Goal: Task Accomplishment & Management: Use online tool/utility

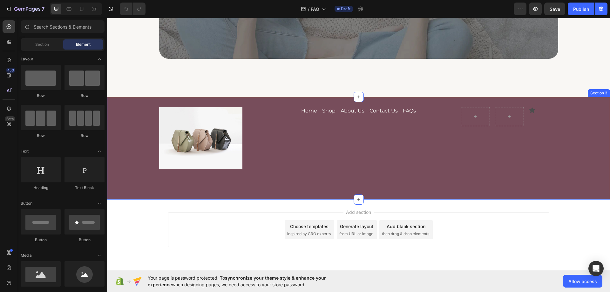
scroll to position [656, 0]
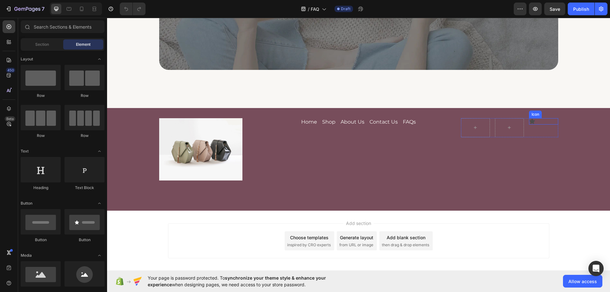
click at [531, 123] on icon at bounding box center [532, 121] width 5 height 5
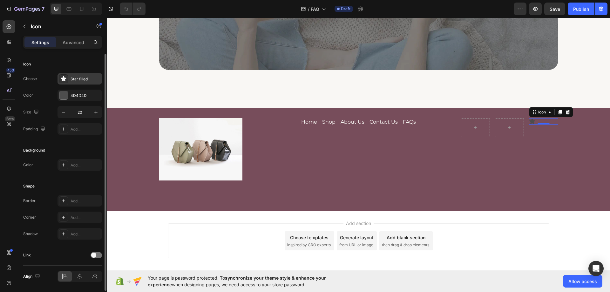
click at [75, 81] on div "Star filled" at bounding box center [86, 79] width 30 height 6
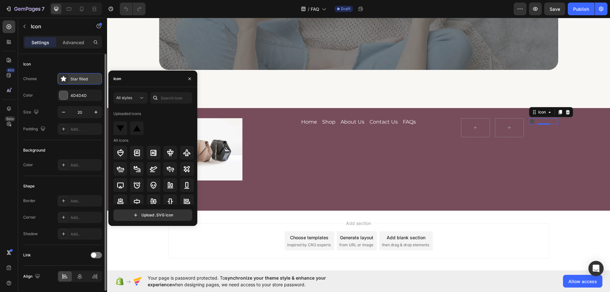
click at [79, 80] on div "Star filled" at bounding box center [86, 79] width 30 height 6
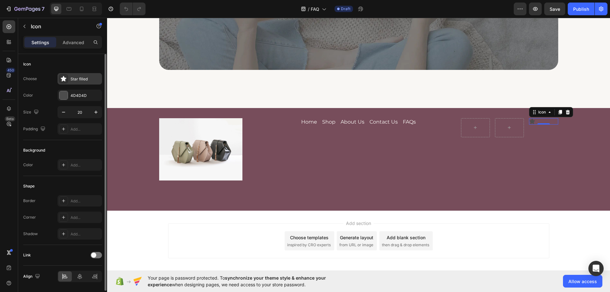
click at [81, 77] on div "Star filled" at bounding box center [86, 79] width 30 height 6
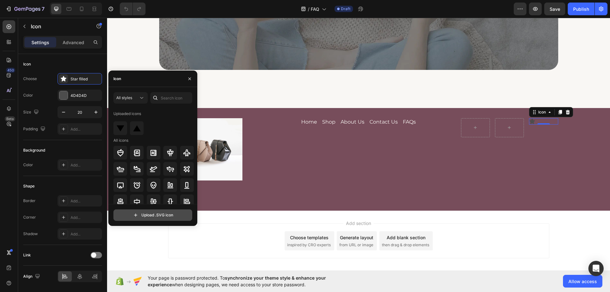
click at [151, 216] on input "file" at bounding box center [153, 215] width 78 height 11
type input "C:\fakepath\x.svg"
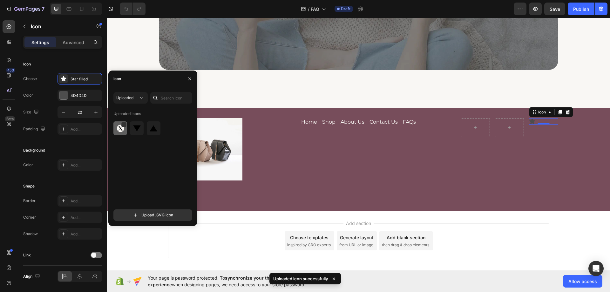
click at [120, 130] on img at bounding box center [121, 129] width 8 height 8
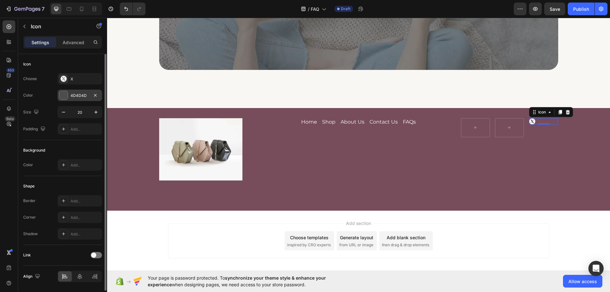
click at [65, 98] on div at bounding box center [63, 95] width 8 height 8
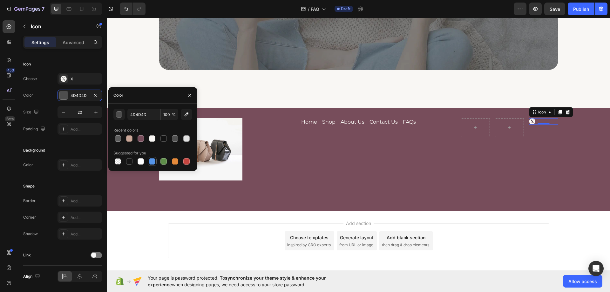
click at [153, 162] on div at bounding box center [152, 161] width 6 height 6
type input "5594E7"
drag, startPoint x: 538, startPoint y: 155, endPoint x: 535, endPoint y: 136, distance: 19.2
click at [538, 155] on div "Icon 0 Row" at bounding box center [509, 149] width 97 height 63
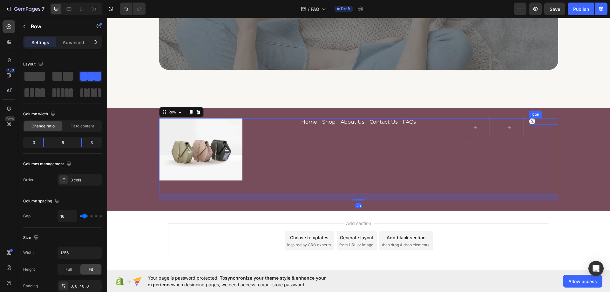
click at [535, 123] on div "Icon" at bounding box center [543, 121] width 29 height 6
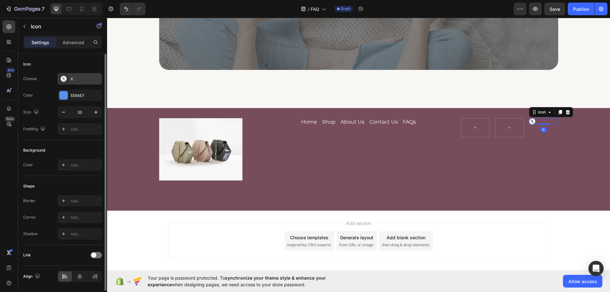
click at [72, 80] on div "X" at bounding box center [86, 79] width 30 height 6
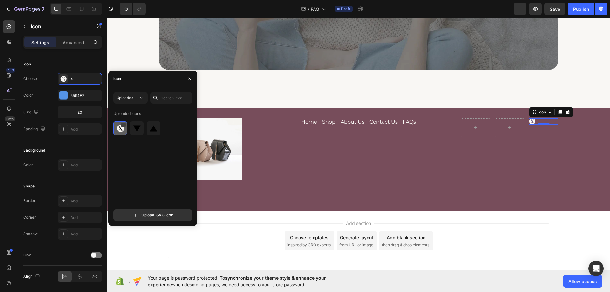
click at [125, 124] on div at bounding box center [123, 124] width 5 height 5
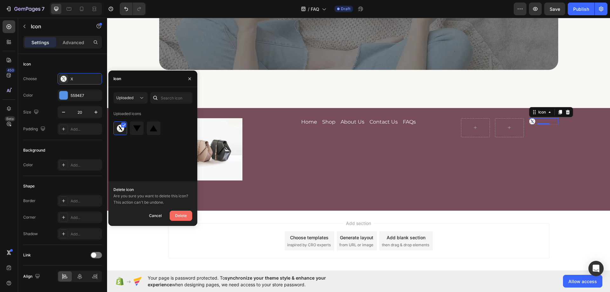
click at [176, 218] on div "Delete" at bounding box center [181, 216] width 12 height 8
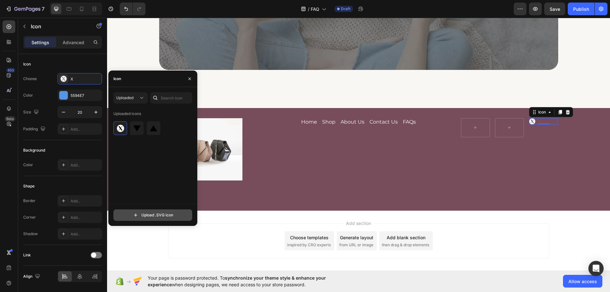
click at [147, 213] on input "file" at bounding box center [153, 215] width 78 height 11
type input "C:\fakepath\facebook.svg"
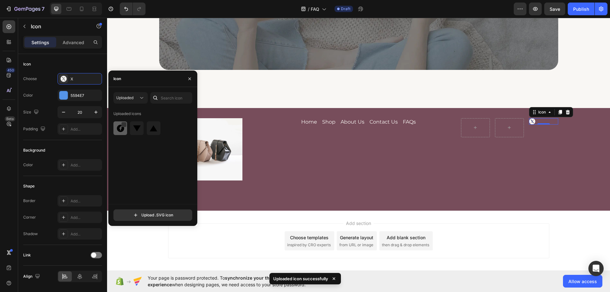
click at [130, 133] on div at bounding box center [137, 128] width 14 height 14
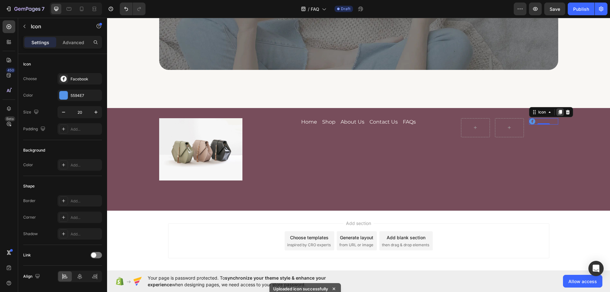
click at [559, 112] on icon at bounding box center [560, 112] width 3 height 4
click at [559, 118] on icon at bounding box center [560, 118] width 3 height 4
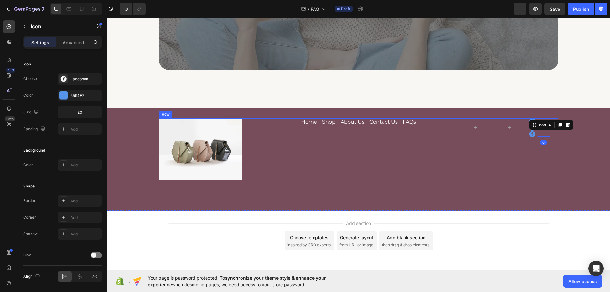
click at [523, 154] on div "Icon Icon Icon 0 Row" at bounding box center [509, 149] width 97 height 63
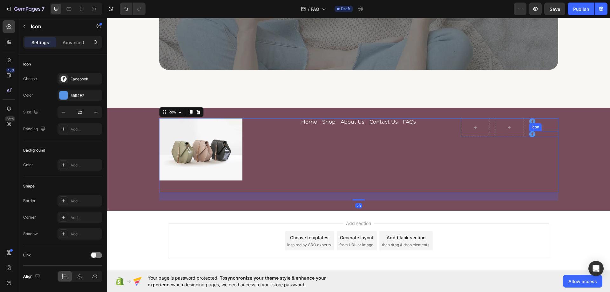
click at [537, 127] on div "Icon" at bounding box center [536, 127] width 10 height 0
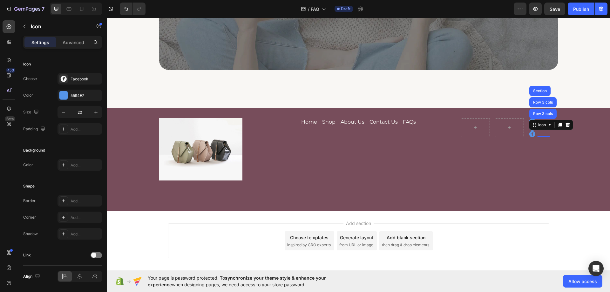
click at [536, 134] on div "Icon Row 3 cols Row 3 cols Section 0" at bounding box center [543, 134] width 29 height 6
click at [78, 81] on div "Facebook" at bounding box center [86, 79] width 30 height 6
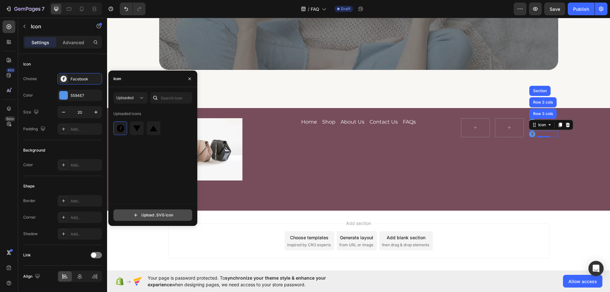
click at [148, 216] on input "file" at bounding box center [153, 215] width 78 height 11
type input "C:\fakepath\instagram.svg"
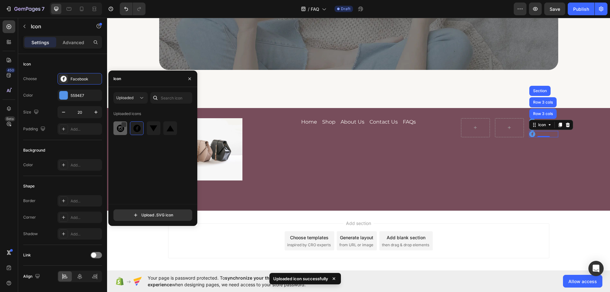
click at [117, 132] on img at bounding box center [121, 129] width 8 height 8
click at [524, 161] on div "Icon Icon Icon Row 3 cols Row 3 cols Section 0 Row" at bounding box center [509, 149] width 97 height 63
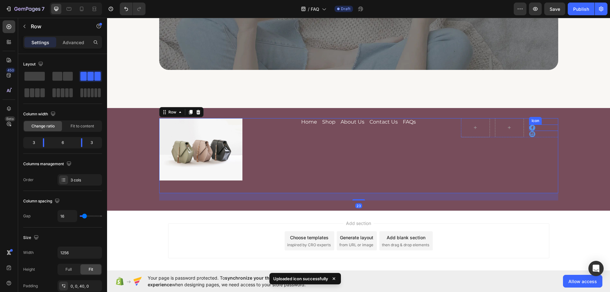
click at [542, 127] on div "Icon" at bounding box center [543, 128] width 29 height 6
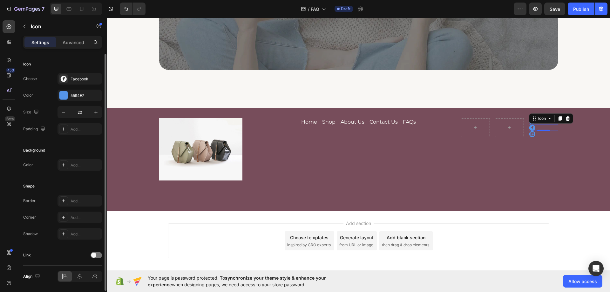
click at [75, 184] on div "Shape" at bounding box center [62, 186] width 79 height 10
click at [73, 79] on div "Facebook" at bounding box center [86, 79] width 30 height 6
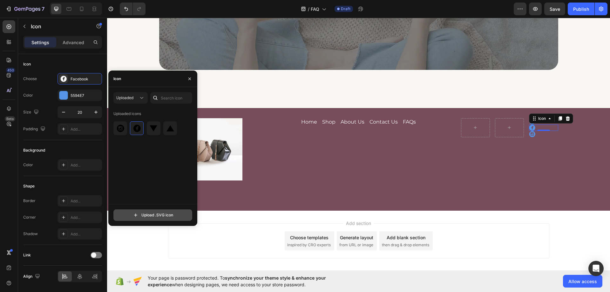
click at [141, 217] on input "file" at bounding box center [153, 215] width 78 height 11
type input "C:\fakepath\x.svg"
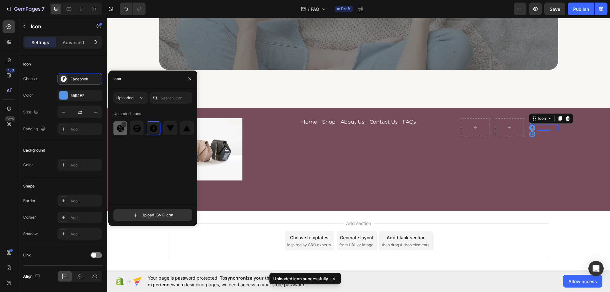
click at [130, 133] on div at bounding box center [137, 128] width 14 height 14
click at [495, 151] on div "Icon Icon 0 Icon Row" at bounding box center [509, 149] width 97 height 63
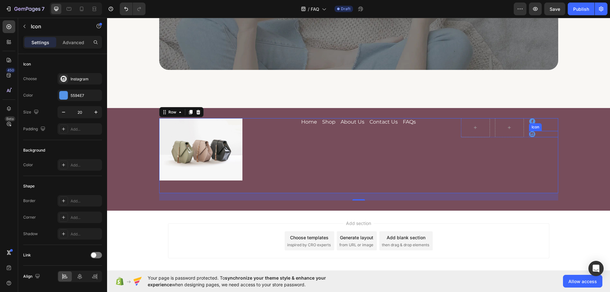
click at [548, 133] on div "Icon" at bounding box center [543, 134] width 29 height 6
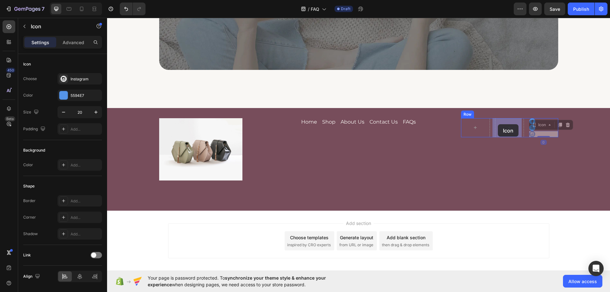
drag, startPoint x: 538, startPoint y: 127, endPoint x: 498, endPoint y: 124, distance: 39.5
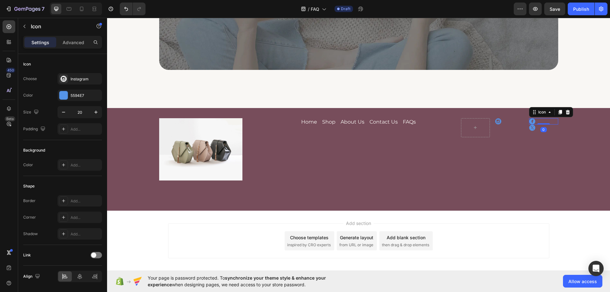
click at [541, 123] on div "Icon 0" at bounding box center [543, 121] width 29 height 6
drag, startPoint x: 542, startPoint y: 113, endPoint x: 468, endPoint y: 123, distance: 75.1
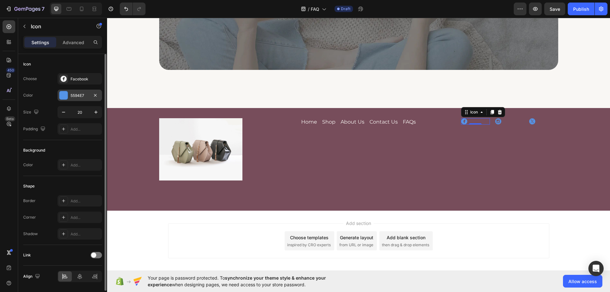
click at [75, 93] on div "5594E7" at bounding box center [80, 96] width 18 height 6
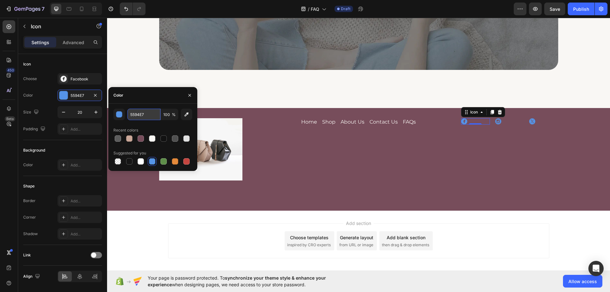
click at [144, 117] on input "5594E7" at bounding box center [143, 114] width 33 height 11
paste input "#F9F7F4"
type input "#F9F7F4"
click at [498, 121] on icon at bounding box center [499, 121] width 6 height 6
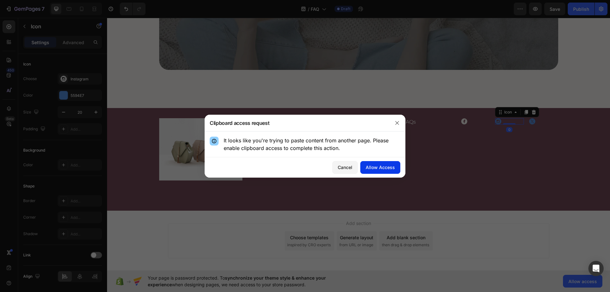
click at [388, 168] on div "Allow Access" at bounding box center [380, 167] width 29 height 7
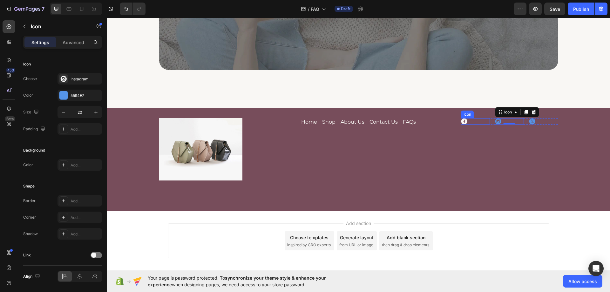
click at [466, 121] on div "Icon" at bounding box center [475, 121] width 29 height 6
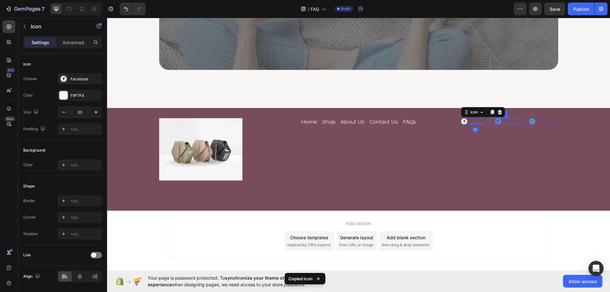
click at [506, 123] on div "Icon" at bounding box center [509, 121] width 29 height 6
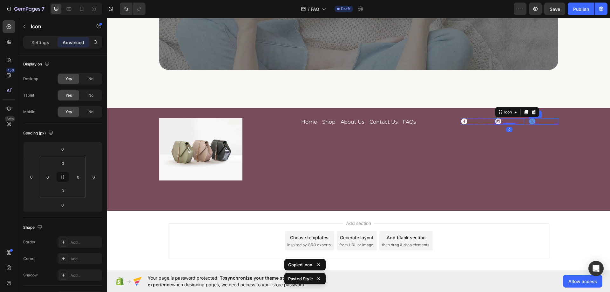
click at [541, 123] on div "Icon" at bounding box center [543, 121] width 29 height 6
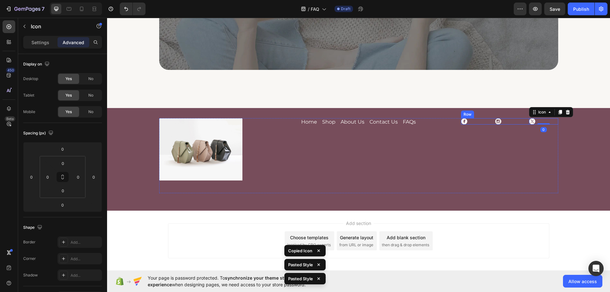
click at [523, 121] on div "Icon Icon Icon 0 Row" at bounding box center [509, 121] width 97 height 6
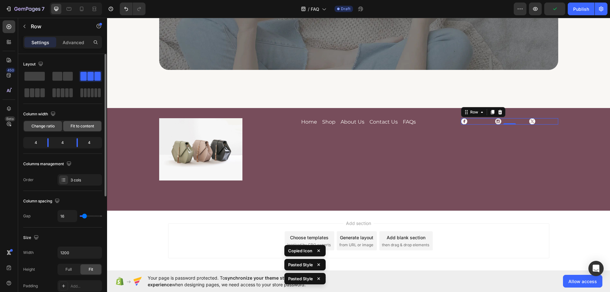
click at [83, 125] on span "Fit to content" at bounding box center [83, 126] width 24 height 6
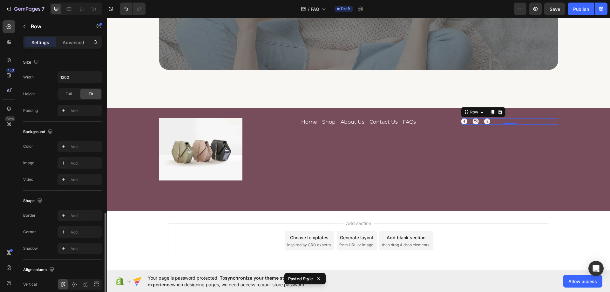
scroll to position [204, 0]
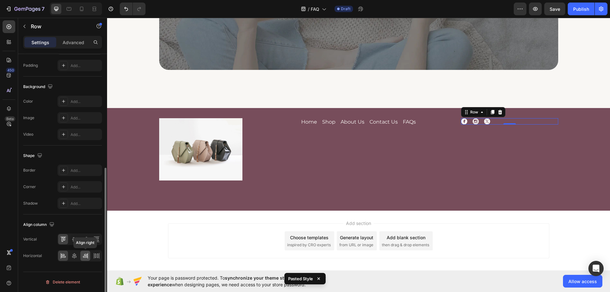
click at [86, 254] on icon at bounding box center [85, 255] width 3 height 2
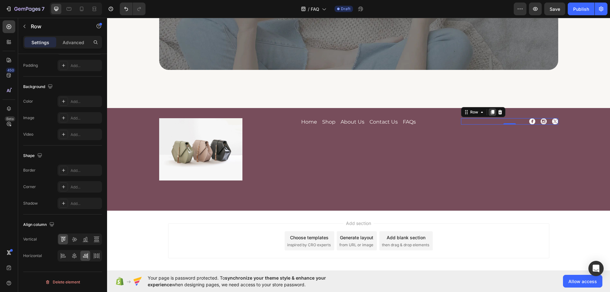
click at [489, 113] on div at bounding box center [493, 112] width 8 height 8
click at [519, 121] on div "Icon Icon Icon Row" at bounding box center [509, 121] width 97 height 6
click at [74, 45] on p "Advanced" at bounding box center [74, 42] width 22 height 7
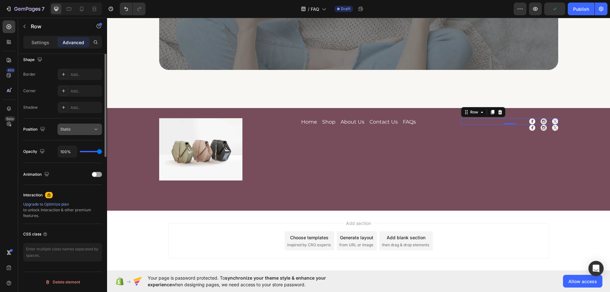
scroll to position [72, 0]
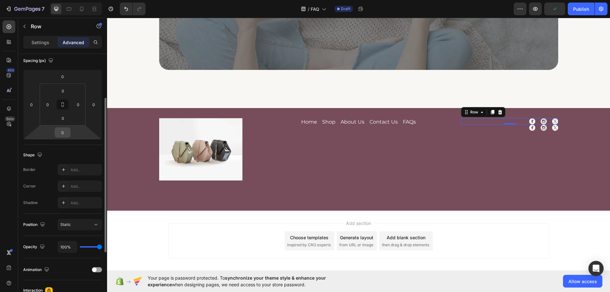
click at [66, 131] on input "0" at bounding box center [62, 133] width 13 height 10
type input "10"
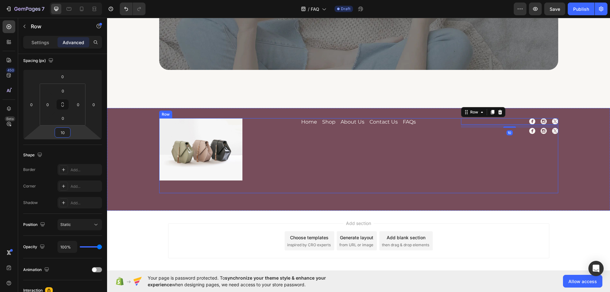
click at [461, 178] on div "Icon Icon Icon Row 10 Icon Icon Icon Row" at bounding box center [509, 149] width 97 height 63
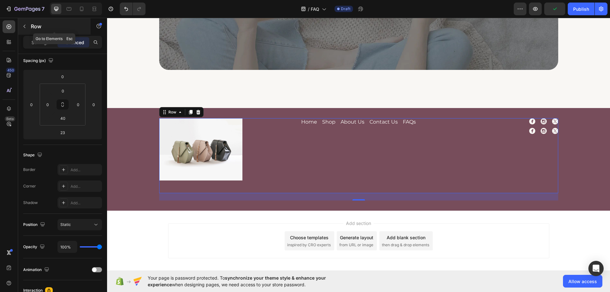
click at [24, 24] on button "button" at bounding box center [24, 26] width 10 height 10
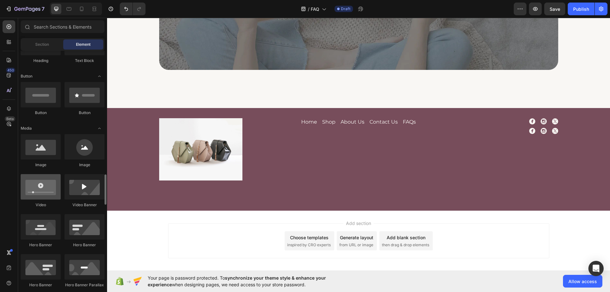
scroll to position [223, 0]
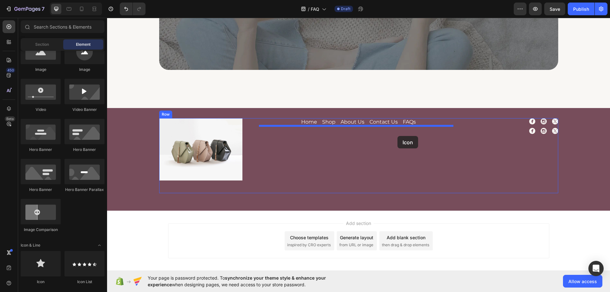
drag, startPoint x: 147, startPoint y: 284, endPoint x: 398, endPoint y: 136, distance: 291.3
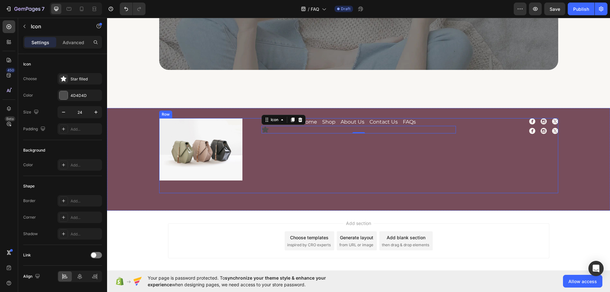
drag, startPoint x: 473, startPoint y: 145, endPoint x: 450, endPoint y: 131, distance: 26.8
click at [473, 145] on div "Icon Icon Icon Row Icon Icon Icon Row" at bounding box center [509, 149] width 97 height 63
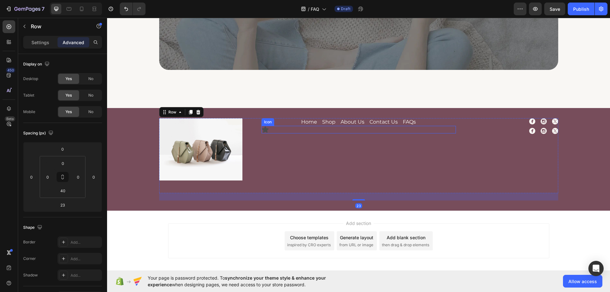
click at [299, 128] on div "Icon" at bounding box center [359, 130] width 195 height 8
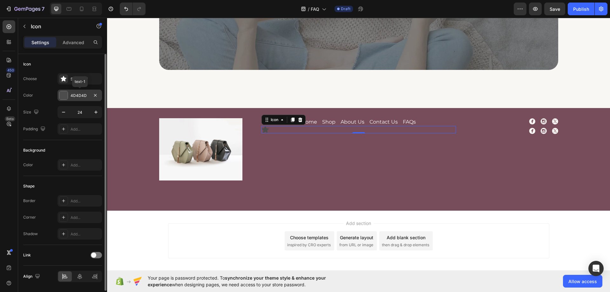
click at [76, 98] on div "4D4D4D" at bounding box center [80, 96] width 18 height 6
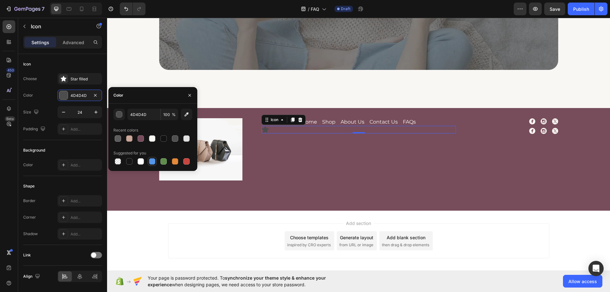
click at [153, 161] on div at bounding box center [152, 161] width 6 height 6
type input "5594E7"
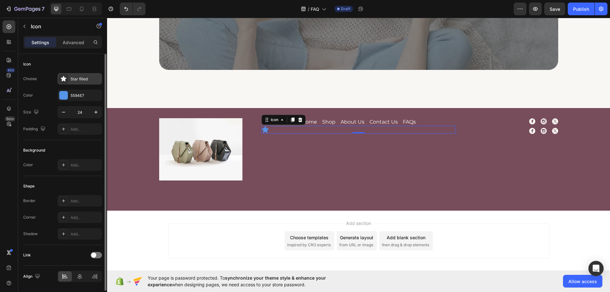
click at [79, 77] on div "Star filled" at bounding box center [86, 79] width 30 height 6
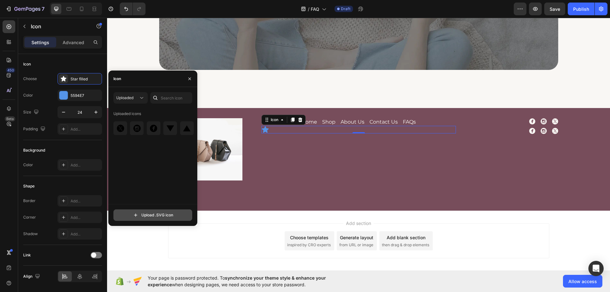
click at [151, 216] on input "file" at bounding box center [153, 215] width 78 height 11
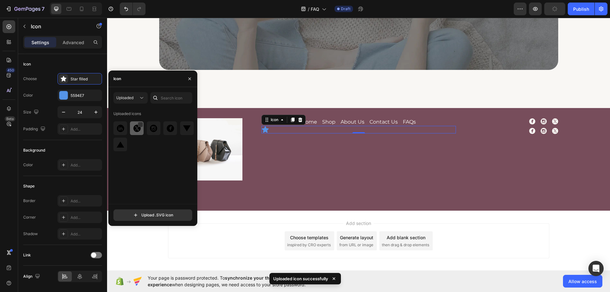
click at [120, 132] on img at bounding box center [121, 129] width 8 height 8
click at [135, 213] on input "file" at bounding box center [153, 215] width 78 height 11
click at [120, 132] on img at bounding box center [121, 129] width 8 height 8
click at [143, 217] on input "file" at bounding box center [153, 215] width 78 height 11
type input "C:\fakepath\tiktok.svg"
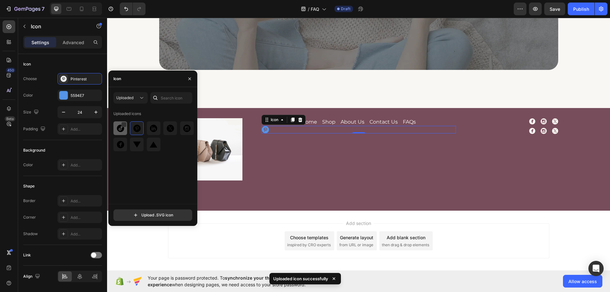
click at [118, 130] on img at bounding box center [121, 129] width 8 height 8
click at [286, 146] on div "Home Button Shop Button About Us Button Contact Us Button FAQs Button Row Icon 0" at bounding box center [359, 149] width 195 height 63
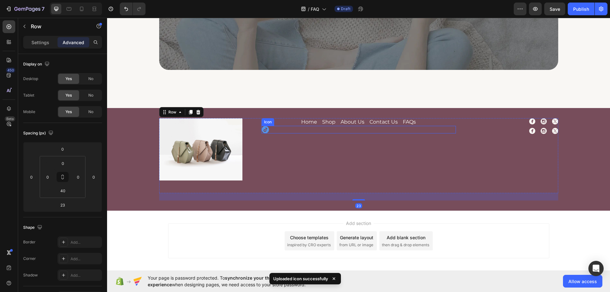
click at [308, 128] on div "Icon" at bounding box center [359, 130] width 195 height 8
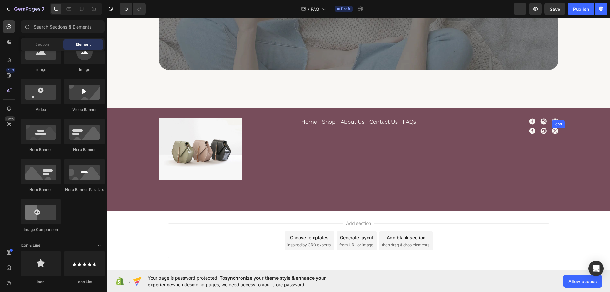
click at [556, 129] on icon at bounding box center [555, 131] width 6 height 6
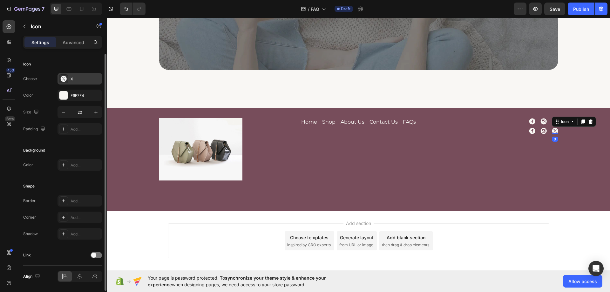
click at [74, 81] on div "X" at bounding box center [86, 79] width 30 height 6
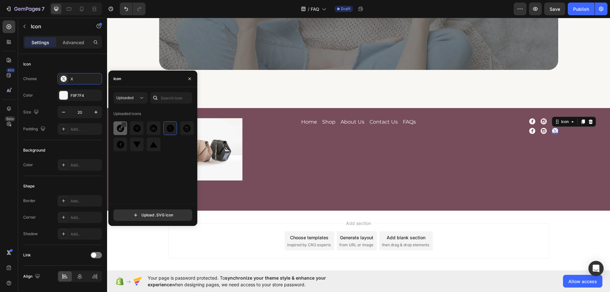
click at [130, 132] on div at bounding box center [137, 128] width 14 height 14
click at [544, 132] on icon at bounding box center [544, 131] width 6 height 6
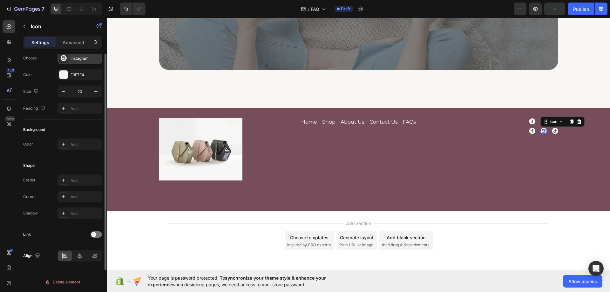
scroll to position [0, 0]
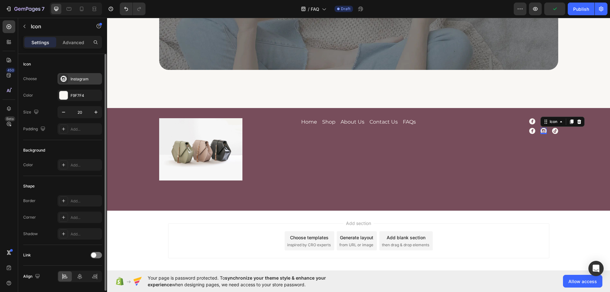
click at [73, 81] on div "Instagram" at bounding box center [86, 79] width 30 height 6
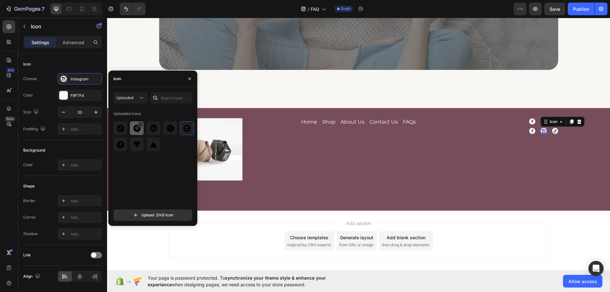
click at [137, 132] on img at bounding box center [137, 129] width 8 height 8
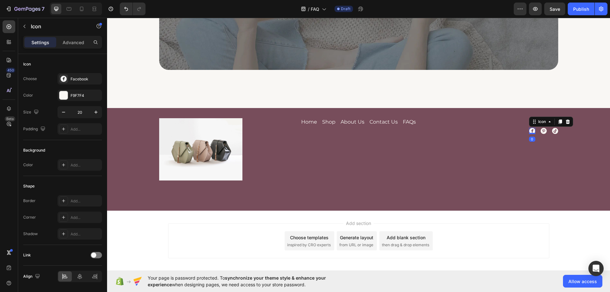
click at [531, 130] on icon at bounding box center [532, 131] width 6 height 6
click at [76, 79] on div "Facebook" at bounding box center [86, 79] width 30 height 6
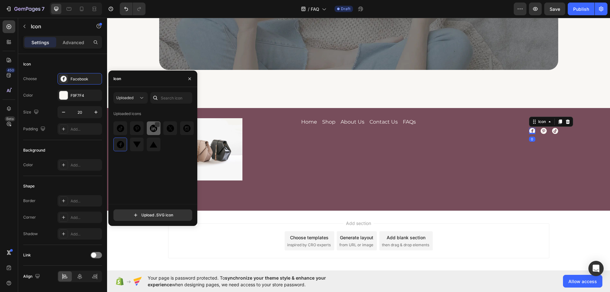
click at [152, 128] on img at bounding box center [154, 129] width 8 height 8
click at [338, 159] on div "Home Button Shop Button About Us Button Contact Us Button FAQs Button Row" at bounding box center [359, 149] width 195 height 63
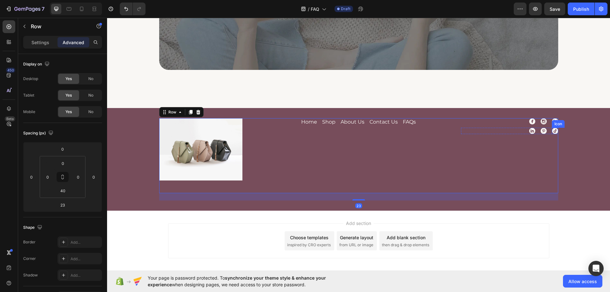
click at [555, 131] on icon at bounding box center [555, 131] width 6 height 6
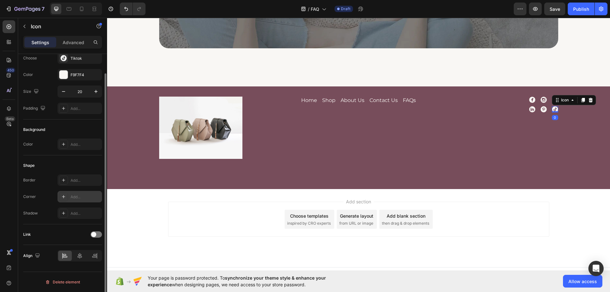
scroll to position [688, 0]
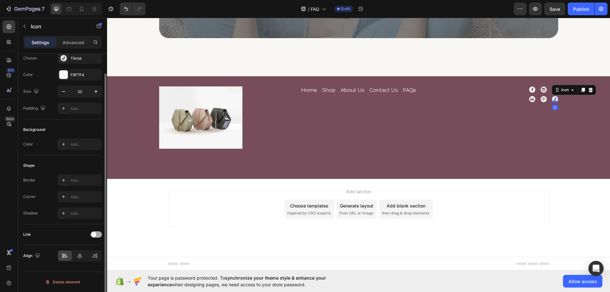
click at [94, 236] on span at bounding box center [93, 234] width 5 height 5
click at [72, 270] on div "Add..." at bounding box center [86, 267] width 30 height 6
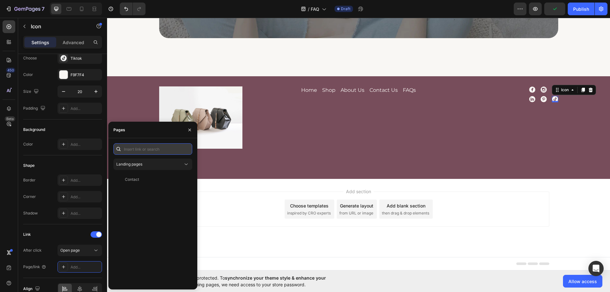
click at [152, 148] on input "text" at bounding box center [152, 148] width 79 height 11
type input "#"
click at [141, 165] on div "#" at bounding box center [151, 164] width 71 height 6
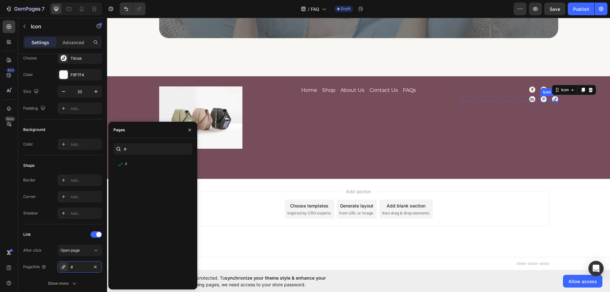
click at [543, 97] on icon at bounding box center [544, 99] width 6 height 6
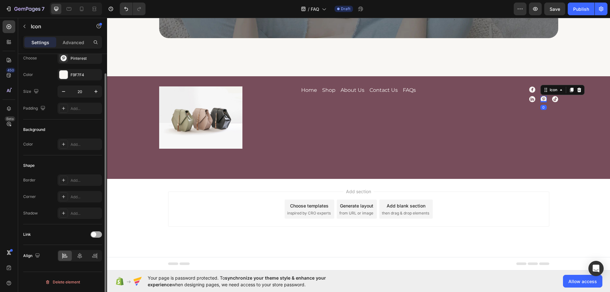
click at [97, 237] on div at bounding box center [96, 234] width 11 height 6
click at [86, 268] on div "Add..." at bounding box center [86, 267] width 30 height 6
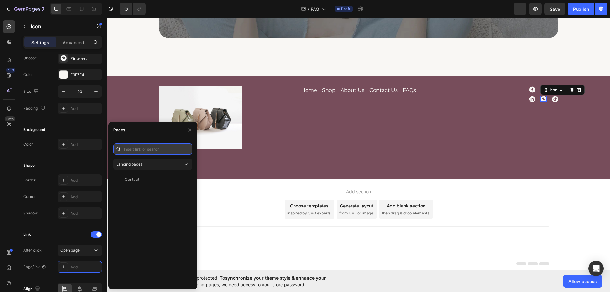
click at [146, 153] on input "text" at bounding box center [152, 148] width 79 height 11
type input "#"
click at [143, 165] on div "#" at bounding box center [151, 164] width 71 height 6
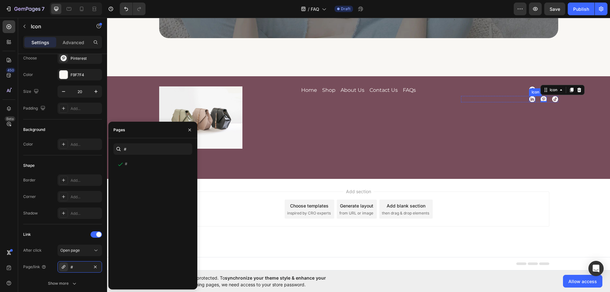
click at [530, 100] on icon at bounding box center [532, 99] width 6 height 6
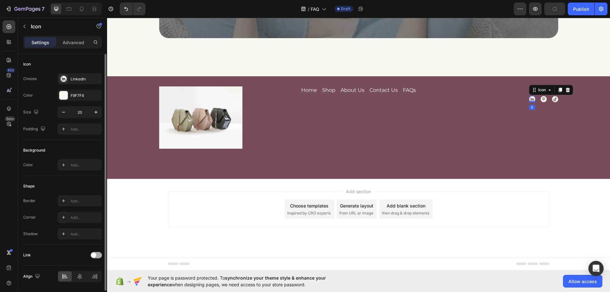
click at [97, 255] on div at bounding box center [96, 255] width 11 height 6
click at [81, 285] on div "Add..." at bounding box center [86, 288] width 30 height 6
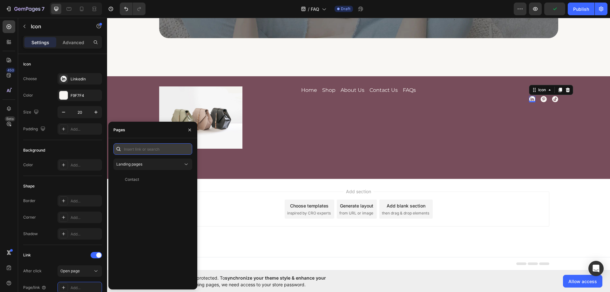
click at [141, 152] on input "text" at bounding box center [152, 148] width 79 height 11
type input "#"
click at [141, 165] on div "#" at bounding box center [151, 164] width 71 height 6
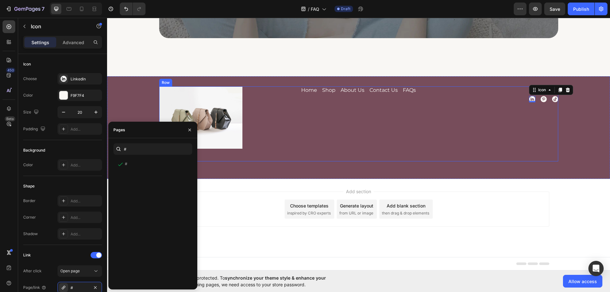
click at [517, 130] on div "Icon Icon Icon Row Icon 0 Icon Icon Row" at bounding box center [509, 117] width 97 height 63
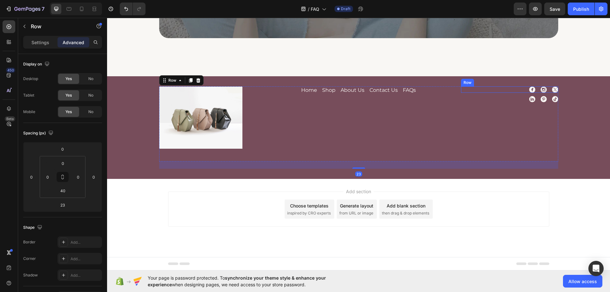
click at [533, 88] on div "Icon Icon Icon Row" at bounding box center [509, 89] width 97 height 6
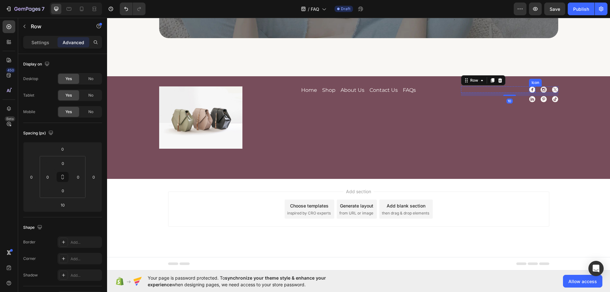
click at [533, 89] on icon at bounding box center [532, 89] width 6 height 6
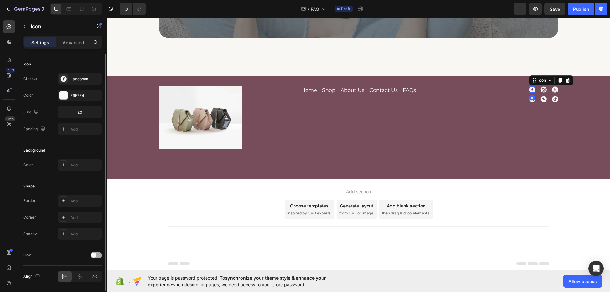
click at [91, 254] on span at bounding box center [93, 255] width 5 height 5
click at [77, 285] on div "Add..." at bounding box center [86, 288] width 30 height 6
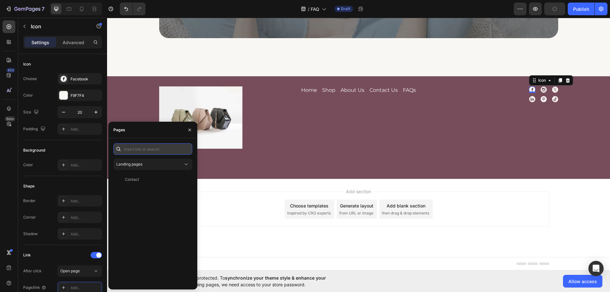
click at [141, 151] on input "text" at bounding box center [152, 148] width 79 height 11
type input "#"
click at [142, 161] on div "#" at bounding box center [151, 164] width 71 height 6
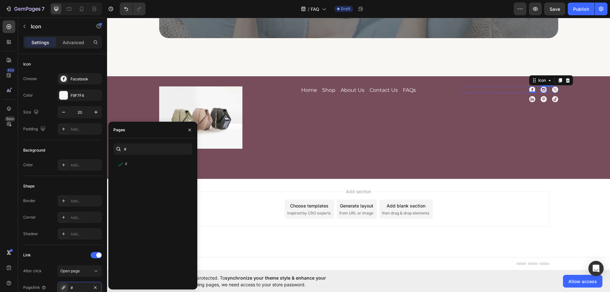
click at [543, 89] on icon at bounding box center [544, 89] width 6 height 6
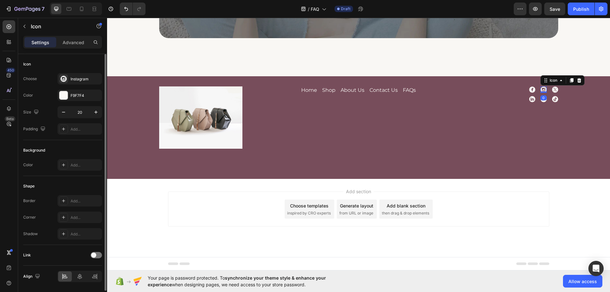
click at [99, 250] on div "Link" at bounding box center [62, 255] width 79 height 21
click at [96, 257] on div at bounding box center [96, 255] width 11 height 6
click at [81, 285] on div "Add..." at bounding box center [80, 287] width 45 height 11
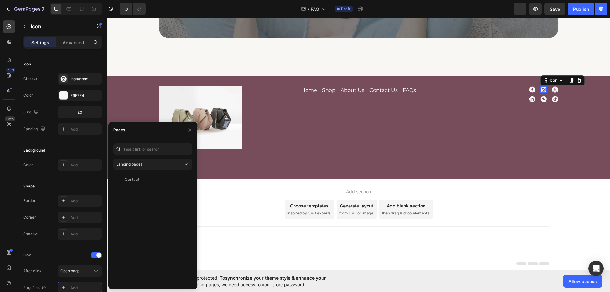
click at [137, 155] on div "Landing pages Contact View" at bounding box center [152, 213] width 79 height 141
click at [142, 151] on input "text" at bounding box center [152, 148] width 79 height 11
type input "#"
click at [140, 164] on div "#" at bounding box center [151, 164] width 71 height 6
click at [545, 129] on div "Icon Icon 0 Icon Row Icon Icon Icon Row" at bounding box center [509, 117] width 97 height 63
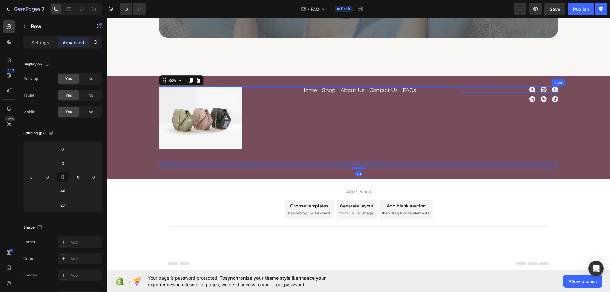
click at [553, 89] on icon at bounding box center [555, 89] width 6 height 6
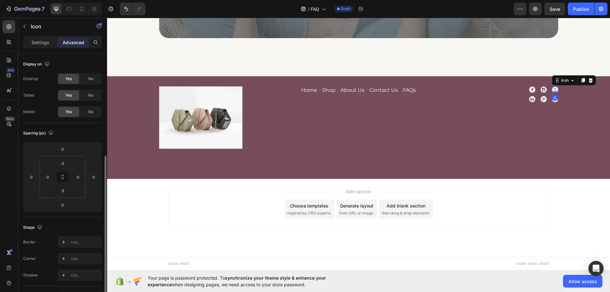
scroll to position [64, 0]
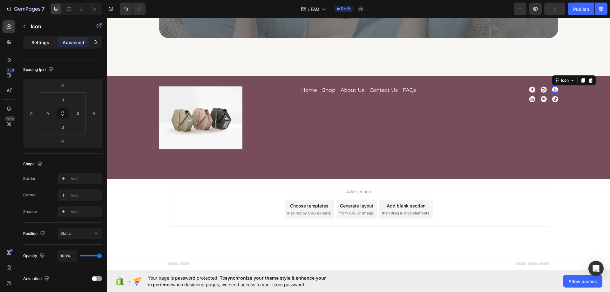
click at [37, 42] on p "Settings" at bounding box center [40, 42] width 18 height 7
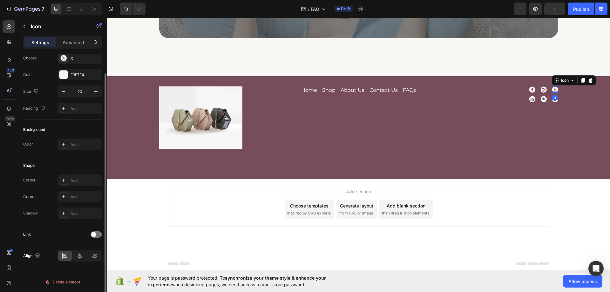
scroll to position [21, 0]
click at [96, 236] on div at bounding box center [96, 234] width 11 height 6
click at [75, 269] on div "Add..." at bounding box center [86, 267] width 30 height 6
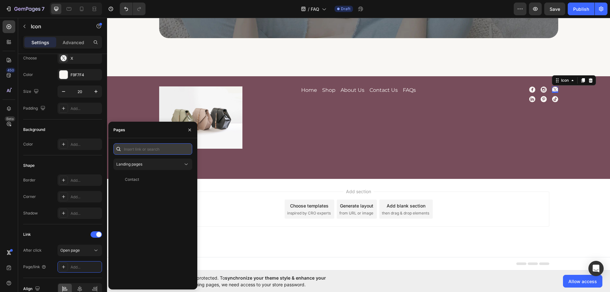
click at [137, 152] on input "text" at bounding box center [152, 148] width 79 height 11
type input "#"
click at [139, 163] on div "#" at bounding box center [151, 164] width 71 height 6
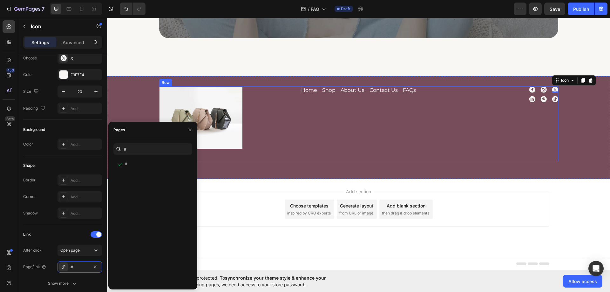
click at [429, 134] on div "Home Button Shop Button About Us Button Contact Us Button FAQs Button Row" at bounding box center [359, 117] width 195 height 63
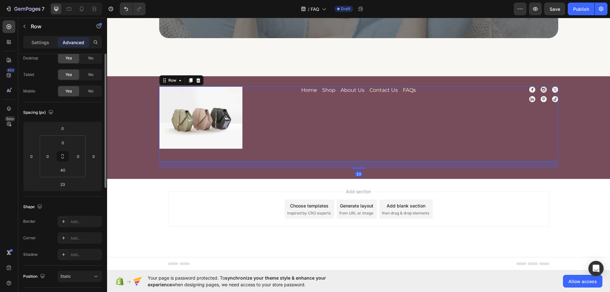
scroll to position [0, 0]
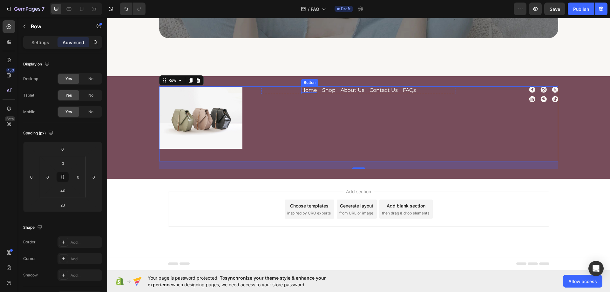
click at [306, 92] on p "Home" at bounding box center [309, 90] width 16 height 5
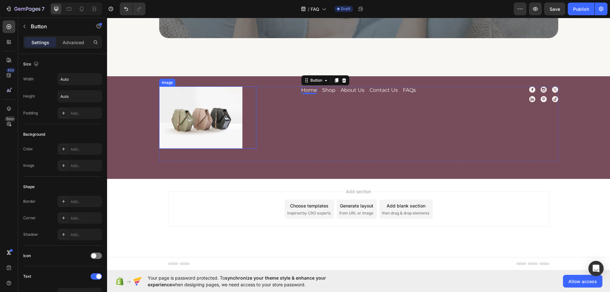
drag, startPoint x: 176, startPoint y: 115, endPoint x: 144, endPoint y: 128, distance: 34.8
click at [176, 115] on img at bounding box center [200, 117] width 83 height 63
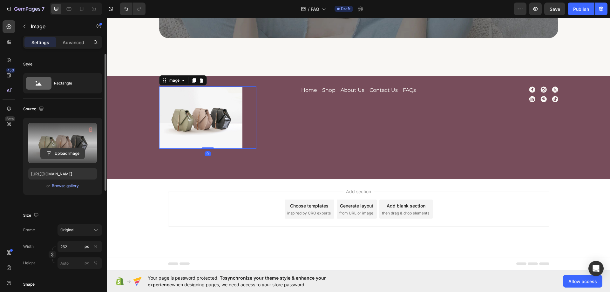
click at [65, 155] on input "file" at bounding box center [63, 153] width 44 height 11
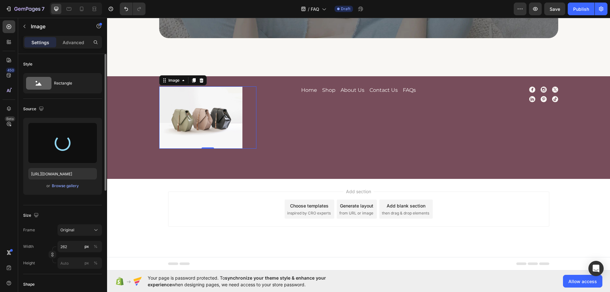
type input "[URL][DOMAIN_NAME]"
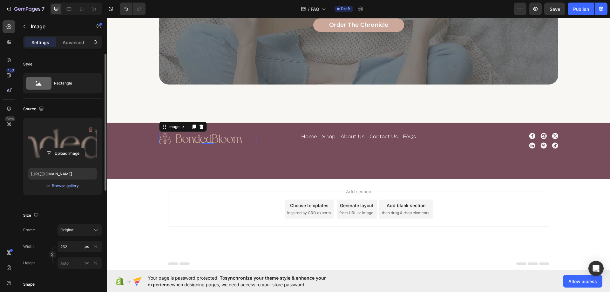
scroll to position [641, 0]
click at [273, 150] on div "Image 0 Home Button Shop Button About Us Button Contact Us Button FAQs Button R…" at bounding box center [358, 147] width 399 height 29
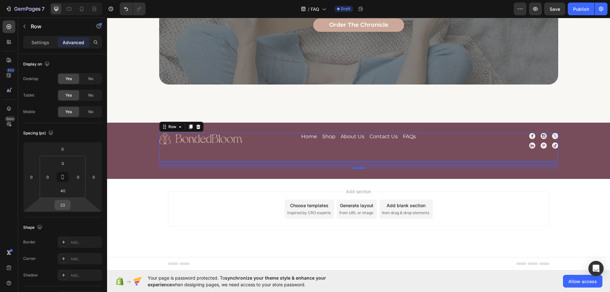
click at [60, 203] on input "23" at bounding box center [62, 205] width 13 height 10
type input "0"
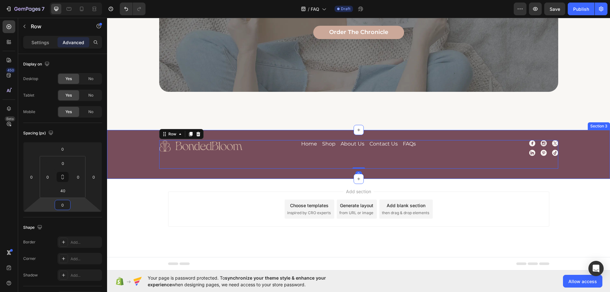
click at [244, 179] on div "Add section Choose templates inspired by CRO experts Generate layout from URL o…" at bounding box center [358, 218] width 503 height 78
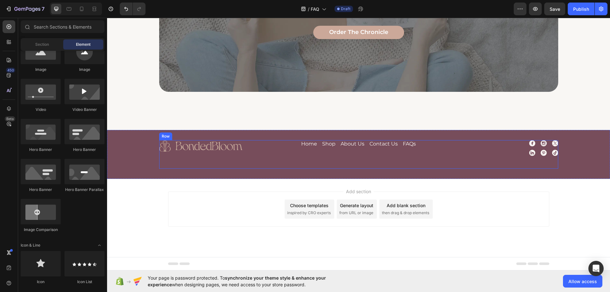
click at [296, 162] on div "Image Home Button Shop Button About Us Button Contact Us Button FAQs Button Row…" at bounding box center [358, 154] width 399 height 29
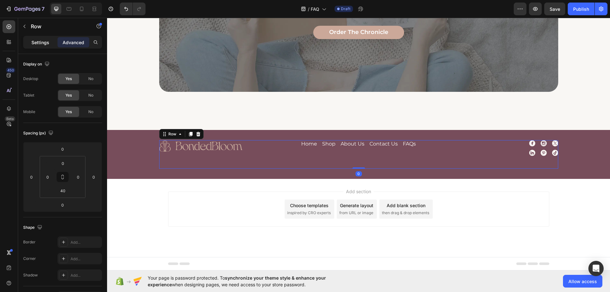
click at [43, 42] on p "Settings" at bounding box center [40, 42] width 18 height 7
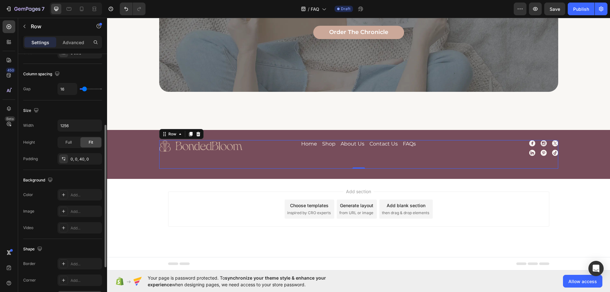
scroll to position [204, 0]
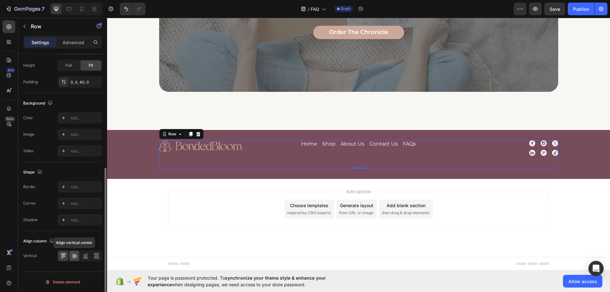
click at [76, 255] on icon at bounding box center [74, 256] width 6 height 6
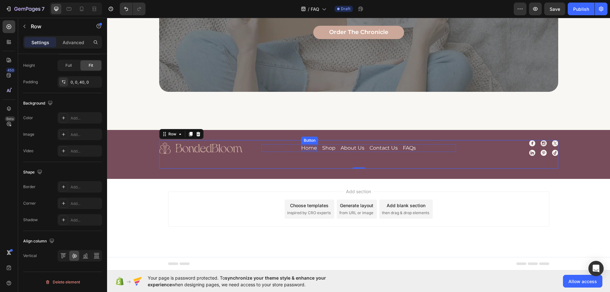
click at [304, 148] on p "Home" at bounding box center [309, 148] width 16 height 5
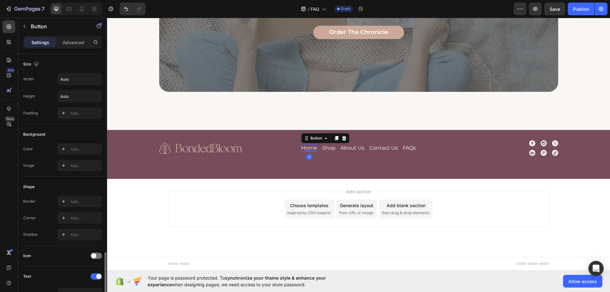
scroll to position [159, 0]
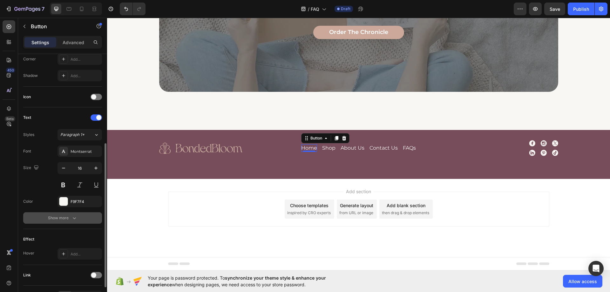
click at [63, 214] on button "Show more" at bounding box center [62, 217] width 79 height 11
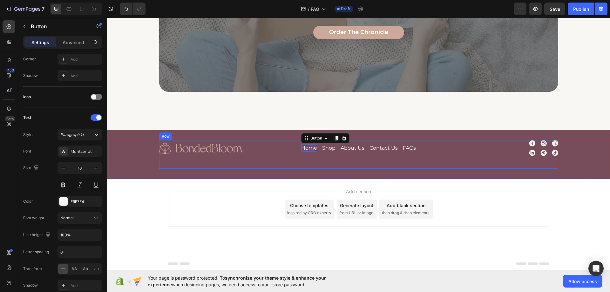
click at [395, 161] on div "Image Home Button 0 Shop Button About Us Button Contact Us Button FAQs Button R…" at bounding box center [358, 154] width 399 height 29
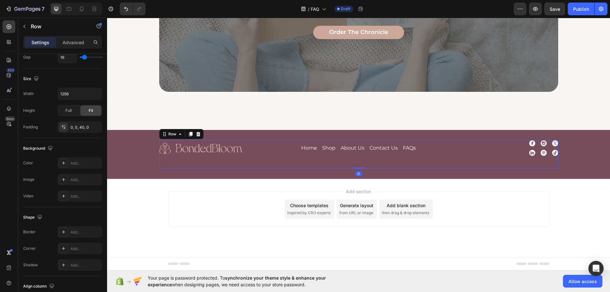
scroll to position [0, 0]
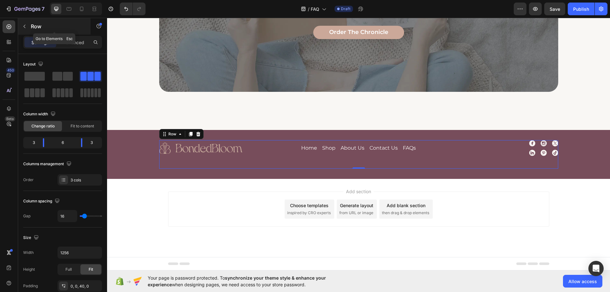
click at [29, 25] on button "button" at bounding box center [24, 26] width 10 height 10
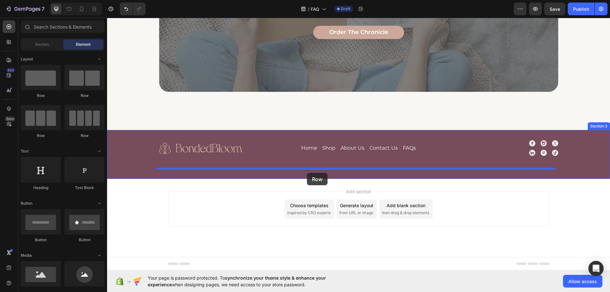
drag, startPoint x: 197, startPoint y: 147, endPoint x: 307, endPoint y: 173, distance: 113.0
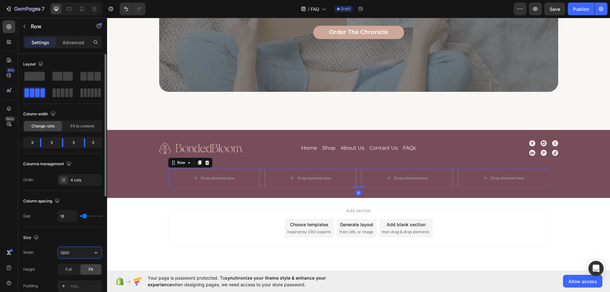
click at [74, 252] on input "1200" at bounding box center [80, 252] width 44 height 11
click at [69, 250] on input "12220" at bounding box center [80, 252] width 44 height 11
type input "1220"
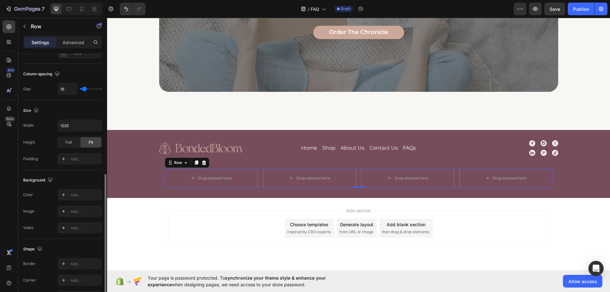
scroll to position [191, 0]
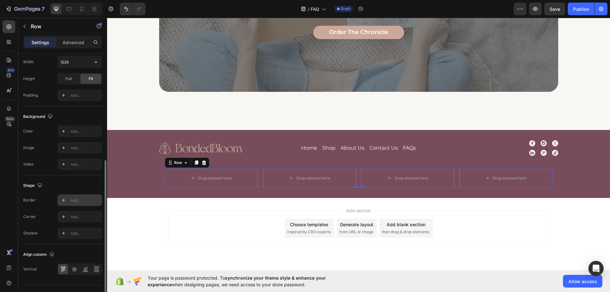
click at [79, 201] on div "Add..." at bounding box center [86, 201] width 30 height 6
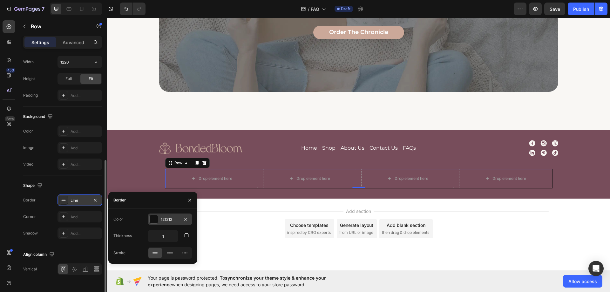
click at [170, 219] on div "121212" at bounding box center [170, 220] width 18 height 6
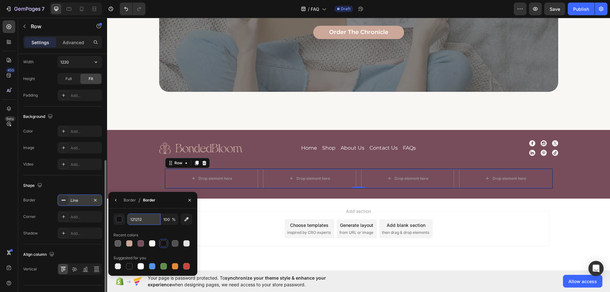
click at [146, 218] on input "121212" at bounding box center [143, 219] width 33 height 11
paste input "#F4F9E9"
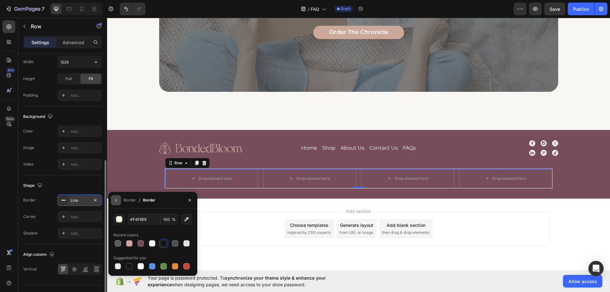
type input "F4F9E9"
click at [117, 201] on icon "button" at bounding box center [115, 200] width 5 height 5
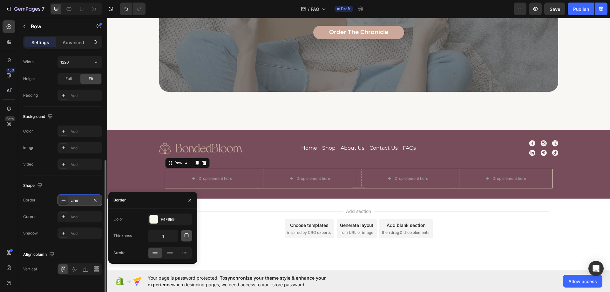
click at [187, 235] on icon "button" at bounding box center [186, 236] width 6 height 6
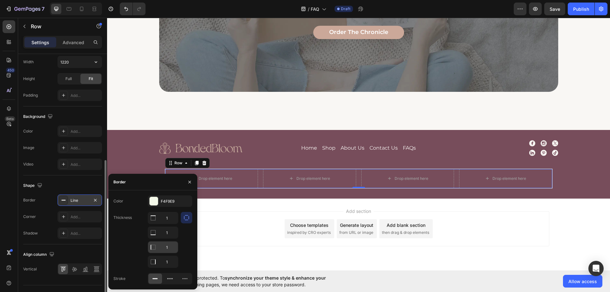
click at [170, 224] on input "1" at bounding box center [163, 217] width 30 height 11
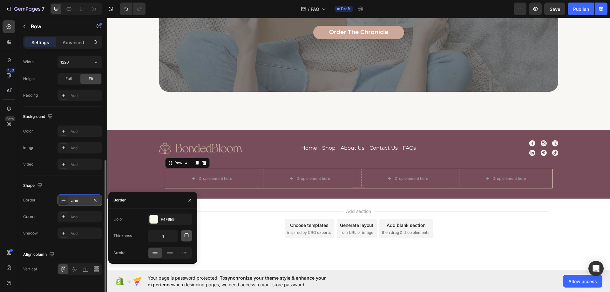
click at [184, 238] on icon "button" at bounding box center [186, 236] width 6 height 6
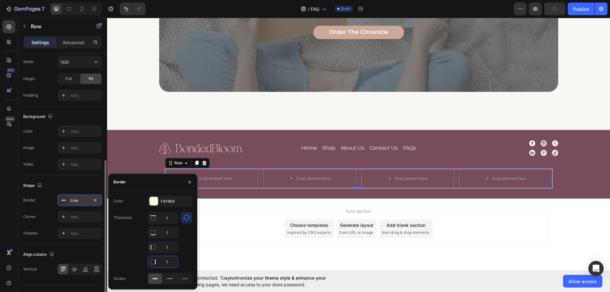
click at [168, 261] on input "1" at bounding box center [163, 261] width 30 height 11
type input "0"
click at [168, 248] on input "1" at bounding box center [163, 247] width 30 height 11
type input "0"
click at [168, 224] on input "1" at bounding box center [163, 217] width 30 height 11
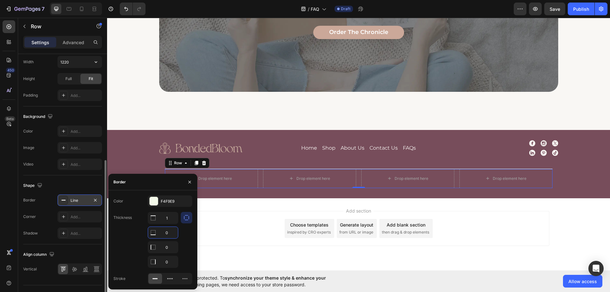
type input "0"
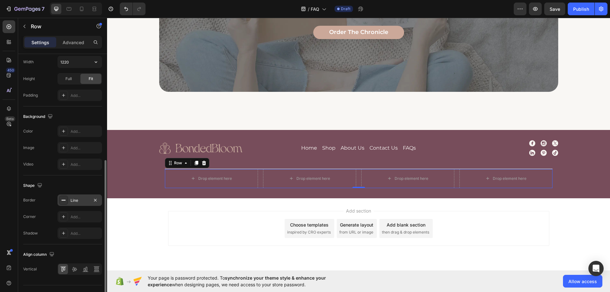
click at [256, 179] on div "Drop element here Drop element here Drop element here Drop element here Row 0" at bounding box center [359, 178] width 388 height 19
click at [72, 46] on div "Advanced" at bounding box center [74, 42] width 32 height 10
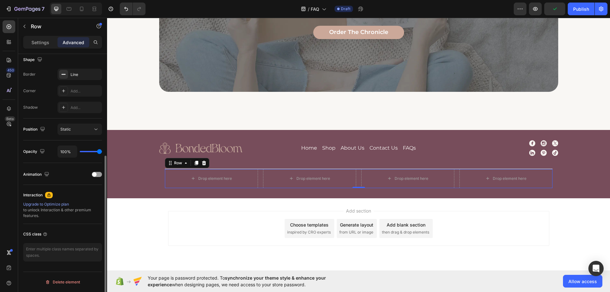
scroll to position [72, 0]
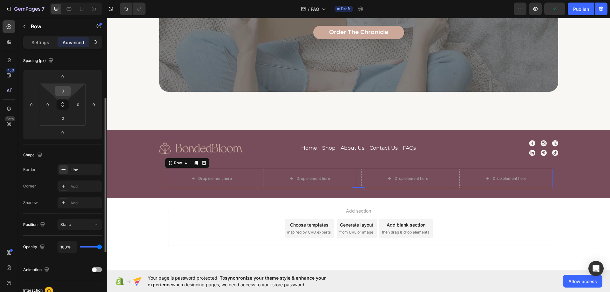
click at [65, 93] on input "0" at bounding box center [63, 91] width 13 height 10
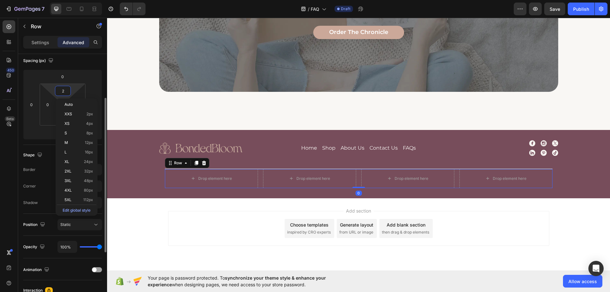
type input "23"
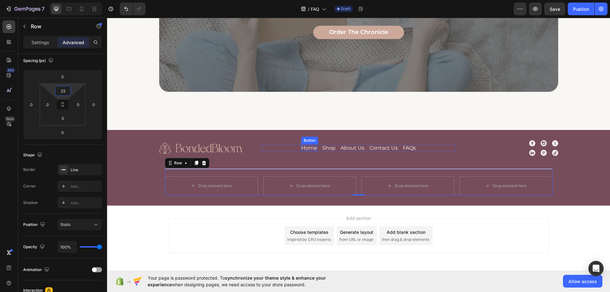
click at [314, 148] on p "Home" at bounding box center [309, 148] width 16 height 5
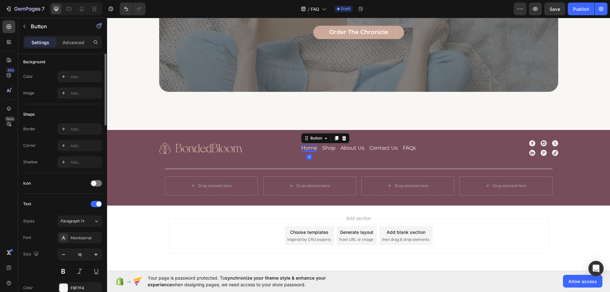
scroll to position [0, 0]
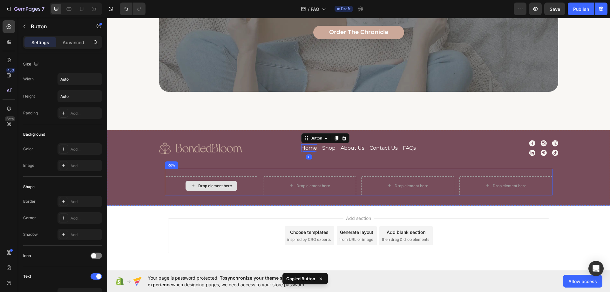
click at [236, 186] on div "Drop element here" at bounding box center [211, 185] width 93 height 19
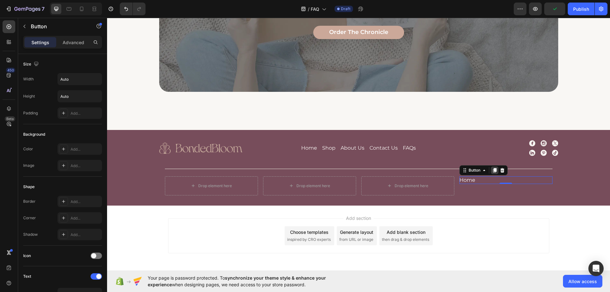
click at [492, 170] on icon at bounding box center [494, 170] width 5 height 5
click at [493, 177] on icon at bounding box center [494, 178] width 3 height 4
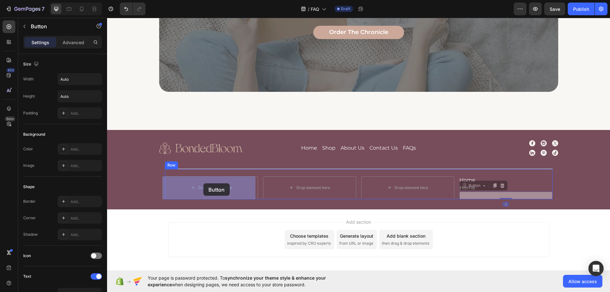
drag, startPoint x: 473, startPoint y: 187, endPoint x: 231, endPoint y: 188, distance: 241.9
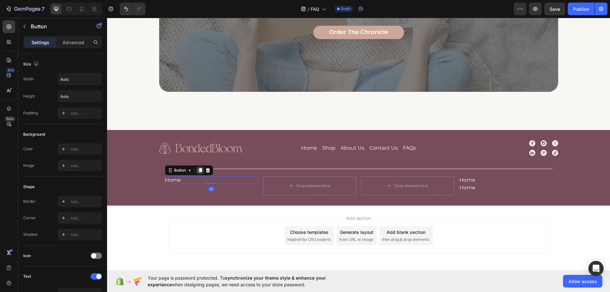
click at [198, 171] on icon at bounding box center [199, 170] width 3 height 4
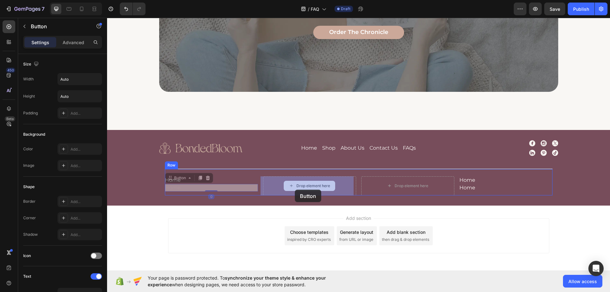
drag, startPoint x: 175, startPoint y: 180, endPoint x: 295, endPoint y: 190, distance: 120.6
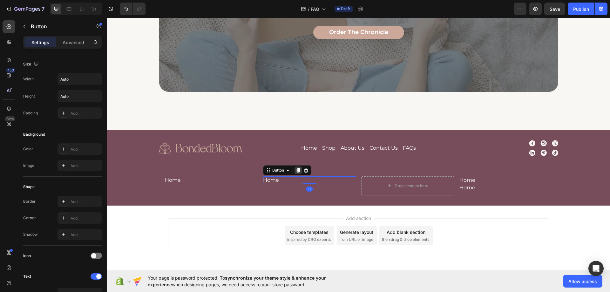
click at [298, 171] on icon at bounding box center [298, 170] width 5 height 5
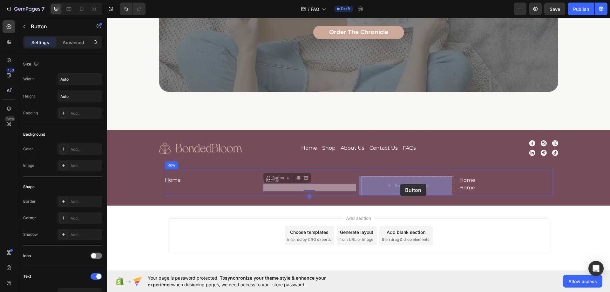
drag, startPoint x: 274, startPoint y: 180, endPoint x: 400, endPoint y: 184, distance: 125.9
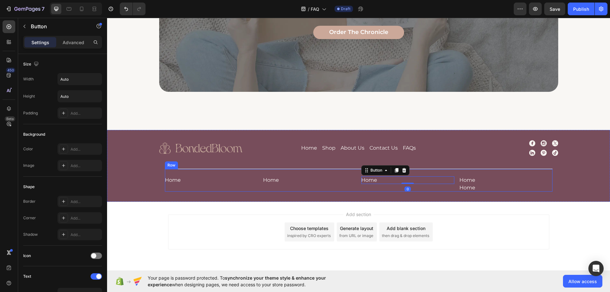
click at [258, 189] on div "Home Button Home Button Home Button 0 Home Button Home Button Row" at bounding box center [359, 180] width 388 height 23
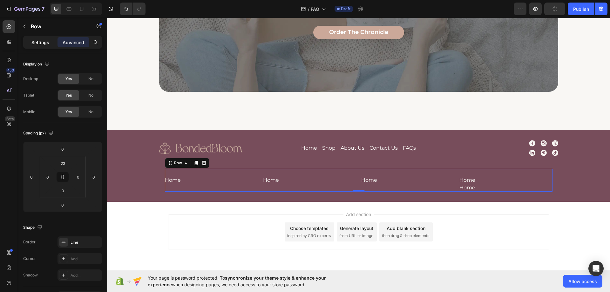
click at [33, 38] on div "Settings" at bounding box center [40, 42] width 32 height 10
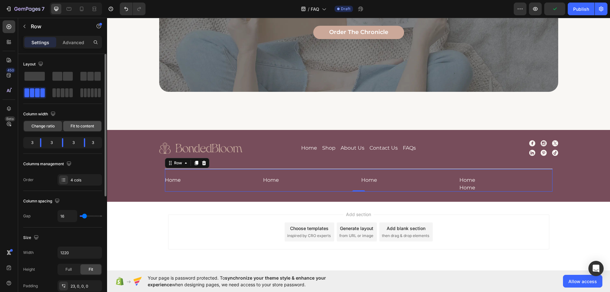
click at [78, 129] on div "Fit to content" at bounding box center [82, 126] width 38 height 10
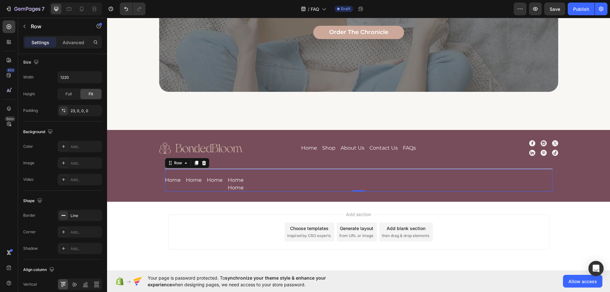
scroll to position [204, 0]
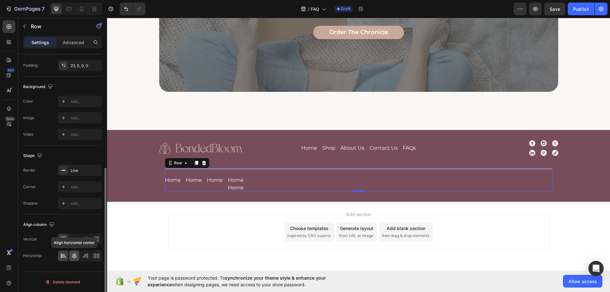
click at [74, 252] on div at bounding box center [74, 256] width 10 height 10
click at [242, 182] on div "Home Button Home Button Home Button Home Button Home Button Row 0" at bounding box center [359, 180] width 388 height 23
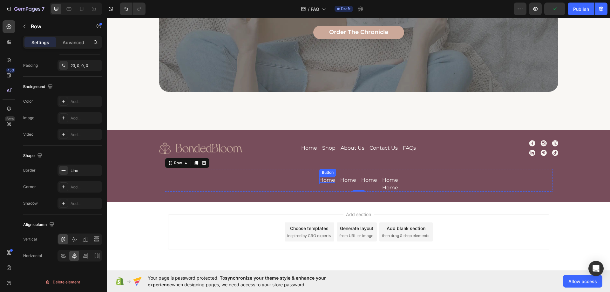
click at [323, 181] on p "Home" at bounding box center [327, 180] width 16 height 5
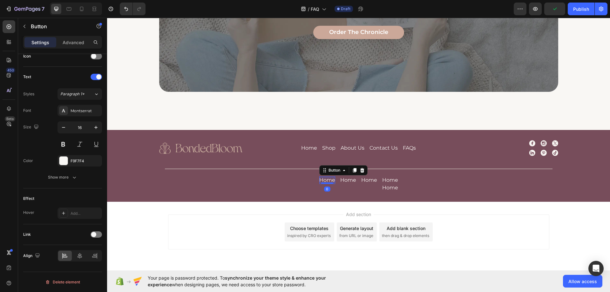
scroll to position [0, 0]
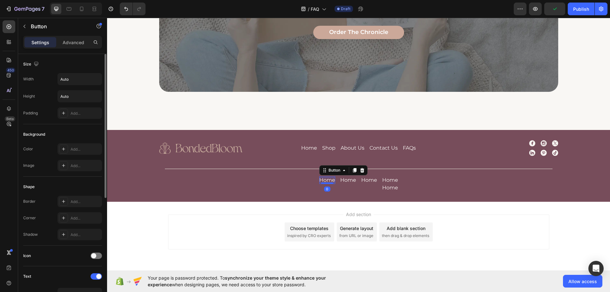
click at [324, 181] on p "Home" at bounding box center [327, 180] width 16 height 5
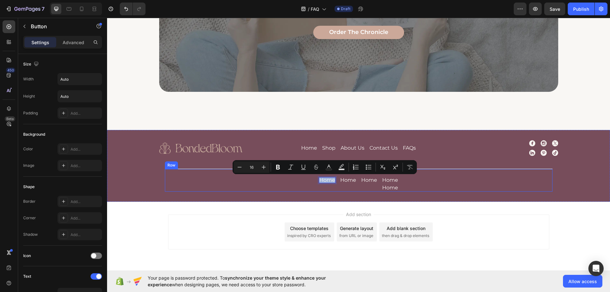
click at [319, 190] on div "Home Button 0" at bounding box center [327, 183] width 16 height 15
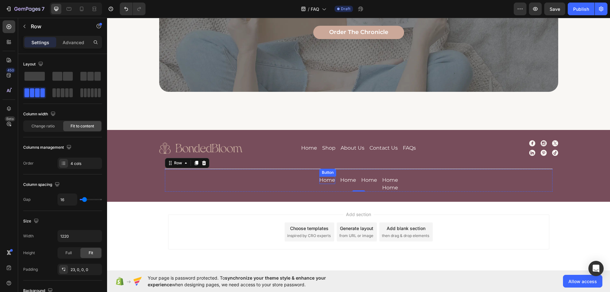
click at [327, 174] on div "Button" at bounding box center [328, 173] width 14 height 6
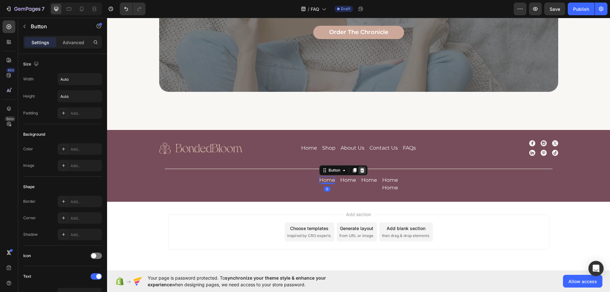
click at [360, 172] on icon at bounding box center [362, 170] width 5 height 5
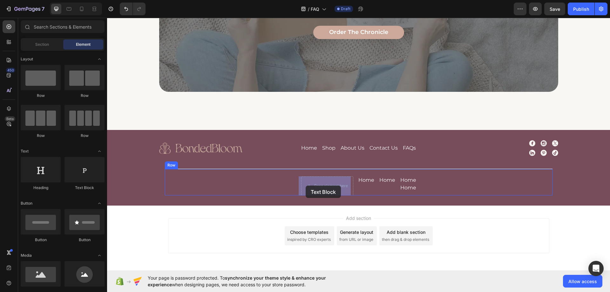
drag, startPoint x: 193, startPoint y: 200, endPoint x: 306, endPoint y: 186, distance: 114.4
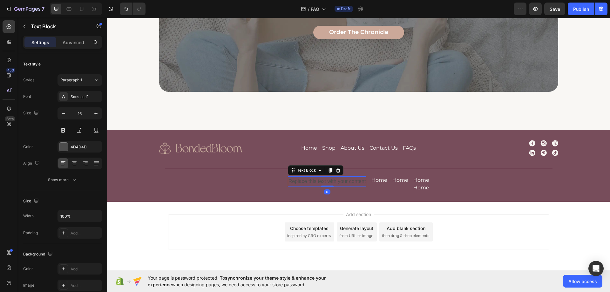
click at [319, 185] on div "Replace this text with your content" at bounding box center [327, 181] width 79 height 10
click at [147, 180] on div "Image Home Button Shop Button About Us Button Contact Us Button FAQs Button Row…" at bounding box center [358, 166] width 503 height 52
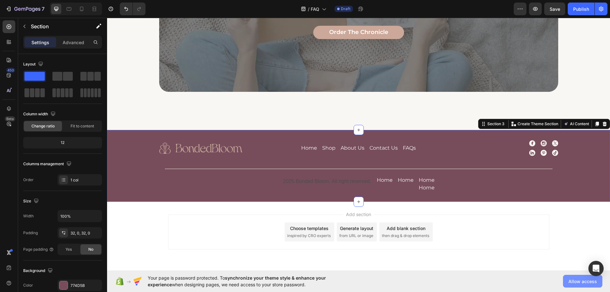
click at [577, 281] on span "Allow access" at bounding box center [583, 281] width 29 height 7
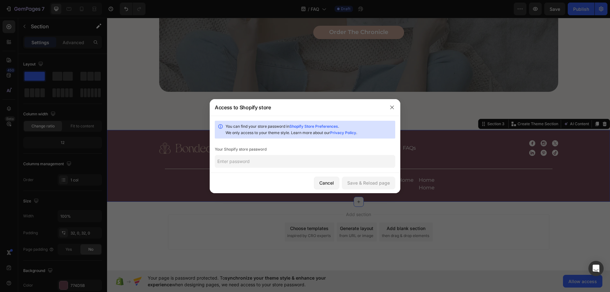
click at [276, 167] on input "text" at bounding box center [305, 161] width 181 height 13
type input "1"
click at [373, 184] on div "Save & Reload page" at bounding box center [368, 183] width 43 height 7
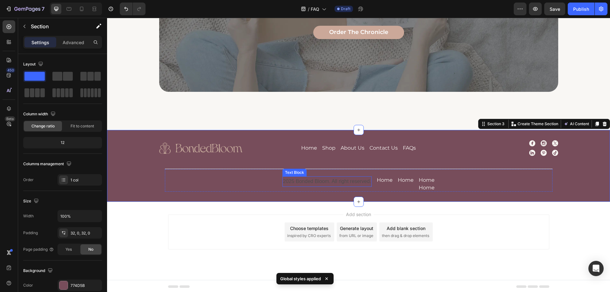
click at [299, 182] on p "2025 Bonded Bloom. All right reserved." at bounding box center [327, 181] width 88 height 9
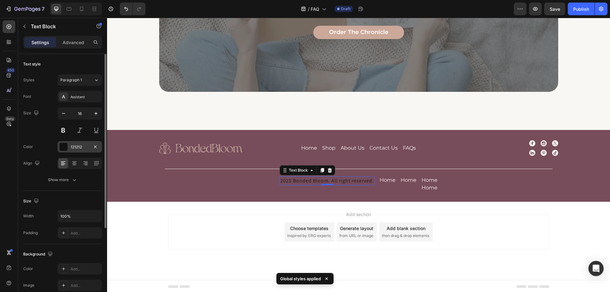
click at [79, 145] on div "121212" at bounding box center [80, 147] width 18 height 6
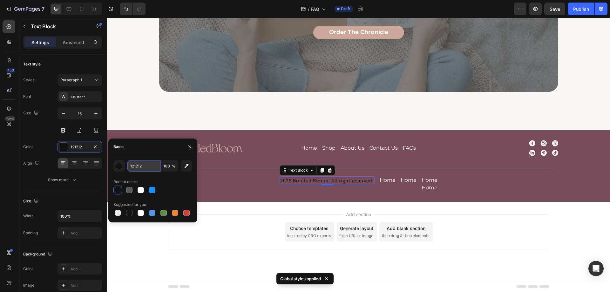
click at [145, 168] on input "121212" at bounding box center [143, 165] width 33 height 11
paste input "#F4F9E9"
type input "#F4F9E9"
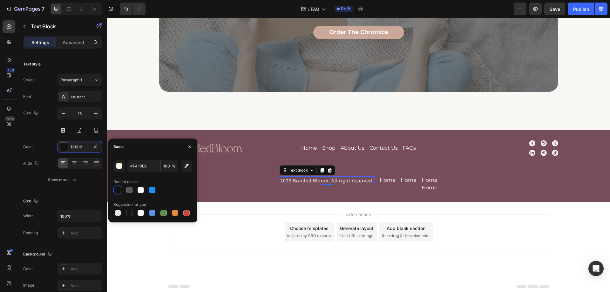
click at [16, 177] on div "450 Beta" at bounding box center [9, 155] width 18 height 274
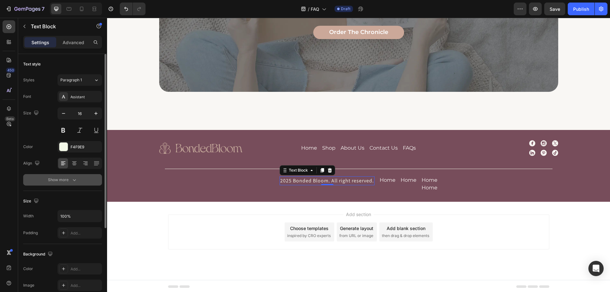
click at [72, 180] on icon "button" at bounding box center [74, 180] width 6 height 6
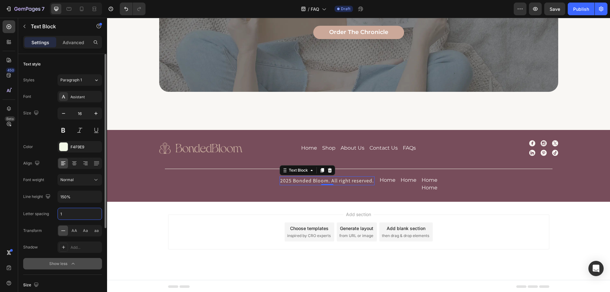
click at [67, 210] on input "1" at bounding box center [80, 213] width 44 height 11
type input "0"
click at [76, 100] on div "Assistant" at bounding box center [80, 96] width 45 height 11
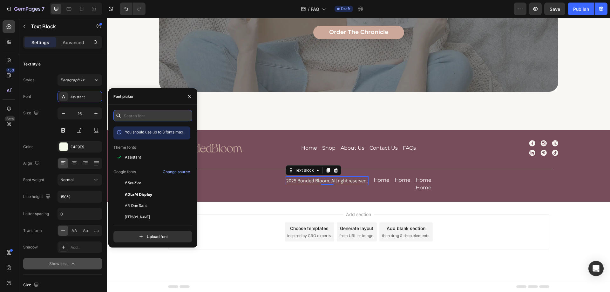
click at [133, 119] on input "text" at bounding box center [152, 115] width 79 height 11
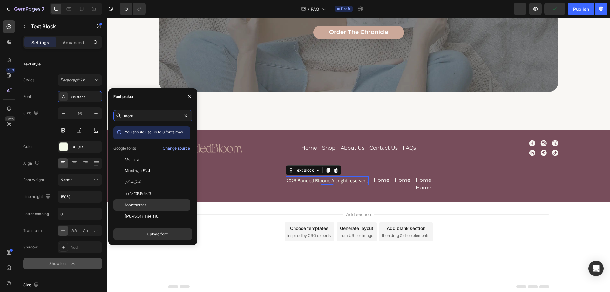
type input "mont"
click at [139, 208] on div "Montserrat" at bounding box center [151, 204] width 77 height 11
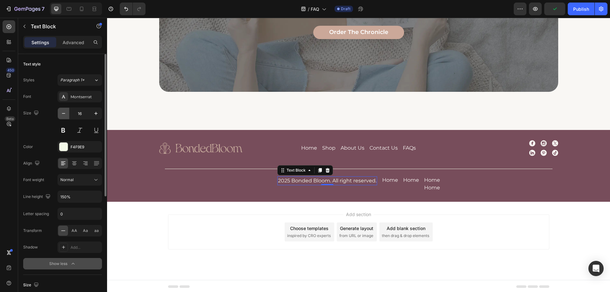
click at [68, 115] on button "button" at bounding box center [63, 113] width 11 height 11
click at [97, 112] on icon "button" at bounding box center [96, 113] width 6 height 6
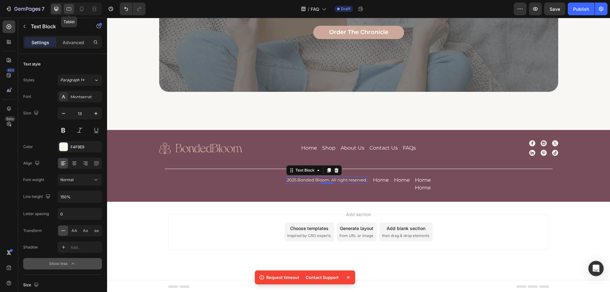
click at [72, 8] on icon at bounding box center [69, 9] width 6 height 6
type input "14"
type input "180%"
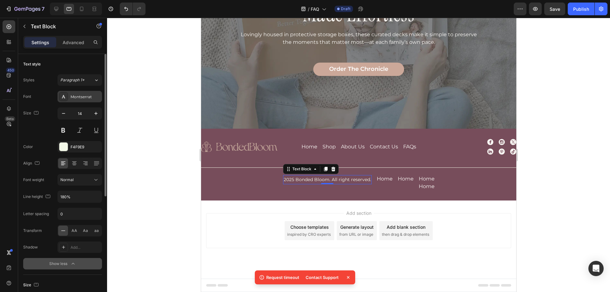
scroll to position [597, 0]
click at [66, 115] on icon "button" at bounding box center [63, 113] width 6 height 6
click at [100, 114] on button "button" at bounding box center [95, 113] width 11 height 11
type input "13"
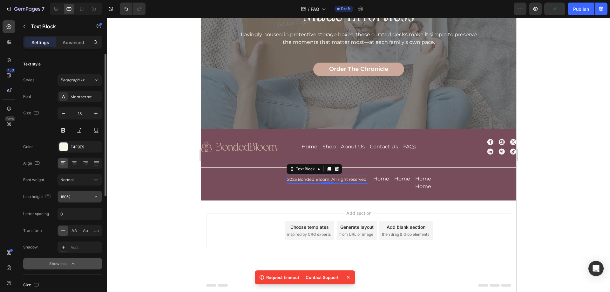
click at [93, 197] on button "button" at bounding box center [95, 196] width 11 height 11
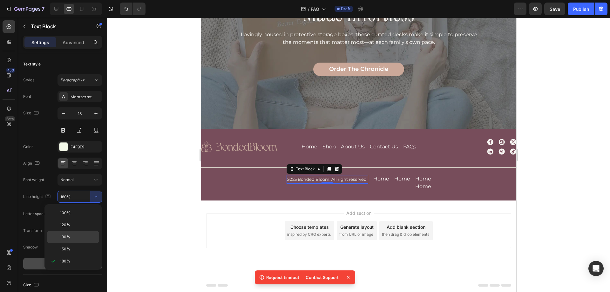
click at [74, 240] on p "130%" at bounding box center [78, 237] width 36 height 6
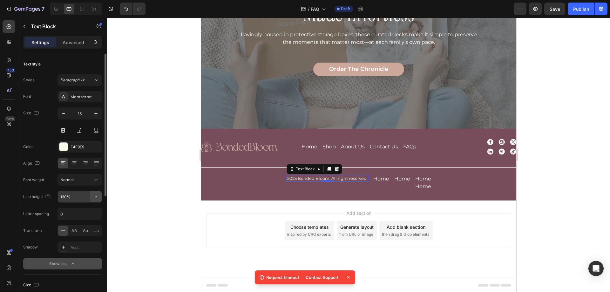
click at [93, 198] on icon "button" at bounding box center [96, 197] width 6 height 6
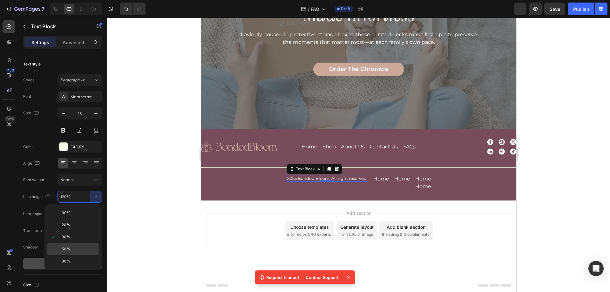
click at [79, 255] on div "150%" at bounding box center [73, 261] width 52 height 12
type input "150%"
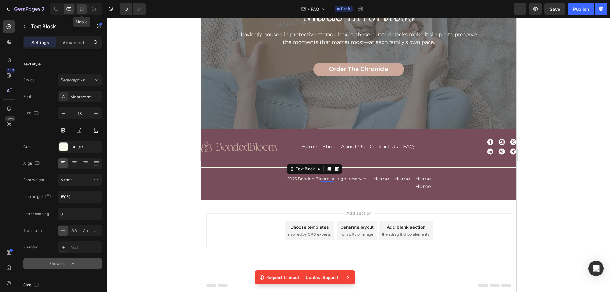
click at [81, 11] on icon at bounding box center [81, 9] width 3 height 4
type input "14"
type input "180%"
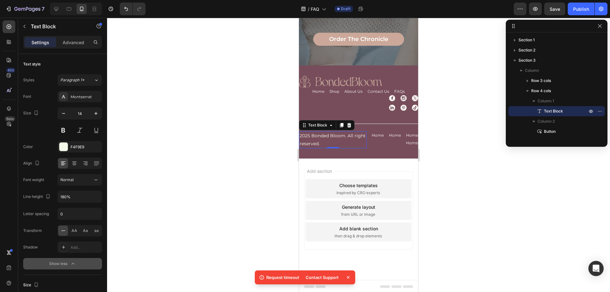
scroll to position [617, 0]
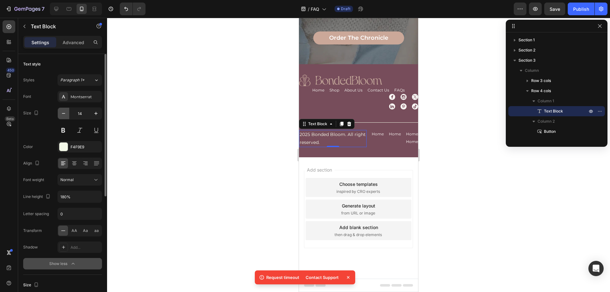
click at [67, 112] on button "button" at bounding box center [63, 113] width 11 height 11
type input "13"
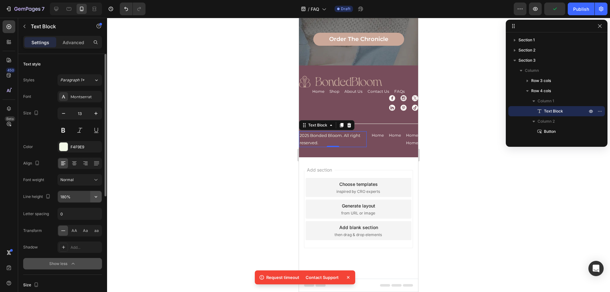
click at [99, 199] on icon "button" at bounding box center [96, 197] width 6 height 6
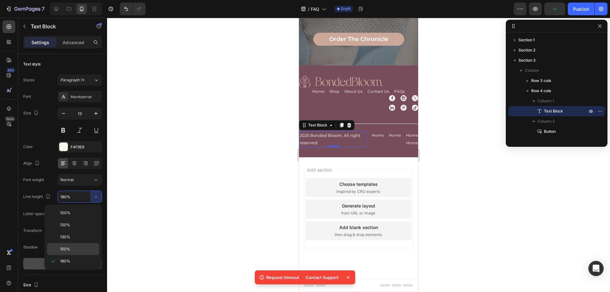
click at [79, 248] on p "150%" at bounding box center [78, 249] width 36 height 6
type input "150%"
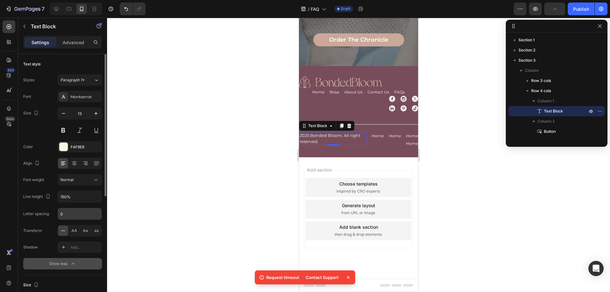
scroll to position [615, 0]
click at [68, 12] on icon at bounding box center [69, 9] width 6 height 6
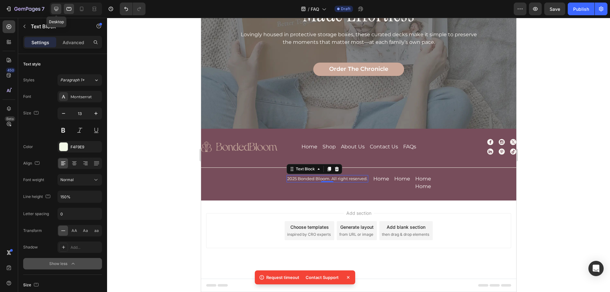
click at [58, 10] on icon at bounding box center [56, 9] width 6 height 6
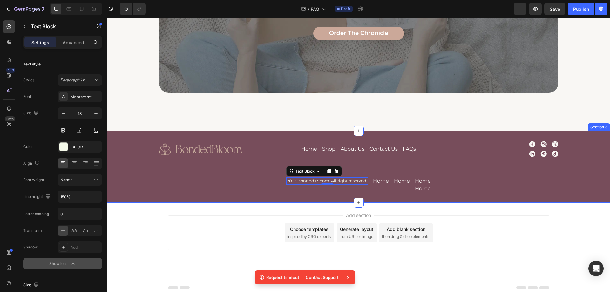
scroll to position [635, 0]
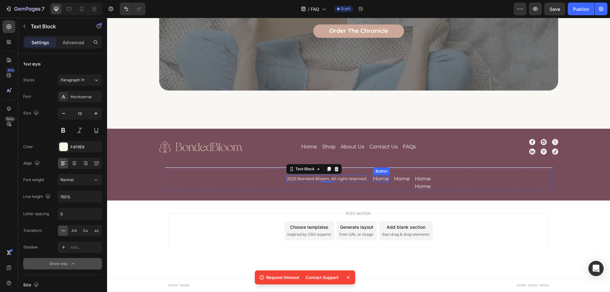
click at [380, 178] on p "Home" at bounding box center [381, 178] width 16 height 5
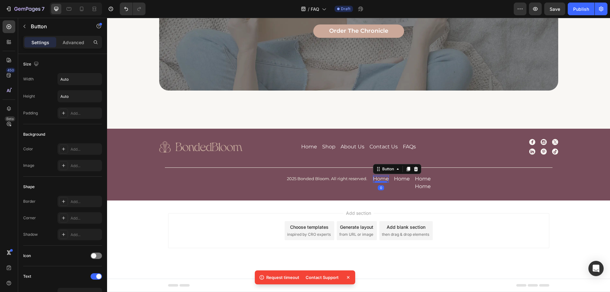
click at [380, 178] on p "Home" at bounding box center [381, 178] width 16 height 5
click at [378, 179] on p "Home" at bounding box center [381, 178] width 16 height 5
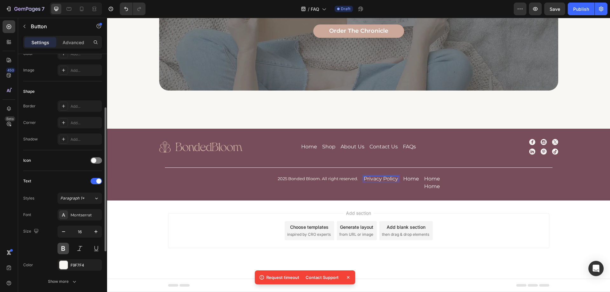
scroll to position [127, 0]
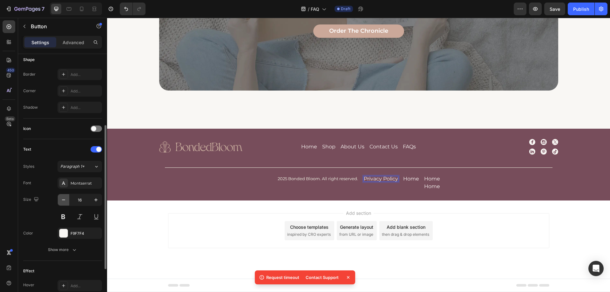
click at [62, 199] on icon "button" at bounding box center [63, 200] width 6 height 6
type input "13"
click at [79, 235] on div "F9F7F4" at bounding box center [80, 234] width 18 height 6
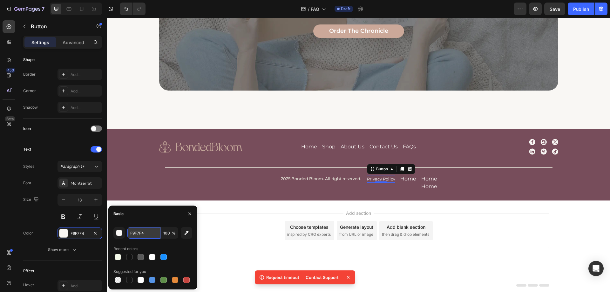
click at [148, 232] on input "F9F7F4" at bounding box center [143, 232] width 33 height 11
paste input "#F4F9E9"
type input "#F4F9E9"
click at [33, 220] on div "Size 13" at bounding box center [62, 208] width 79 height 29
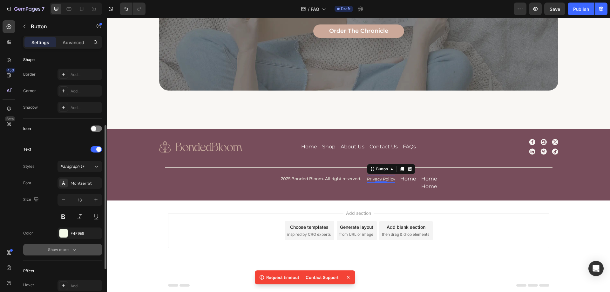
click at [65, 247] on div "Show more" at bounding box center [63, 250] width 30 height 6
click at [94, 266] on icon "button" at bounding box center [96, 267] width 6 height 6
click at [46, 151] on div "Text" at bounding box center [62, 149] width 79 height 10
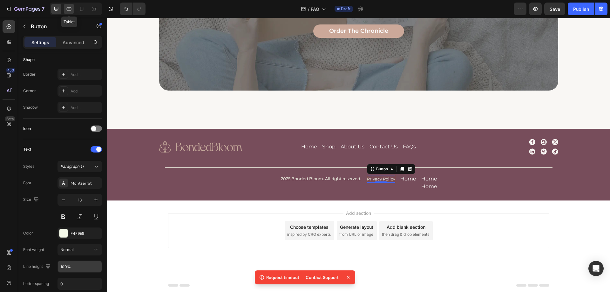
click at [68, 9] on icon at bounding box center [69, 9] width 6 height 6
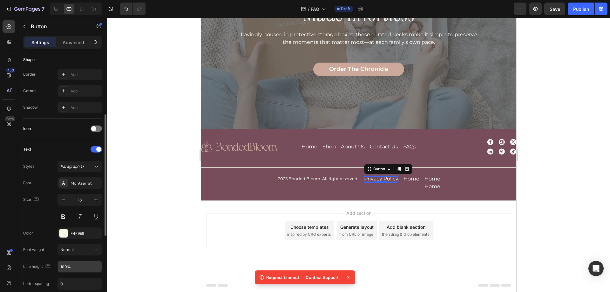
scroll to position [597, 0]
click at [62, 197] on icon "button" at bounding box center [63, 200] width 6 height 6
type input "13"
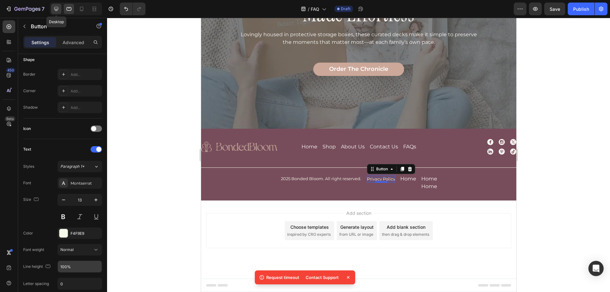
click at [54, 9] on icon at bounding box center [56, 9] width 4 height 4
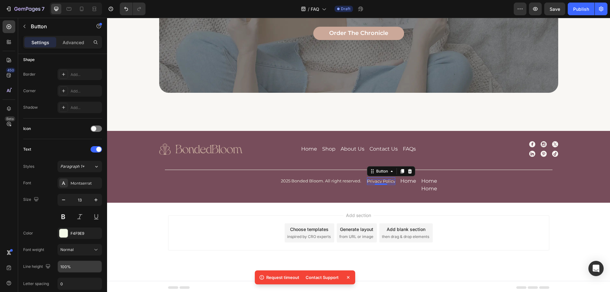
scroll to position [635, 0]
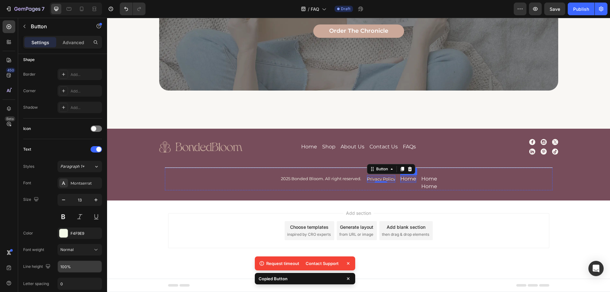
click at [408, 180] on p "Home" at bounding box center [409, 178] width 16 height 5
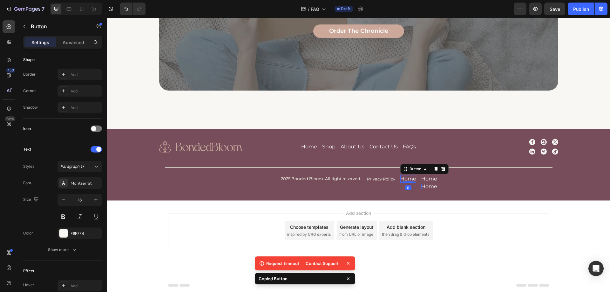
type input "13"
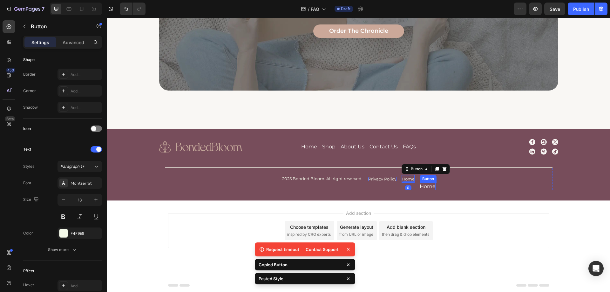
click at [430, 185] on p "Home" at bounding box center [428, 186] width 16 height 5
type input "13"
click at [462, 190] on div "2025 Bonded Bloom. All right reserved. Text Block Privacy Policy Button Home Bu…" at bounding box center [359, 179] width 388 height 23
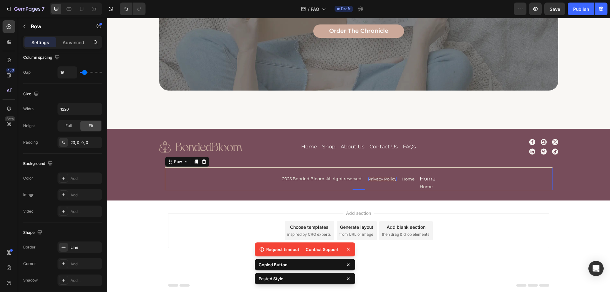
scroll to position [0, 0]
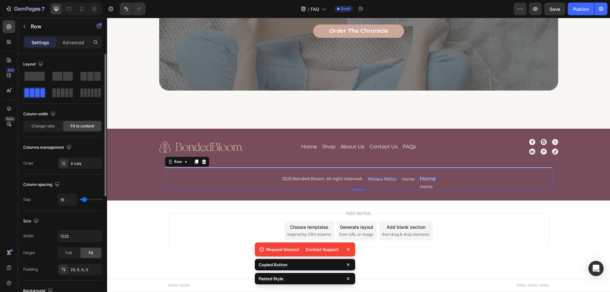
click at [426, 179] on p "Home" at bounding box center [428, 178] width 16 height 5
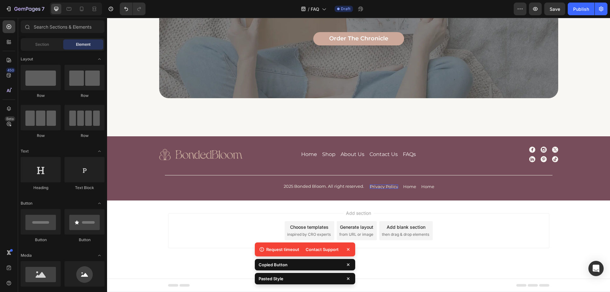
scroll to position [628, 0]
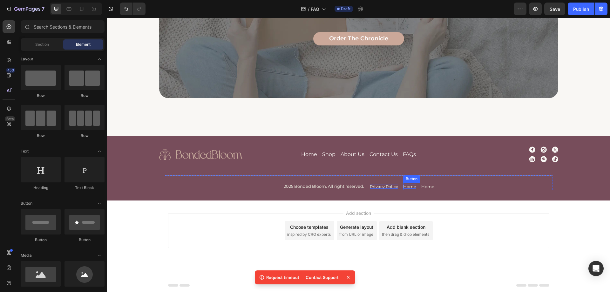
click at [411, 188] on p "Home" at bounding box center [409, 187] width 13 height 4
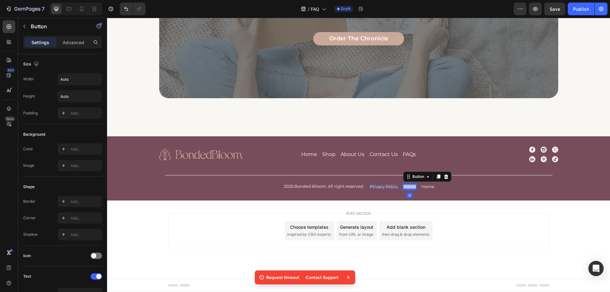
click at [411, 188] on p "Home" at bounding box center [409, 187] width 13 height 4
click at [439, 188] on p "Home" at bounding box center [437, 187] width 13 height 4
click at [440, 188] on p "Home" at bounding box center [437, 187] width 13 height 4
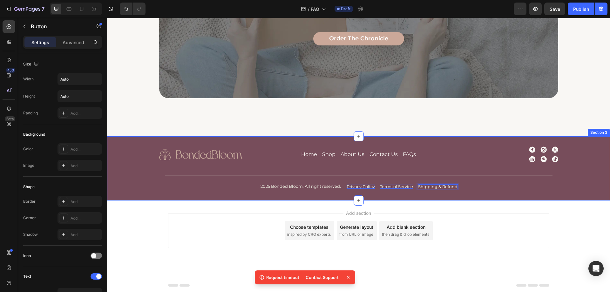
click at [471, 194] on div "Image Home Button Shop Button About Us Button Contact Us Button FAQs Button Row…" at bounding box center [358, 168] width 503 height 64
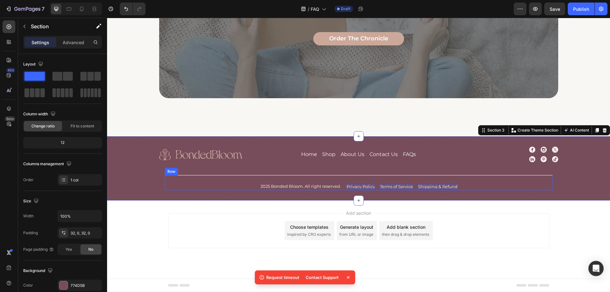
click at [204, 180] on div "2025 Bonded Bloom. All right reserved. Text Block Privacy Policy Button Terms o…" at bounding box center [359, 182] width 388 height 15
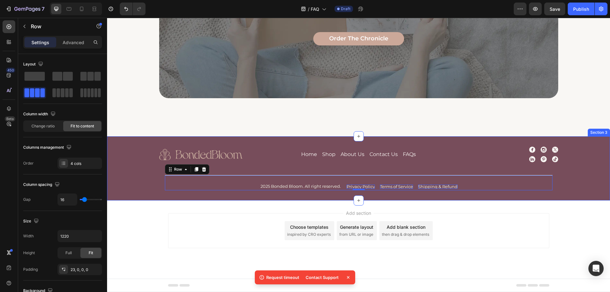
click at [139, 183] on div "Image Home Button Shop Button About Us Button Contact Us Button FAQs Button Row…" at bounding box center [358, 169] width 503 height 44
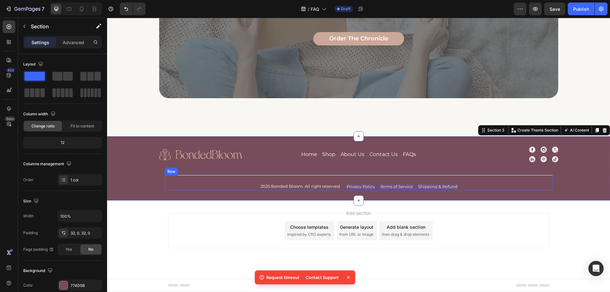
click at [189, 181] on div "2025 Bonded Bloom. All right reserved. Text Block Privacy Policy Button Terms o…" at bounding box center [359, 182] width 388 height 15
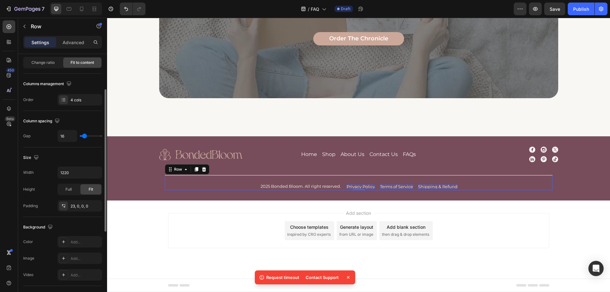
scroll to position [159, 0]
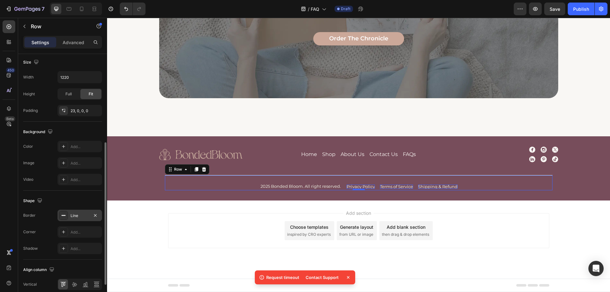
click at [72, 220] on div "Line" at bounding box center [80, 215] width 45 height 11
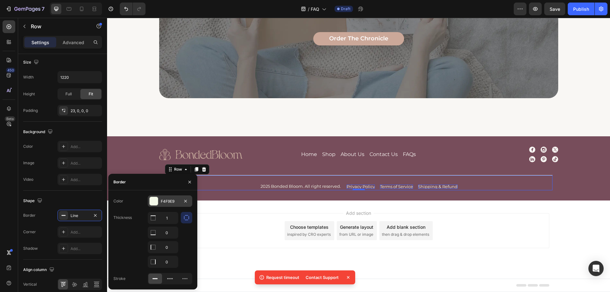
click at [170, 203] on div "F4F9E9" at bounding box center [170, 202] width 18 height 6
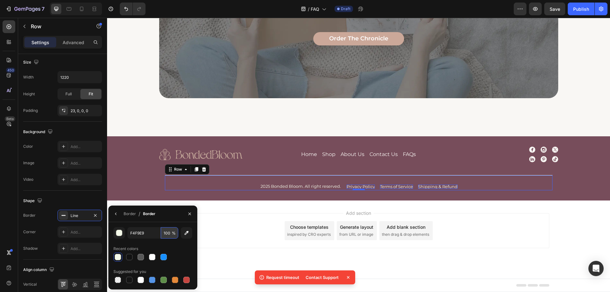
click at [169, 232] on input "100" at bounding box center [169, 232] width 17 height 11
type input "20"
click at [81, 197] on div "Shape" at bounding box center [62, 201] width 79 height 10
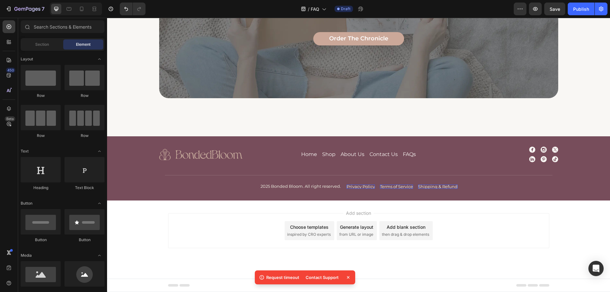
click at [246, 206] on div "Add section Choose templates inspired by CRO experts Generate layout from URL o…" at bounding box center [358, 240] width 503 height 78
click at [246, 188] on div "2025 Bonded Bloom. All right reserved. Text Block Privacy Policy Button Terms o…" at bounding box center [359, 182] width 388 height 15
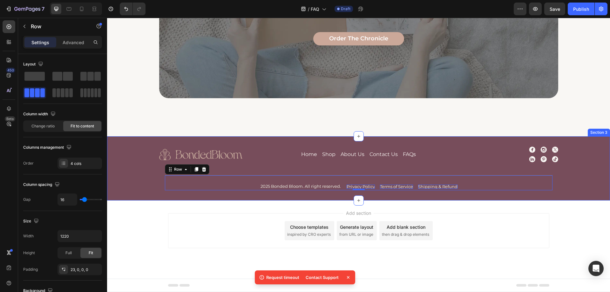
click at [232, 196] on div "Image Home Button Shop Button About Us Button Contact Us Button FAQs Button Row…" at bounding box center [358, 168] width 503 height 64
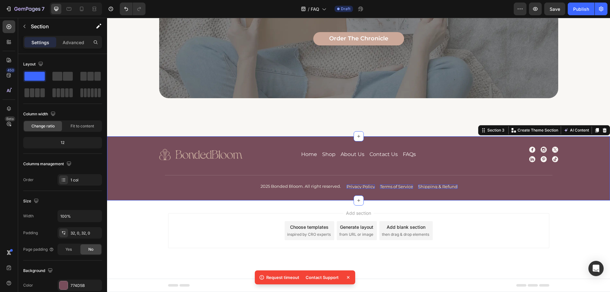
click at [141, 196] on div "Image Home Button Shop Button About Us Button Contact Us Button FAQs Button Row…" at bounding box center [358, 168] width 503 height 64
click at [77, 230] on div "32, 0, 32, 0" at bounding box center [80, 233] width 18 height 6
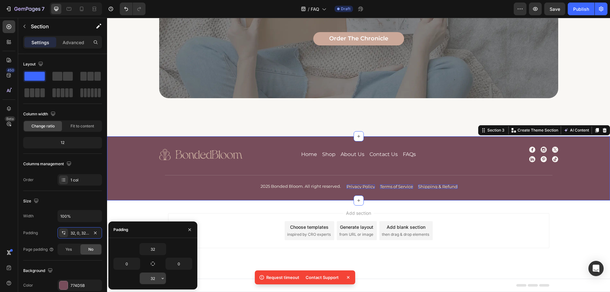
click at [147, 276] on input "32" at bounding box center [153, 278] width 26 height 11
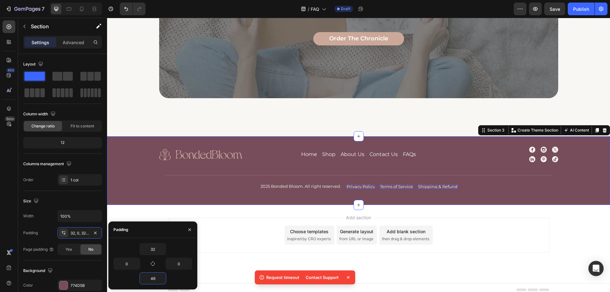
type input "46"
click at [146, 246] on input "32" at bounding box center [153, 249] width 26 height 11
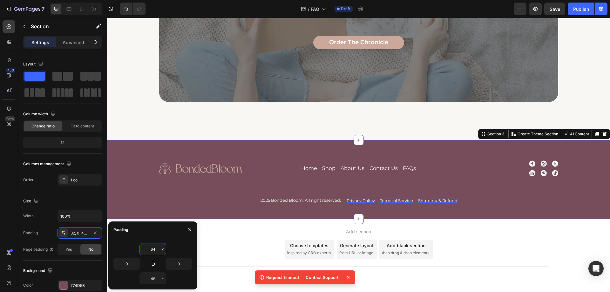
scroll to position [628, 0]
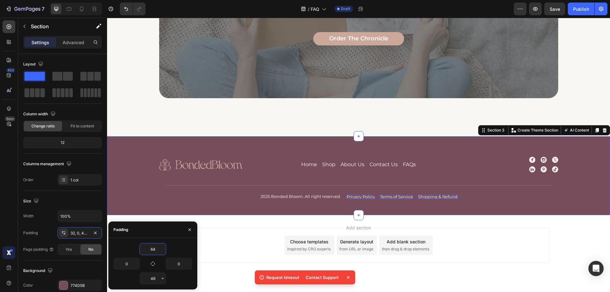
type input "64"
click at [129, 263] on input "0" at bounding box center [127, 263] width 26 height 11
type input "36"
click at [176, 267] on input "0" at bounding box center [179, 263] width 26 height 11
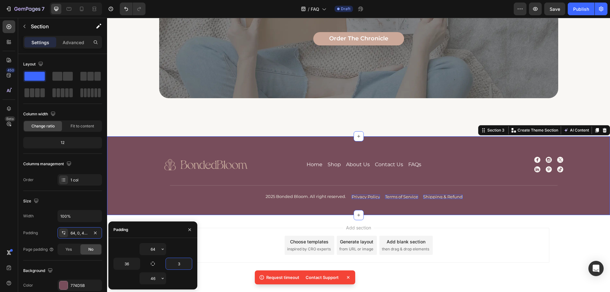
type input "36"
click at [7, 228] on div "450 Beta" at bounding box center [9, 133] width 13 height 226
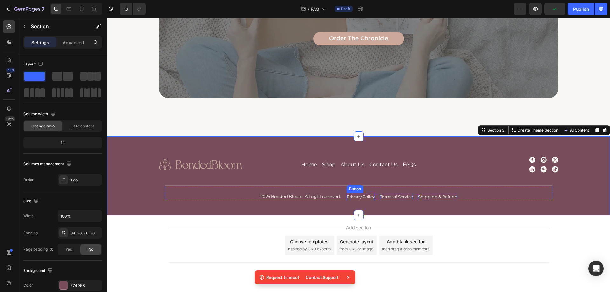
click at [361, 198] on p "Privacy Policy" at bounding box center [361, 197] width 28 height 4
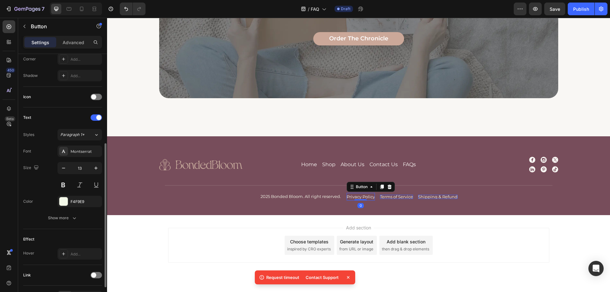
scroll to position [200, 0]
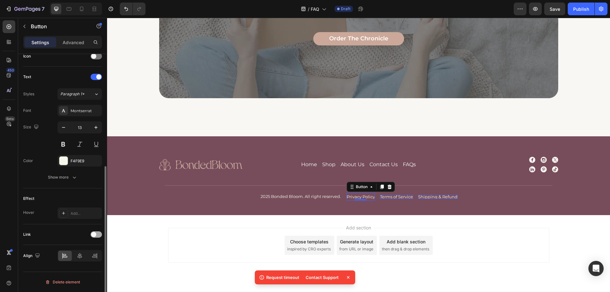
click at [93, 237] on span at bounding box center [93, 234] width 5 height 5
click at [82, 266] on div "Add..." at bounding box center [86, 267] width 30 height 6
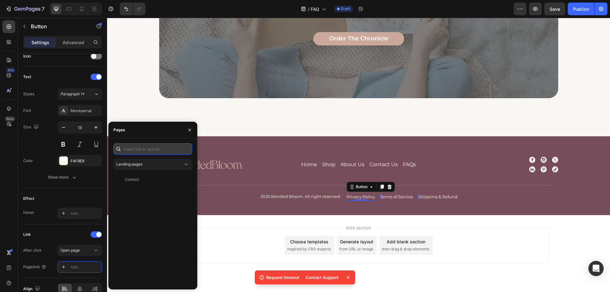
click at [142, 151] on input "text" at bounding box center [152, 148] width 79 height 11
type input "#"
click at [141, 163] on div "#" at bounding box center [151, 164] width 71 height 6
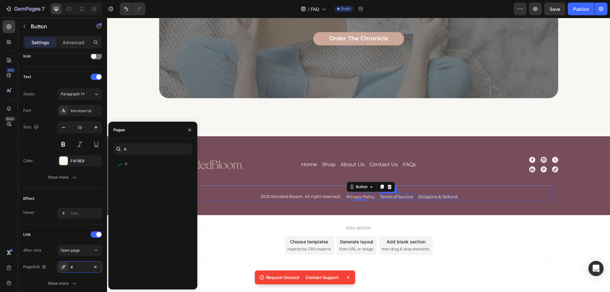
click at [405, 195] on p "Terms of Service" at bounding box center [396, 197] width 33 height 4
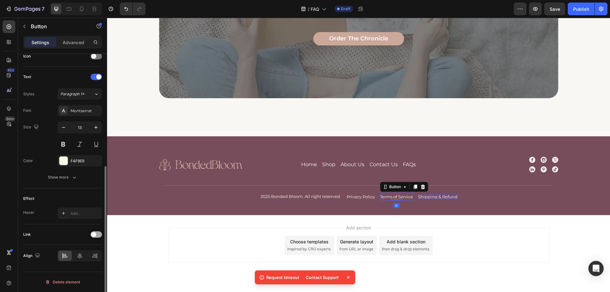
click at [96, 236] on div at bounding box center [96, 234] width 11 height 6
click at [80, 268] on div "Add..." at bounding box center [86, 267] width 30 height 6
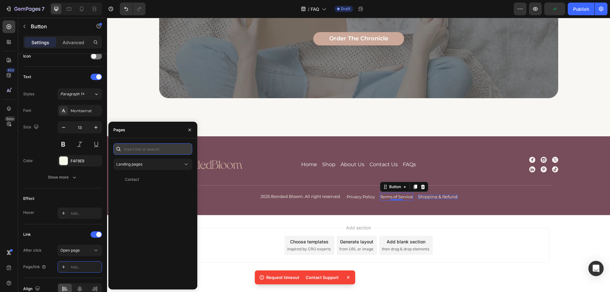
click at [142, 151] on input "text" at bounding box center [152, 148] width 79 height 11
type input "#"
click at [136, 164] on div "#" at bounding box center [151, 164] width 71 height 6
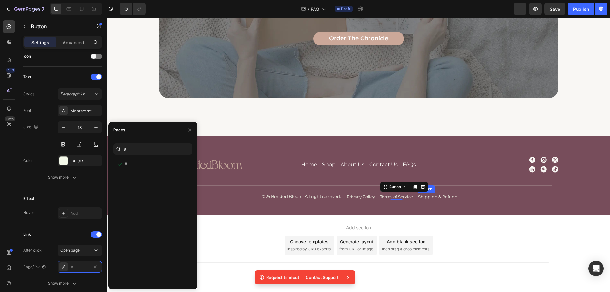
click at [441, 198] on p "Shipping & Refund" at bounding box center [437, 197] width 39 height 4
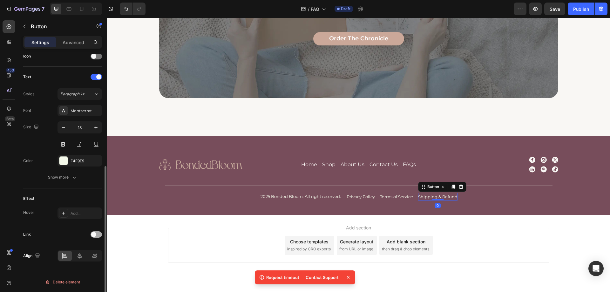
click at [102, 232] on div at bounding box center [96, 234] width 11 height 5
click at [80, 264] on div "Add..." at bounding box center [80, 266] width 45 height 11
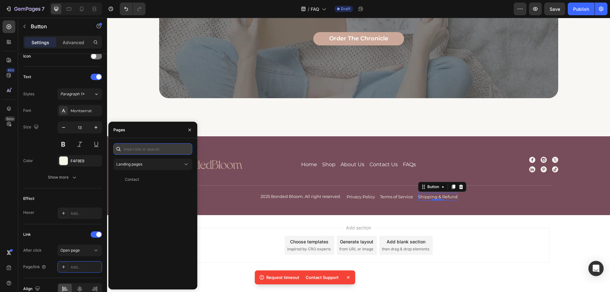
click at [143, 150] on input "text" at bounding box center [152, 148] width 79 height 11
type input "#"
click at [147, 167] on div "#" at bounding box center [151, 164] width 71 height 6
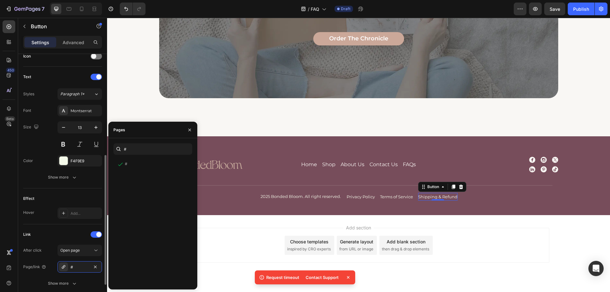
click at [83, 194] on div "Effect" at bounding box center [62, 199] width 79 height 10
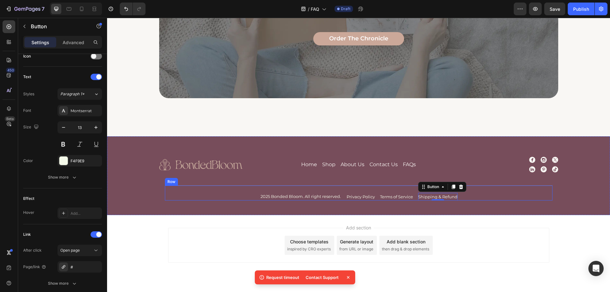
click at [528, 197] on div "2025 Bonded Bloom. All right reserved. Text Block Privacy Policy Button Terms o…" at bounding box center [359, 192] width 388 height 15
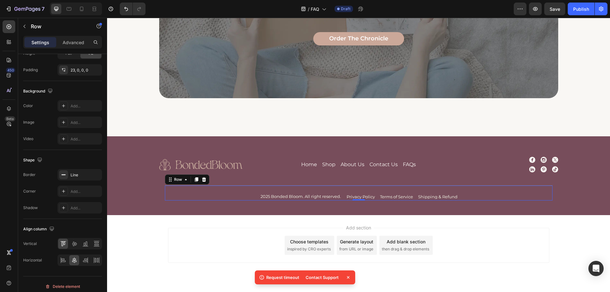
scroll to position [0, 0]
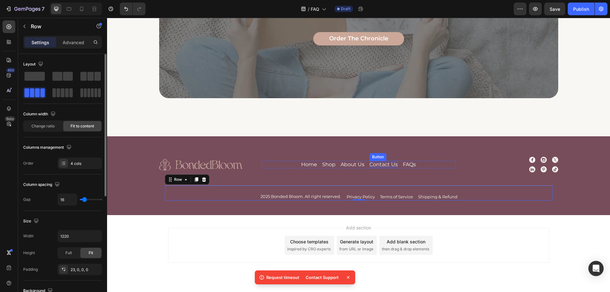
click at [387, 164] on p "Contact Us" at bounding box center [384, 164] width 28 height 5
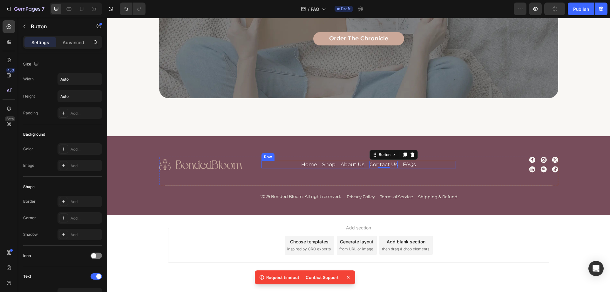
click at [301, 167] on div "Home Button" at bounding box center [309, 165] width 16 height 8
click at [224, 165] on img at bounding box center [200, 164] width 83 height 11
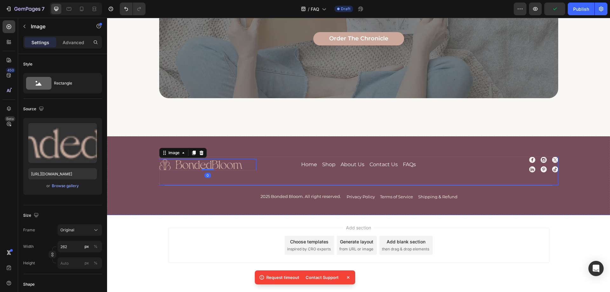
click at [242, 176] on div "Image 0 Home Button Shop Button About Us Button Contact Us Button FAQs Button R…" at bounding box center [358, 171] width 399 height 29
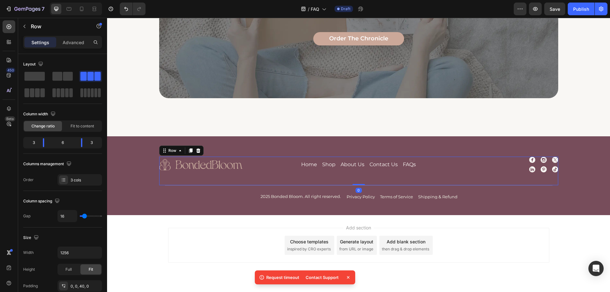
click at [227, 167] on img at bounding box center [200, 164] width 83 height 11
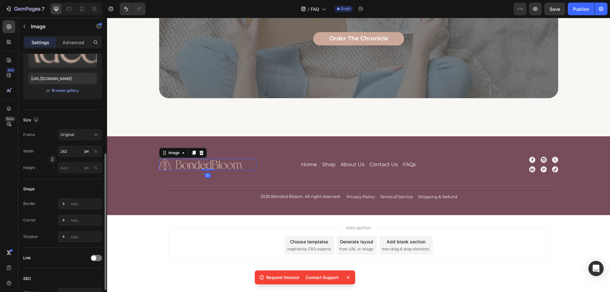
scroll to position [127, 0]
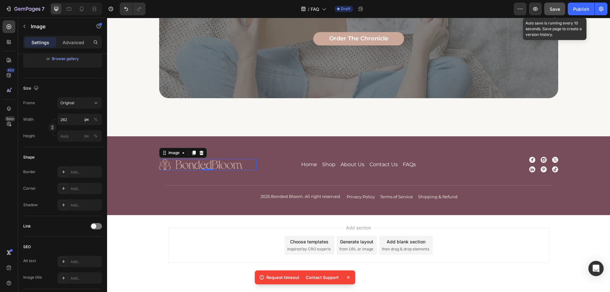
click at [553, 9] on span "Save" at bounding box center [555, 8] width 10 height 5
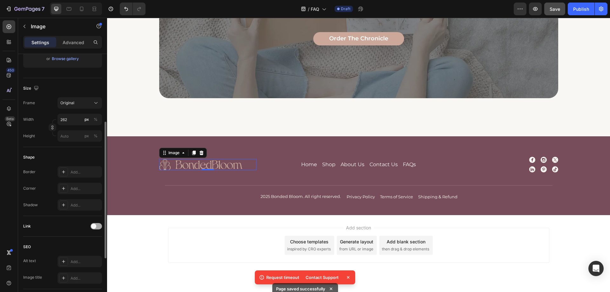
click at [97, 227] on div at bounding box center [96, 226] width 11 height 6
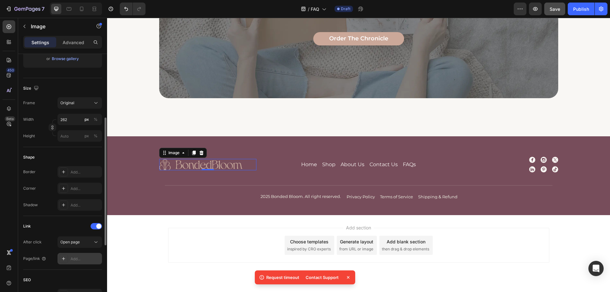
click at [77, 258] on div "Add..." at bounding box center [86, 259] width 30 height 6
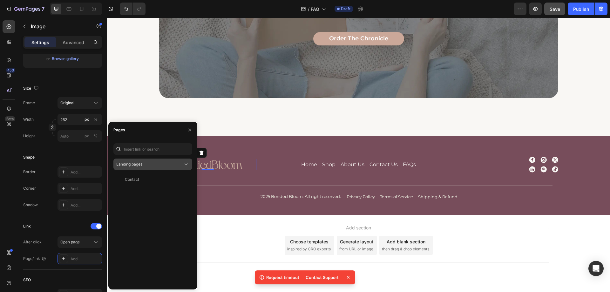
click at [147, 165] on div "Landing pages" at bounding box center [149, 164] width 67 height 6
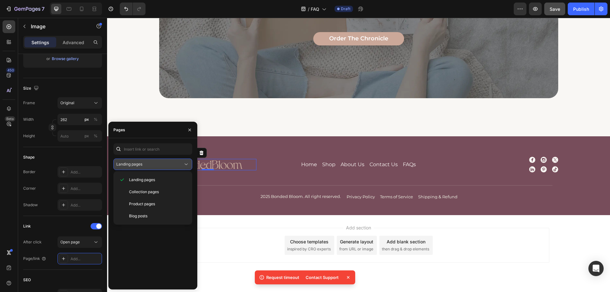
click at [185, 165] on icon at bounding box center [186, 164] width 6 height 6
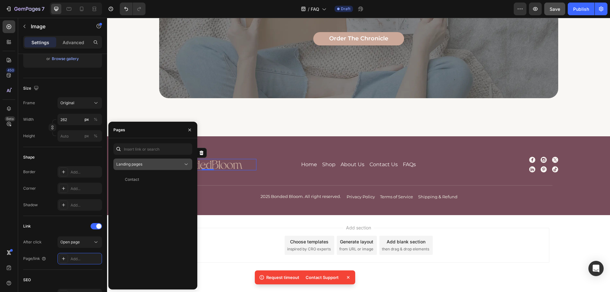
click at [183, 165] on icon at bounding box center [186, 164] width 6 height 6
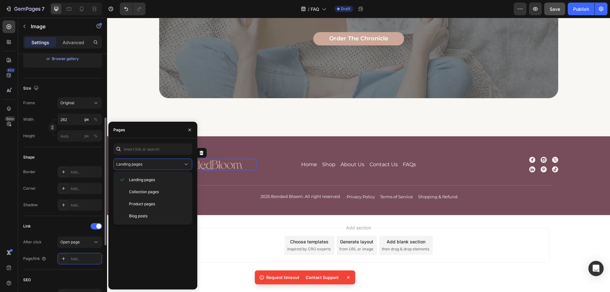
click at [52, 216] on div "Shape Border Add... Corner Add... Shadow Add..." at bounding box center [62, 181] width 79 height 69
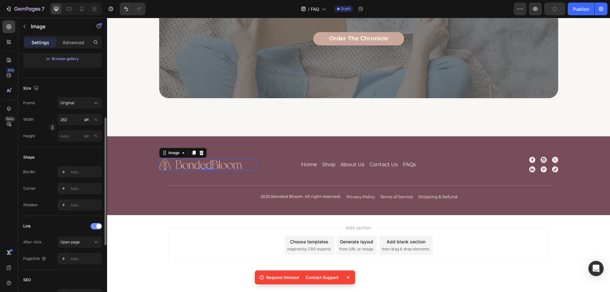
click at [95, 227] on div at bounding box center [96, 226] width 11 height 6
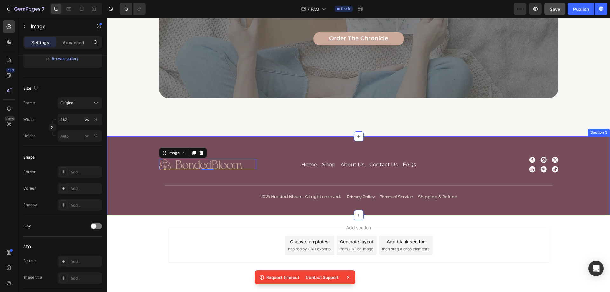
click at [554, 195] on div "Image 0 Home Button Shop Button About Us Button Contact Us Button FAQs Button R…" at bounding box center [359, 179] width 480 height 44
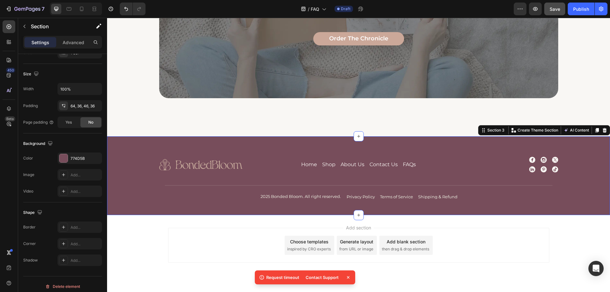
scroll to position [0, 0]
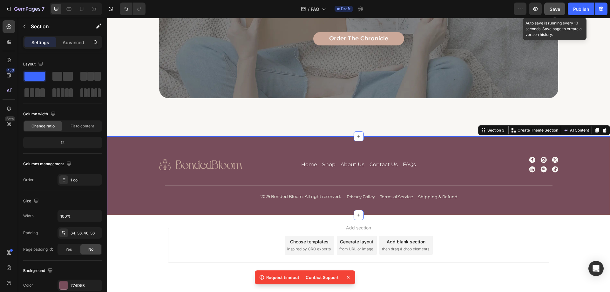
click at [557, 10] on span "Save" at bounding box center [555, 8] width 10 height 5
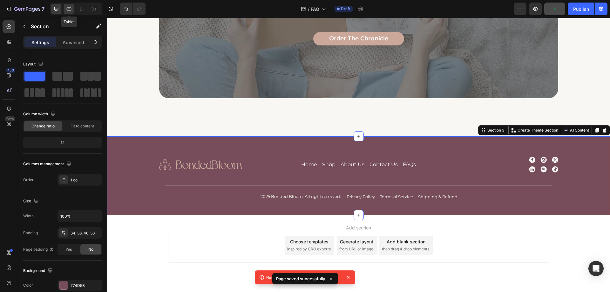
click at [72, 7] on icon at bounding box center [69, 9] width 6 height 6
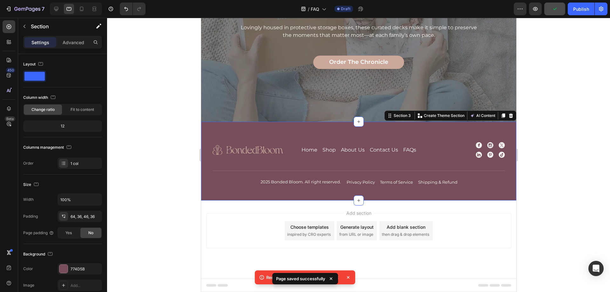
scroll to position [604, 0]
click at [289, 159] on div "Image Home Button Shop Button About Us Button Contact Us Button FAQs Button Row…" at bounding box center [358, 156] width 292 height 29
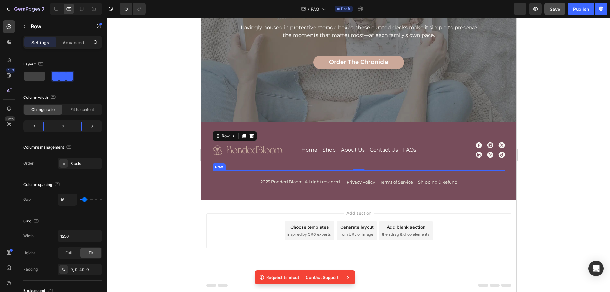
click at [233, 180] on div "2025 Bonded Bloom. All right reserved. Text Block Privacy Policy Button Terms o…" at bounding box center [358, 178] width 292 height 15
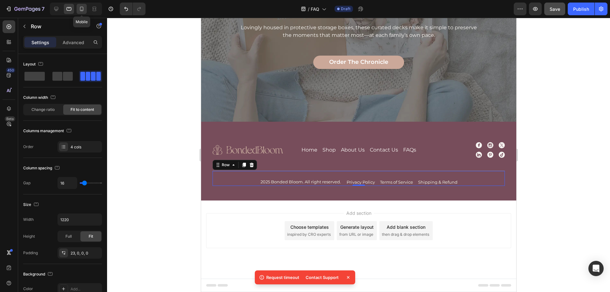
click at [85, 8] on icon at bounding box center [82, 9] width 6 height 6
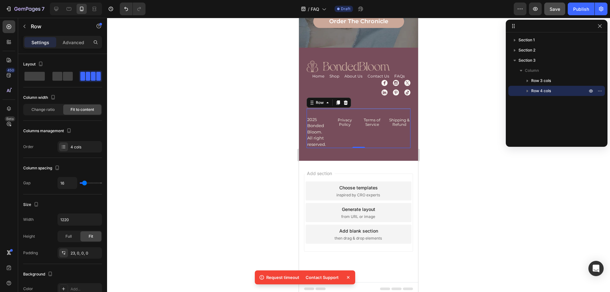
scroll to position [637, 0]
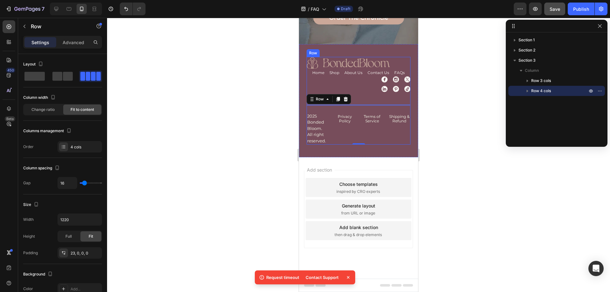
click at [367, 95] on div "Image Home Button Shop Button About Us Button Contact Us Button FAQs Button Row…" at bounding box center [359, 81] width 104 height 48
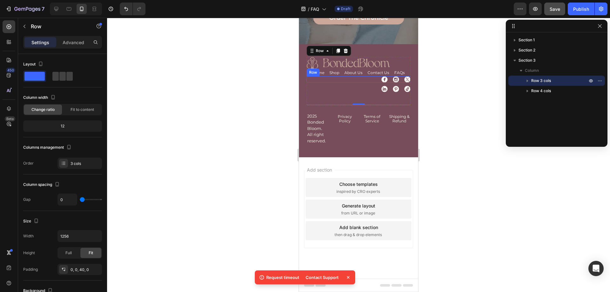
click at [354, 79] on div "Icon Icon Icon Row" at bounding box center [359, 79] width 104 height 6
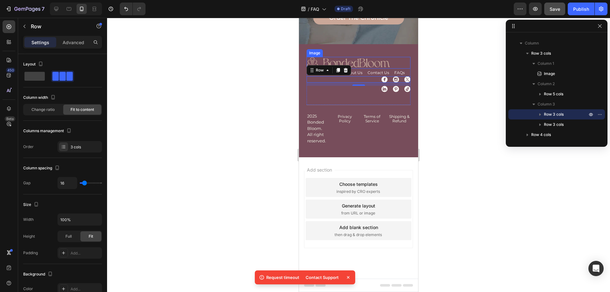
click at [362, 58] on img at bounding box center [348, 62] width 83 height 11
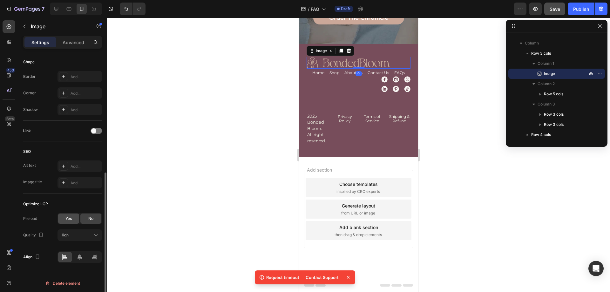
scroll to position [224, 0]
click at [82, 254] on icon at bounding box center [80, 256] width 6 height 6
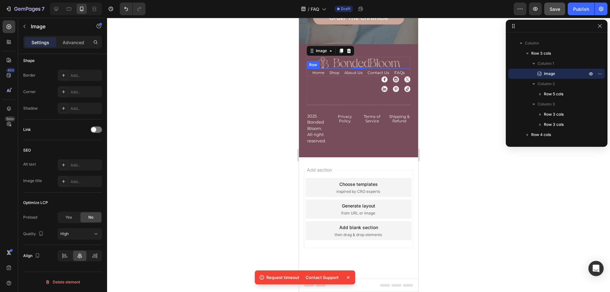
click at [326, 74] on div "Home Button Shop Button About Us Button Contact Us Button FAQs Button Row" at bounding box center [359, 73] width 104 height 8
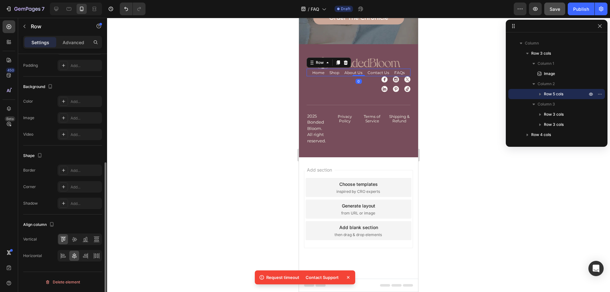
scroll to position [0, 0]
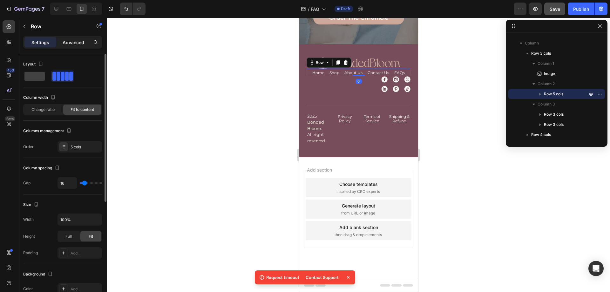
click at [70, 43] on p "Advanced" at bounding box center [74, 42] width 22 height 7
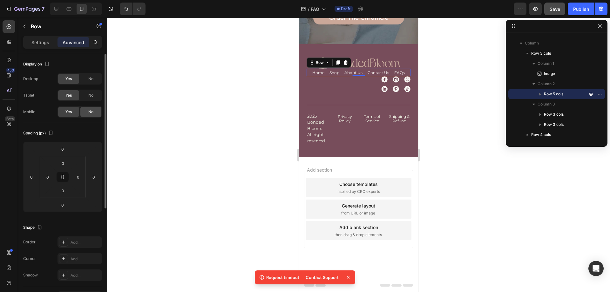
click at [87, 109] on div "No" at bounding box center [90, 112] width 21 height 10
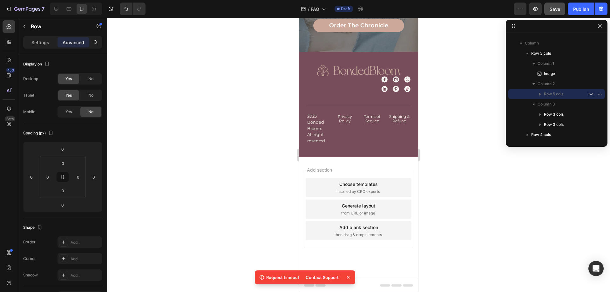
scroll to position [629, 0]
click at [349, 81] on div "Icon Icon Icon Row" at bounding box center [359, 79] width 104 height 6
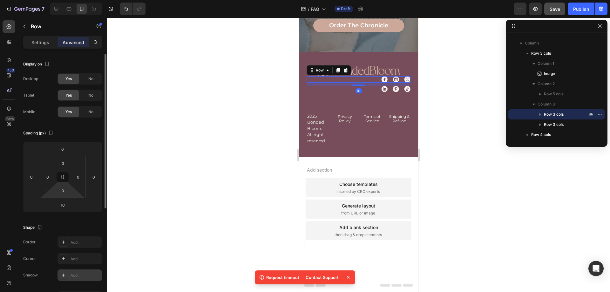
scroll to position [127, 0]
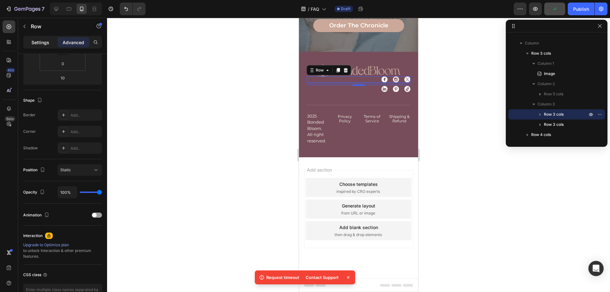
click at [48, 47] on div "Settings" at bounding box center [40, 42] width 32 height 10
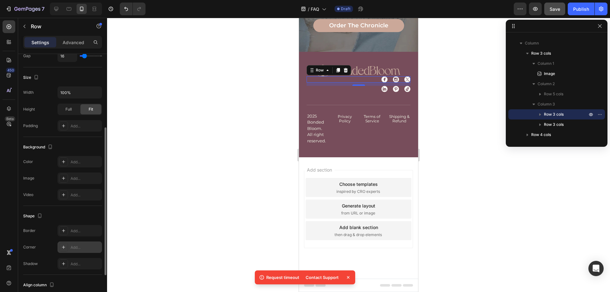
scroll to position [188, 0]
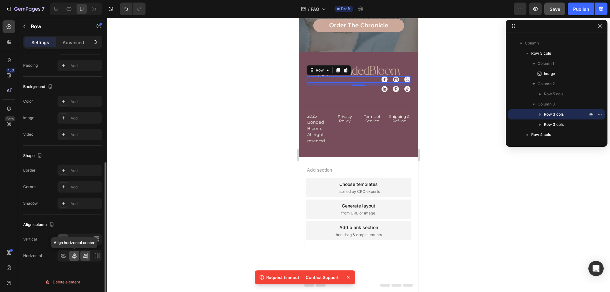
click at [76, 255] on icon at bounding box center [74, 256] width 6 height 6
click at [320, 93] on div "Image Home Button Shop Button About Us Button Contact Us Button FAQs Button Row…" at bounding box center [359, 85] width 104 height 40
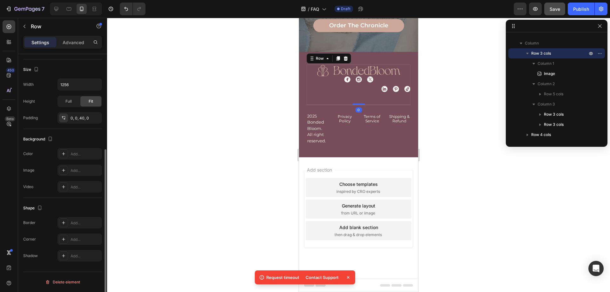
scroll to position [152, 0]
click at [346, 87] on div "Icon Icon Icon Row" at bounding box center [359, 89] width 104 height 6
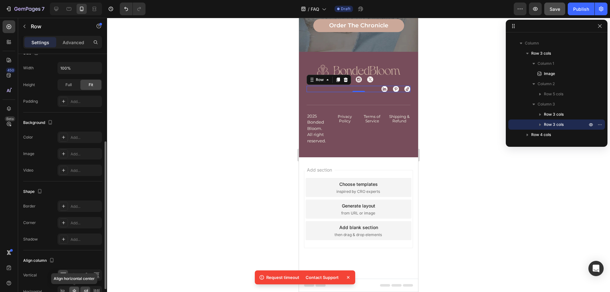
click at [73, 289] on icon at bounding box center [74, 292] width 6 height 6
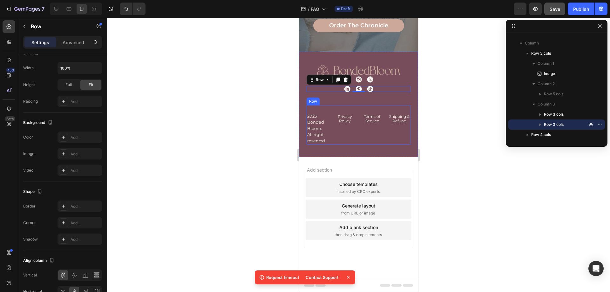
click at [327, 110] on div "2025 Bonded Bloom. All right reserved. Text Block Privacy Policy Button Terms o…" at bounding box center [359, 125] width 104 height 40
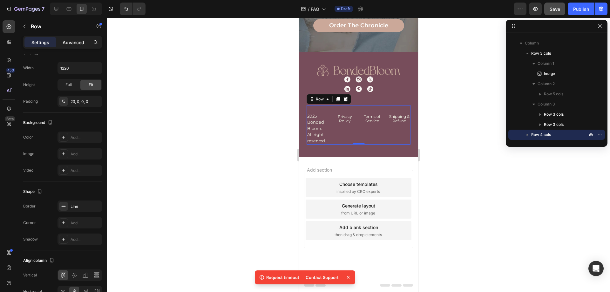
click at [80, 40] on p "Advanced" at bounding box center [74, 42] width 22 height 7
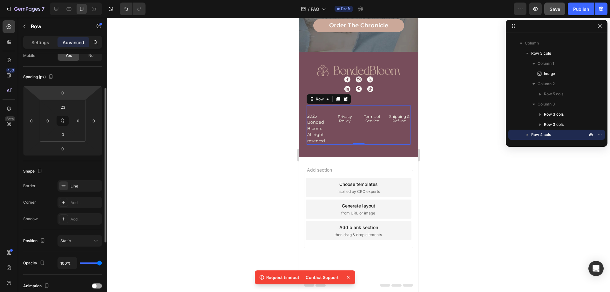
scroll to position [0, 0]
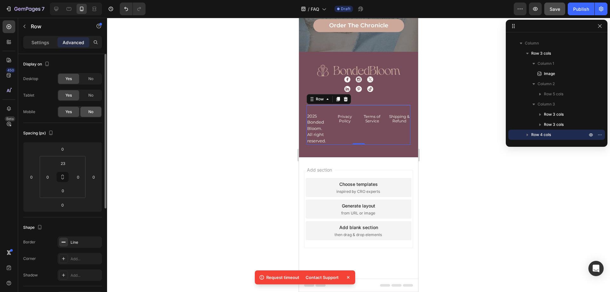
click at [88, 115] on div "No" at bounding box center [90, 112] width 21 height 10
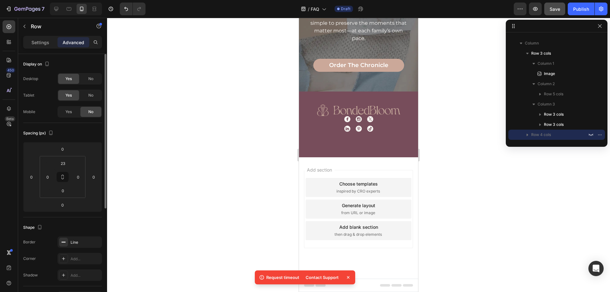
scroll to position [590, 0]
drag, startPoint x: 559, startPoint y: 172, endPoint x: 302, endPoint y: 142, distance: 258.0
click at [330, 139] on div "Image Home Button Shop Button About Us Button Contact Us Button FAQs Button Row…" at bounding box center [359, 124] width 104 height 40
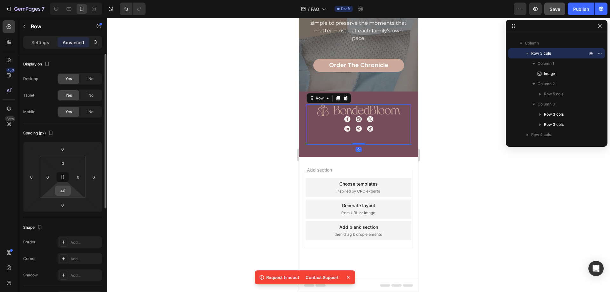
click at [58, 191] on input "40" at bounding box center [63, 191] width 13 height 10
click at [61, 191] on input "40" at bounding box center [63, 191] width 13 height 10
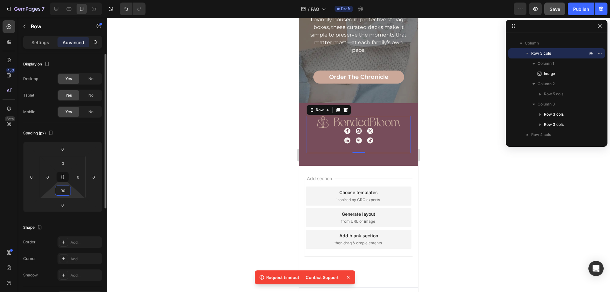
scroll to position [587, 0]
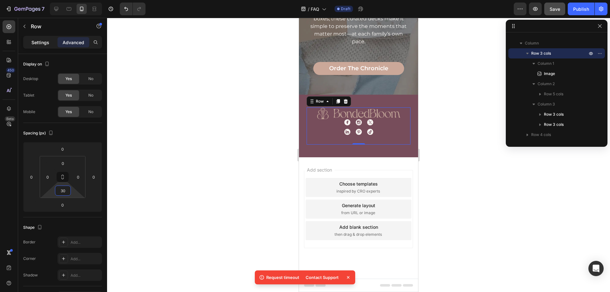
type input "30"
click at [41, 45] on p "Settings" at bounding box center [40, 42] width 18 height 7
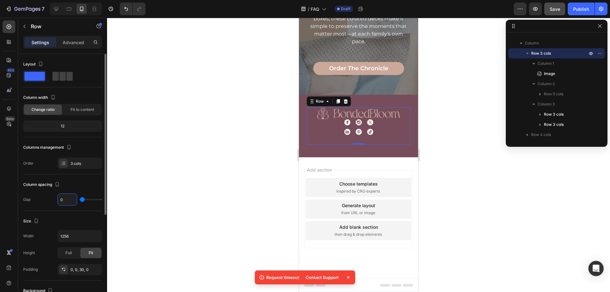
click at [63, 200] on input "0" at bounding box center [67, 199] width 19 height 11
type input "2"
type input "28"
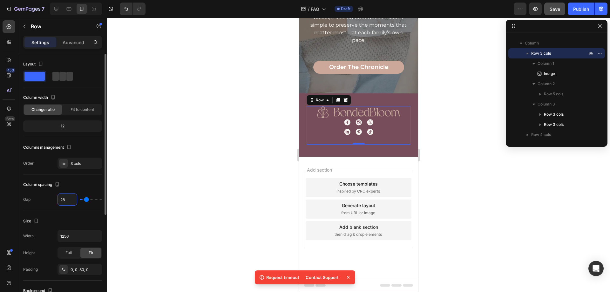
scroll to position [604, 0]
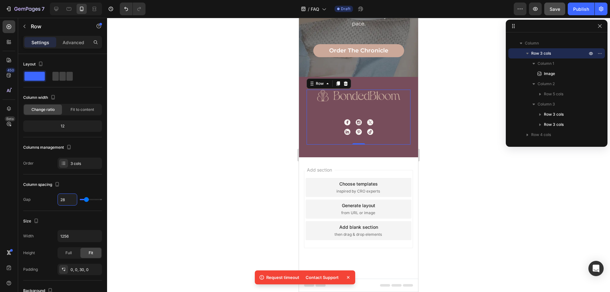
click at [447, 137] on div at bounding box center [358, 155] width 503 height 274
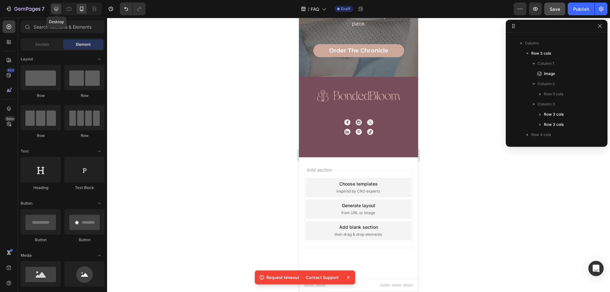
click at [59, 9] on icon at bounding box center [56, 9] width 6 height 6
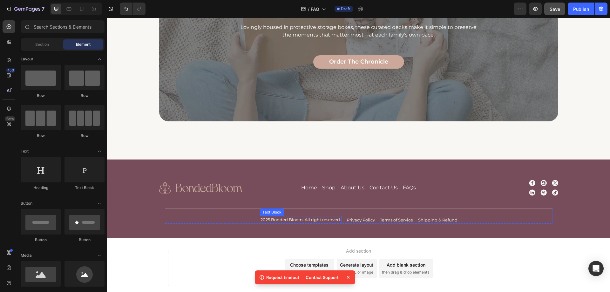
click at [292, 219] on p "2025 Bonded Bloom. All right reserved." at bounding box center [301, 220] width 80 height 6
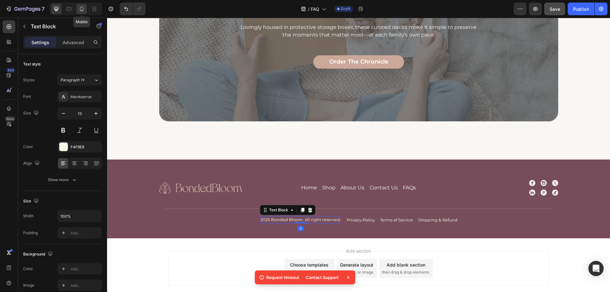
click at [80, 10] on icon at bounding box center [82, 9] width 6 height 6
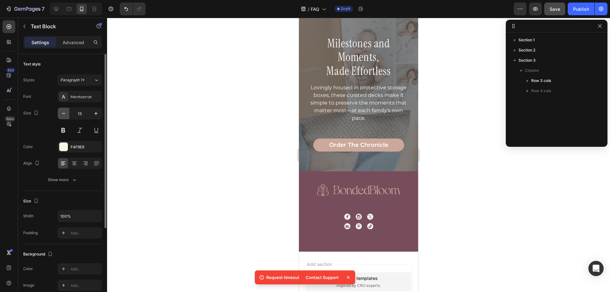
scroll to position [510, 0]
click at [63, 112] on icon "button" at bounding box center [63, 113] width 6 height 6
click at [52, 9] on div at bounding box center [56, 9] width 10 height 10
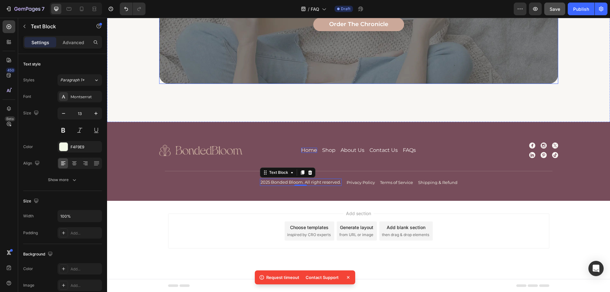
scroll to position [642, 0]
click at [79, 8] on icon at bounding box center [82, 9] width 6 height 6
type input "12"
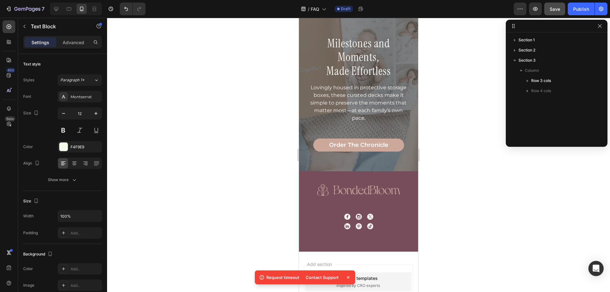
scroll to position [510, 0]
click at [557, 10] on span "Save" at bounding box center [555, 8] width 10 height 5
click at [600, 24] on icon "button" at bounding box center [600, 26] width 5 height 5
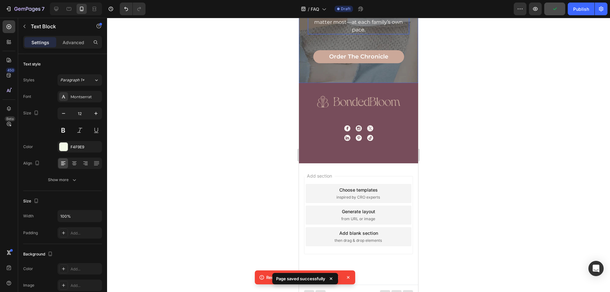
scroll to position [604, 0]
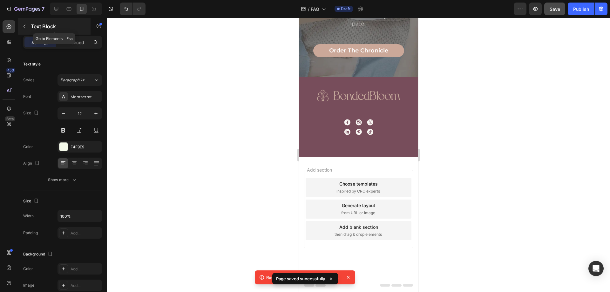
click at [24, 27] on icon "button" at bounding box center [24, 26] width 5 height 5
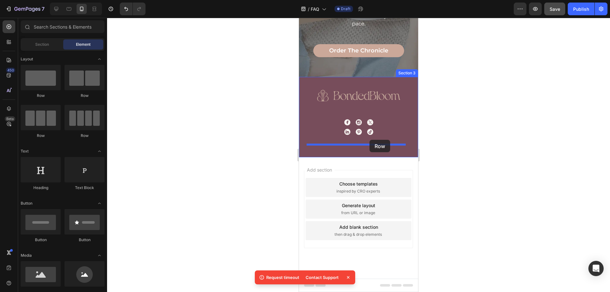
drag, startPoint x: 381, startPoint y: 100, endPoint x: 370, endPoint y: 140, distance: 41.0
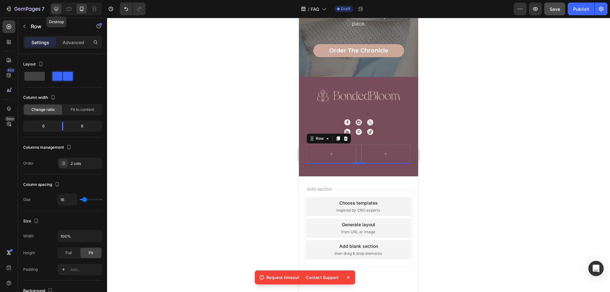
click at [57, 8] on icon at bounding box center [56, 9] width 6 height 6
type input "1200"
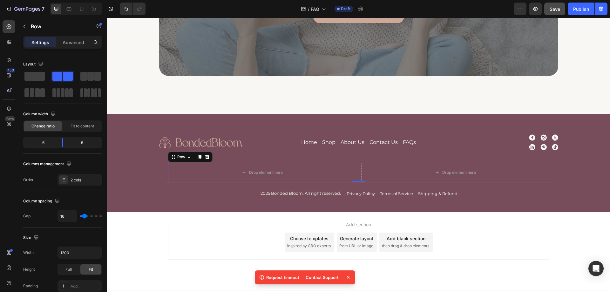
scroll to position [661, 0]
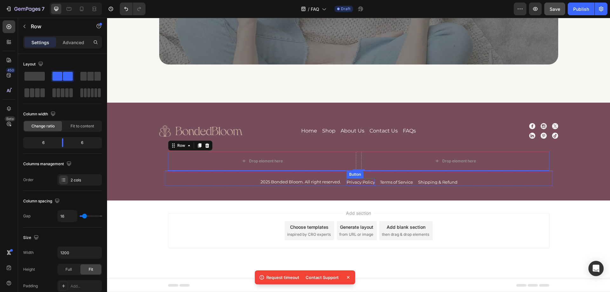
drag, startPoint x: 364, startPoint y: 180, endPoint x: 315, endPoint y: 181, distance: 49.6
click at [364, 180] on p "Privacy Policy" at bounding box center [361, 182] width 28 height 4
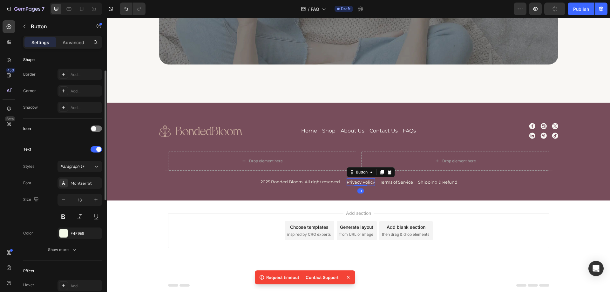
scroll to position [159, 0]
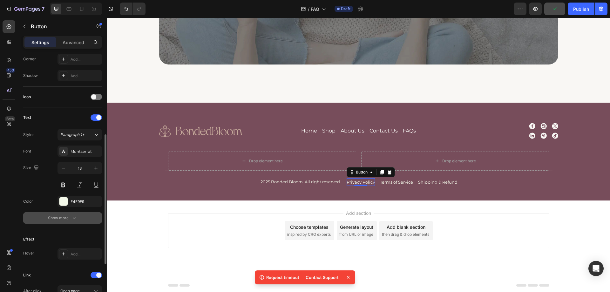
click at [58, 218] on div "Show more" at bounding box center [63, 218] width 30 height 6
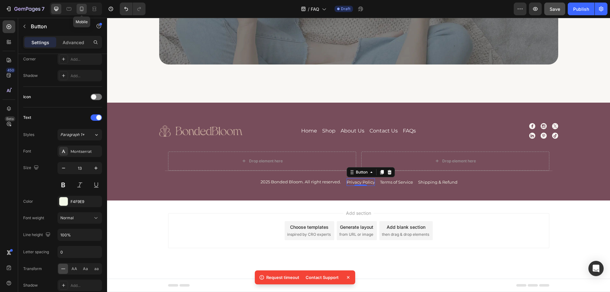
click at [80, 12] on icon at bounding box center [82, 9] width 6 height 6
type input "12"
type input "120%"
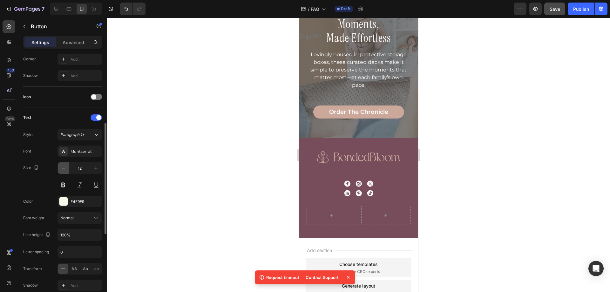
scroll to position [543, 0]
click at [56, 14] on div at bounding box center [56, 9] width 10 height 10
type input "13"
type input "100%"
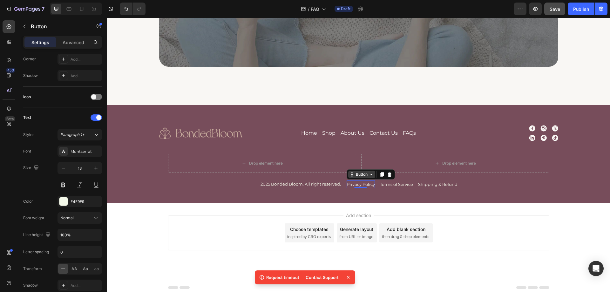
scroll to position [661, 0]
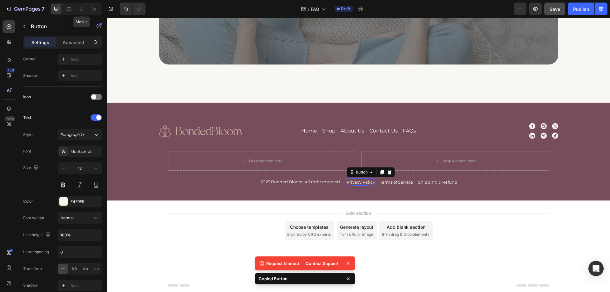
drag, startPoint x: 79, startPoint y: 9, endPoint x: 86, endPoint y: 14, distance: 8.0
click at [80, 10] on icon at bounding box center [82, 9] width 6 height 6
type input "12"
type input "120%"
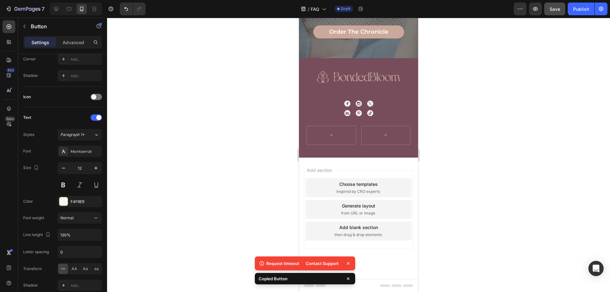
scroll to position [601, 0]
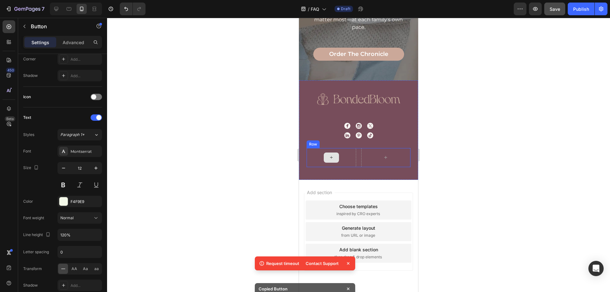
click at [314, 158] on div at bounding box center [332, 157] width 50 height 19
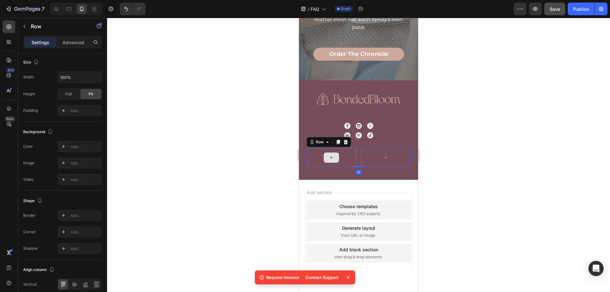
scroll to position [0, 0]
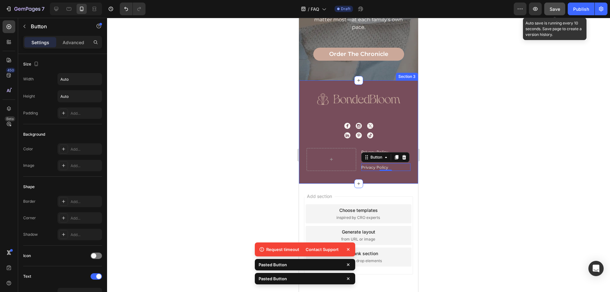
click at [551, 10] on span "Save" at bounding box center [555, 8] width 10 height 5
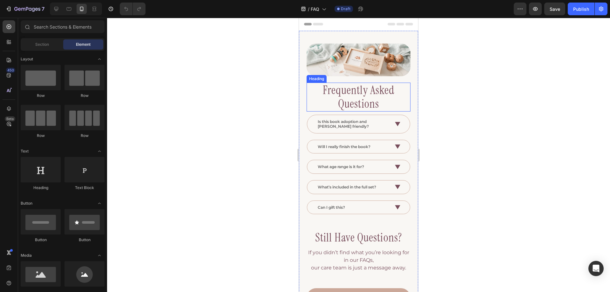
click at [332, 85] on h2 "Frequently Asked Questions" at bounding box center [359, 97] width 104 height 29
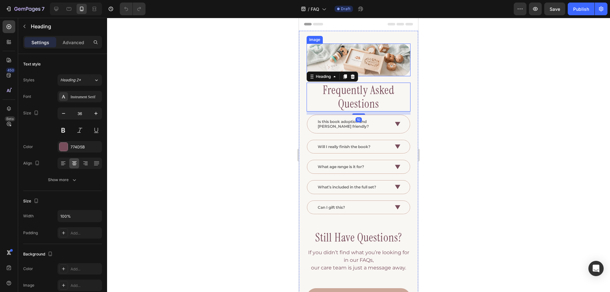
click at [398, 61] on img at bounding box center [359, 60] width 104 height 33
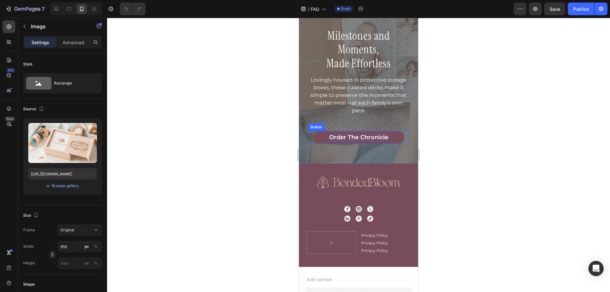
scroll to position [381, 0]
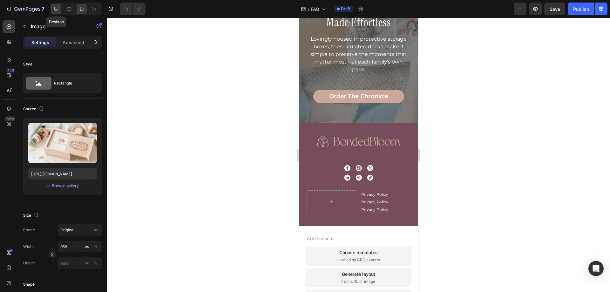
click at [57, 10] on icon at bounding box center [56, 9] width 4 height 4
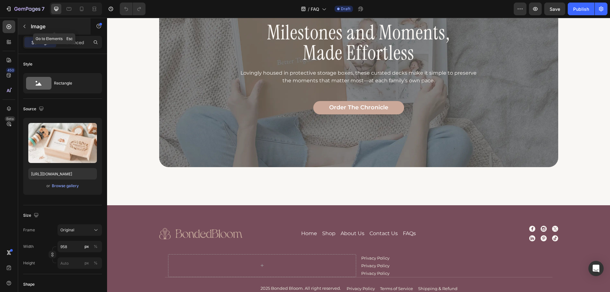
scroll to position [367, 0]
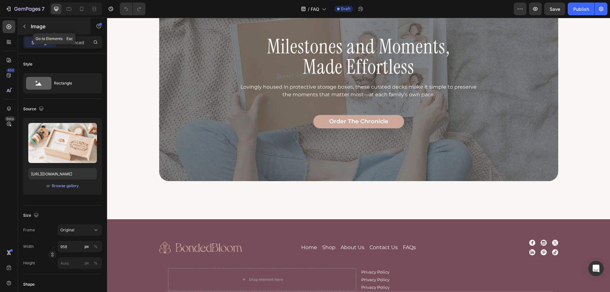
click at [28, 24] on button "button" at bounding box center [24, 26] width 10 height 10
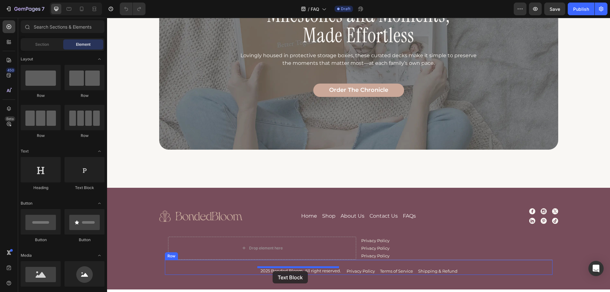
scroll to position [405, 0]
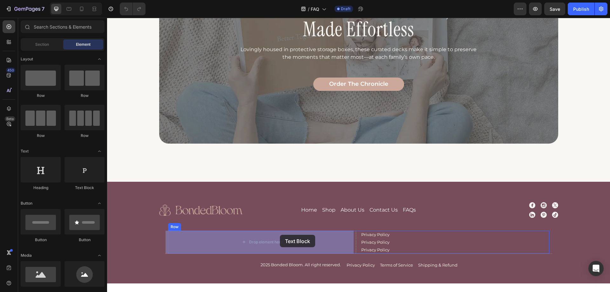
drag, startPoint x: 192, startPoint y: 196, endPoint x: 280, endPoint y: 235, distance: 96.8
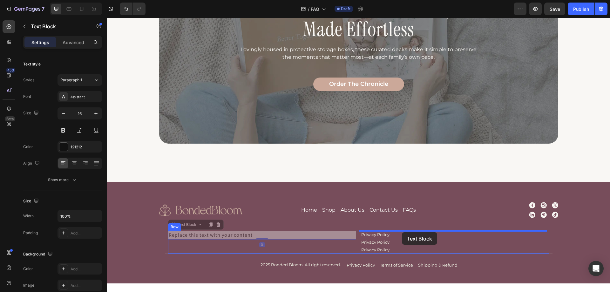
drag, startPoint x: 187, startPoint y: 225, endPoint x: 402, endPoint y: 232, distance: 215.7
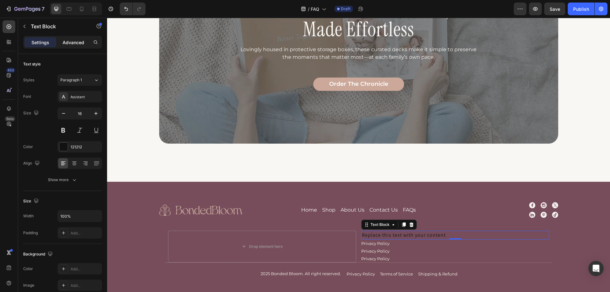
click at [67, 41] on p "Advanced" at bounding box center [74, 42] width 22 height 7
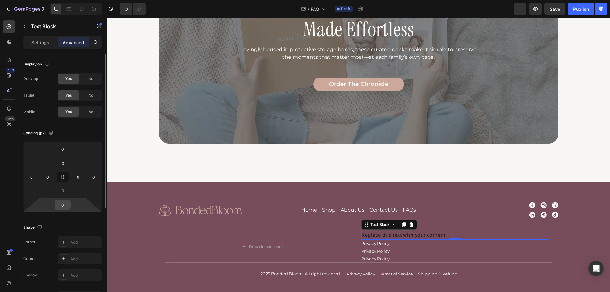
click at [64, 207] on input "0" at bounding box center [62, 205] width 13 height 10
type input "4"
click at [390, 235] on div "Replace this text with your content" at bounding box center [455, 235] width 188 height 9
click at [399, 237] on p "Replace this text with your content" at bounding box center [455, 235] width 187 height 8
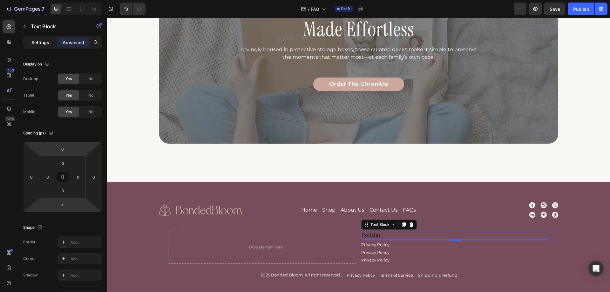
click at [43, 40] on p "Settings" at bounding box center [40, 42] width 18 height 7
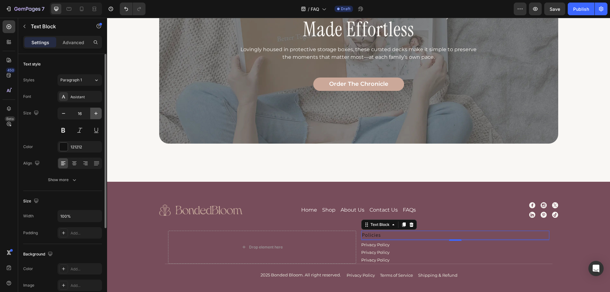
click at [97, 113] on icon "button" at bounding box center [96, 113] width 6 height 6
type input "18"
click at [82, 143] on div "121212" at bounding box center [80, 146] width 45 height 11
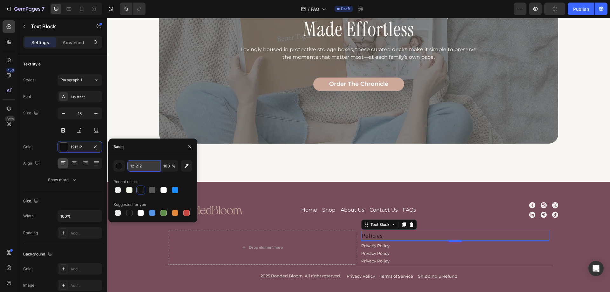
click at [141, 170] on input "121212" at bounding box center [143, 165] width 33 height 11
paste input "#ECECE8"
type input "#ECECE8"
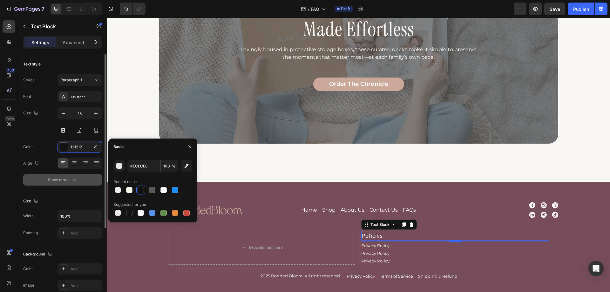
click at [74, 180] on icon "button" at bounding box center [74, 180] width 6 height 6
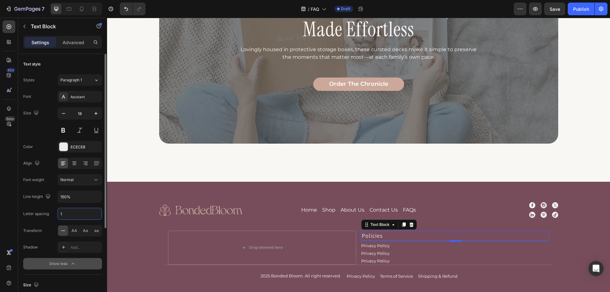
click at [77, 216] on input "1" at bounding box center [80, 213] width 44 height 11
type input "0"
click at [78, 100] on div "Assistant" at bounding box center [86, 97] width 30 height 6
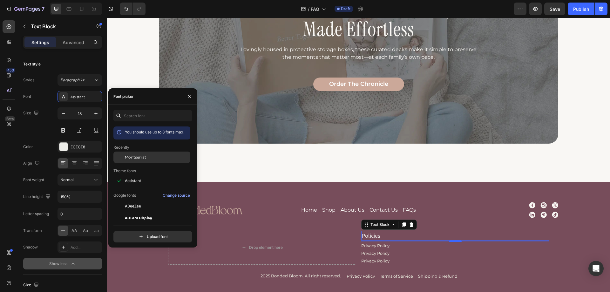
click at [145, 159] on span "Montserrat" at bounding box center [135, 158] width 21 height 6
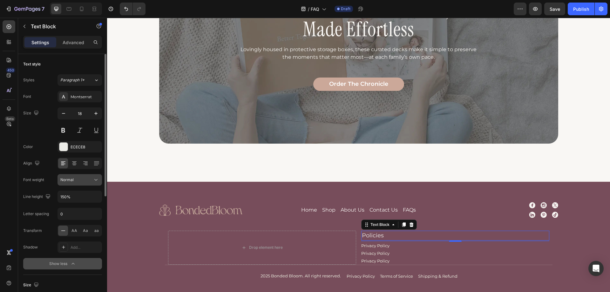
click at [89, 178] on div "Normal" at bounding box center [76, 180] width 32 height 6
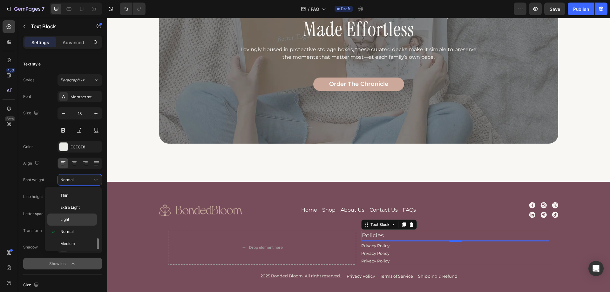
scroll to position [32, 0]
click at [78, 225] on span "Semi Bold" at bounding box center [69, 224] width 18 height 6
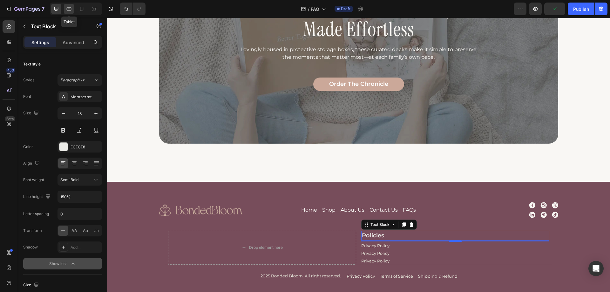
click at [70, 9] on icon at bounding box center [69, 9] width 6 height 6
type input "14"
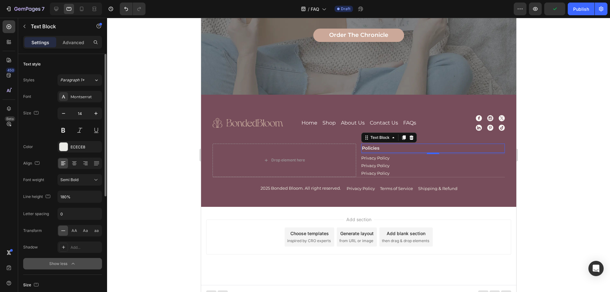
scroll to position [460, 0]
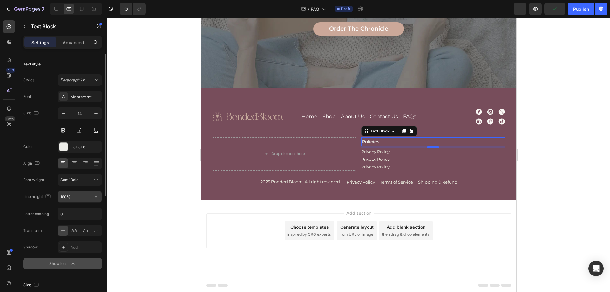
click at [88, 197] on input "180%" at bounding box center [80, 196] width 44 height 11
click at [96, 198] on icon "button" at bounding box center [96, 197] width 6 height 6
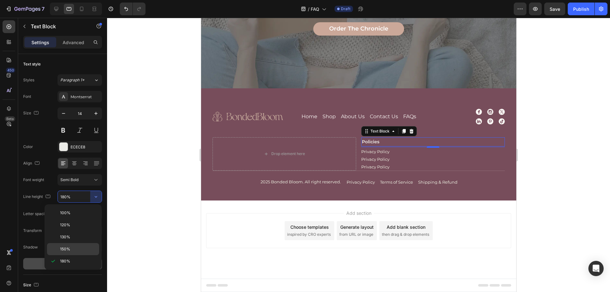
click at [75, 248] on p "150%" at bounding box center [78, 249] width 36 height 6
type input "150%"
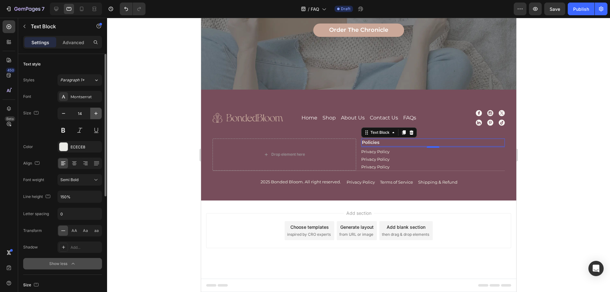
click at [95, 112] on icon "button" at bounding box center [96, 113] width 6 height 6
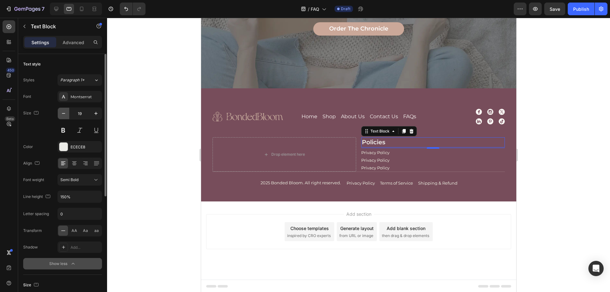
click at [64, 112] on icon "button" at bounding box center [63, 113] width 6 height 6
click at [84, 8] on icon at bounding box center [82, 9] width 6 height 6
type input "14"
type input "180%"
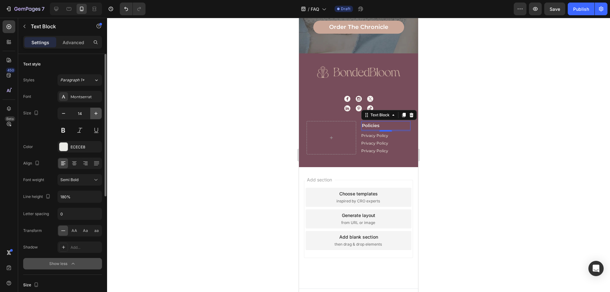
scroll to position [461, 0]
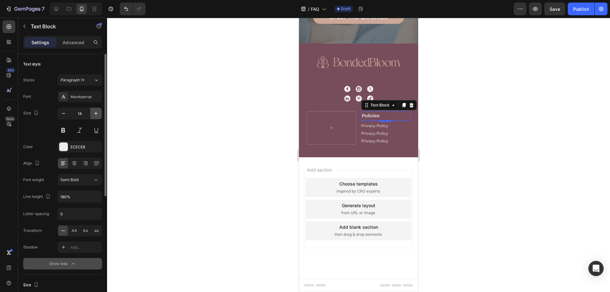
click at [95, 111] on icon "button" at bounding box center [96, 113] width 6 height 6
type input "18"
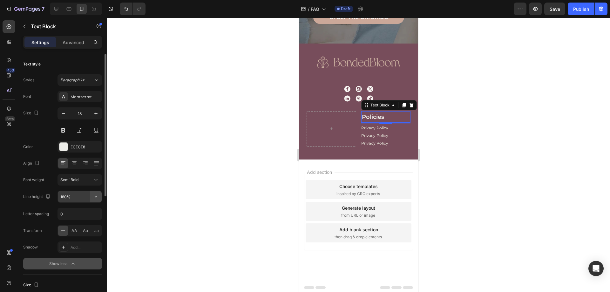
click at [93, 196] on button "button" at bounding box center [95, 196] width 11 height 11
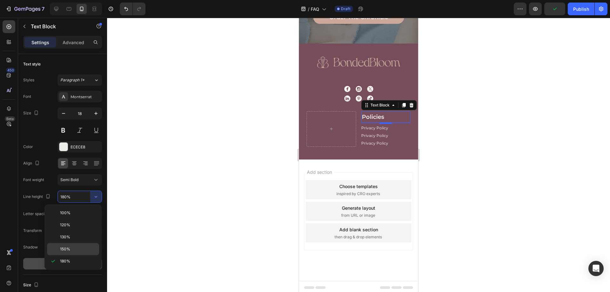
click at [69, 245] on div "150%" at bounding box center [73, 249] width 52 height 12
type input "150%"
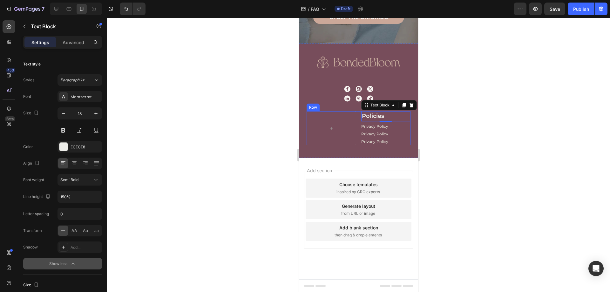
click at [356, 132] on div "Policies Text Block 4 Privacy Policy Button Privacy Policy Button Privacy Polic…" at bounding box center [359, 128] width 104 height 34
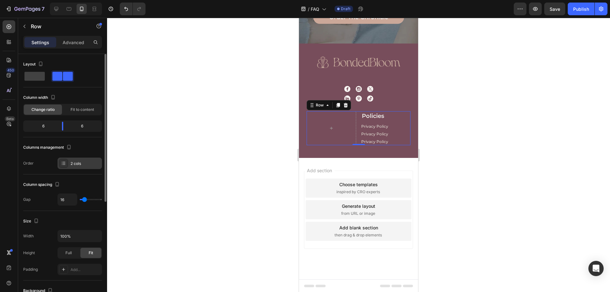
click at [78, 162] on div "2 cols" at bounding box center [86, 164] width 30 height 6
click at [57, 7] on icon at bounding box center [56, 9] width 4 height 4
type input "1200"
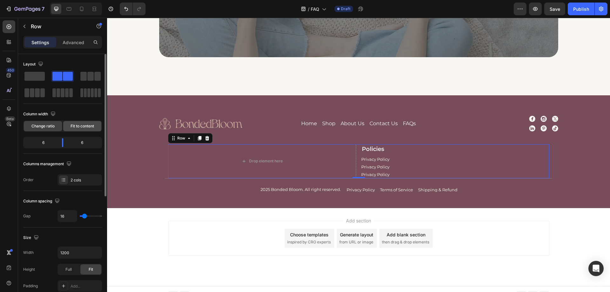
scroll to position [499, 0]
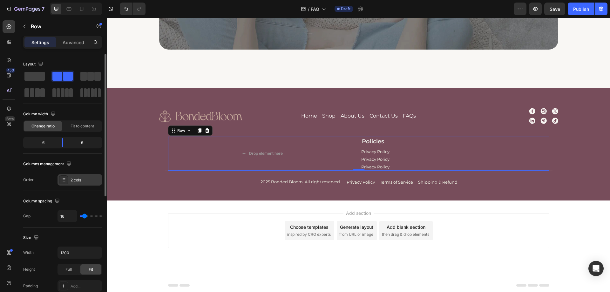
click at [79, 182] on div "2 cols" at bounding box center [86, 180] width 30 height 6
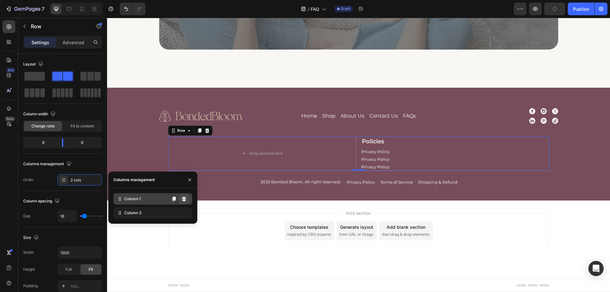
click at [183, 200] on icon at bounding box center [184, 199] width 4 height 4
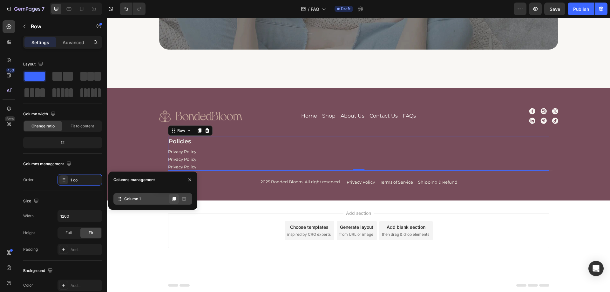
click at [171, 201] on icon at bounding box center [173, 198] width 5 height 5
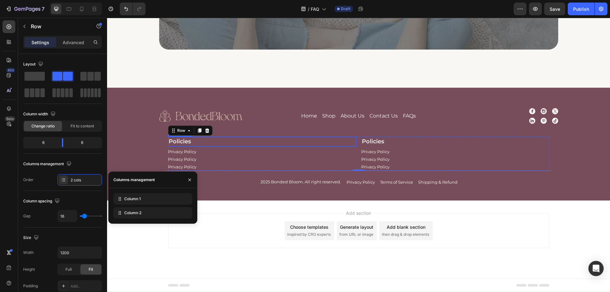
click at [177, 141] on p "Policies" at bounding box center [262, 141] width 187 height 9
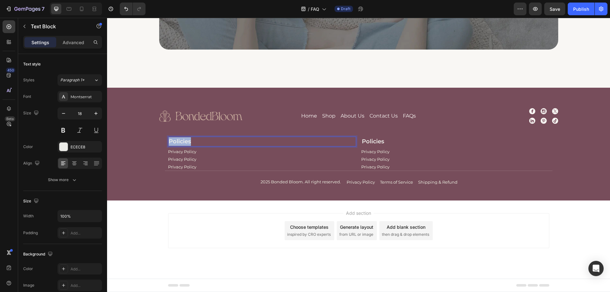
click at [177, 141] on p "Policies" at bounding box center [262, 141] width 187 height 9
click at [188, 152] on p "Privacy Policy" at bounding box center [182, 152] width 28 height 4
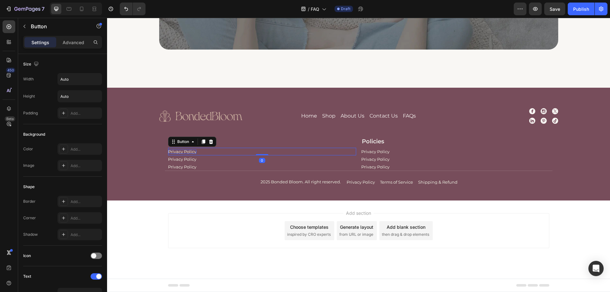
click at [188, 152] on p "Privacy Policy" at bounding box center [182, 152] width 28 height 4
click at [171, 160] on p "Privacy Policy" at bounding box center [182, 159] width 28 height 4
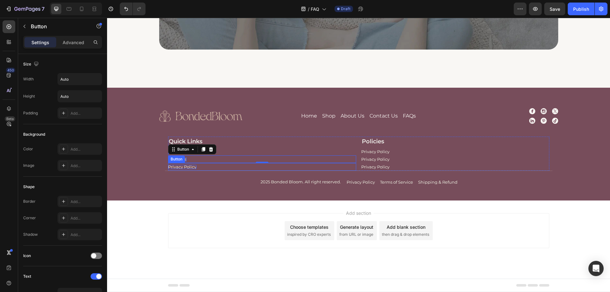
click at [190, 167] on p "Privacy Policy" at bounding box center [182, 167] width 28 height 4
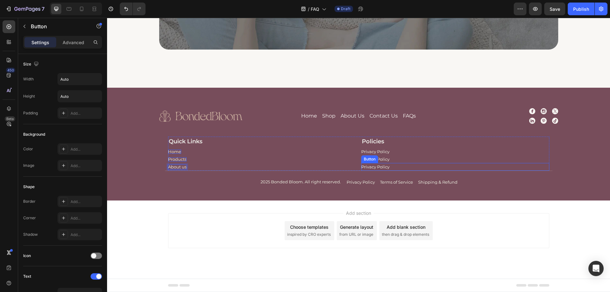
click at [463, 164] on div "Privacy Policy Button" at bounding box center [455, 167] width 188 height 8
click at [357, 160] on div "Quick Links Text Block Home Button Products Button About us Button Policies Tex…" at bounding box center [358, 154] width 381 height 34
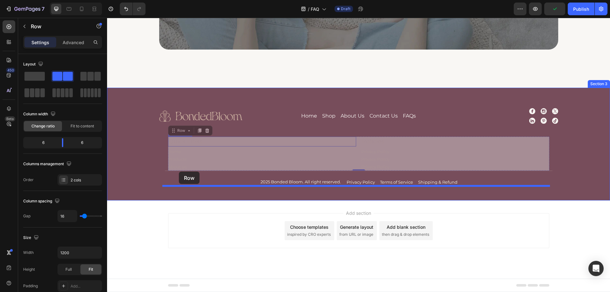
drag, startPoint x: 178, startPoint y: 133, endPoint x: 179, endPoint y: 172, distance: 38.8
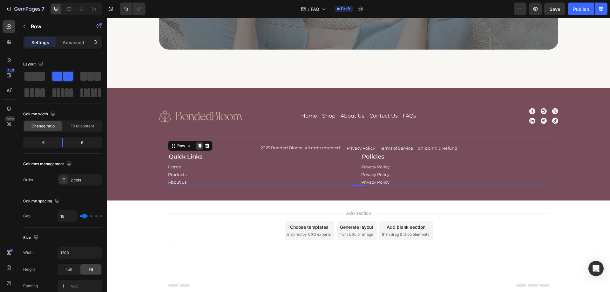
click at [198, 146] on icon at bounding box center [199, 146] width 3 height 4
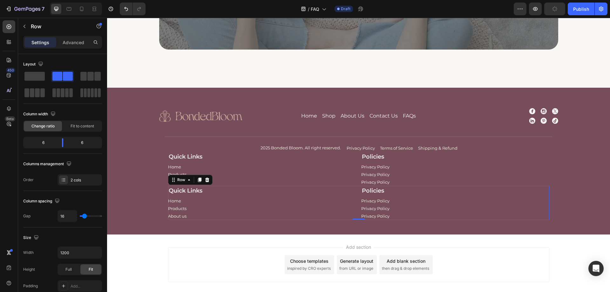
click at [355, 205] on div "Quick Links Text Block Home Button Products Button About us Button Policies Tex…" at bounding box center [358, 203] width 381 height 34
click at [80, 178] on div "2 cols" at bounding box center [86, 180] width 30 height 6
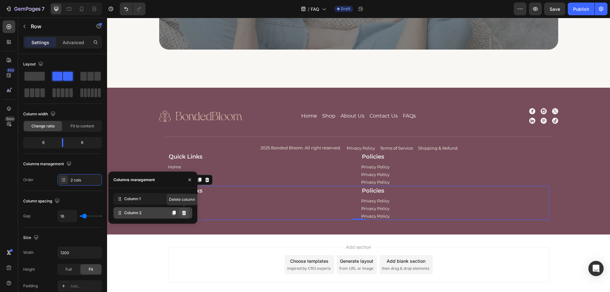
click at [184, 211] on icon at bounding box center [184, 212] width 5 height 5
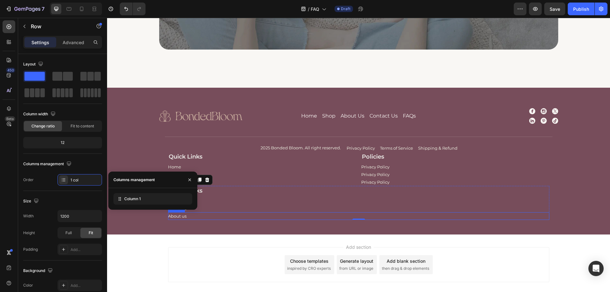
click at [258, 213] on div "About us Button" at bounding box center [358, 216] width 381 height 8
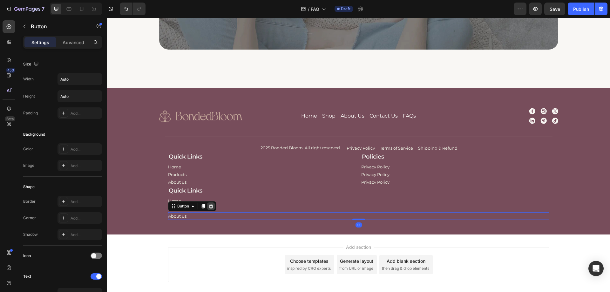
click at [209, 206] on icon at bounding box center [211, 206] width 5 height 5
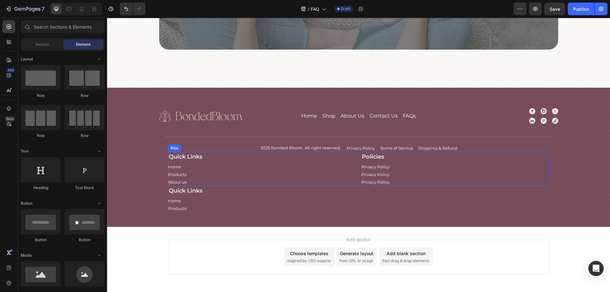
drag, startPoint x: 357, startPoint y: 184, endPoint x: 334, endPoint y: 184, distance: 23.5
click at [357, 184] on div "Quick Links Text Block Home Button Products Button About us Button Policies Tex…" at bounding box center [358, 169] width 381 height 34
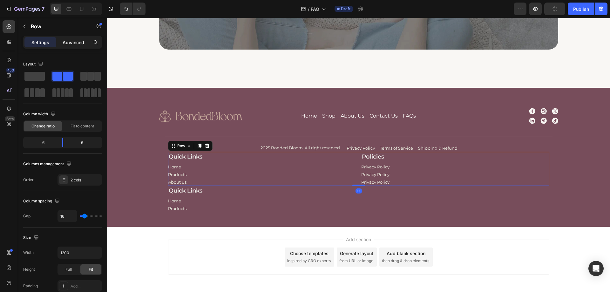
click at [74, 45] on p "Advanced" at bounding box center [74, 42] width 22 height 7
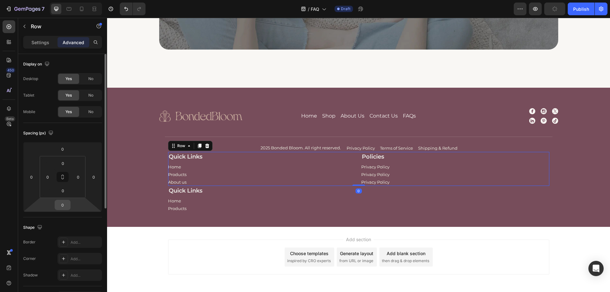
click at [65, 207] on input "0" at bounding box center [62, 205] width 13 height 10
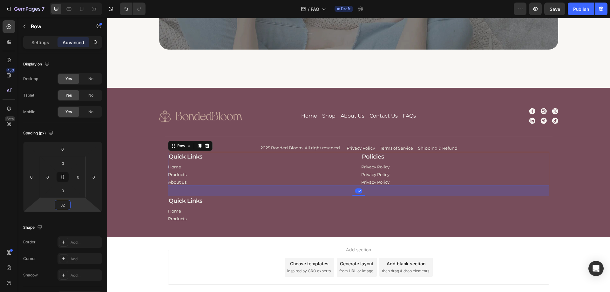
type input "32"
drag, startPoint x: 178, startPoint y: 199, endPoint x: 193, endPoint y: 200, distance: 14.6
click at [178, 199] on p "Quick Links" at bounding box center [359, 201] width 380 height 9
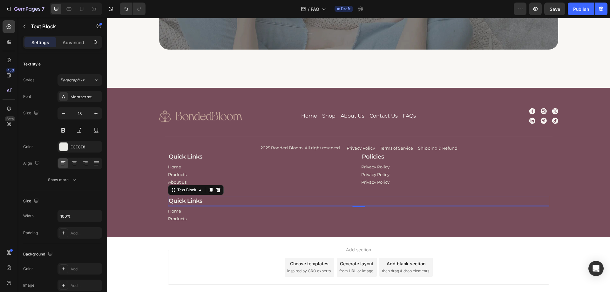
click at [193, 200] on p "Quick Links" at bounding box center [359, 201] width 380 height 9
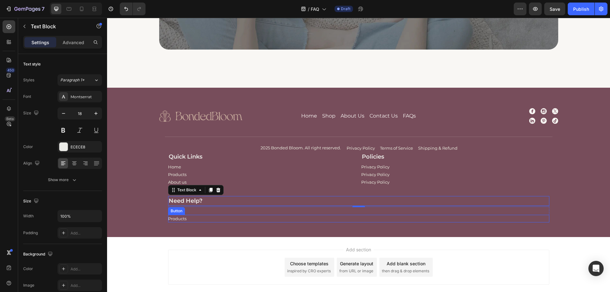
click at [567, 214] on div "Image Home Button Shop Button About Us Button Contact Us Button FAQs Button Row…" at bounding box center [359, 165] width 480 height 114
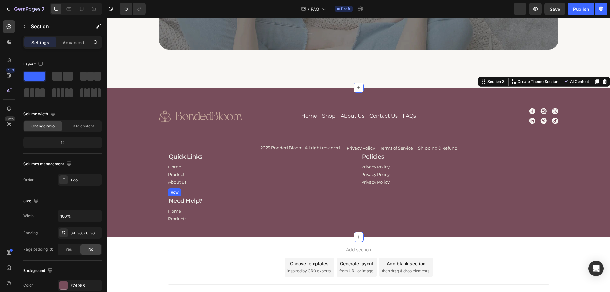
click at [542, 207] on div "Need Help? Text Block Home Button Products Button" at bounding box center [358, 209] width 381 height 26
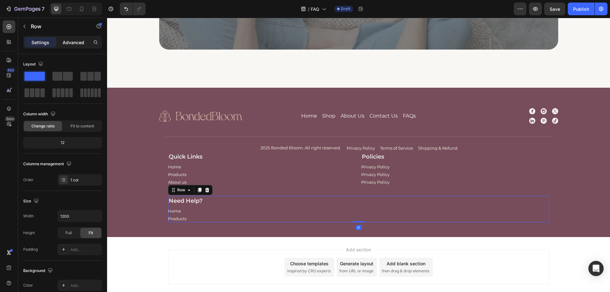
click at [63, 44] on p "Advanced" at bounding box center [74, 42] width 22 height 7
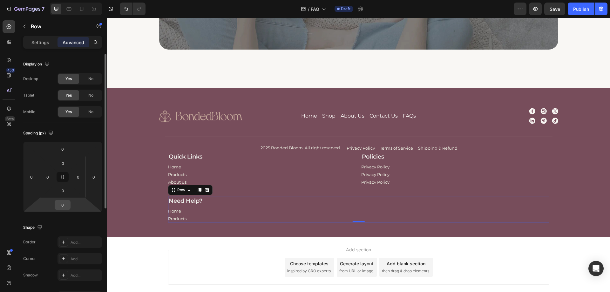
click at [66, 204] on input "0" at bounding box center [62, 205] width 13 height 10
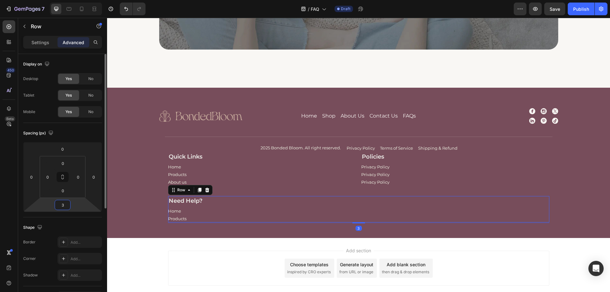
type input "32"
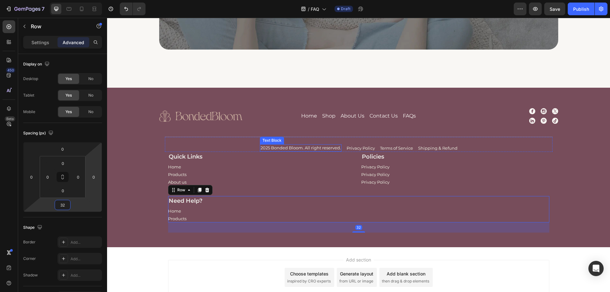
click at [277, 145] on p "2025 Bonded Bloom. All right reserved." at bounding box center [301, 148] width 80 height 6
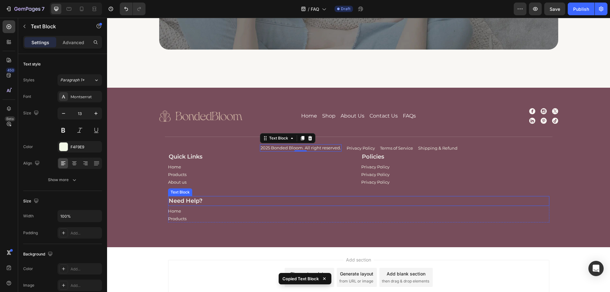
click at [273, 206] on div "Need Help?" at bounding box center [358, 201] width 381 height 10
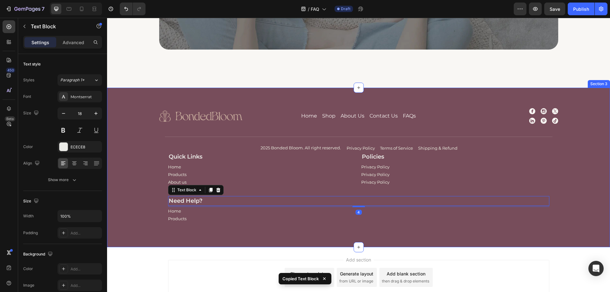
click at [563, 208] on div "Image Home Button Shop Button About Us Button Contact Us Button FAQs Button Row…" at bounding box center [359, 170] width 480 height 125
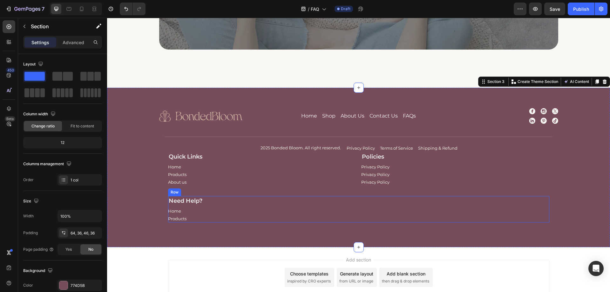
click at [540, 207] on div "Need Help? Text Block Home Button Products Button" at bounding box center [358, 209] width 381 height 26
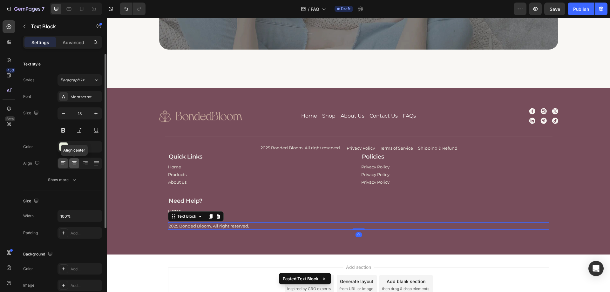
click at [73, 167] on div at bounding box center [74, 163] width 10 height 10
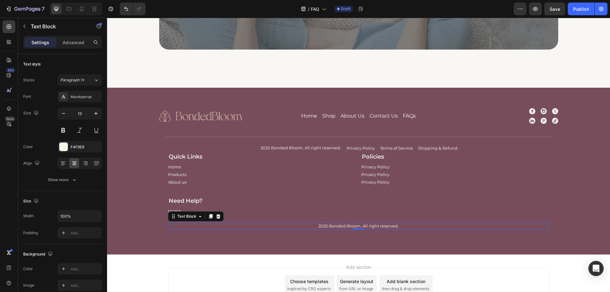
click at [335, 225] on p "2025 Bonded Bloom. All right reserved." at bounding box center [359, 226] width 380 height 6
click at [343, 226] on p "2025 Bonded Bloom. All right reserved." at bounding box center [359, 226] width 380 height 6
click at [183, 166] on div "Home Button" at bounding box center [262, 167] width 188 height 8
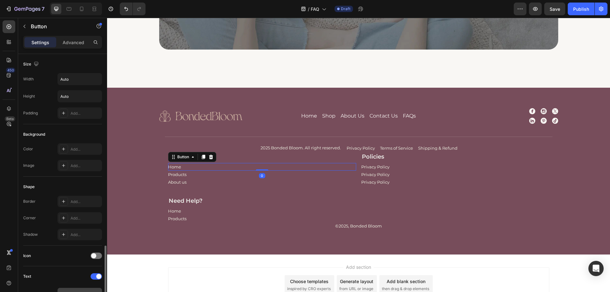
scroll to position [127, 0]
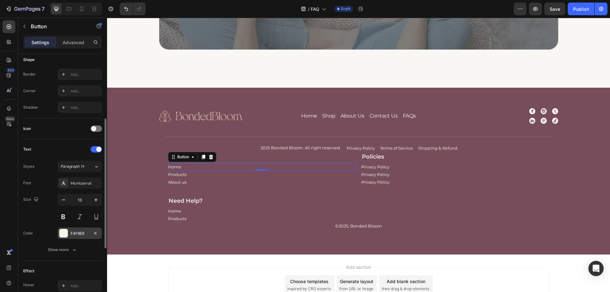
click at [78, 233] on div "F4F9E9" at bounding box center [80, 234] width 18 height 6
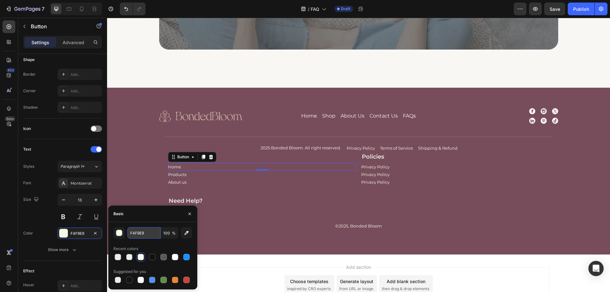
click at [149, 233] on input "F4F9E9" at bounding box center [143, 232] width 33 height 11
paste input "#ECECE8"
type input "#ECECE8"
click at [147, 169] on div "Image Home Button Shop Button About Us Button Contact Us Button FAQs Button Row…" at bounding box center [359, 174] width 480 height 132
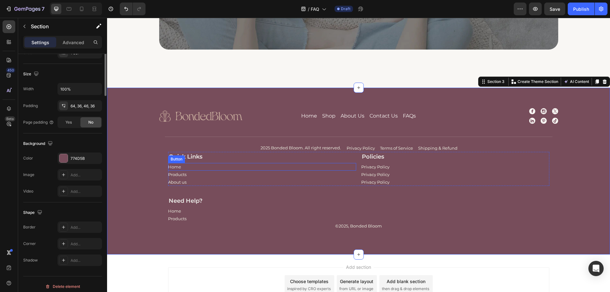
scroll to position [0, 0]
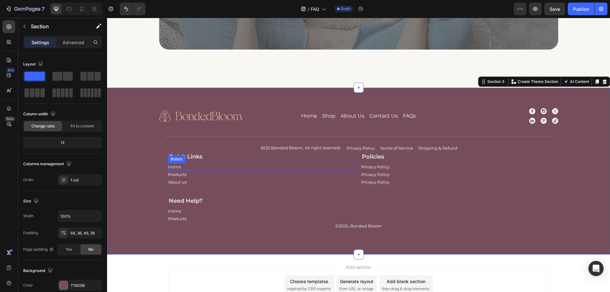
click at [185, 166] on div "Home Button" at bounding box center [262, 167] width 188 height 8
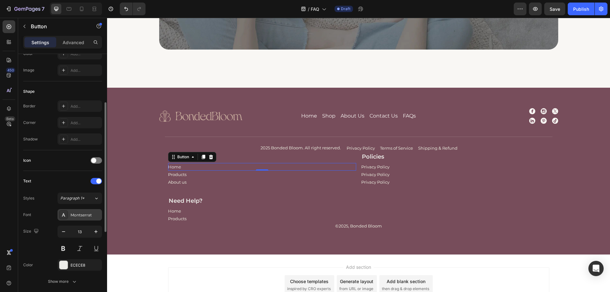
scroll to position [127, 0]
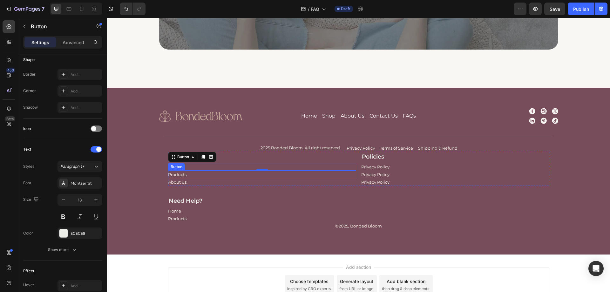
click at [196, 176] on div "Products Button" at bounding box center [262, 175] width 188 height 8
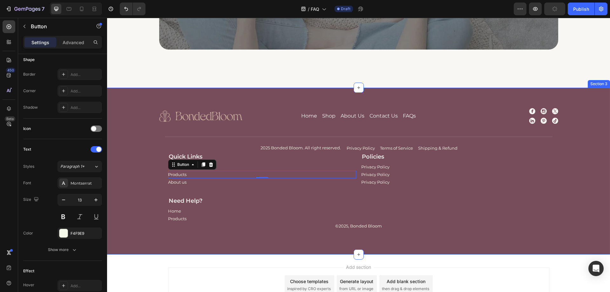
click at [134, 176] on div "Image Home Button Shop Button About Us Button Contact Us Button FAQs Button Row…" at bounding box center [359, 174] width 480 height 132
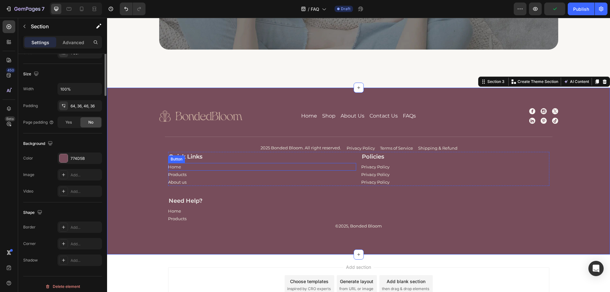
scroll to position [0, 0]
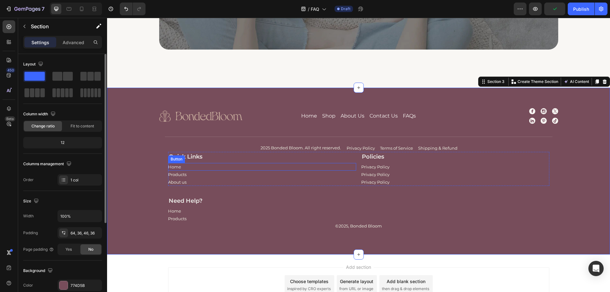
click at [191, 164] on div "Home Button" at bounding box center [262, 167] width 188 height 8
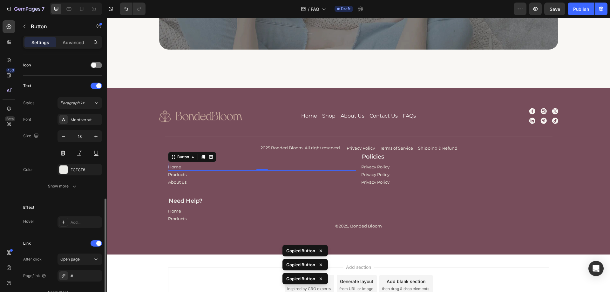
scroll to position [223, 0]
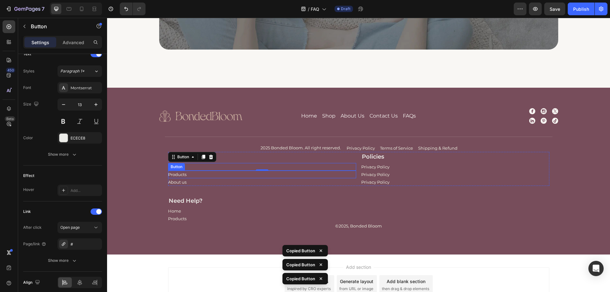
click at [199, 175] on div "Products Button" at bounding box center [262, 175] width 188 height 8
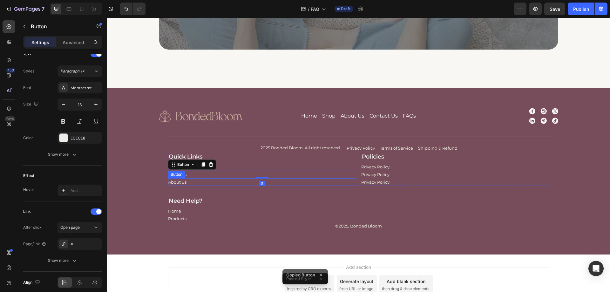
click at [196, 180] on div "About us Button" at bounding box center [262, 182] width 188 height 8
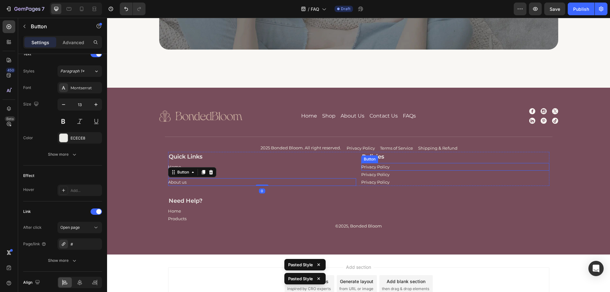
click at [404, 169] on div "Privacy Policy Button" at bounding box center [455, 167] width 188 height 8
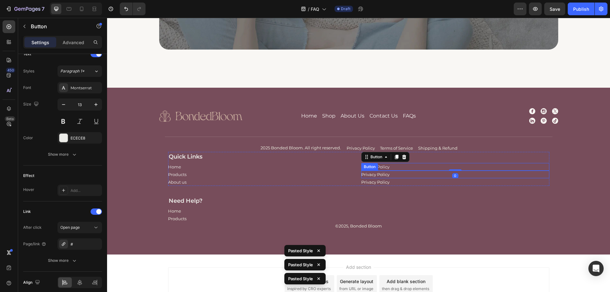
click at [403, 174] on div "Privacy Policy Button" at bounding box center [455, 175] width 188 height 8
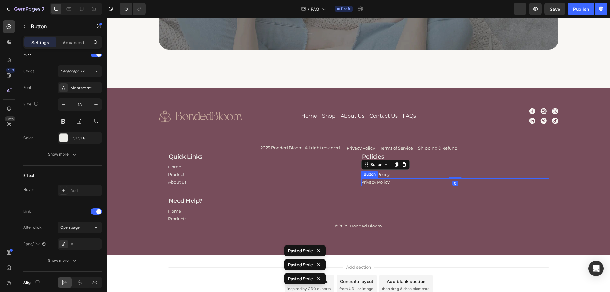
click at [404, 182] on div "Privacy Policy Button" at bounding box center [455, 182] width 188 height 8
click at [205, 211] on div "Home Button" at bounding box center [358, 211] width 381 height 8
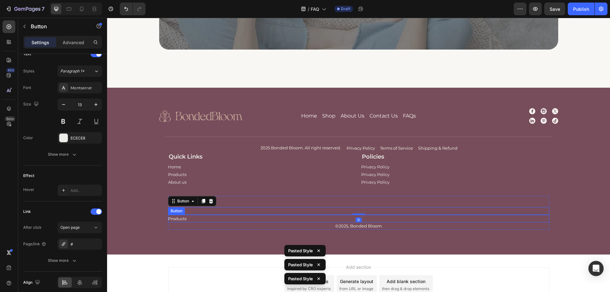
click at [200, 217] on div "Products Button" at bounding box center [358, 219] width 381 height 8
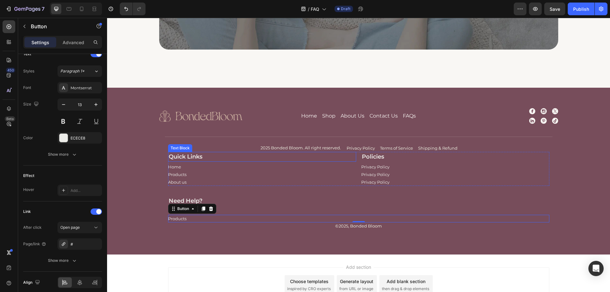
click at [186, 159] on p "Quick Links" at bounding box center [262, 157] width 187 height 9
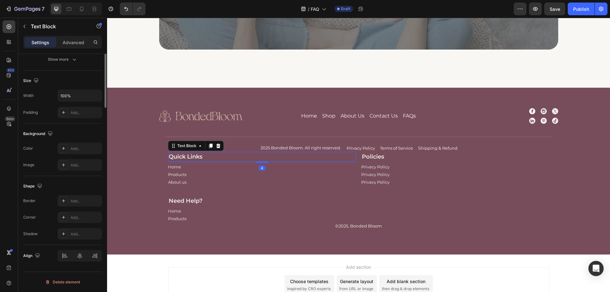
scroll to position [0, 0]
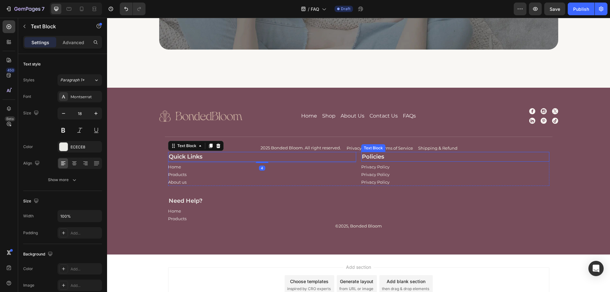
click at [379, 158] on p "Policies" at bounding box center [455, 157] width 187 height 9
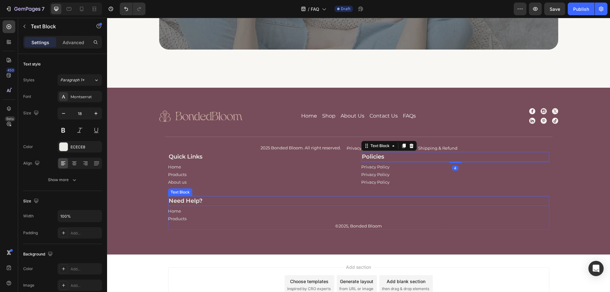
click at [186, 201] on p "Need Help?" at bounding box center [359, 201] width 380 height 9
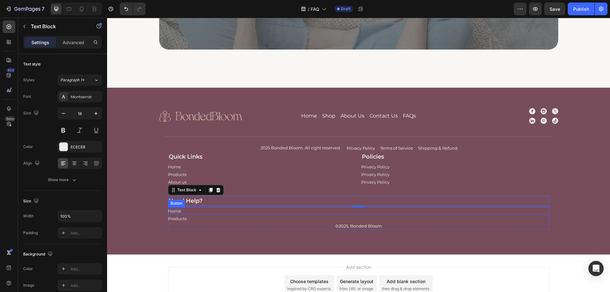
click at [174, 211] on p "Home" at bounding box center [174, 211] width 13 height 4
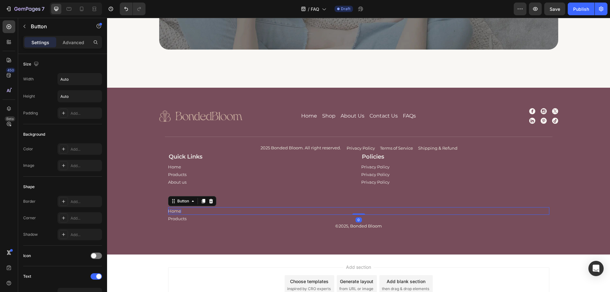
click at [174, 211] on p "Home" at bounding box center [174, 211] width 13 height 4
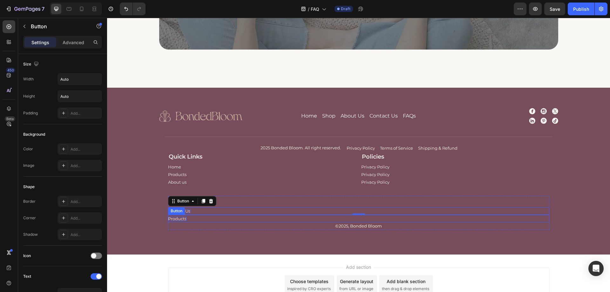
click at [176, 217] on p "Products" at bounding box center [177, 219] width 18 height 4
click at [181, 218] on p "Products" at bounding box center [177, 219] width 18 height 4
click at [356, 227] on div "0" at bounding box center [359, 227] width 6 height 5
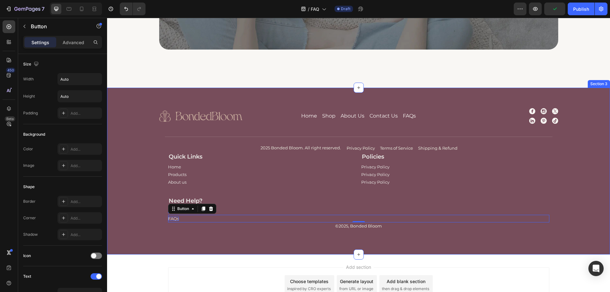
click at [316, 231] on div "Image Home Button Shop Button About Us Button Contact Us Button FAQs Button Row…" at bounding box center [359, 174] width 480 height 132
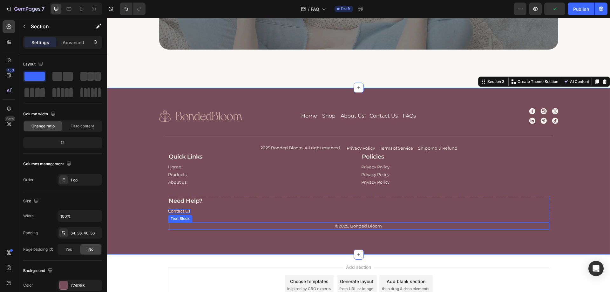
click at [335, 226] on p "©2025, Bonded Bloom" at bounding box center [359, 226] width 380 height 6
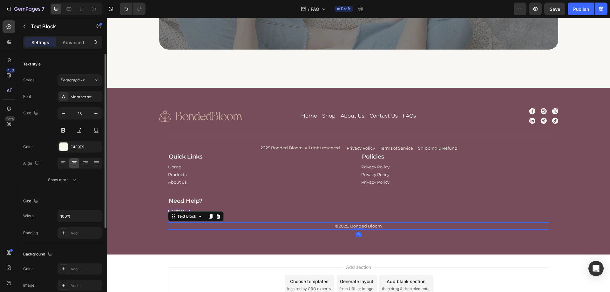
click at [73, 154] on div "Font Montserrat Size 13 Color F4F9E9 Align Show more" at bounding box center [62, 138] width 79 height 95
click at [80, 151] on div "F4F9E9" at bounding box center [80, 146] width 45 height 11
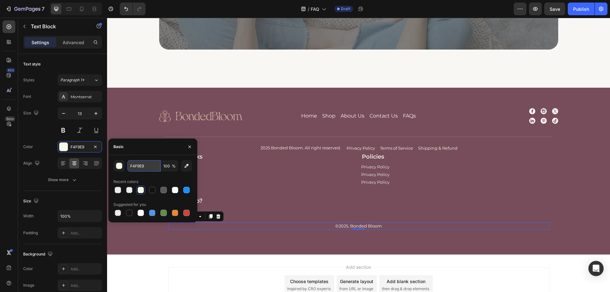
click at [148, 165] on input "F4F9E9" at bounding box center [143, 165] width 33 height 11
paste input "#F9F7F4"
type input "#F9F7F4"
drag, startPoint x: 149, startPoint y: 240, endPoint x: 169, endPoint y: 233, distance: 20.4
click at [150, 240] on div "Image Home Button Shop Button About Us Button Contact Us Button FAQs Button Row…" at bounding box center [359, 174] width 480 height 132
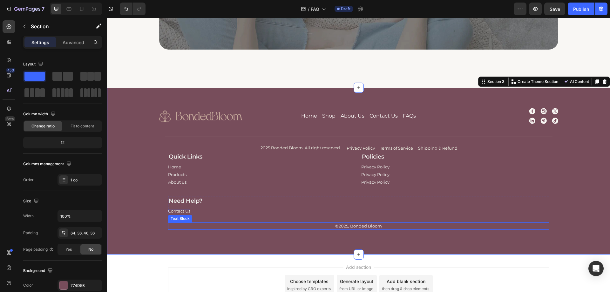
click at [276, 223] on div "©2025, Bonded Bloom" at bounding box center [358, 227] width 381 height 8
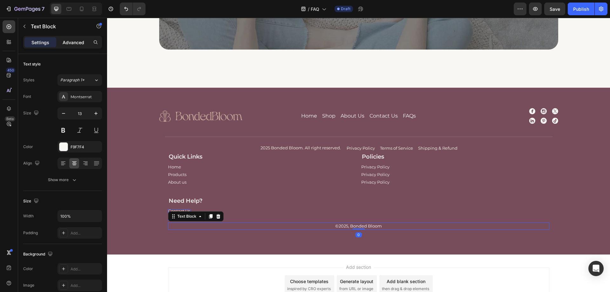
click at [72, 38] on div "Advanced" at bounding box center [74, 42] width 32 height 10
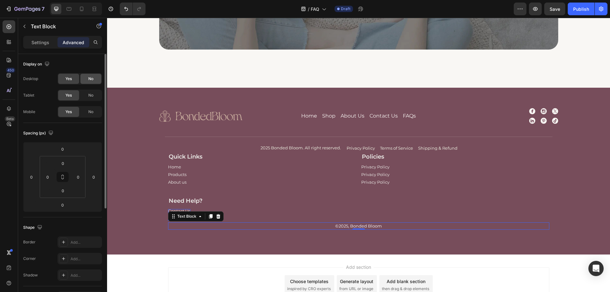
click at [90, 99] on div "No" at bounding box center [90, 95] width 21 height 10
click at [91, 80] on span "No" at bounding box center [90, 79] width 5 height 6
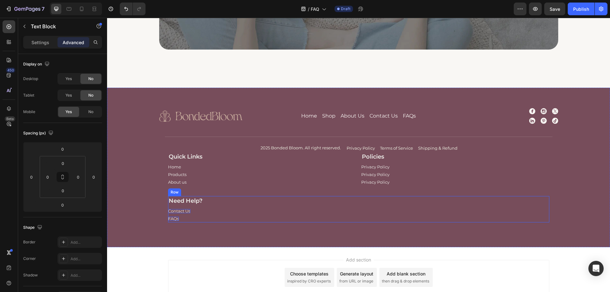
click at [268, 207] on div "Need Help? Text Block Contact Us Button FAQs Button ©2025, Bonded Bloom Text Bl…" at bounding box center [358, 209] width 381 height 26
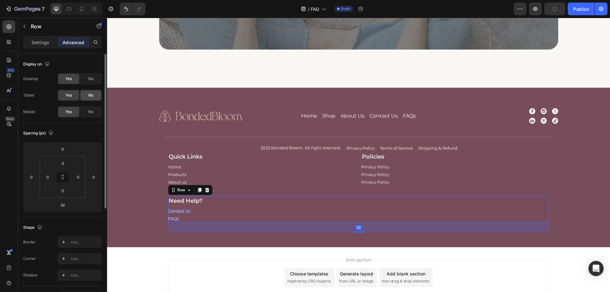
drag, startPoint x: 90, startPoint y: 79, endPoint x: 92, endPoint y: 92, distance: 13.2
click at [90, 80] on span "No" at bounding box center [90, 79] width 5 height 6
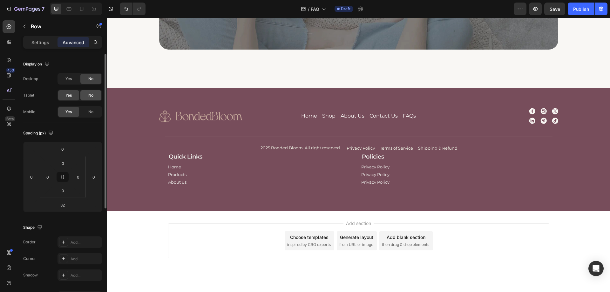
click at [92, 95] on span "No" at bounding box center [90, 96] width 5 height 6
click at [355, 183] on div "Quick Links Text Block Home Button Products Button About us Button Policies Tex…" at bounding box center [358, 169] width 381 height 34
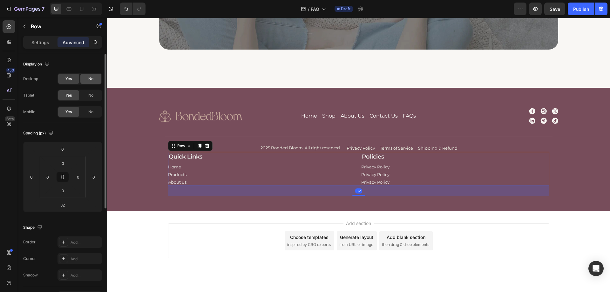
click at [89, 78] on span "No" at bounding box center [90, 79] width 5 height 6
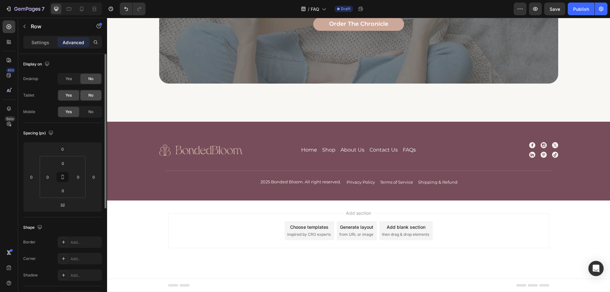
scroll to position [465, 0]
click at [90, 95] on span "No" at bounding box center [90, 96] width 5 height 6
click at [81, 11] on icon at bounding box center [81, 9] width 3 height 4
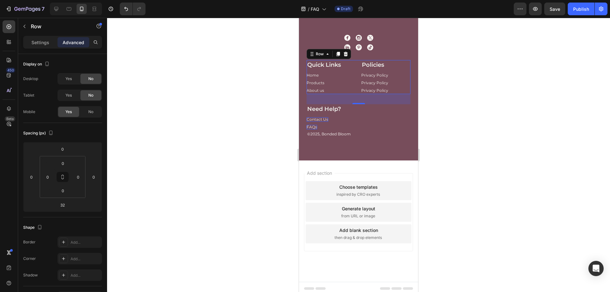
scroll to position [515, 0]
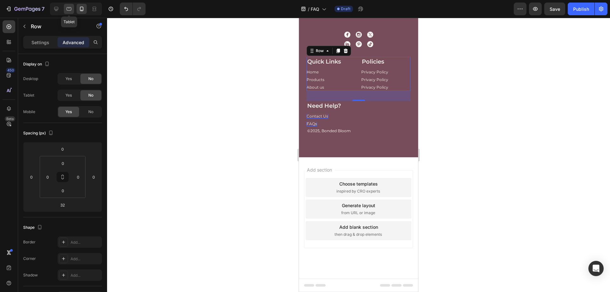
click at [65, 8] on div at bounding box center [69, 9] width 10 height 10
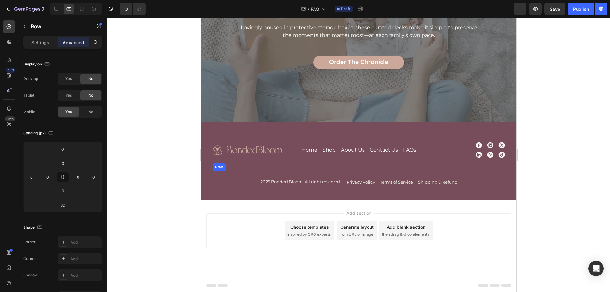
scroll to position [405, 0]
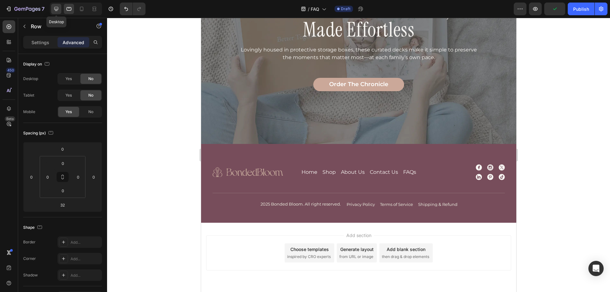
click at [58, 9] on icon at bounding box center [56, 9] width 4 height 4
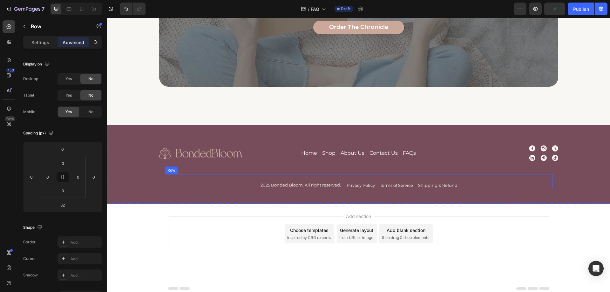
scroll to position [465, 0]
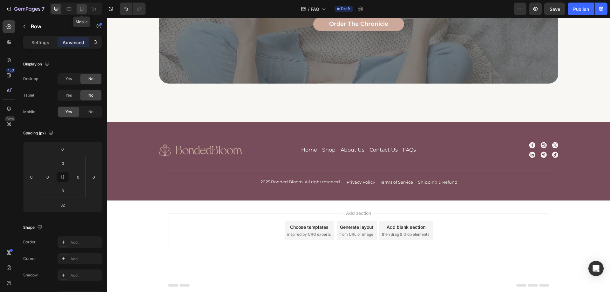
click at [78, 7] on div at bounding box center [82, 9] width 10 height 10
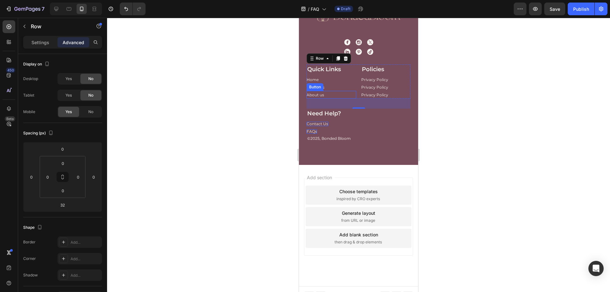
scroll to position [515, 0]
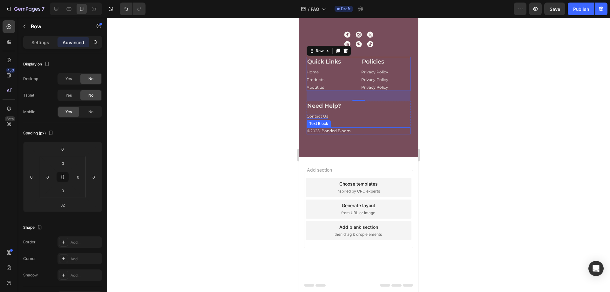
click at [364, 132] on p "©2025, Bonded Bloom" at bounding box center [358, 131] width 103 height 6
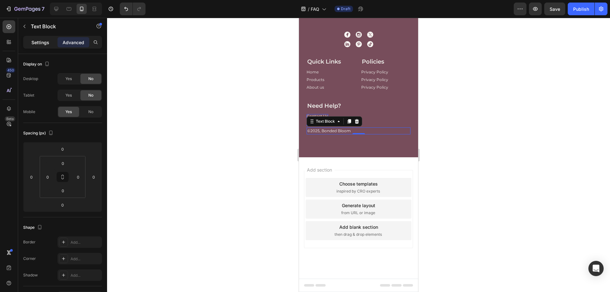
click at [34, 41] on p "Settings" at bounding box center [40, 42] width 18 height 7
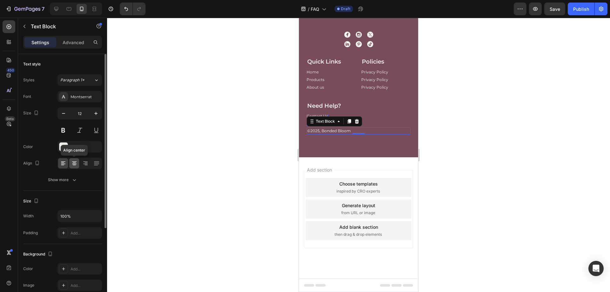
click at [74, 164] on icon at bounding box center [74, 164] width 4 height 1
click at [66, 11] on icon at bounding box center [69, 9] width 6 height 6
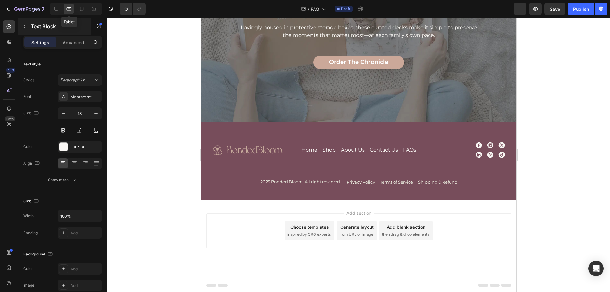
scroll to position [405, 0]
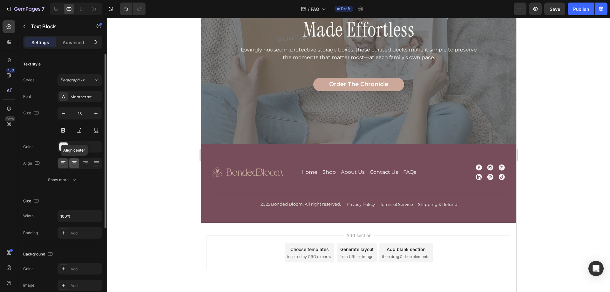
drag, startPoint x: 74, startPoint y: 161, endPoint x: 70, endPoint y: 117, distance: 43.8
click at [75, 161] on icon at bounding box center [74, 163] width 6 height 6
click at [52, 11] on div at bounding box center [56, 9] width 10 height 10
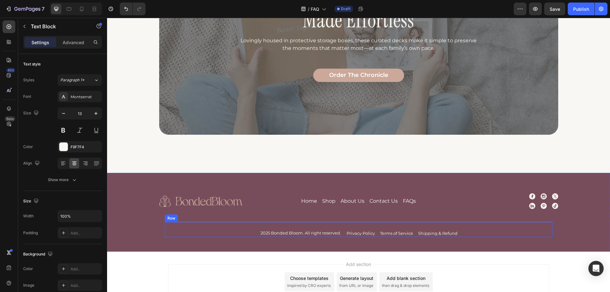
scroll to position [465, 0]
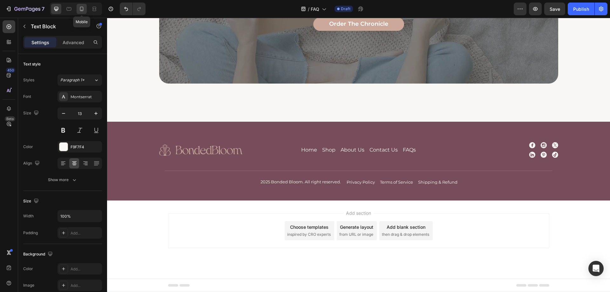
click at [79, 12] on icon at bounding box center [82, 9] width 6 height 6
type input "12"
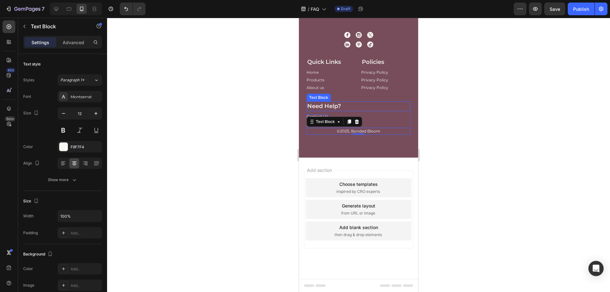
scroll to position [515, 0]
click at [354, 85] on div "Quick Links Text Block Home Button Products Button About us Button Policies Tex…" at bounding box center [359, 74] width 104 height 34
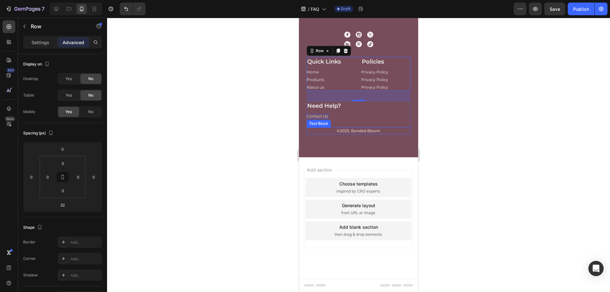
click at [333, 130] on p "©2025, Bonded Bloom" at bounding box center [358, 131] width 103 height 6
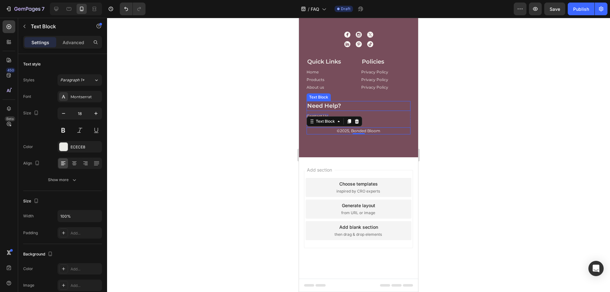
click at [377, 101] on div "Need Help?" at bounding box center [359, 106] width 104 height 10
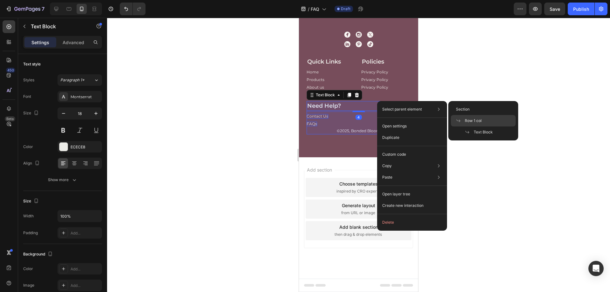
click at [475, 123] on span "Row 1 col" at bounding box center [473, 121] width 17 height 6
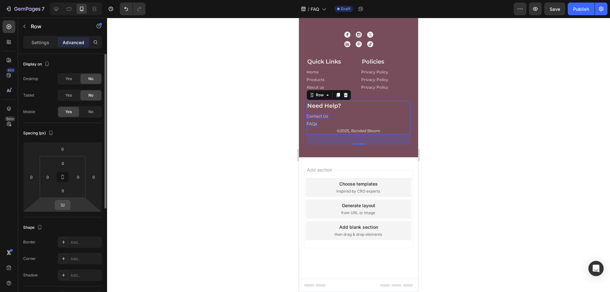
click at [63, 205] on input "32" at bounding box center [62, 205] width 13 height 10
type input "0"
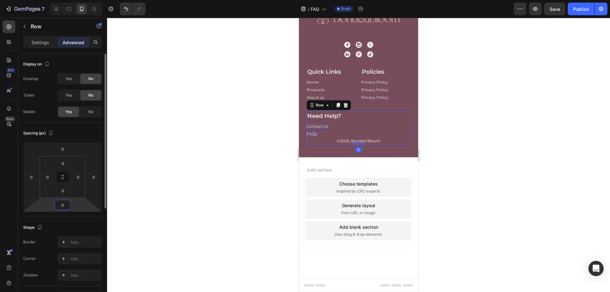
scroll to position [505, 0]
click at [325, 140] on p "©2025, Bonded Bloom" at bounding box center [358, 141] width 103 height 6
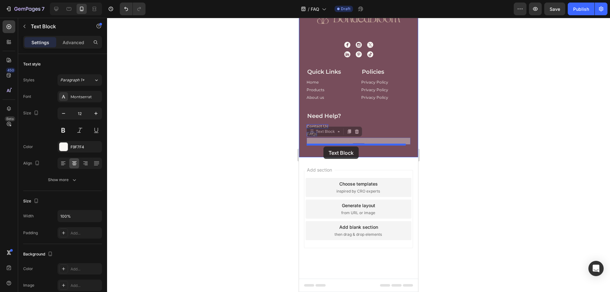
drag, startPoint x: 320, startPoint y: 132, endPoint x: 324, endPoint y: 147, distance: 15.0
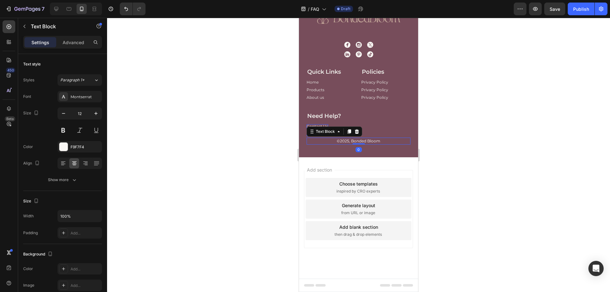
click at [464, 137] on div at bounding box center [358, 155] width 503 height 274
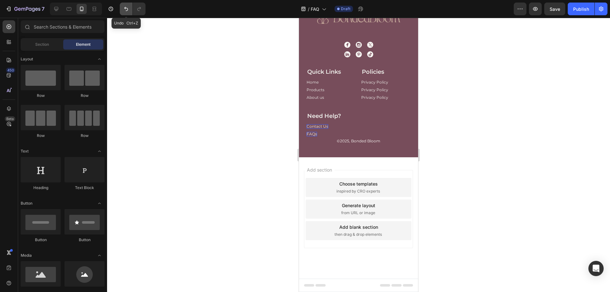
click at [122, 9] on button "Undo/Redo" at bounding box center [126, 9] width 13 height 13
click at [326, 140] on p "©2025, Bonded Bloom" at bounding box center [358, 141] width 103 height 6
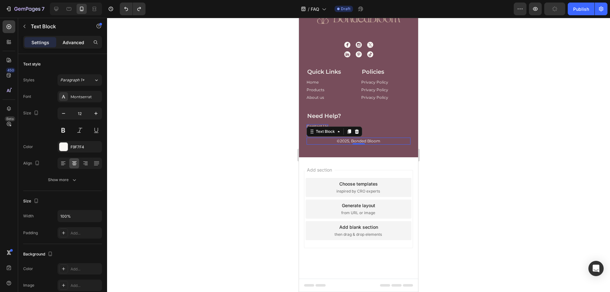
click at [75, 43] on p "Advanced" at bounding box center [74, 42] width 22 height 7
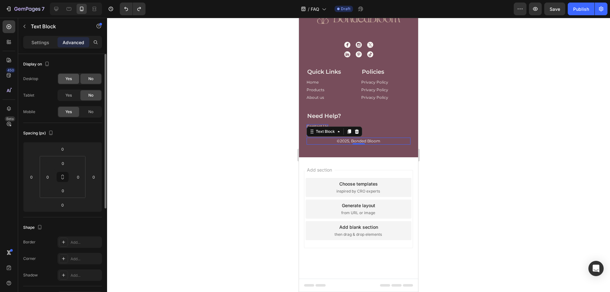
click at [68, 78] on span "Yes" at bounding box center [68, 79] width 6 height 6
drag, startPoint x: 67, startPoint y: 95, endPoint x: 67, endPoint y: 89, distance: 6.4
click at [67, 95] on span "Yes" at bounding box center [68, 96] width 6 height 6
click at [54, 7] on icon at bounding box center [56, 9] width 6 height 6
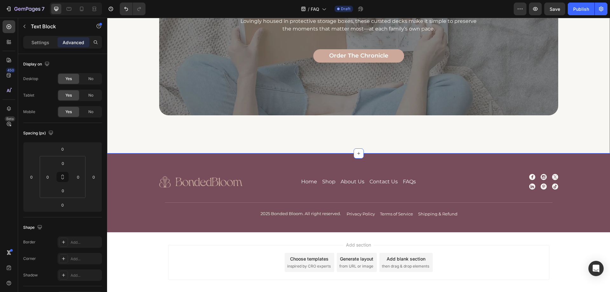
scroll to position [433, 0]
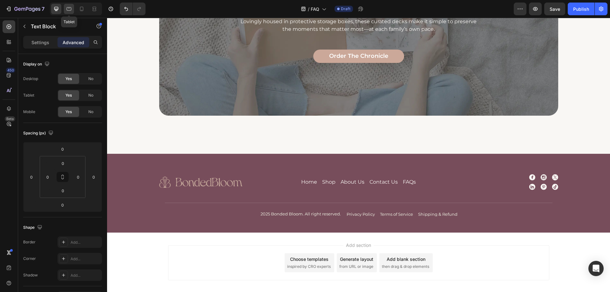
click at [67, 9] on icon at bounding box center [69, 8] width 5 height 3
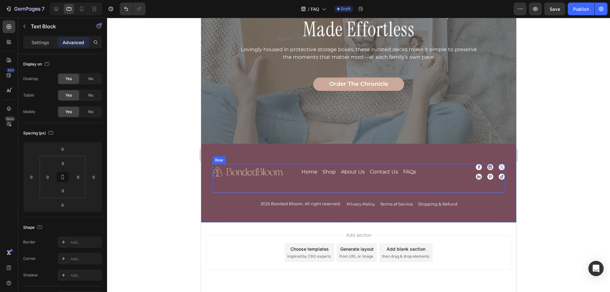
scroll to position [405, 0]
click at [82, 7] on icon at bounding box center [81, 9] width 3 height 4
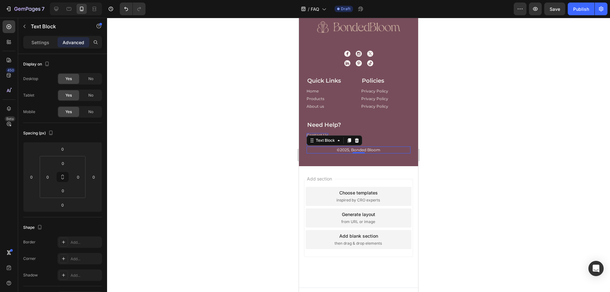
scroll to position [505, 0]
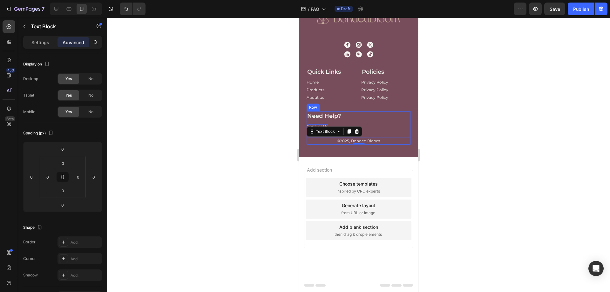
click at [357, 121] on div "Need Help? Text Block Contact Us Button FAQs Button ©2025, Bonded Bloom Text Bl…" at bounding box center [359, 127] width 104 height 33
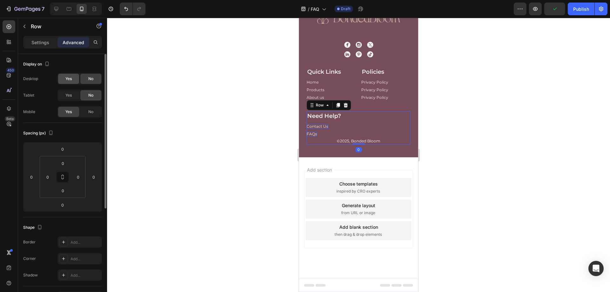
drag, startPoint x: 72, startPoint y: 94, endPoint x: 69, endPoint y: 76, distance: 18.1
click at [72, 93] on div "Yes" at bounding box center [68, 95] width 21 height 10
click at [69, 76] on span "Yes" at bounding box center [68, 79] width 6 height 6
click at [60, 6] on div at bounding box center [56, 9] width 10 height 10
type input "32"
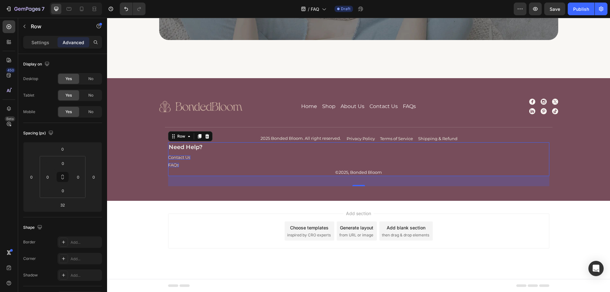
scroll to position [509, 0]
click at [270, 171] on p "©2025, Bonded Bloom" at bounding box center [359, 172] width 380 height 6
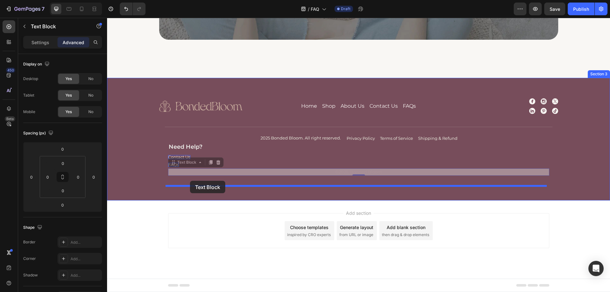
drag, startPoint x: 182, startPoint y: 162, endPoint x: 190, endPoint y: 181, distance: 20.3
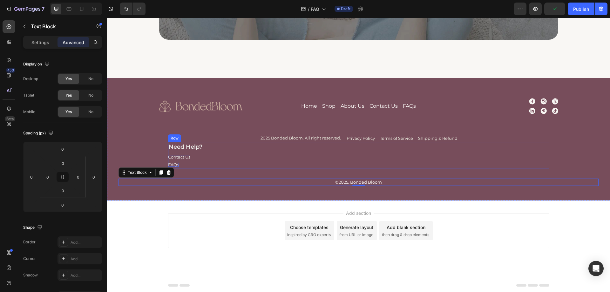
click at [257, 153] on div "Need Help? Text Block Contact Us Button FAQs Button" at bounding box center [358, 155] width 381 height 26
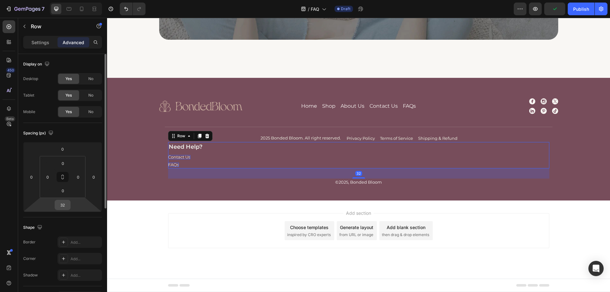
click at [57, 205] on input "32" at bounding box center [62, 205] width 13 height 10
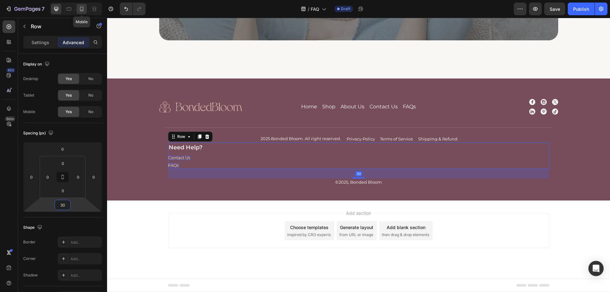
click at [81, 11] on icon at bounding box center [81, 9] width 3 height 4
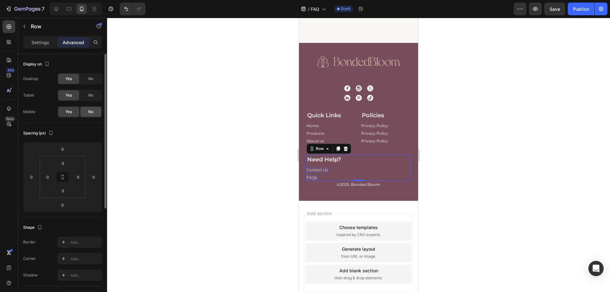
scroll to position [505, 0]
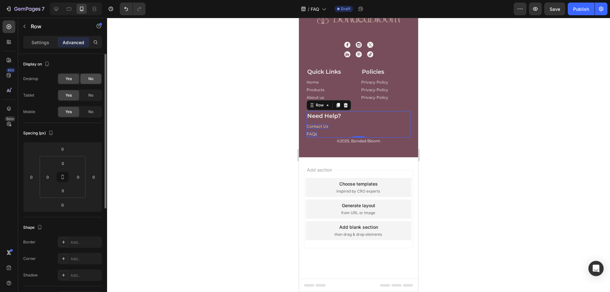
drag, startPoint x: 87, startPoint y: 95, endPoint x: 91, endPoint y: 79, distance: 16.1
click at [87, 95] on div "No" at bounding box center [90, 95] width 21 height 10
click at [92, 78] on span "No" at bounding box center [90, 79] width 5 height 6
click at [62, 206] on input "0" at bounding box center [62, 205] width 13 height 10
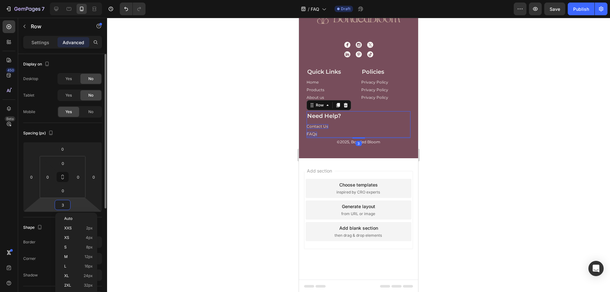
type input "30"
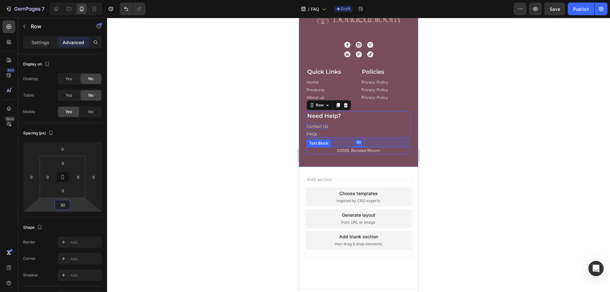
click at [330, 151] on p "©2025, Bonded Bloom" at bounding box center [358, 151] width 103 height 6
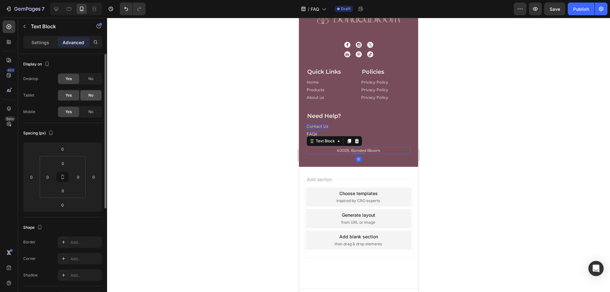
click at [93, 96] on span "No" at bounding box center [90, 96] width 5 height 6
click at [93, 79] on span "No" at bounding box center [90, 79] width 5 height 6
click at [468, 137] on div at bounding box center [358, 155] width 503 height 274
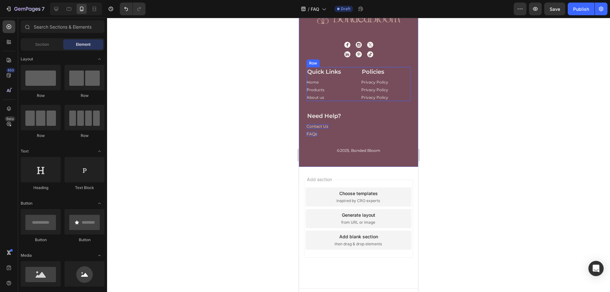
click at [358, 97] on div "Quick Links Text Block Home Button Products Button About us Button Policies Tex…" at bounding box center [359, 84] width 104 height 34
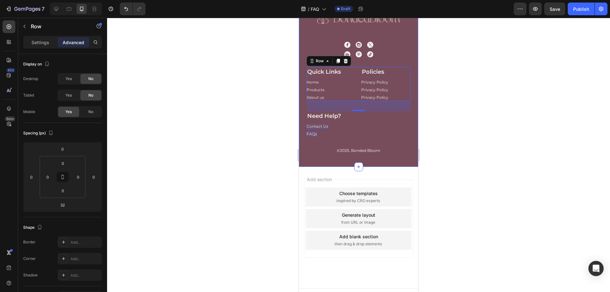
click at [385, 161] on div "Image Home Button Shop Button About Us Button Contact Us Button FAQs Button Row…" at bounding box center [358, 82] width 119 height 167
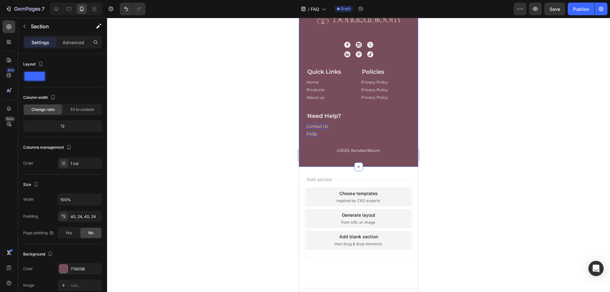
click at [313, 161] on div "Image Home Button Shop Button About Us Button Contact Us Button FAQs Button Row…" at bounding box center [358, 82] width 119 height 167
click at [79, 216] on div "40, 24, 40, 24" at bounding box center [80, 217] width 18 height 6
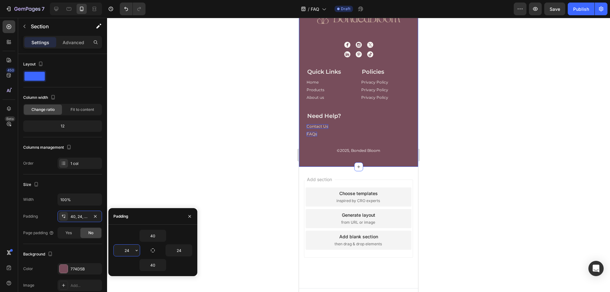
click at [126, 250] on input "24" at bounding box center [127, 250] width 26 height 11
click at [125, 253] on input "24" at bounding box center [127, 250] width 26 height 11
type input "36"
click at [175, 253] on input "24" at bounding box center [179, 250] width 26 height 11
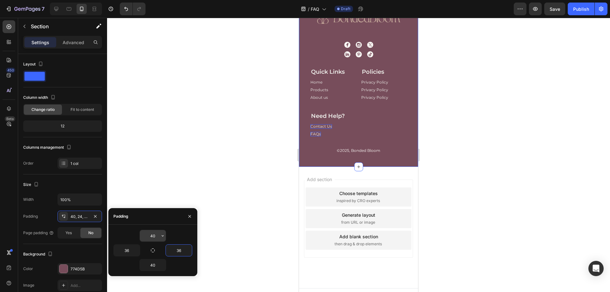
type input "36"
click at [148, 237] on input "40" at bounding box center [153, 235] width 26 height 11
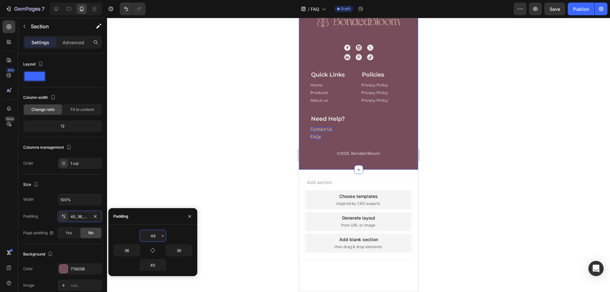
type input "50"
click at [152, 265] on input "40" at bounding box center [153, 264] width 26 height 11
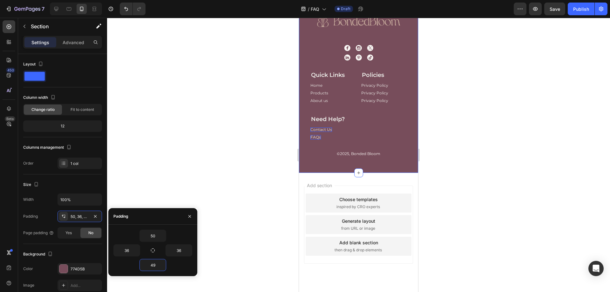
type input "50"
click at [334, 25] on img at bounding box center [358, 20] width 83 height 11
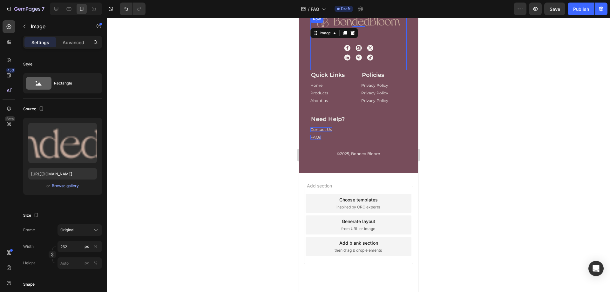
click at [384, 53] on div "Icon Icon Icon Row Icon Icon Icon Row" at bounding box center [359, 53] width 96 height 16
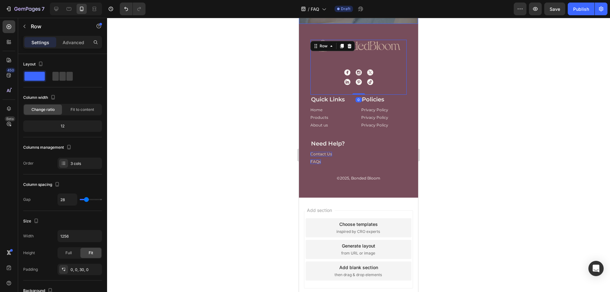
scroll to position [441, 0]
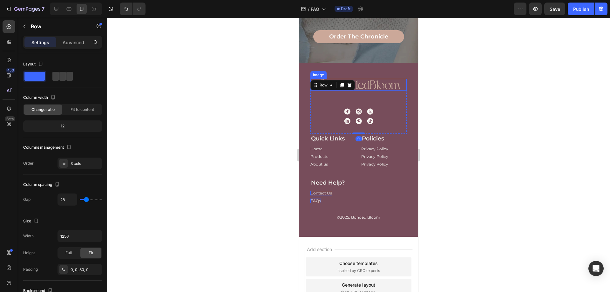
click at [365, 89] on img at bounding box center [358, 84] width 83 height 11
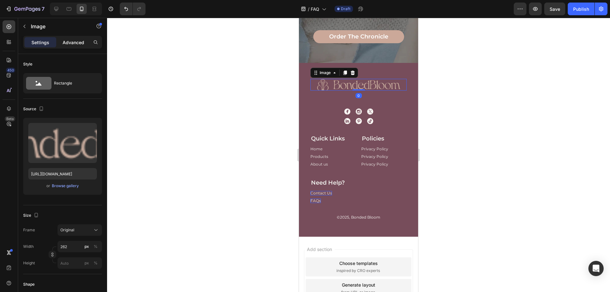
click at [78, 42] on p "Advanced" at bounding box center [74, 42] width 22 height 7
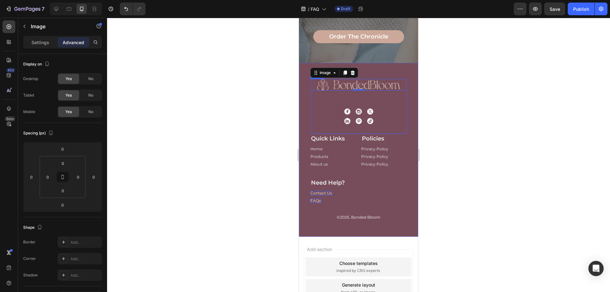
click at [366, 96] on div "Image 0 Home Button Shop Button About Us Button Contact Us Button FAQs Button R…" at bounding box center [359, 106] width 96 height 55
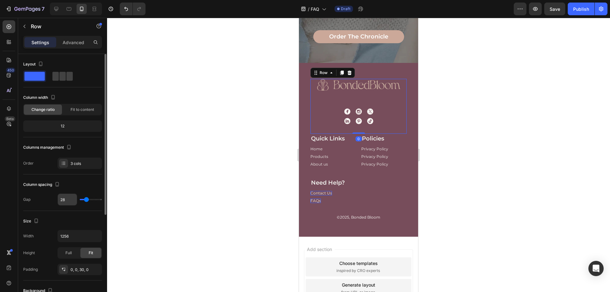
click at [68, 196] on input "28" at bounding box center [67, 199] width 19 height 11
type input "0"
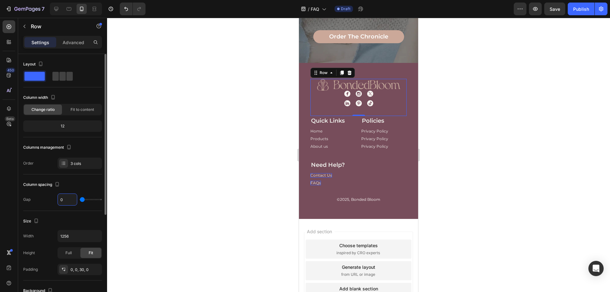
type input "02"
type input "2"
type input "028"
type input "28"
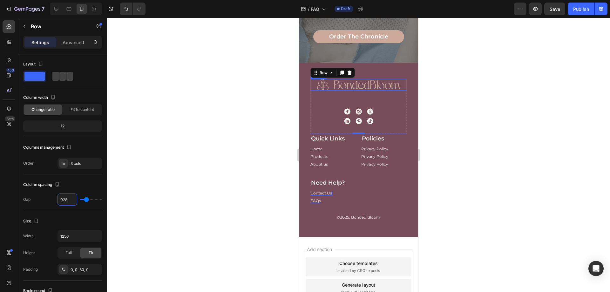
click at [329, 88] on img at bounding box center [358, 84] width 83 height 11
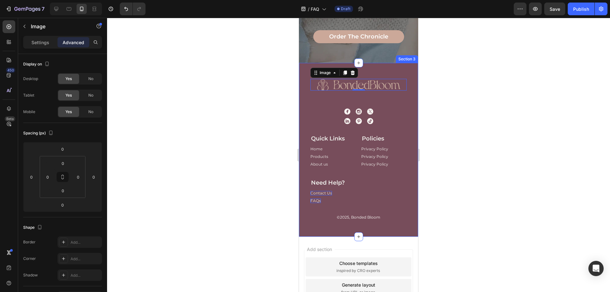
click at [477, 104] on div at bounding box center [358, 155] width 503 height 274
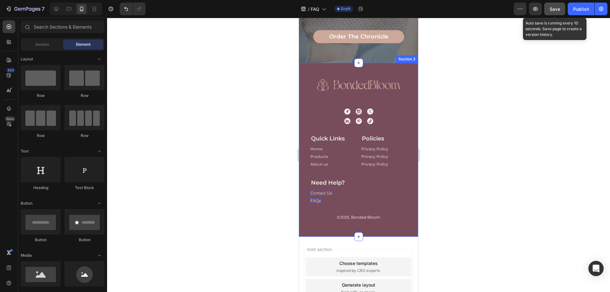
click at [559, 7] on span "Save" at bounding box center [555, 8] width 10 height 5
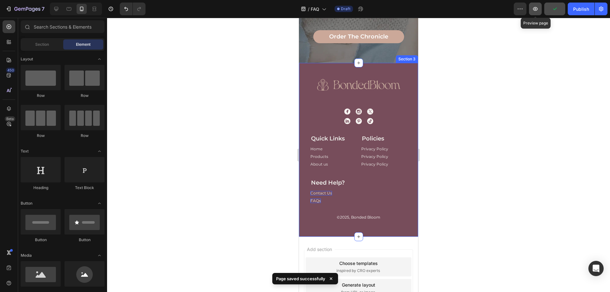
click at [534, 9] on icon "button" at bounding box center [535, 9] width 5 height 4
click at [533, 8] on icon "button" at bounding box center [535, 9] width 6 height 6
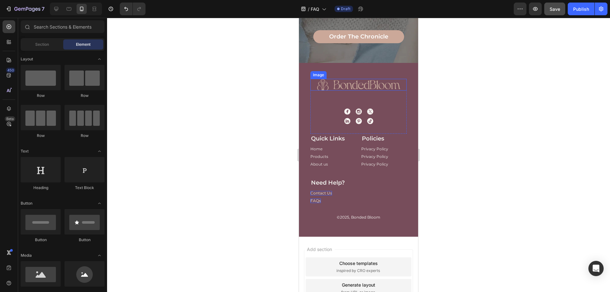
click at [331, 89] on img at bounding box center [358, 84] width 83 height 11
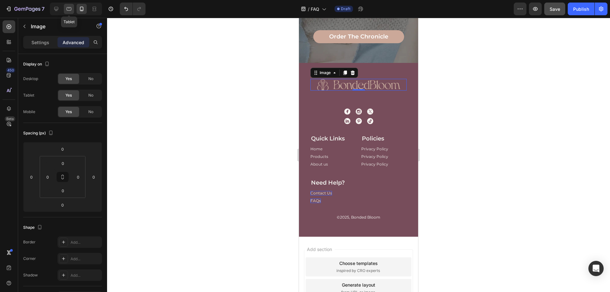
click at [70, 9] on icon at bounding box center [69, 9] width 6 height 6
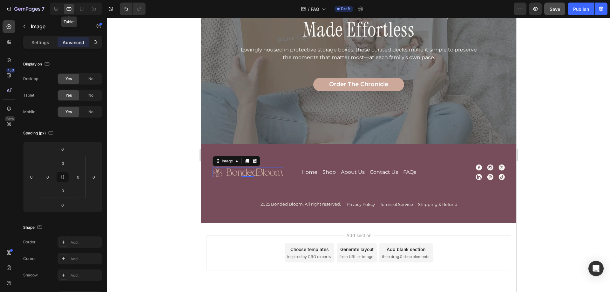
scroll to position [427, 0]
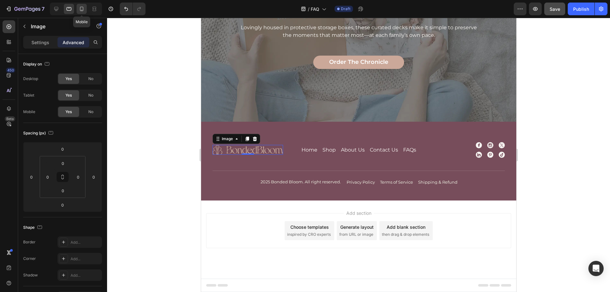
click at [84, 12] on icon at bounding box center [82, 9] width 6 height 6
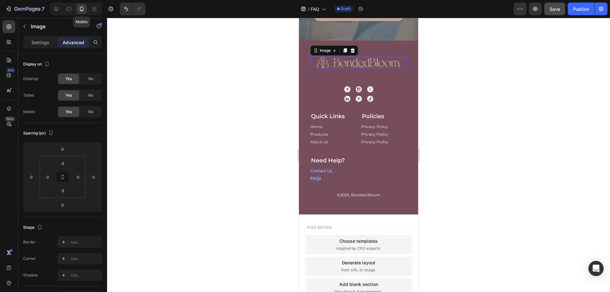
scroll to position [480, 0]
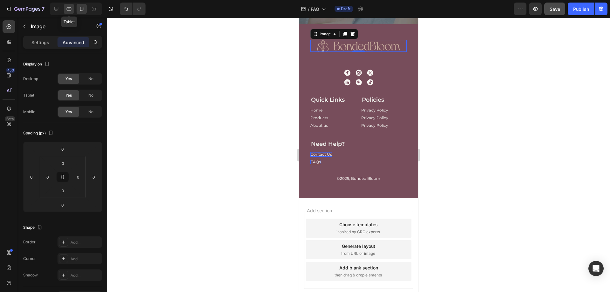
click at [72, 10] on div at bounding box center [69, 9] width 10 height 10
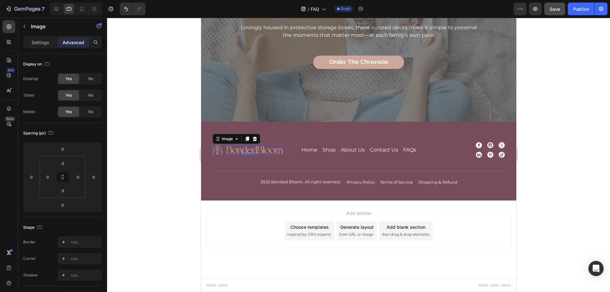
scroll to position [427, 0]
click at [334, 152] on div "Home Button Shop Button About Us Button Contact Us Button FAQs Button Row 0" at bounding box center [358, 150] width 141 height 8
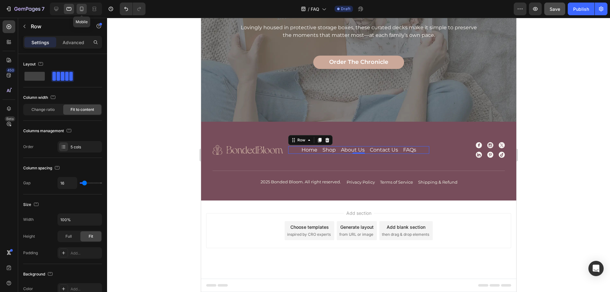
click at [79, 11] on icon at bounding box center [82, 9] width 6 height 6
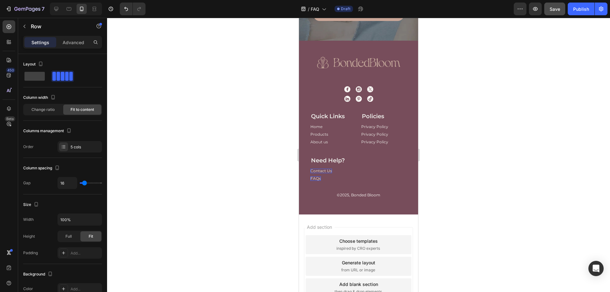
scroll to position [441, 0]
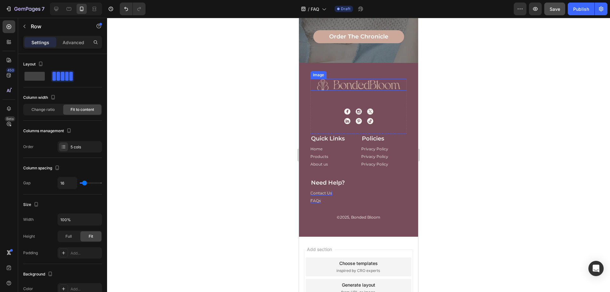
click at [329, 88] on img at bounding box center [358, 84] width 83 height 11
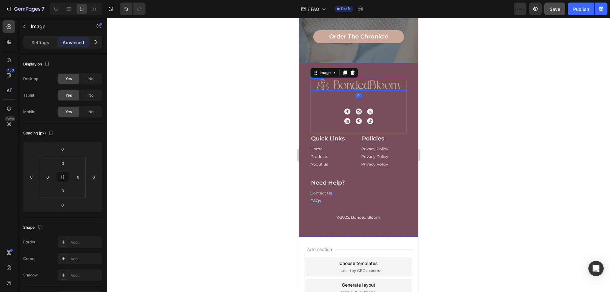
click at [332, 102] on div "Image 0 Home Button Shop Button About Us Button Contact Us Button FAQs Button R…" at bounding box center [359, 106] width 96 height 55
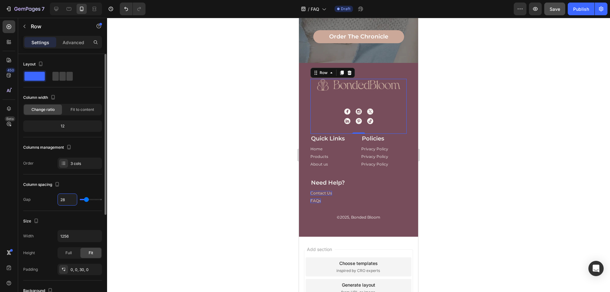
click at [64, 204] on input "28" at bounding box center [67, 199] width 19 height 11
type input "1"
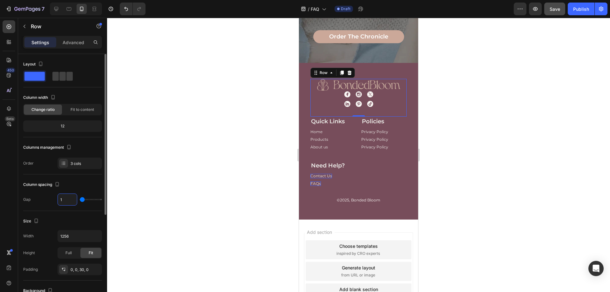
type input "14"
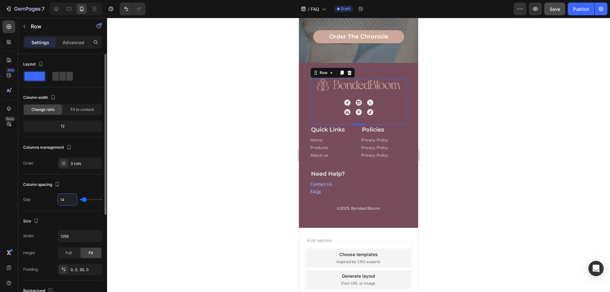
type input "14"
click at [92, 184] on div "Column spacing" at bounding box center [62, 185] width 79 height 10
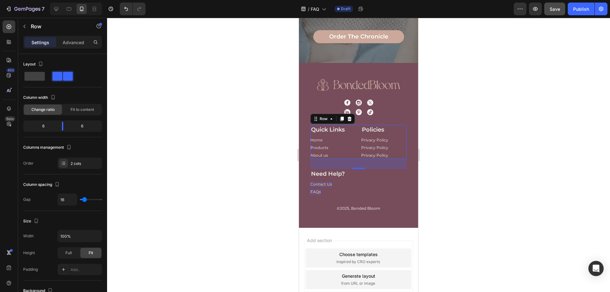
click at [356, 155] on div "Quick Links Text Block Home Button Products Button About us Button Policies Tex…" at bounding box center [359, 142] width 96 height 34
click at [309, 72] on div "Image Home Button Shop Button About Us Button Contact Us Button FAQs Button Row…" at bounding box center [358, 145] width 119 height 165
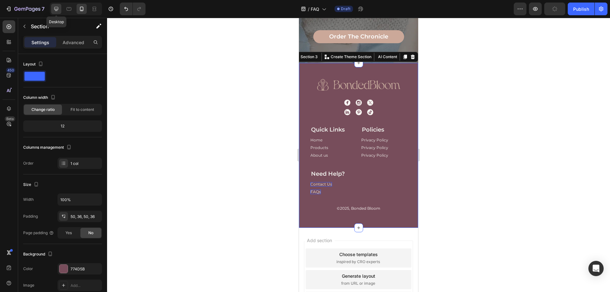
click at [54, 4] on div at bounding box center [56, 9] width 10 height 10
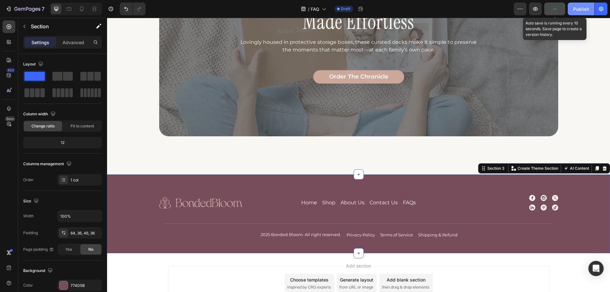
scroll to position [465, 0]
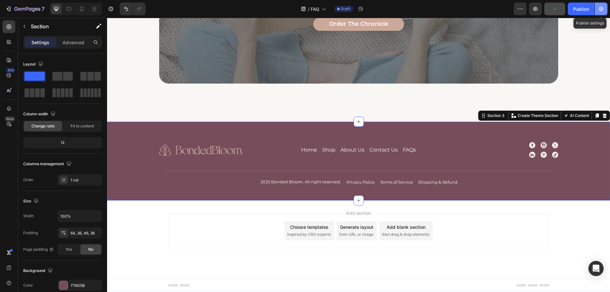
click at [602, 9] on icon "button" at bounding box center [601, 9] width 4 height 5
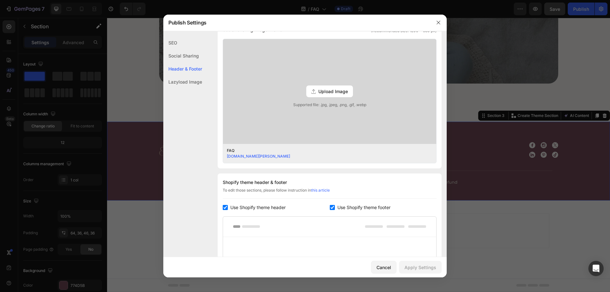
scroll to position [191, 0]
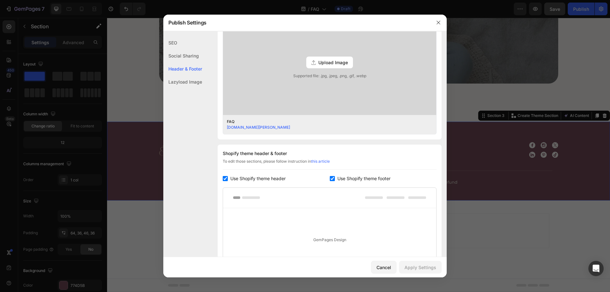
click at [343, 179] on span "Use Shopify theme footer" at bounding box center [364, 179] width 53 height 8
checkbox input "false"
click at [417, 266] on div "Apply Settings" at bounding box center [421, 267] width 32 height 7
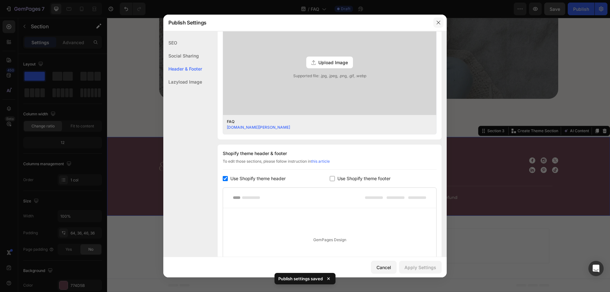
click at [438, 25] on icon "button" at bounding box center [438, 22] width 5 height 5
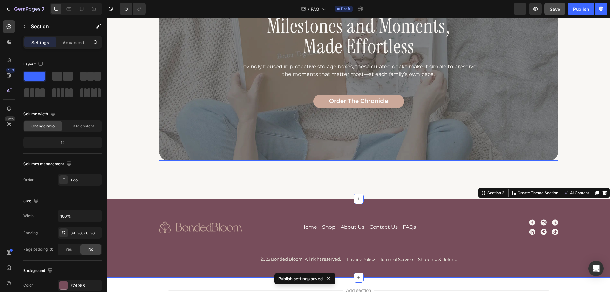
scroll to position [386, 0]
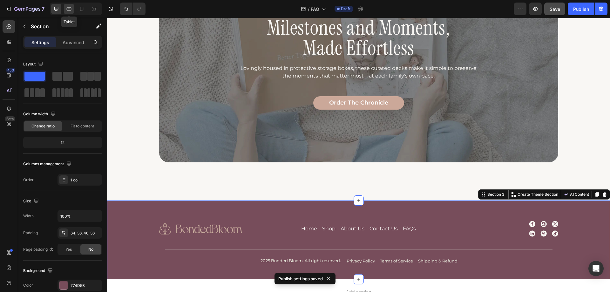
click at [70, 5] on div at bounding box center [69, 9] width 10 height 10
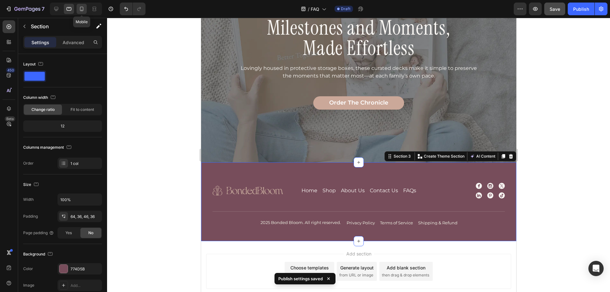
click at [82, 8] on icon at bounding box center [82, 9] width 6 height 6
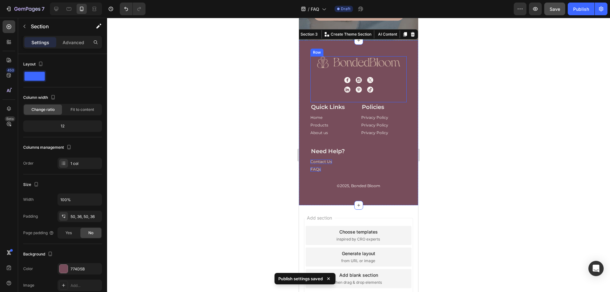
scroll to position [464, 0]
click at [58, 10] on icon at bounding box center [56, 9] width 6 height 6
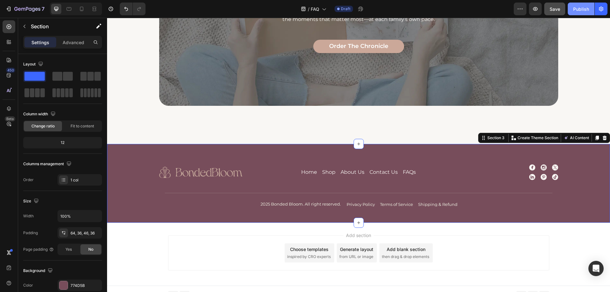
scroll to position [450, 0]
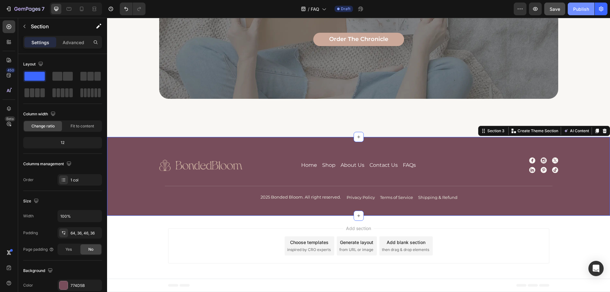
click at [585, 6] on div "Publish" at bounding box center [581, 9] width 16 height 7
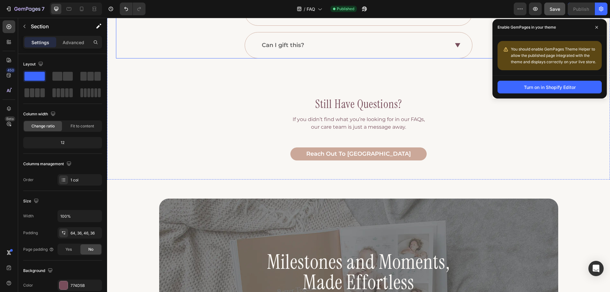
scroll to position [387, 0]
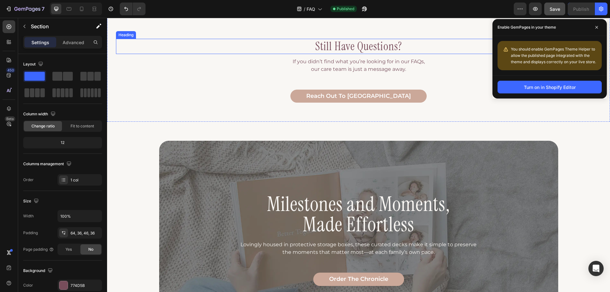
click at [284, 48] on h3 "still have questions?" at bounding box center [358, 46] width 485 height 15
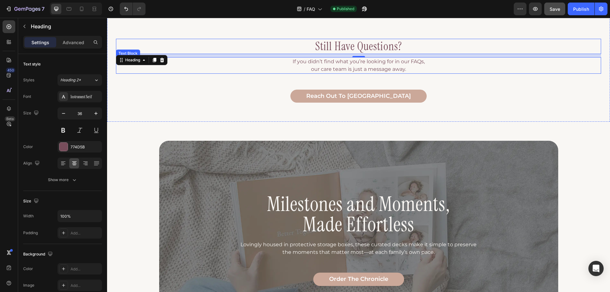
click at [319, 66] on p "If you didn’t find what you’re looking for in our FAQs, our care team is just a…" at bounding box center [359, 65] width 484 height 15
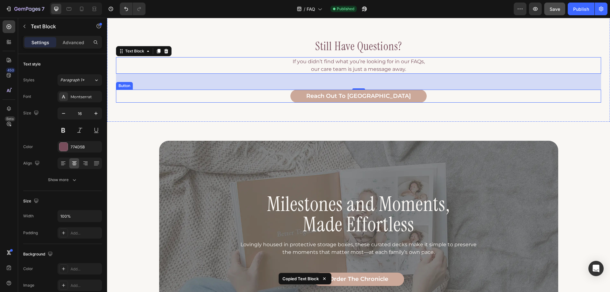
click at [304, 92] on div "reach out to us Button" at bounding box center [358, 96] width 485 height 13
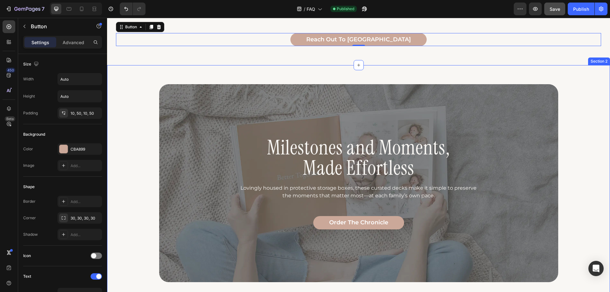
scroll to position [450, 0]
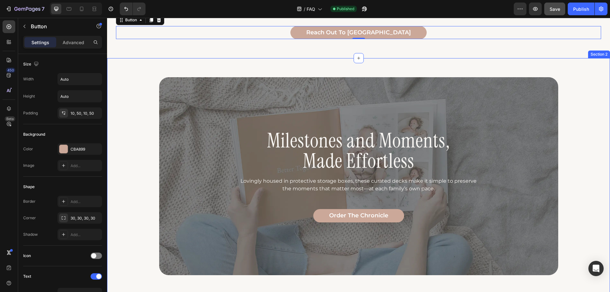
click at [264, 61] on div "Milestones and Moments, Made Effortless Heading Lovingly housed in protective s…" at bounding box center [358, 185] width 503 height 255
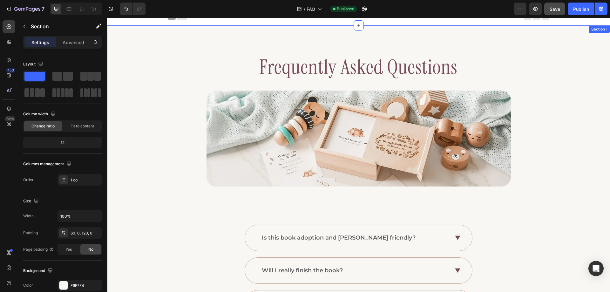
scroll to position [0, 0]
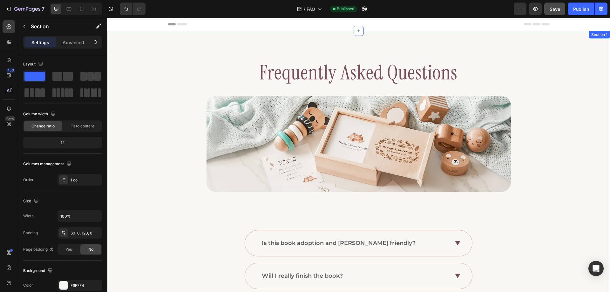
click at [315, 76] on h2 "Frequently Asked Questions" at bounding box center [358, 73] width 381 height 34
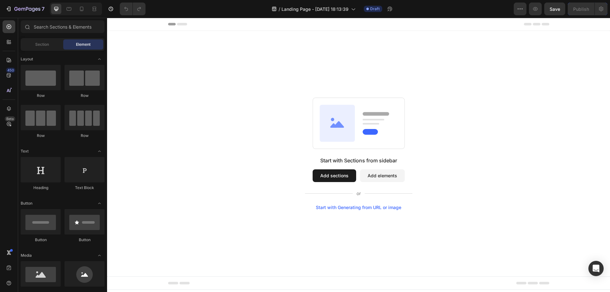
click at [134, 27] on button "Header" at bounding box center [123, 24] width 26 height 8
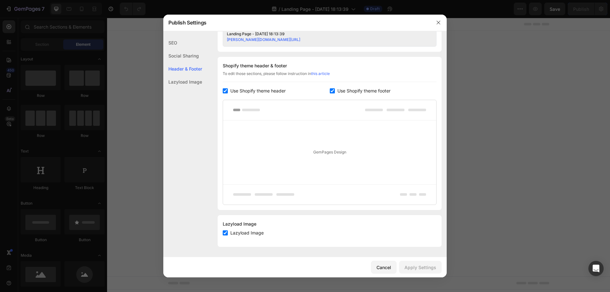
click at [350, 90] on span "Use Shopify theme footer" at bounding box center [364, 91] width 53 height 8
checkbox input "false"
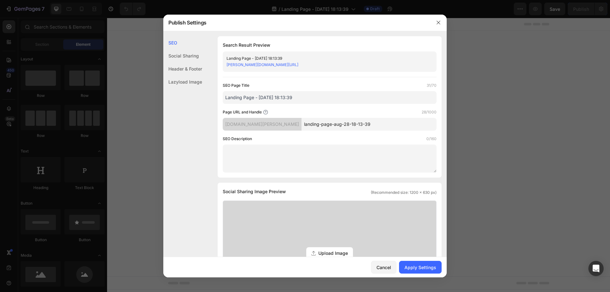
click at [304, 97] on input "Landing Page - Aug 28, 18:13:39" at bounding box center [330, 97] width 214 height 13
type input "c"
type input "Contact Us"
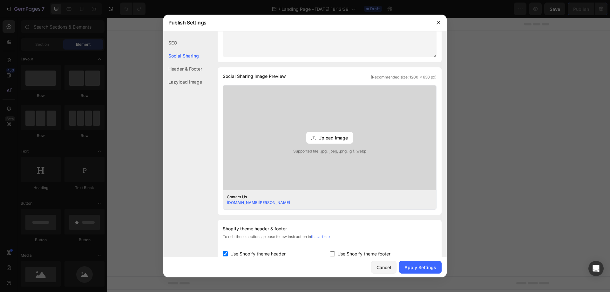
scroll to position [127, 0]
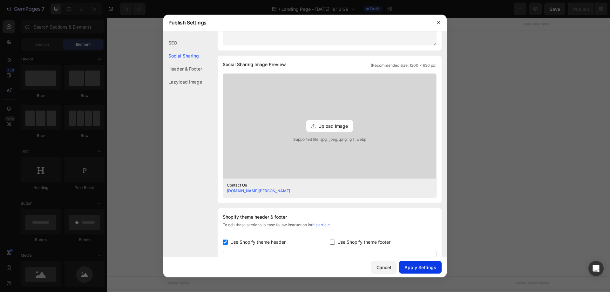
type input "contact-us"
click at [422, 266] on div "Apply Settings" at bounding box center [421, 267] width 32 height 7
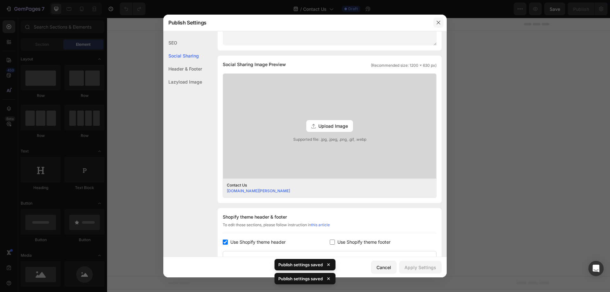
click at [443, 25] on button "button" at bounding box center [439, 22] width 10 height 10
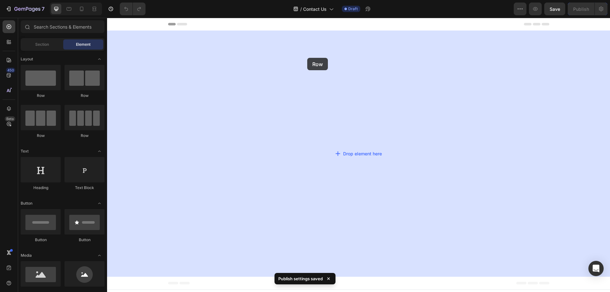
drag, startPoint x: 155, startPoint y: 80, endPoint x: 229, endPoint y: 101, distance: 76.7
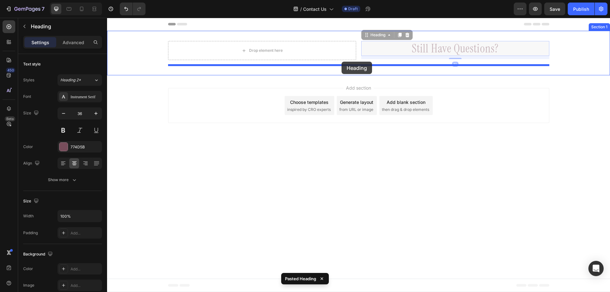
drag, startPoint x: 369, startPoint y: 39, endPoint x: 342, endPoint y: 62, distance: 35.4
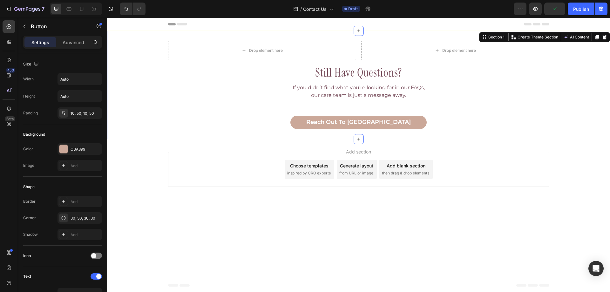
click at [216, 136] on div "Drop element here Drop element here Row still have questions? Heading If you di…" at bounding box center [358, 85] width 503 height 108
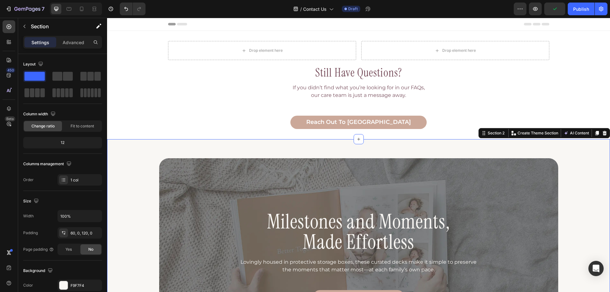
scroll to position [99, 0]
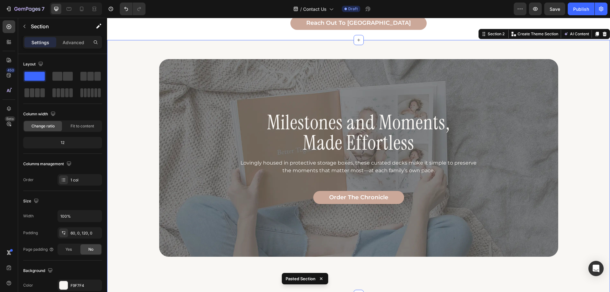
click at [133, 107] on div "Milestones and Moments, Made Effortless Heading Lovingly housed in protective s…" at bounding box center [358, 158] width 503 height 198
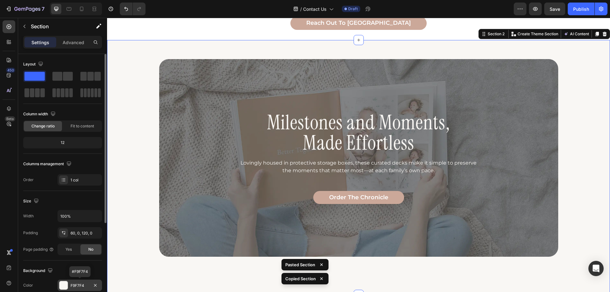
click at [77, 285] on div "F9F7F4" at bounding box center [80, 286] width 18 height 6
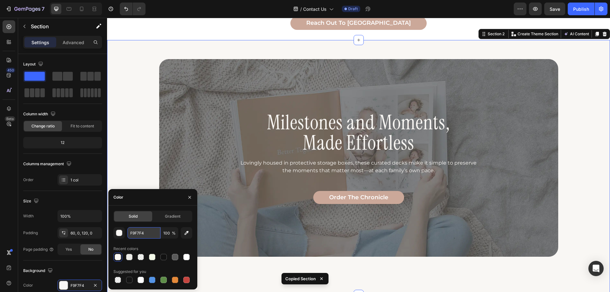
click at [145, 235] on input "F9F7F4" at bounding box center [143, 232] width 33 height 11
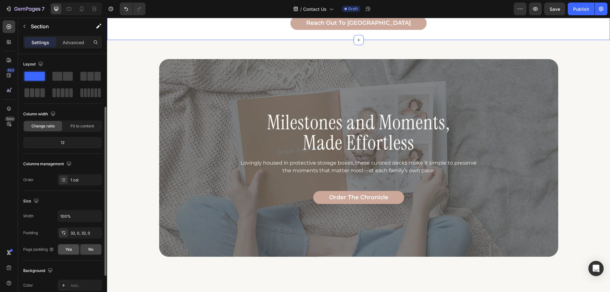
scroll to position [95, 0]
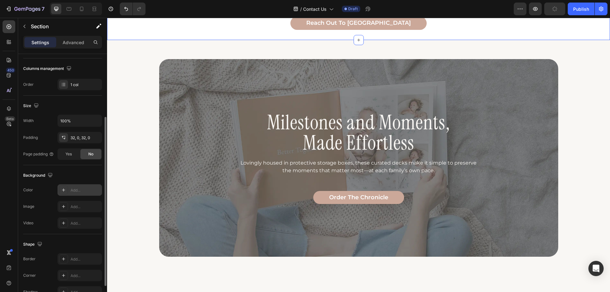
click at [75, 188] on div "Add..." at bounding box center [86, 191] width 30 height 6
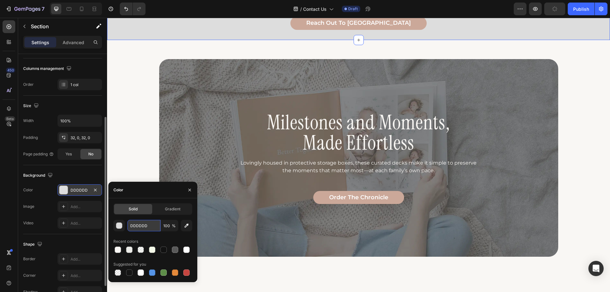
click at [140, 223] on input "DDDDDD" at bounding box center [143, 225] width 33 height 11
paste input "F9F7F4"
type input "F9F7F4"
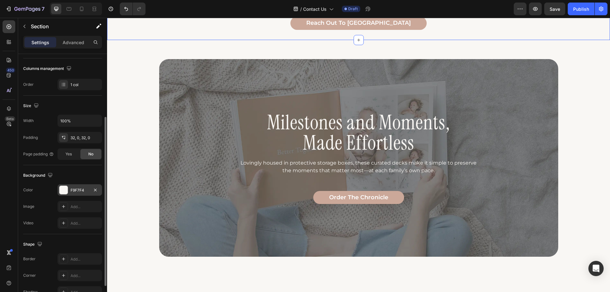
click at [12, 205] on div "450 Beta" at bounding box center [9, 133] width 13 height 226
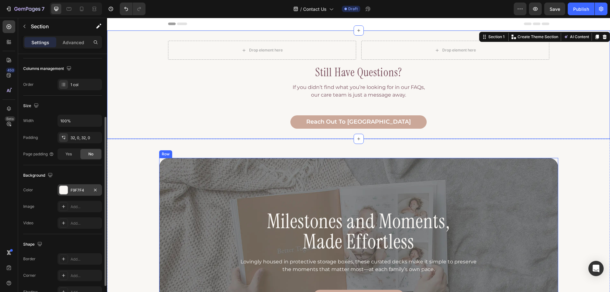
scroll to position [0, 0]
click at [313, 77] on h3 "still have questions?" at bounding box center [358, 72] width 503 height 15
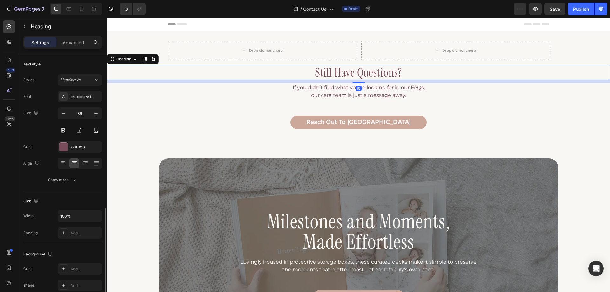
click at [331, 75] on h3 "still have questions?" at bounding box center [358, 72] width 503 height 15
click at [384, 77] on p "got a question" at bounding box center [359, 73] width 502 height 14
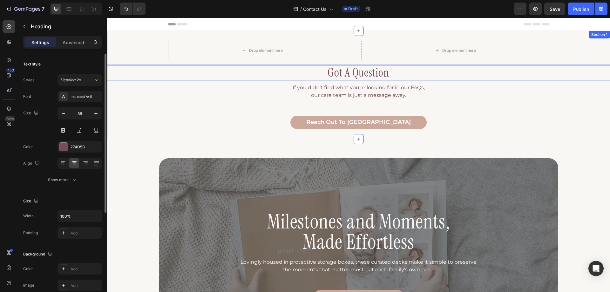
click at [381, 90] on p "If you didn’t find what you’re looking for in our FAQs, our care team is just a…" at bounding box center [359, 91] width 502 height 15
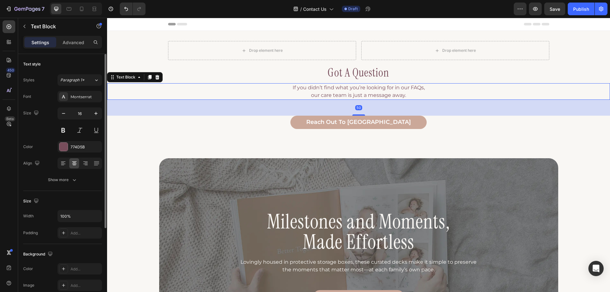
click at [381, 91] on p "If you didn’t find what you’re looking for in our FAQs, our care team is just a…" at bounding box center [359, 91] width 502 height 15
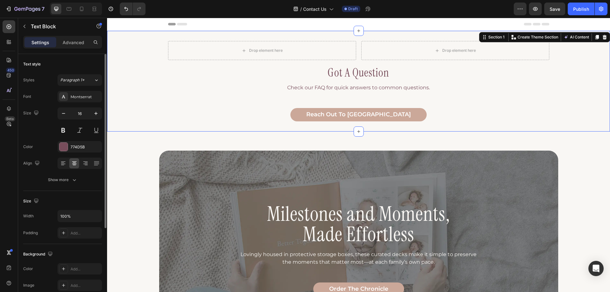
click at [218, 106] on div "Drop element here Drop element here Row got a question Heading Check our FAQ fo…" at bounding box center [358, 81] width 503 height 80
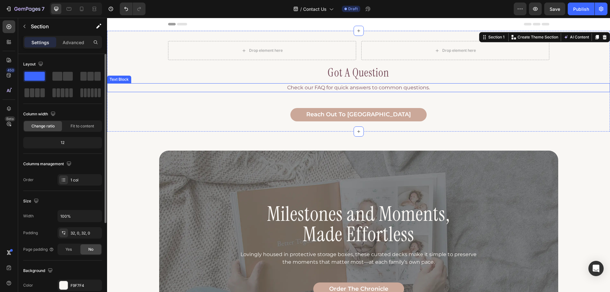
click at [283, 91] on p "Check our FAQ for quick answers to common questions." at bounding box center [359, 88] width 502 height 8
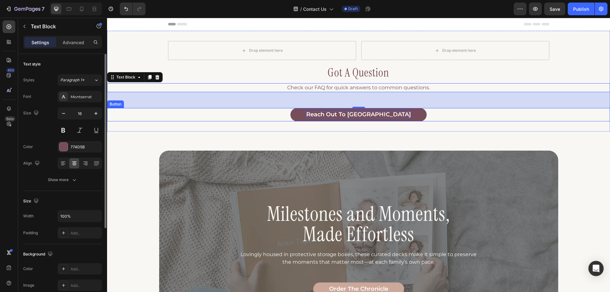
click at [342, 116] on p "reach out to [GEOGRAPHIC_DATA]" at bounding box center [358, 114] width 105 height 7
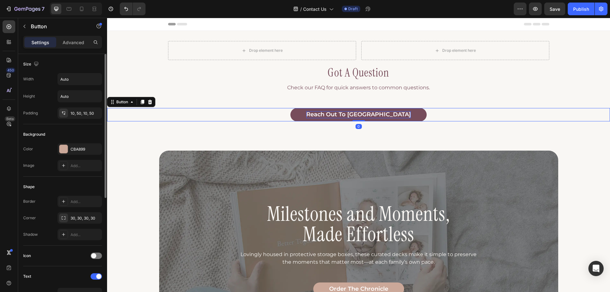
drag, startPoint x: 350, startPoint y: 116, endPoint x: 360, endPoint y: 117, distance: 9.6
click at [351, 116] on p "reach out to [GEOGRAPHIC_DATA]" at bounding box center [358, 114] width 105 height 7
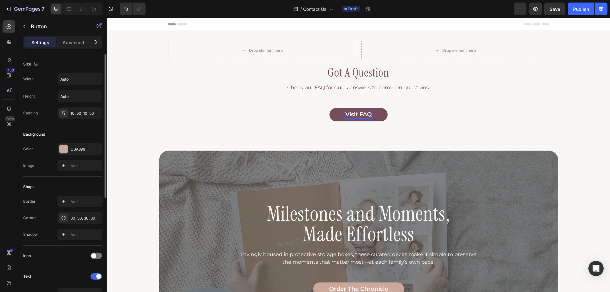
click at [298, 117] on div "visit FAQ Button 0" at bounding box center [358, 114] width 503 height 13
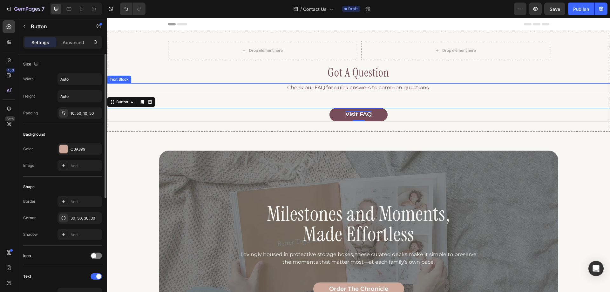
click at [326, 88] on p "Check our FAQ for quick answers to common questions." at bounding box center [359, 88] width 502 height 8
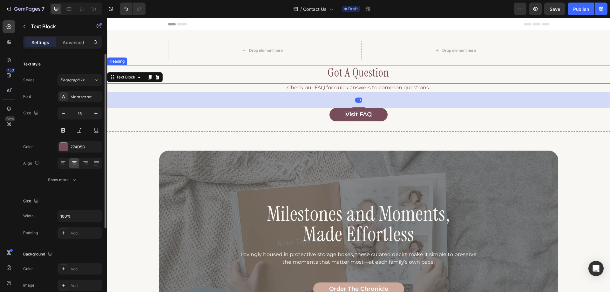
click at [327, 79] on p "got a question" at bounding box center [359, 73] width 502 height 14
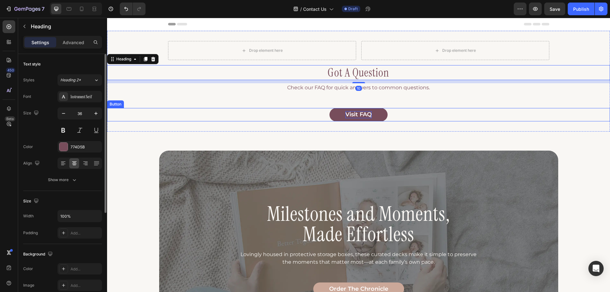
click at [276, 111] on div "visit FAQ Button" at bounding box center [358, 114] width 503 height 13
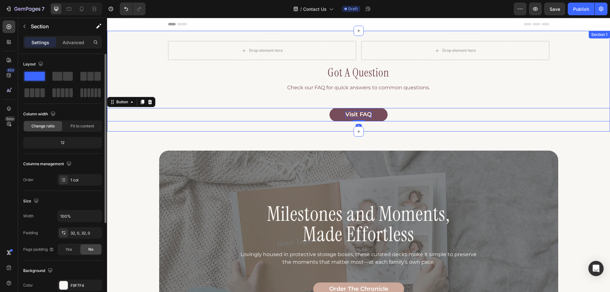
click at [278, 123] on div "Drop element here Drop element here Row got a question Heading Check our FAQ fo…" at bounding box center [358, 81] width 503 height 101
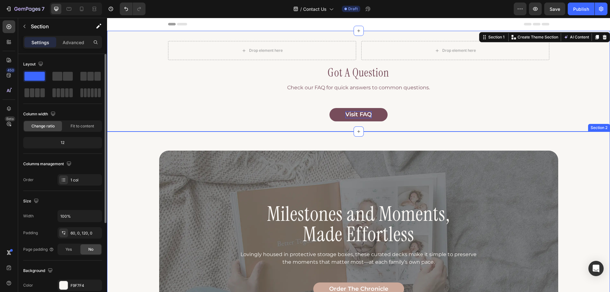
click at [285, 138] on div "Milestones and Moments, Made Effortless Heading Lovingly housed in protective s…" at bounding box center [358, 259] width 503 height 255
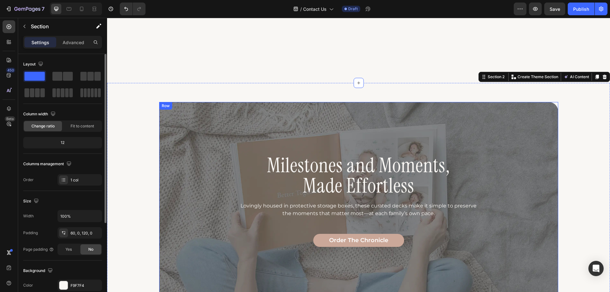
scroll to position [159, 0]
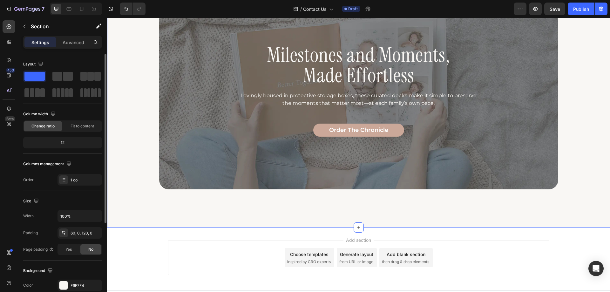
click at [183, 213] on div "Milestones and Moments, Made Effortless Heading Lovingly housed in protective s…" at bounding box center [358, 100] width 503 height 255
click at [78, 233] on div "60, 0, 120, 0" at bounding box center [80, 233] width 18 height 6
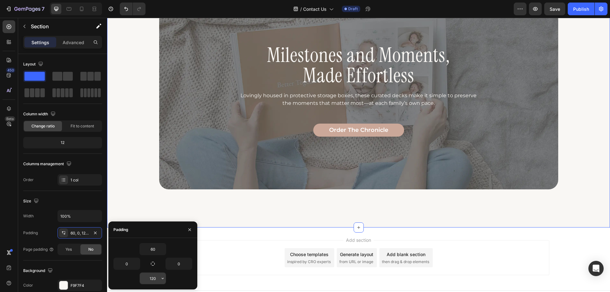
click at [148, 282] on input "120" at bounding box center [153, 278] width 26 height 11
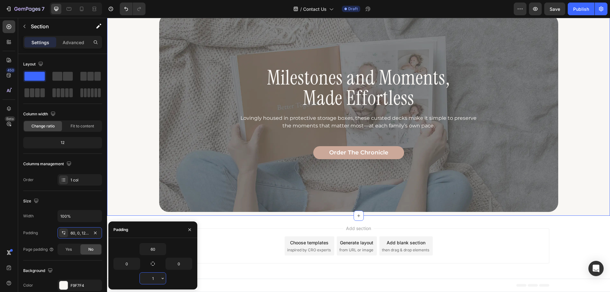
scroll to position [133, 0]
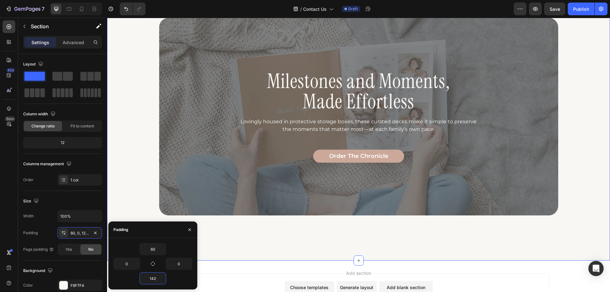
type input "142"
click at [292, 253] on div "Milestones and Moments, Made Effortless Heading Lovingly housed in protective s…" at bounding box center [358, 130] width 503 height 262
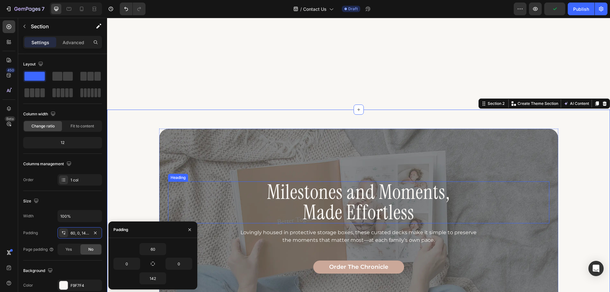
scroll to position [19, 0]
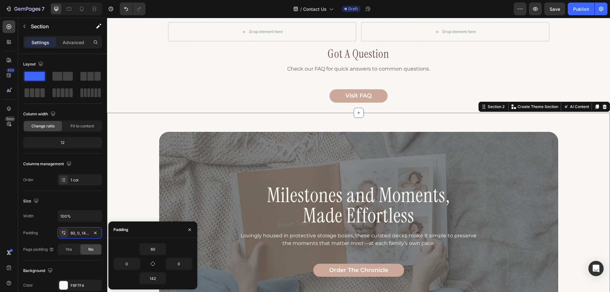
click at [272, 116] on div "Milestones and Moments, Made Effortless Heading Lovingly housed in protective s…" at bounding box center [358, 244] width 503 height 262
click at [151, 249] on input "60" at bounding box center [153, 249] width 26 height 11
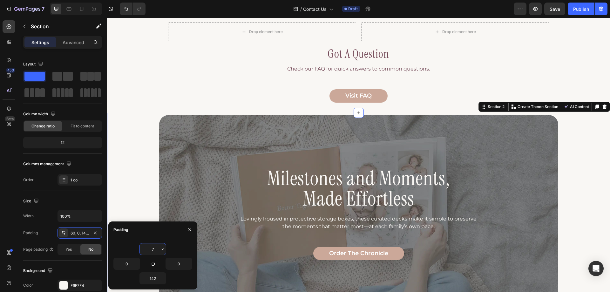
type input "71"
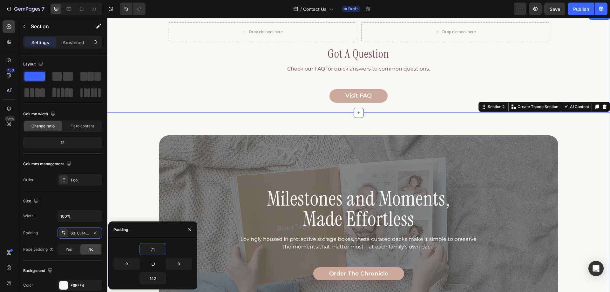
click at [171, 104] on div "Drop element here Drop element here Row got a question Heading Check our FAQ fo…" at bounding box center [358, 62] width 503 height 101
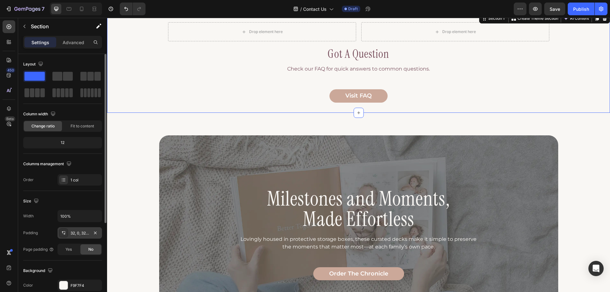
click at [79, 234] on div "32, 0, 32, 0" at bounding box center [80, 233] width 18 height 6
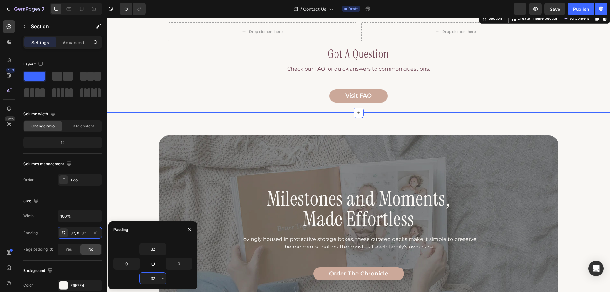
click at [155, 282] on input "32" at bounding box center [153, 278] width 26 height 11
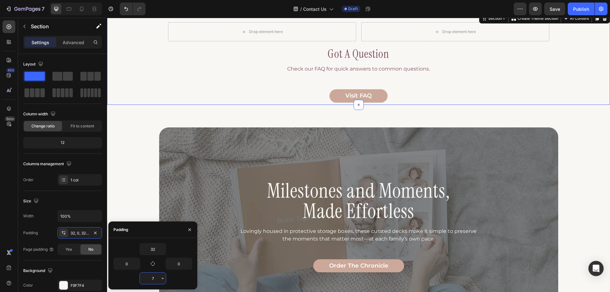
type input "71"
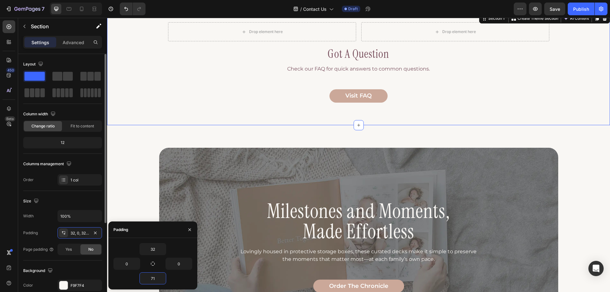
click at [91, 203] on div "Size" at bounding box center [62, 201] width 79 height 10
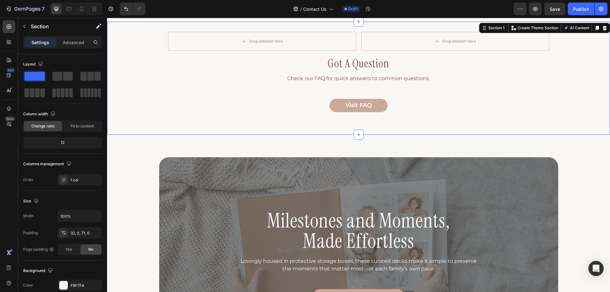
scroll to position [0, 0]
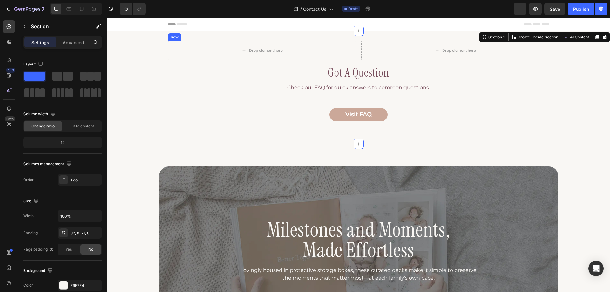
click at [357, 57] on div "Drop element here Drop element here Row" at bounding box center [358, 50] width 381 height 19
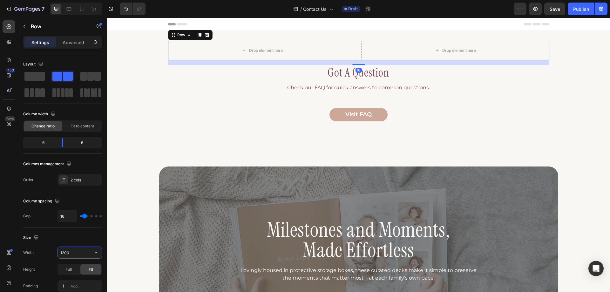
click at [77, 250] on input "1200" at bounding box center [80, 252] width 44 height 11
type input "1182"
click at [67, 40] on p "Advanced" at bounding box center [74, 42] width 22 height 7
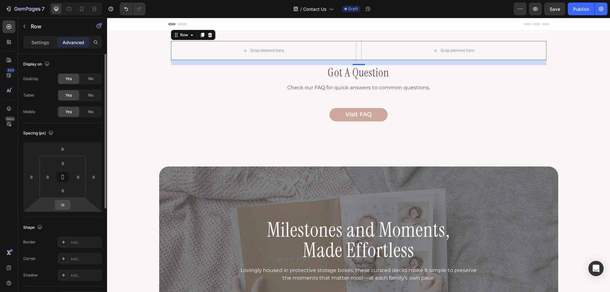
click at [70, 204] on div "16" at bounding box center [63, 205] width 16 height 10
click at [67, 204] on input "16" at bounding box center [62, 205] width 13 height 10
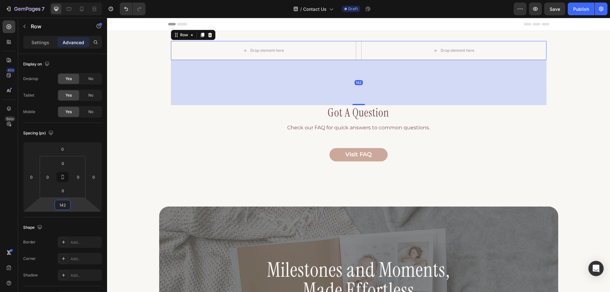
type input "142"
click at [43, 44] on p "Settings" at bounding box center [40, 42] width 18 height 7
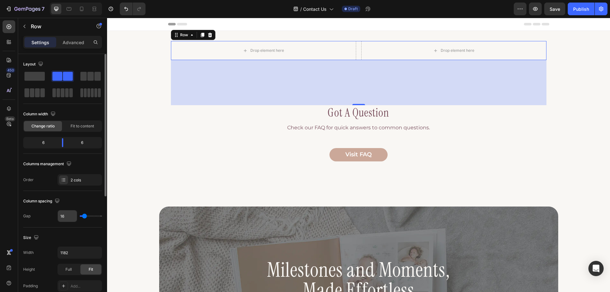
click at [69, 218] on input "16" at bounding box center [67, 215] width 19 height 11
type input "6"
type input "63"
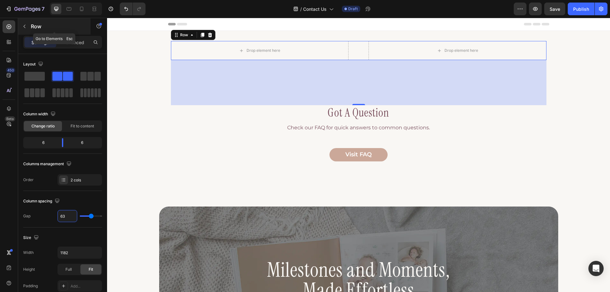
type input "63"
click at [26, 24] on icon "button" at bounding box center [24, 26] width 5 height 5
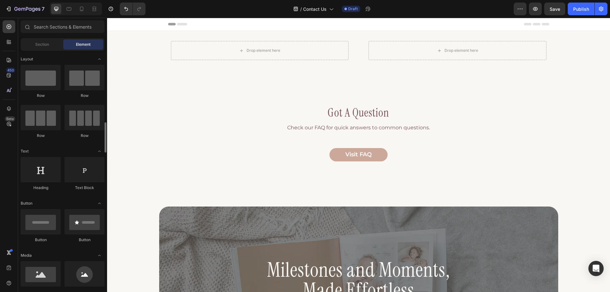
scroll to position [64, 0]
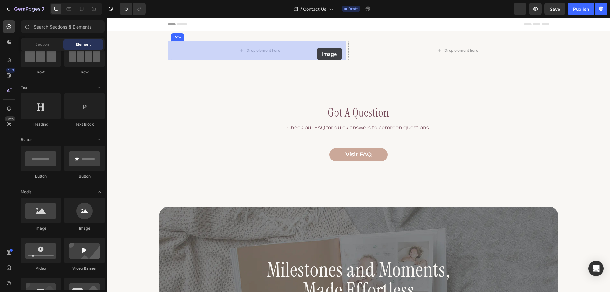
drag, startPoint x: 151, startPoint y: 234, endPoint x: 317, endPoint y: 48, distance: 249.9
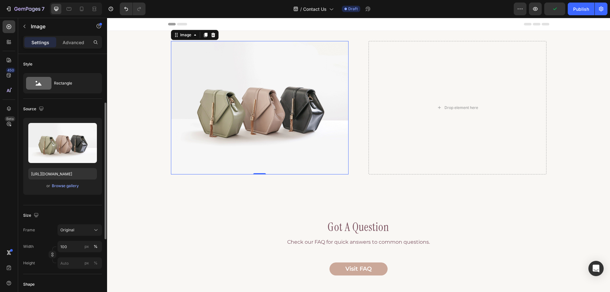
scroll to position [95, 0]
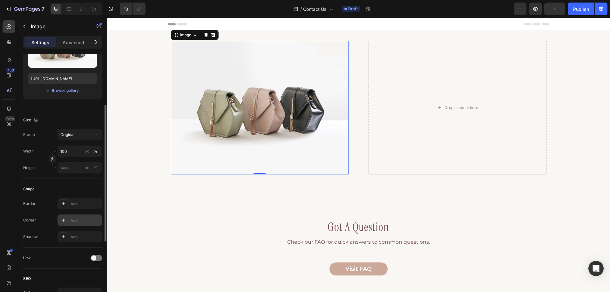
click at [75, 223] on div "Add..." at bounding box center [86, 221] width 30 height 6
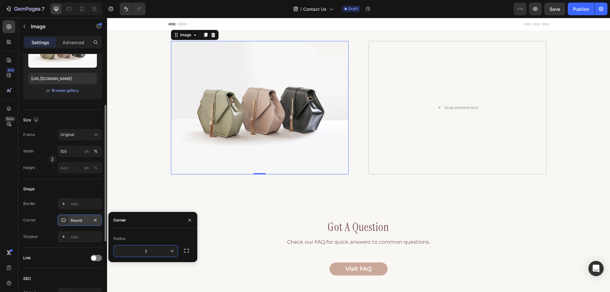
type input "20"
click at [14, 220] on div "450 Beta" at bounding box center [9, 133] width 13 height 226
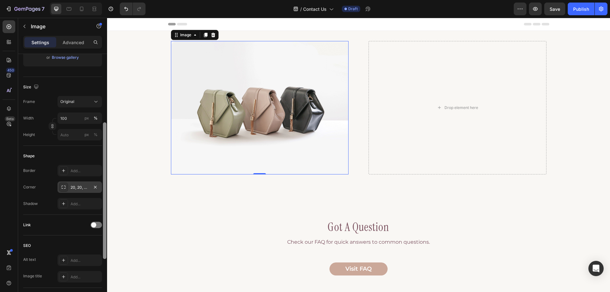
scroll to position [0, 0]
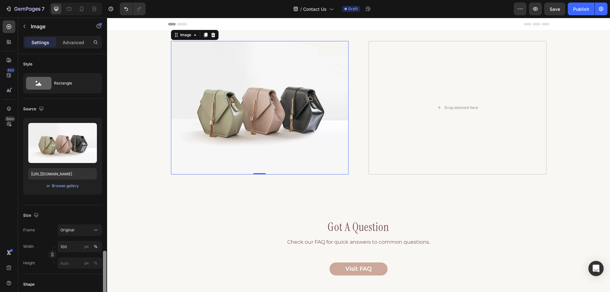
click at [137, 85] on div "Image 0 Drop element here Row got a question Heading Check our FAQ for quick an…" at bounding box center [358, 158] width 503 height 235
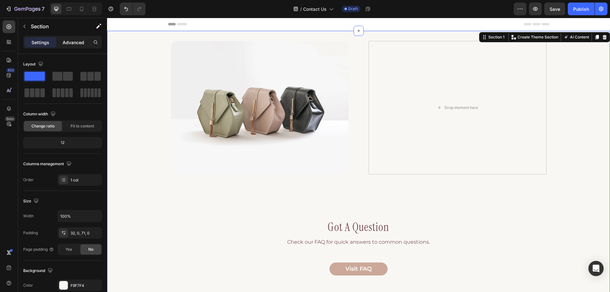
click at [79, 42] on p "Advanced" at bounding box center [74, 42] width 22 height 7
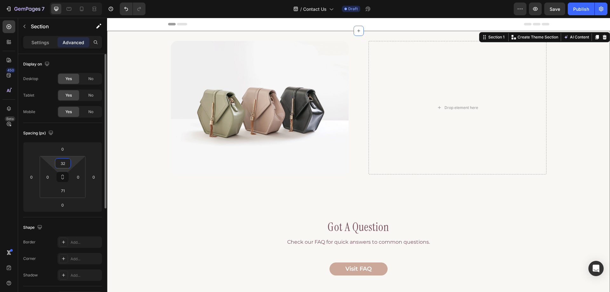
click at [65, 163] on input "32" at bounding box center [63, 164] width 13 height 10
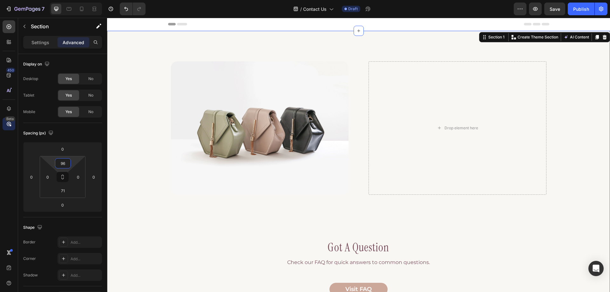
type input "96"
click at [76, 181] on input "0" at bounding box center [78, 177] width 10 height 10
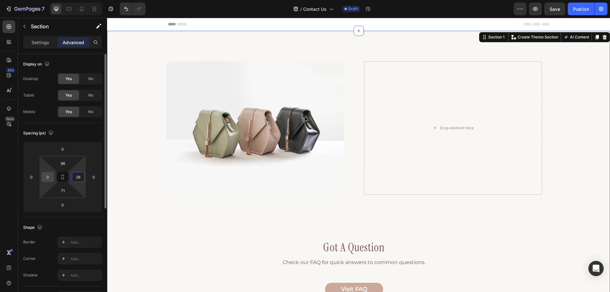
type input "28"
click at [51, 176] on input "0" at bounding box center [48, 177] width 10 height 10
type input "28"
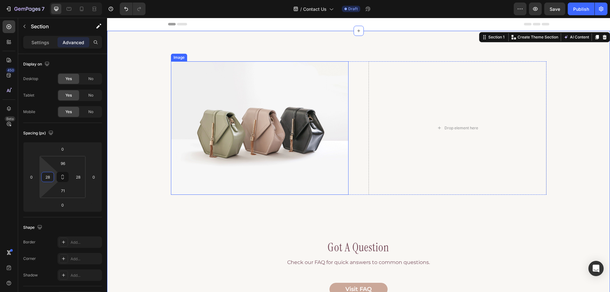
click at [326, 103] on img at bounding box center [260, 128] width 178 height 134
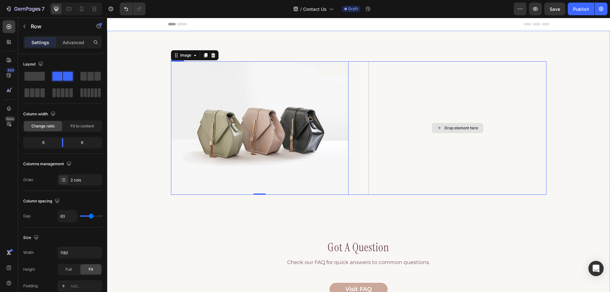
click at [418, 83] on div "Drop element here" at bounding box center [458, 128] width 178 height 134
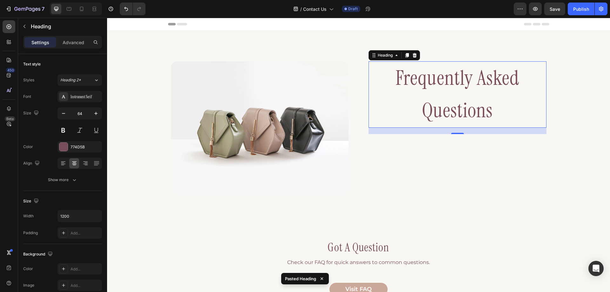
click at [411, 87] on h2 "Frequently Asked Questions" at bounding box center [458, 94] width 178 height 66
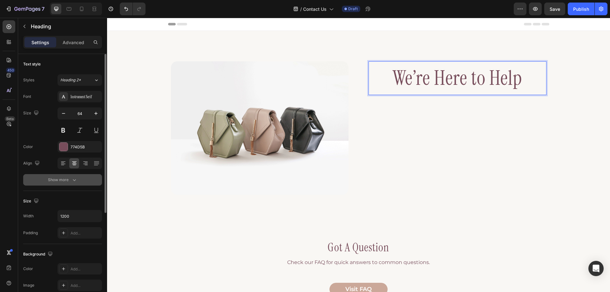
click at [73, 182] on icon "button" at bounding box center [74, 180] width 6 height 6
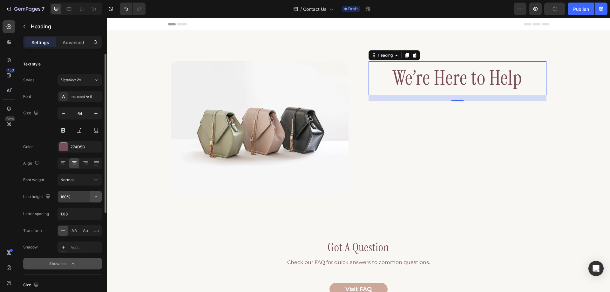
click at [93, 197] on icon "button" at bounding box center [96, 197] width 6 height 6
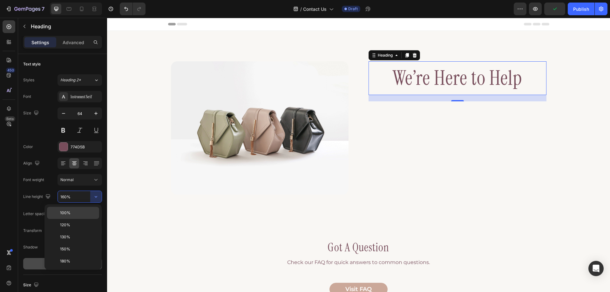
click at [83, 215] on p "100%" at bounding box center [78, 213] width 36 height 6
type input "100%"
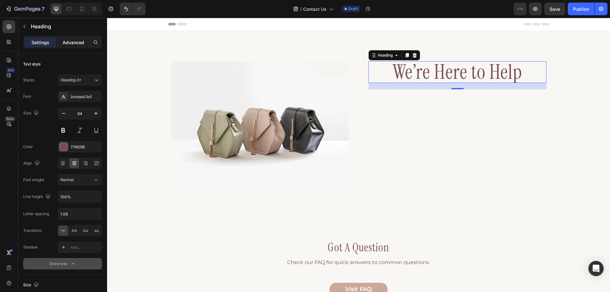
click at [66, 43] on p "Advanced" at bounding box center [74, 42] width 22 height 7
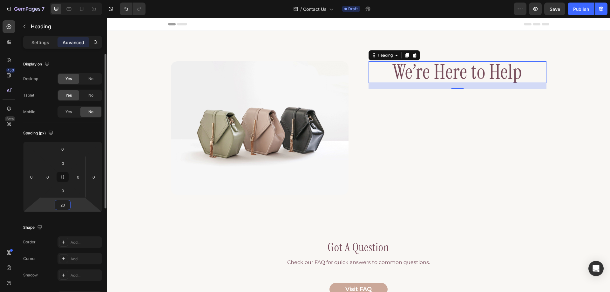
click at [58, 203] on input "20" at bounding box center [62, 205] width 13 height 10
type input "15"
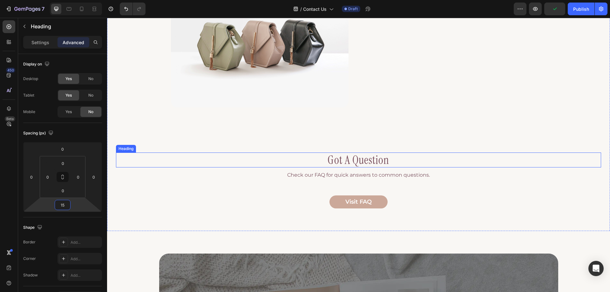
scroll to position [64, 0]
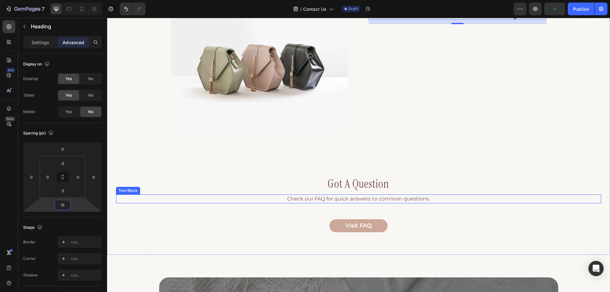
click at [307, 199] on p "Check our FAQ for quick answers to common questions." at bounding box center [359, 199] width 484 height 8
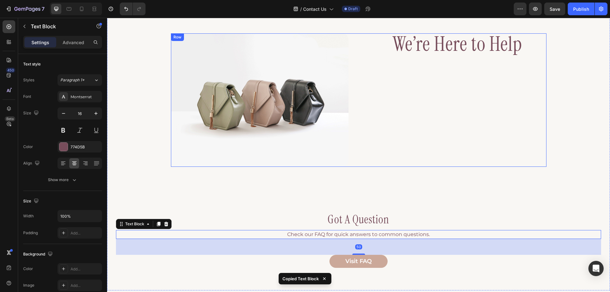
scroll to position [0, 0]
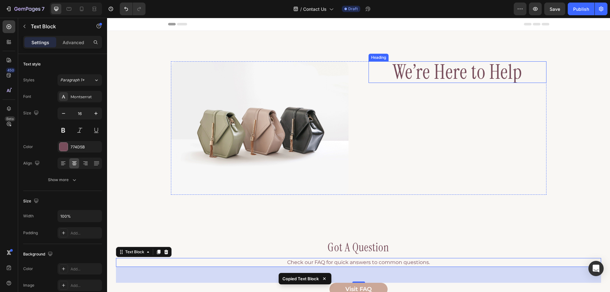
click at [449, 80] on p "We’re Here to Help" at bounding box center [457, 72] width 177 height 20
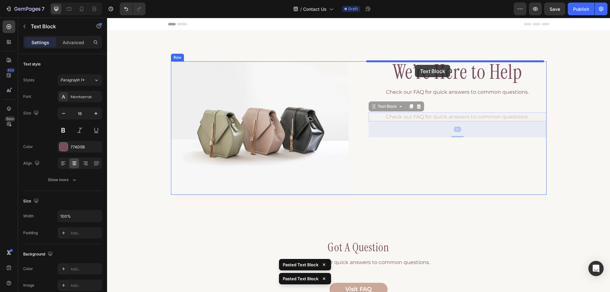
drag, startPoint x: 382, startPoint y: 106, endPoint x: 415, endPoint y: 65, distance: 52.9
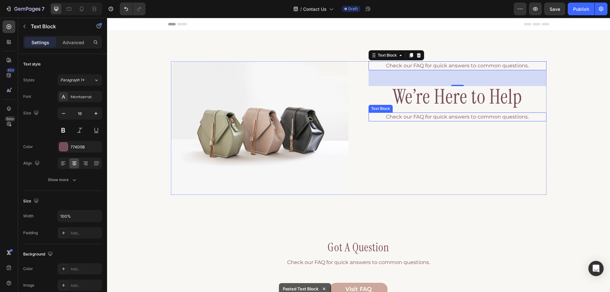
click at [422, 116] on p "Check our FAQ for quick answers to common questions." at bounding box center [457, 117] width 177 height 8
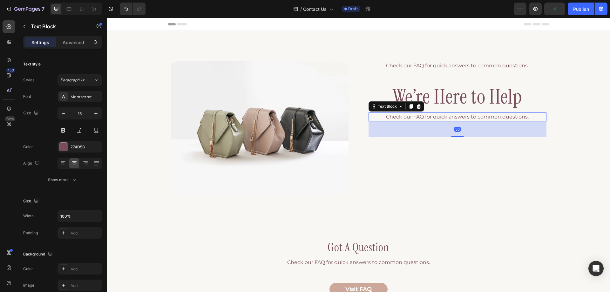
click at [424, 116] on p "Check our FAQ for quick answers to common questions." at bounding box center [457, 117] width 177 height 8
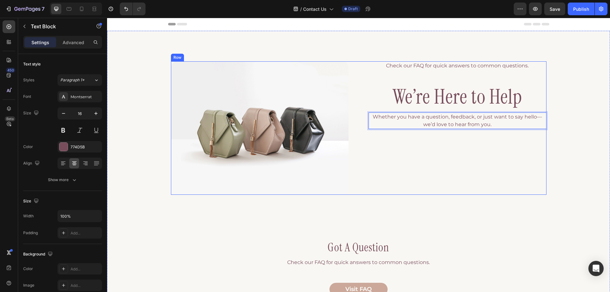
click at [353, 157] on div "Image Check our FAQ for quick answers to common questions. Text Block We’re Her…" at bounding box center [359, 128] width 376 height 134
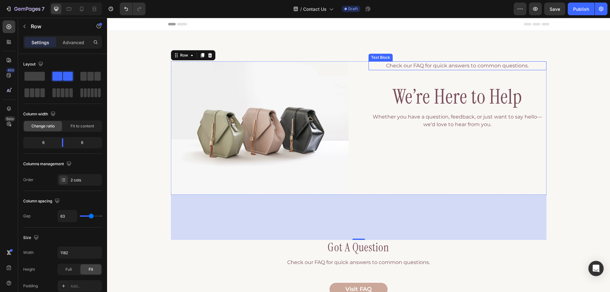
click at [438, 69] on p "Check our FAQ for quick answers to common questions." at bounding box center [457, 66] width 177 height 8
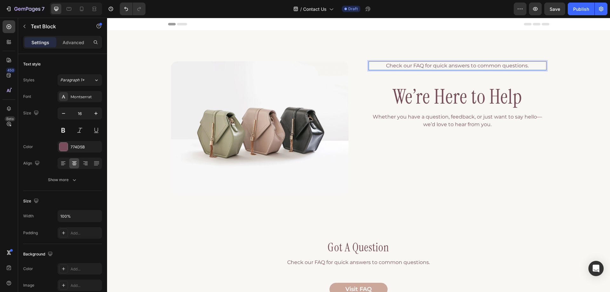
click at [439, 65] on p "Check our FAQ for quick answers to common questions." at bounding box center [457, 66] width 177 height 8
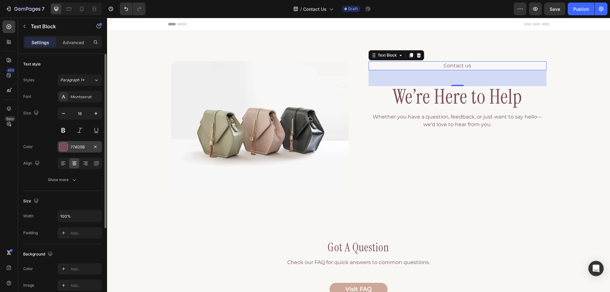
click at [76, 147] on div "774D5B" at bounding box center [80, 147] width 18 height 6
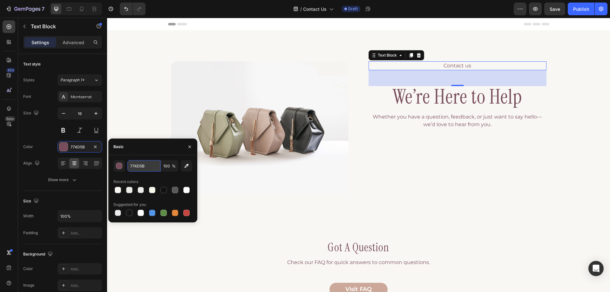
click at [141, 168] on input "774D5B" at bounding box center [143, 165] width 33 height 11
paste input "#4D0B1E"
type input "4D0B1E"
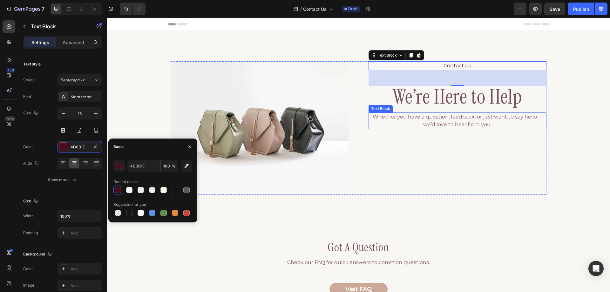
click at [443, 118] on p "Whether you have a question, feedback, or just want to say hello—we’d love to h…" at bounding box center [457, 120] width 177 height 15
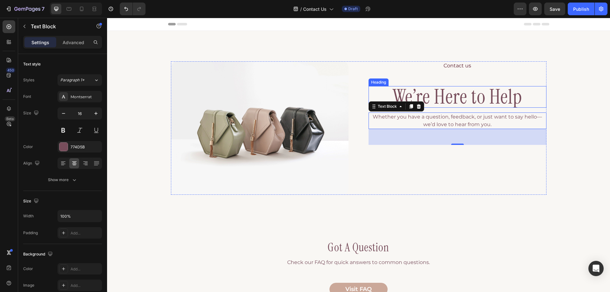
drag, startPoint x: 399, startPoint y: 98, endPoint x: 411, endPoint y: 76, distance: 24.9
click at [399, 98] on p "We’re Here to Help" at bounding box center [457, 97] width 177 height 20
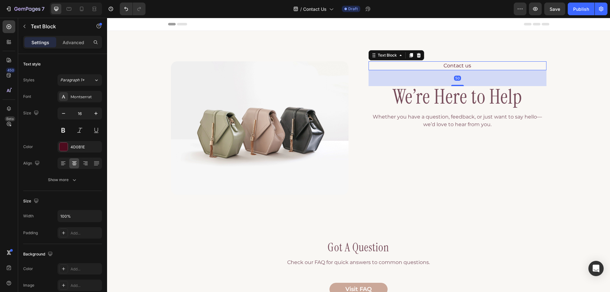
click at [415, 65] on p "Contact us" at bounding box center [457, 66] width 177 height 8
click at [72, 42] on p "Advanced" at bounding box center [74, 42] width 22 height 7
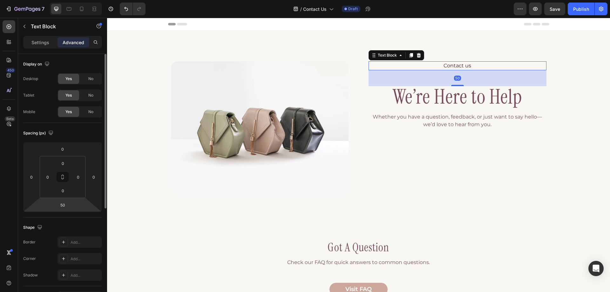
click at [63, 198] on div "0 0 50 0 0 0 0 0" at bounding box center [62, 177] width 79 height 70
click at [62, 204] on input "50" at bounding box center [62, 205] width 13 height 10
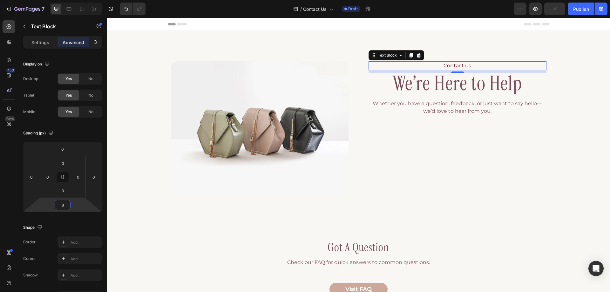
type input "8"
drag, startPoint x: 40, startPoint y: 44, endPoint x: 35, endPoint y: 65, distance: 21.6
click at [40, 44] on p "Settings" at bounding box center [40, 42] width 18 height 7
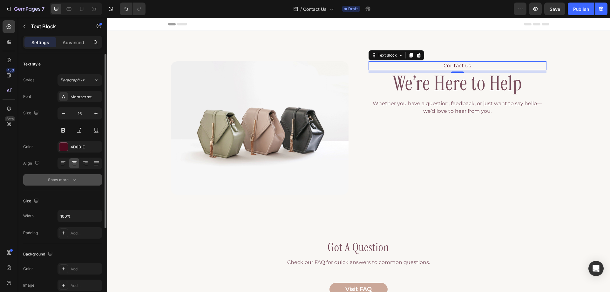
click at [69, 180] on div "Show more" at bounding box center [63, 180] width 30 height 6
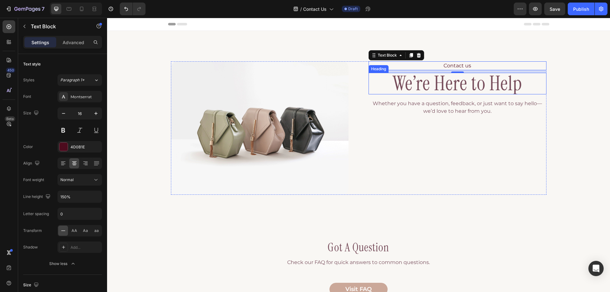
click at [431, 86] on p "We’re Here to Help" at bounding box center [457, 83] width 177 height 20
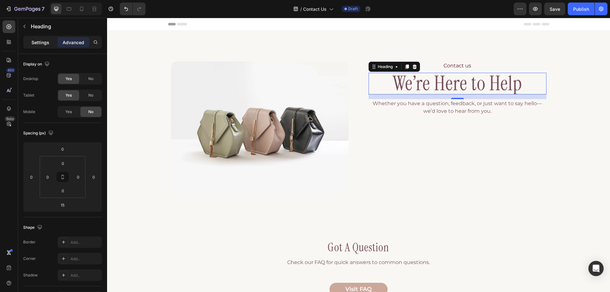
click at [34, 38] on div "Settings" at bounding box center [40, 42] width 32 height 10
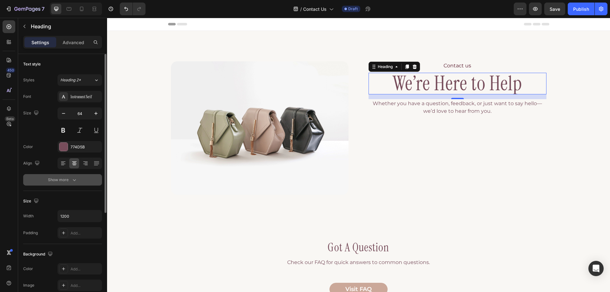
click at [68, 181] on div "Show more" at bounding box center [63, 180] width 30 height 6
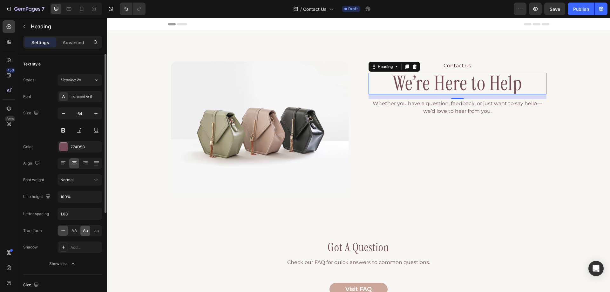
click at [86, 231] on span "Aa" at bounding box center [85, 231] width 5 height 6
click at [199, 127] on img at bounding box center [260, 128] width 178 height 134
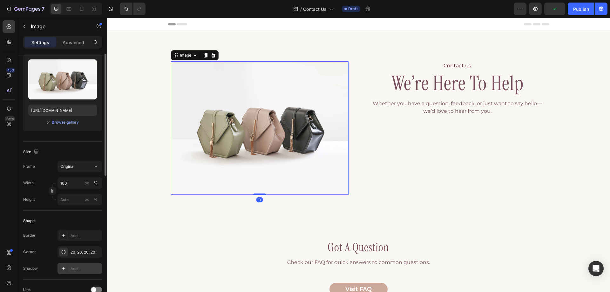
scroll to position [95, 0]
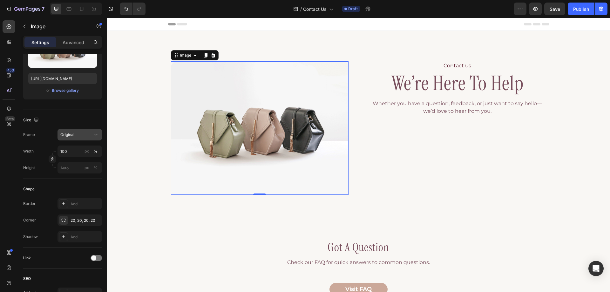
click at [97, 136] on icon at bounding box center [96, 135] width 6 height 6
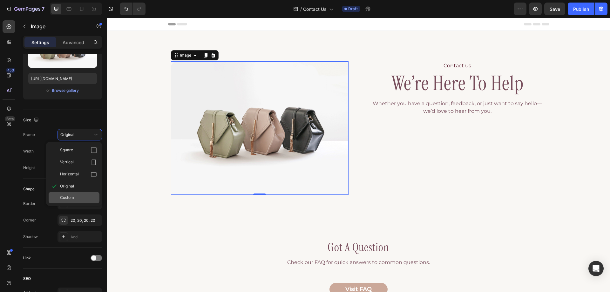
click at [74, 196] on div "Custom" at bounding box center [78, 198] width 37 height 6
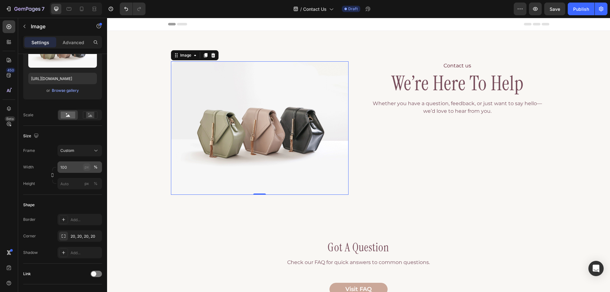
click at [86, 168] on div "px" at bounding box center [87, 167] width 4 height 6
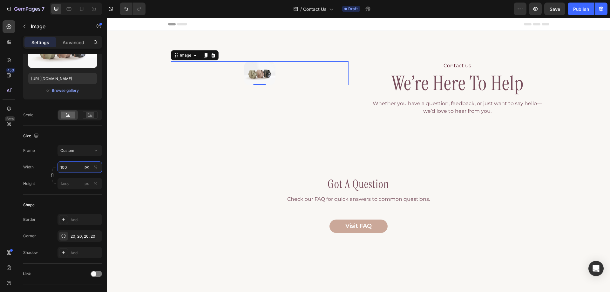
type input "3"
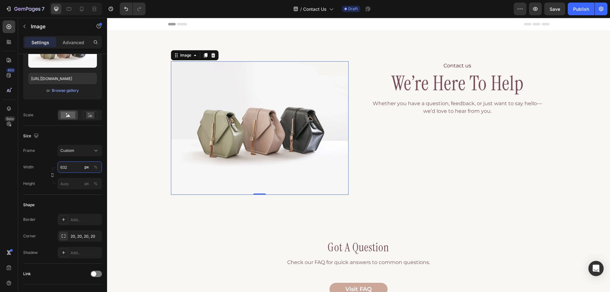
type input "632"
click at [70, 181] on input "px %" at bounding box center [80, 183] width 45 height 11
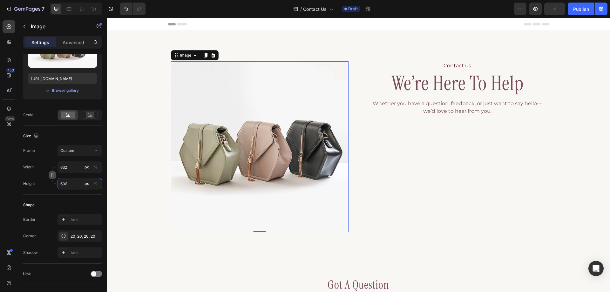
type input "608"
click at [53, 175] on icon "button" at bounding box center [52, 175] width 4 height 4
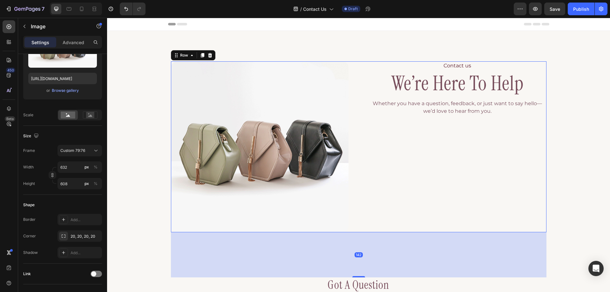
click at [384, 135] on div "Contact us Text Block we’re here to help Heading Whether you have a question, f…" at bounding box center [458, 146] width 178 height 171
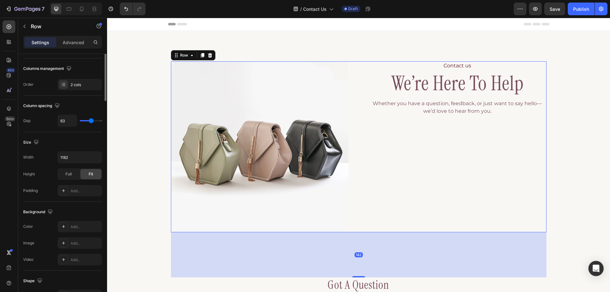
scroll to position [0, 0]
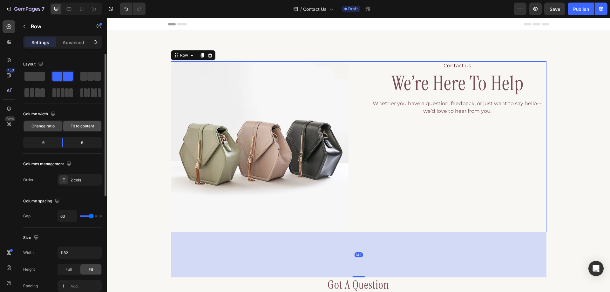
click at [82, 125] on span "Fit to content" at bounding box center [83, 126] width 24 height 6
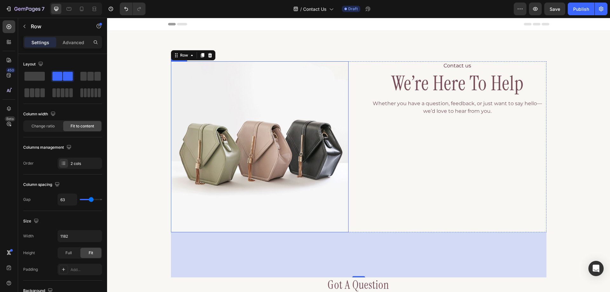
click at [342, 120] on img at bounding box center [260, 146] width 178 height 171
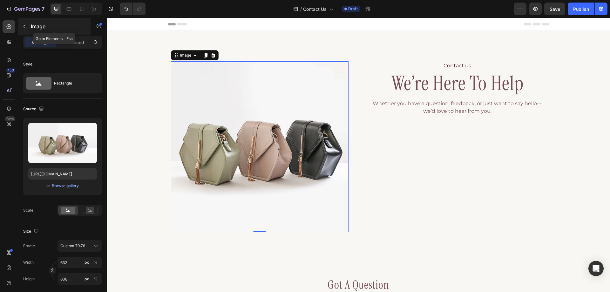
click at [21, 26] on button "button" at bounding box center [24, 26] width 10 height 10
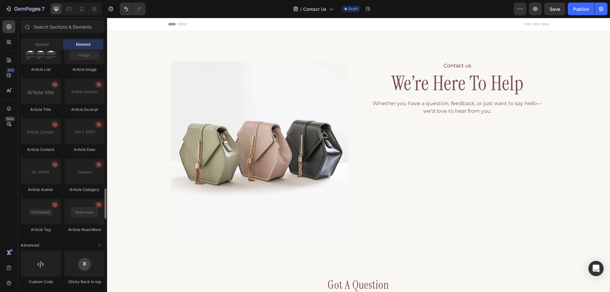
scroll to position [1517, 0]
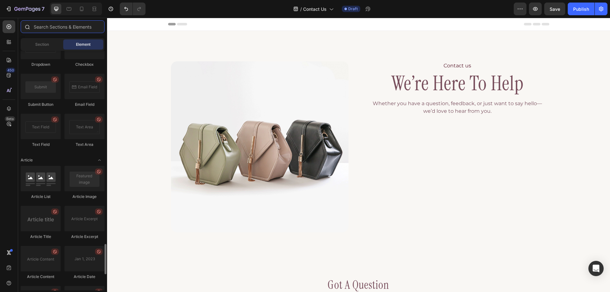
click at [58, 29] on input "text" at bounding box center [63, 26] width 84 height 13
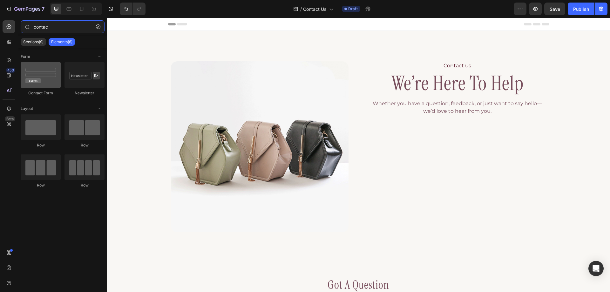
type input "contac"
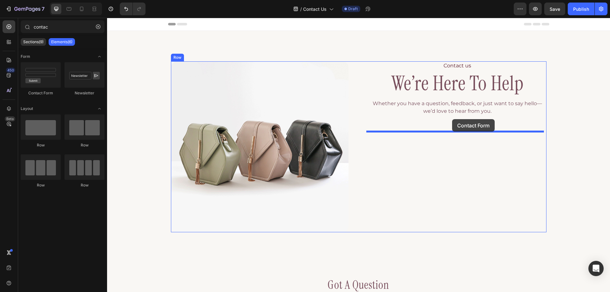
drag, startPoint x: 156, startPoint y: 92, endPoint x: 453, endPoint y: 119, distance: 297.8
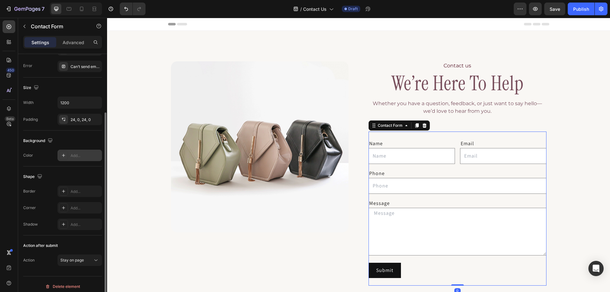
scroll to position [68, 0]
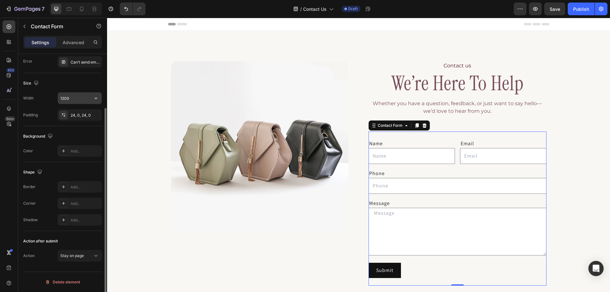
click at [79, 98] on input "1200" at bounding box center [80, 98] width 44 height 11
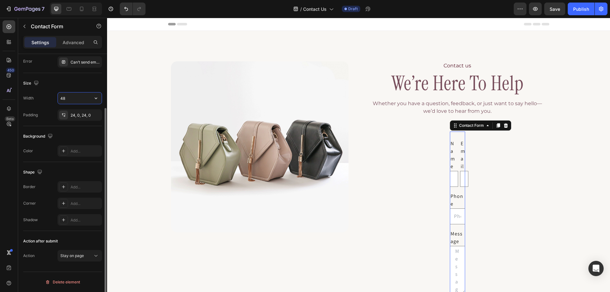
type input "486"
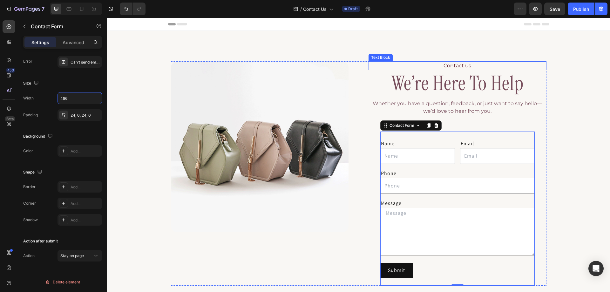
click at [432, 66] on p "Contact us" at bounding box center [457, 66] width 177 height 8
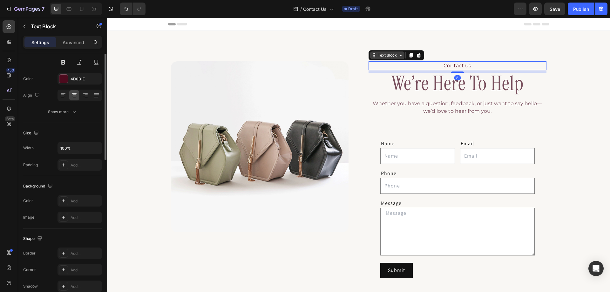
scroll to position [0, 0]
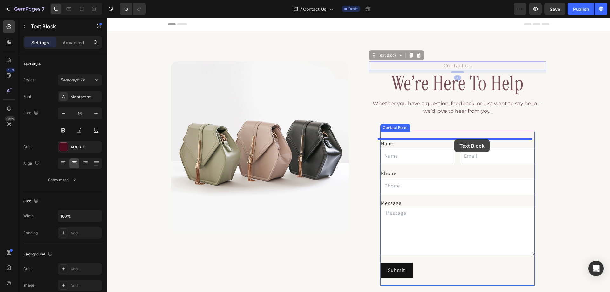
drag, startPoint x: 382, startPoint y: 57, endPoint x: 455, endPoint y: 140, distance: 109.9
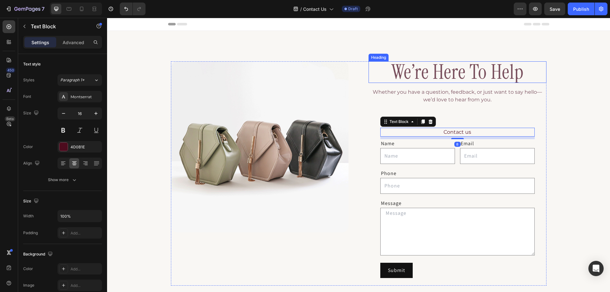
click at [420, 69] on h2 "we’re here to help" at bounding box center [458, 72] width 178 height 22
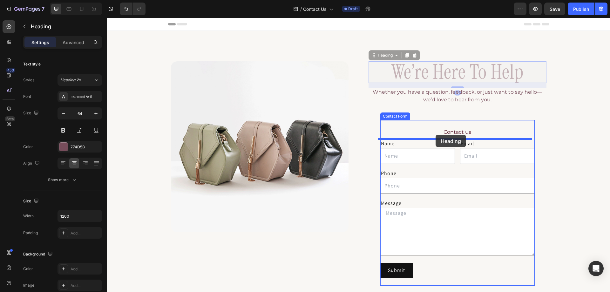
drag, startPoint x: 383, startPoint y: 57, endPoint x: 436, endPoint y: 135, distance: 94.5
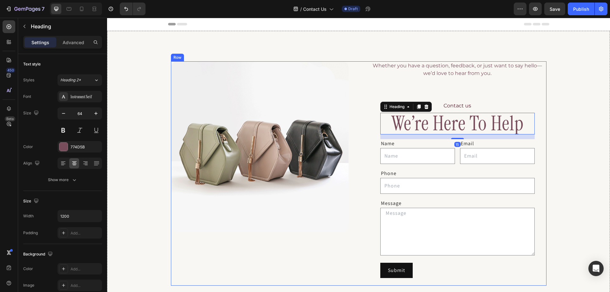
click at [425, 72] on p "Whether you have a question, feedback, or just want to say hello—we’d love to h…" at bounding box center [457, 69] width 177 height 15
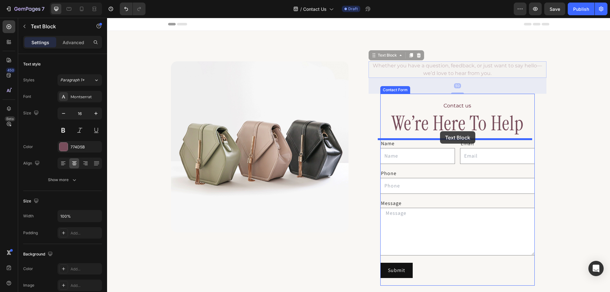
drag, startPoint x: 383, startPoint y: 57, endPoint x: 443, endPoint y: 130, distance: 94.5
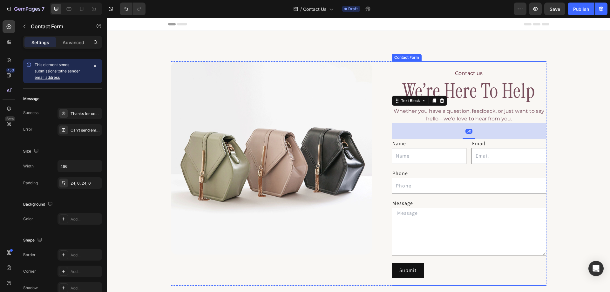
click at [432, 65] on div "Contact us Text Block we’re here to help Heading Whether you have a question, f…" at bounding box center [469, 173] width 155 height 224
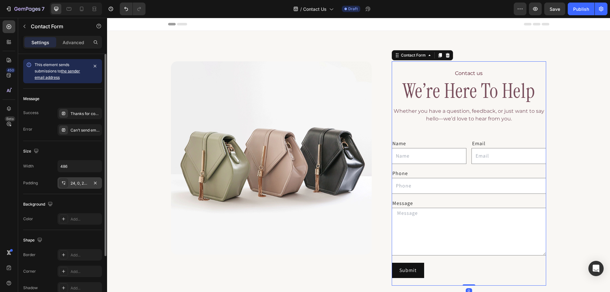
click at [77, 184] on div "24, 0, 24, 0" at bounding box center [80, 184] width 18 height 6
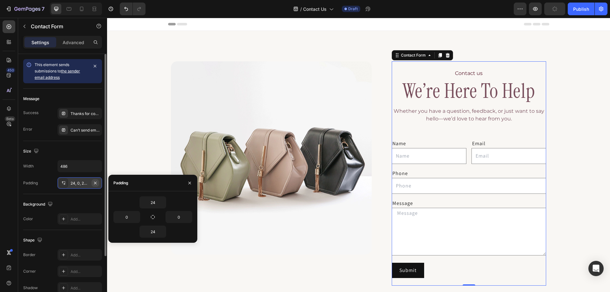
click at [96, 182] on icon "button" at bounding box center [95, 183] width 3 height 3
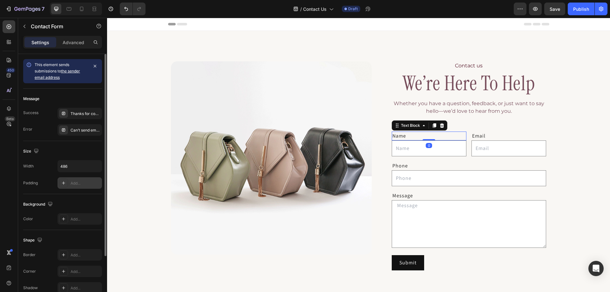
click at [428, 136] on div "Name" at bounding box center [429, 136] width 75 height 9
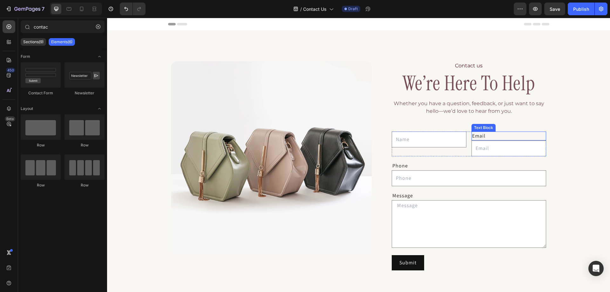
click at [490, 134] on div "Email" at bounding box center [509, 136] width 75 height 9
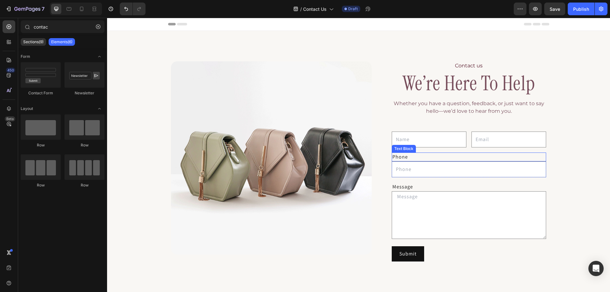
click at [429, 157] on div "Phone" at bounding box center [469, 157] width 155 height 9
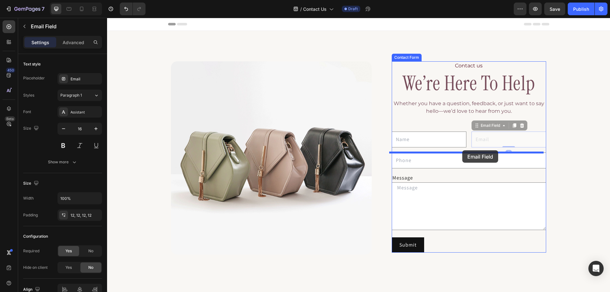
drag, startPoint x: 479, startPoint y: 128, endPoint x: 463, endPoint y: 150, distance: 27.8
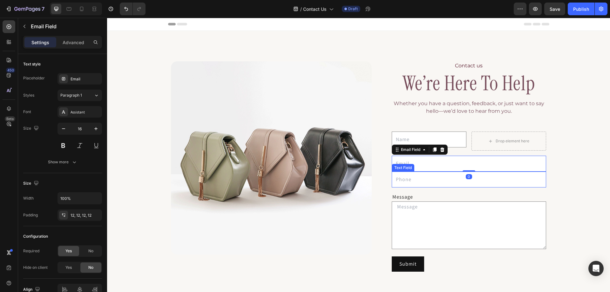
click at [404, 169] on div "Text Field" at bounding box center [403, 168] width 23 height 8
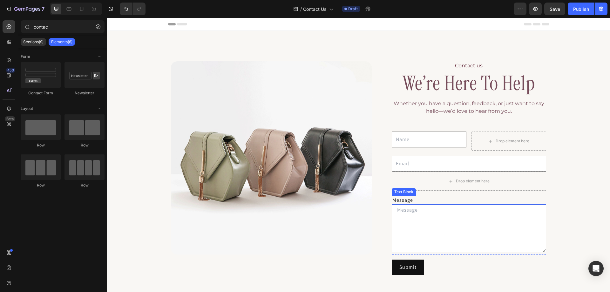
click at [418, 198] on div "Message" at bounding box center [469, 200] width 155 height 9
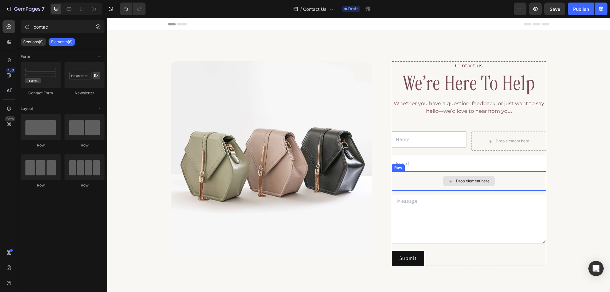
click at [433, 178] on div "Drop element here" at bounding box center [469, 181] width 155 height 19
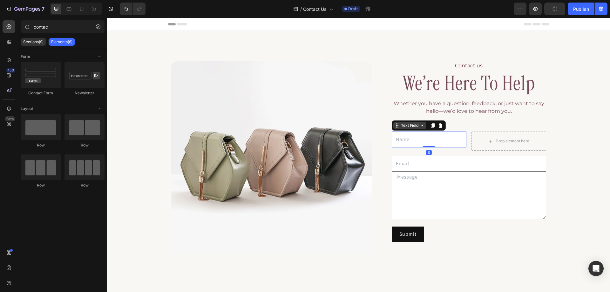
click at [409, 130] on div "Text Field" at bounding box center [419, 125] width 54 height 10
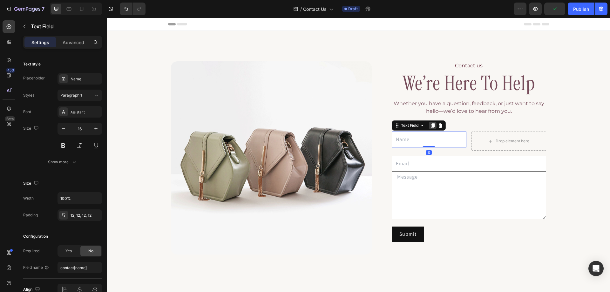
click at [429, 128] on div at bounding box center [433, 126] width 8 height 8
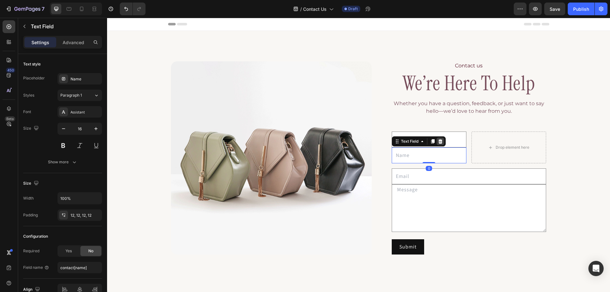
click at [440, 141] on icon at bounding box center [440, 141] width 4 height 4
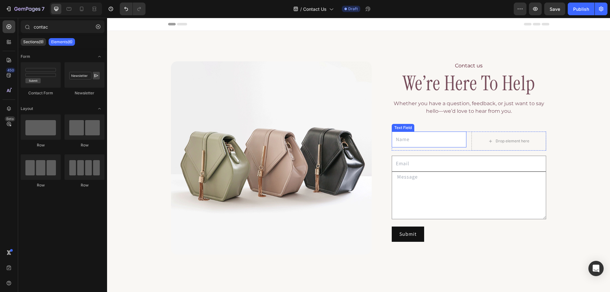
click at [403, 130] on div "Text Field" at bounding box center [403, 128] width 23 height 8
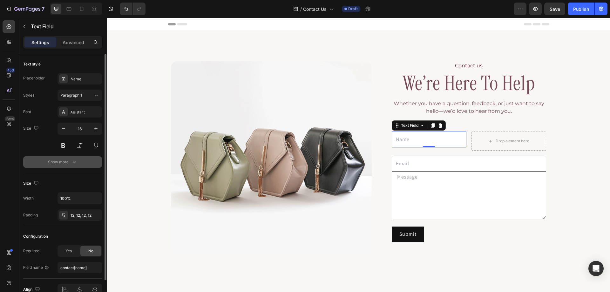
click at [67, 164] on div "Show more" at bounding box center [63, 162] width 30 height 6
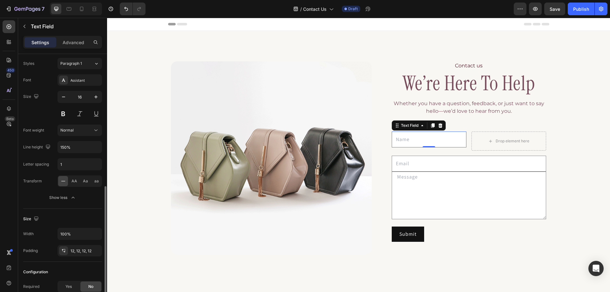
scroll to position [101, 0]
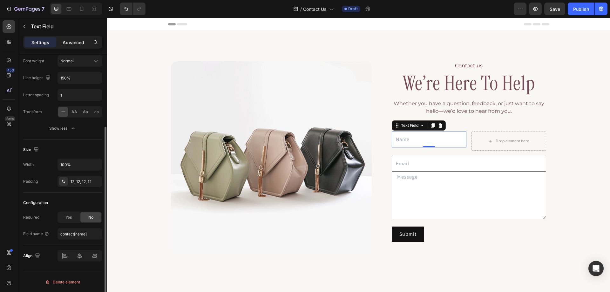
click at [73, 39] on p "Advanced" at bounding box center [74, 42] width 22 height 7
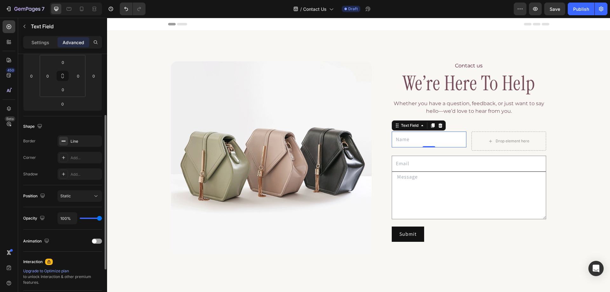
click at [79, 143] on div "Line" at bounding box center [86, 142] width 30 height 6
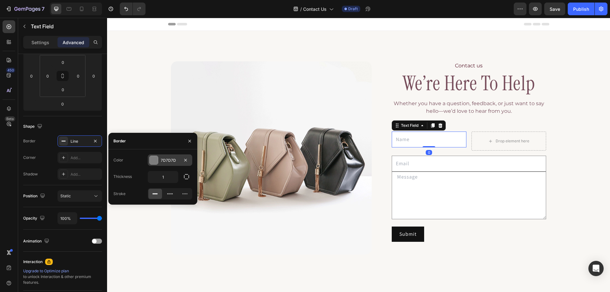
click at [167, 164] on div "7D7D7D" at bounding box center [170, 160] width 45 height 11
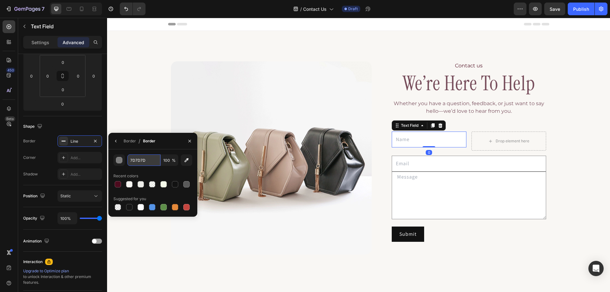
click at [147, 161] on input "7D7D7D" at bounding box center [143, 160] width 33 height 11
paste input "#B6B8A4"
type input "#B6B8A4"
click at [75, 158] on div "Add..." at bounding box center [86, 158] width 30 height 6
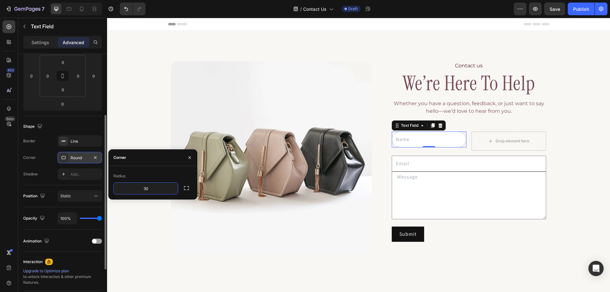
type input "30"
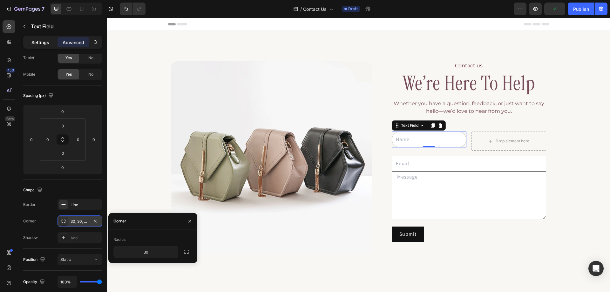
click at [40, 43] on p "Settings" at bounding box center [40, 42] width 18 height 7
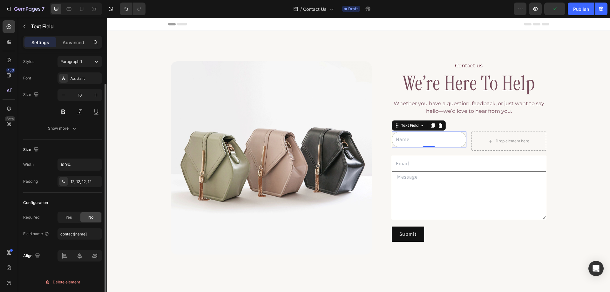
scroll to position [34, 0]
click at [73, 182] on div "12, 12, 12, 12" at bounding box center [80, 182] width 18 height 6
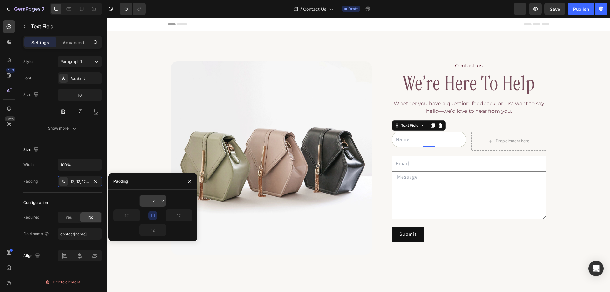
click at [157, 202] on input "12" at bounding box center [153, 200] width 26 height 11
type input "11"
click at [153, 216] on icon "button" at bounding box center [152, 215] width 5 height 5
type input "11"
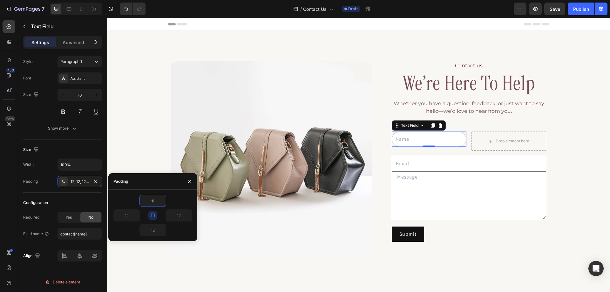
type input "11"
click at [175, 216] on input "11" at bounding box center [179, 215] width 26 height 11
type input "24"
click at [128, 218] on input "11" at bounding box center [127, 215] width 26 height 11
type input "24"
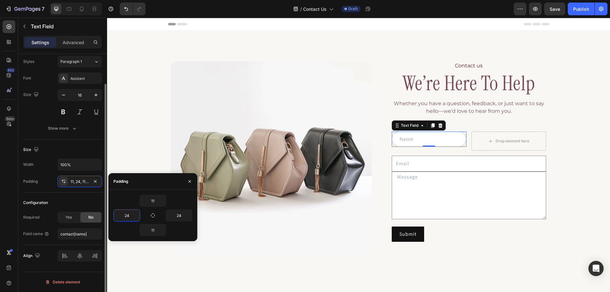
click at [61, 152] on div "Size" at bounding box center [62, 150] width 79 height 10
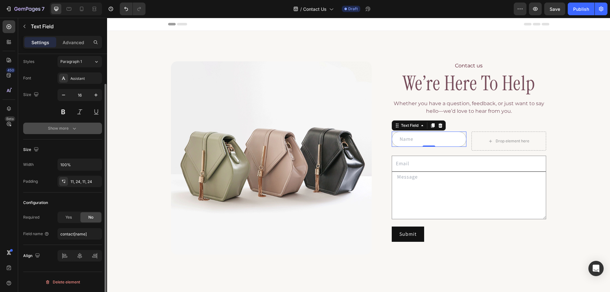
click at [67, 130] on div "Show more" at bounding box center [63, 128] width 30 height 6
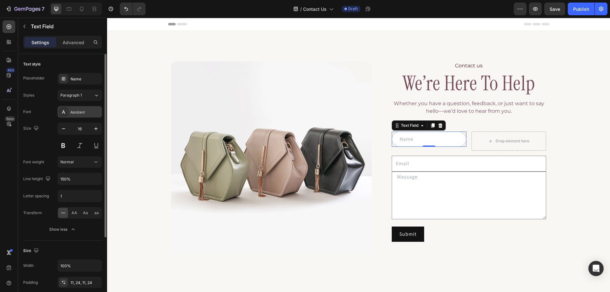
click at [80, 114] on div "Assistant" at bounding box center [86, 112] width 30 height 6
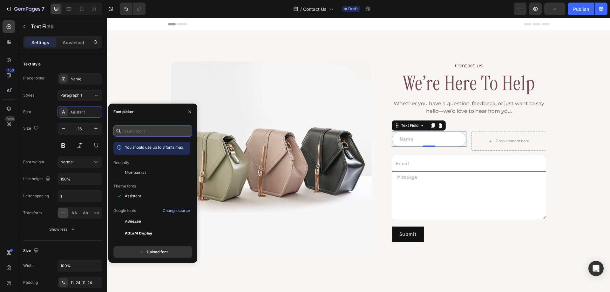
click at [142, 134] on input "text" at bounding box center [152, 130] width 79 height 11
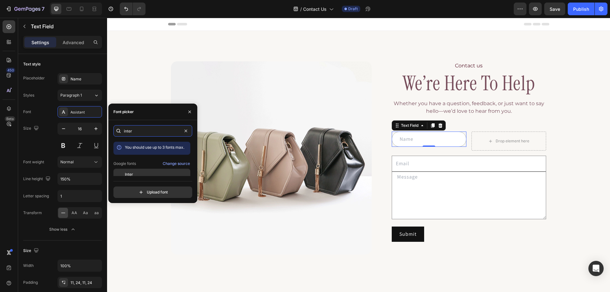
type input "inter"
click at [136, 172] on div "Inter" at bounding box center [157, 175] width 64 height 6
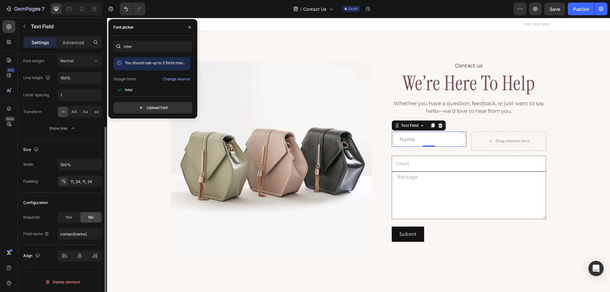
scroll to position [69, 0]
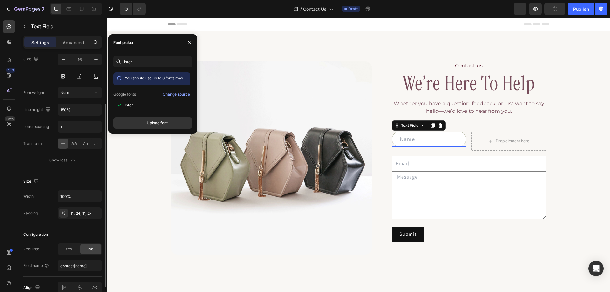
click at [41, 224] on div "Text style Placeholder Name Styles Paragraph 1* Font Inter Size 16 Font weight …" at bounding box center [62, 250] width 79 height 52
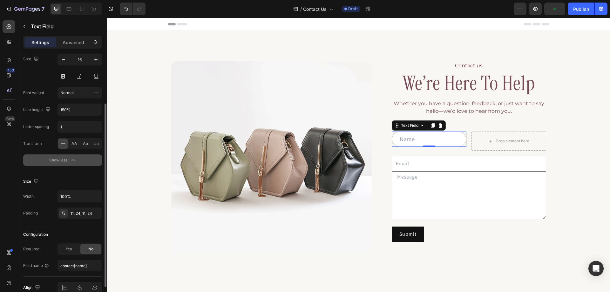
scroll to position [0, 0]
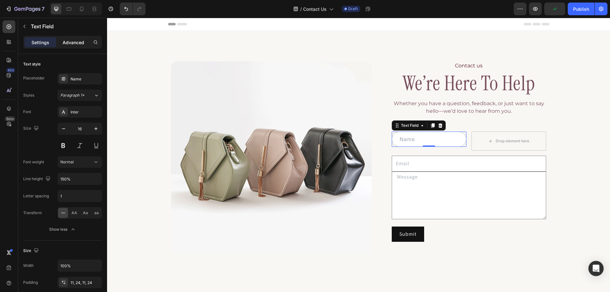
click at [67, 47] on div "Advanced" at bounding box center [74, 42] width 32 height 10
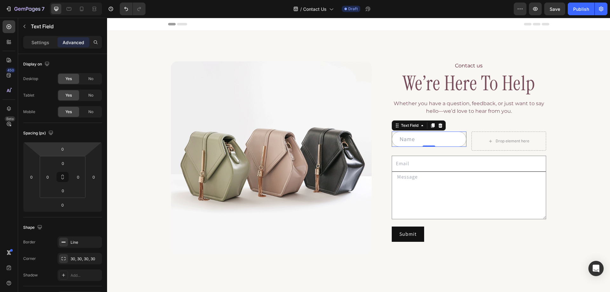
scroll to position [127, 0]
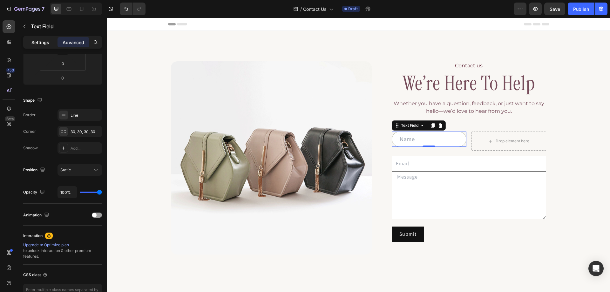
click at [38, 43] on p "Settings" at bounding box center [40, 42] width 18 height 7
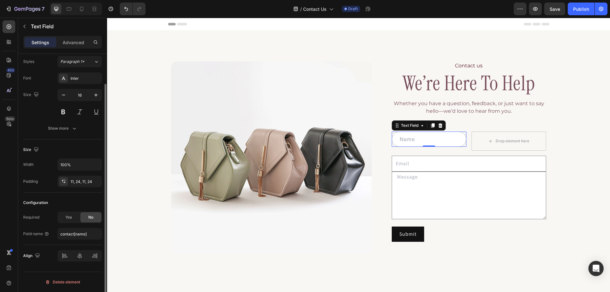
scroll to position [34, 0]
click at [69, 130] on div "Show more" at bounding box center [63, 128] width 30 height 6
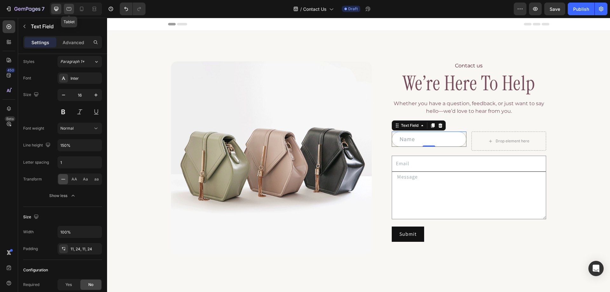
click at [68, 9] on icon at bounding box center [69, 9] width 6 height 6
type input "14"
type input "180%"
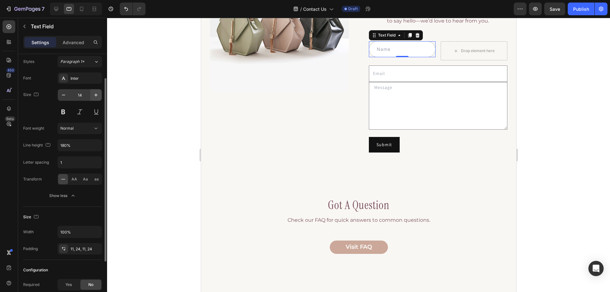
scroll to position [104, 0]
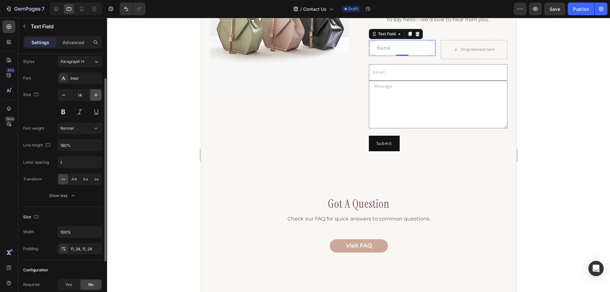
click at [91, 94] on button "button" at bounding box center [95, 94] width 11 height 11
click at [96, 96] on icon "button" at bounding box center [96, 95] width 6 height 6
type input "16"
click at [98, 145] on icon "button" at bounding box center [96, 145] width 6 height 6
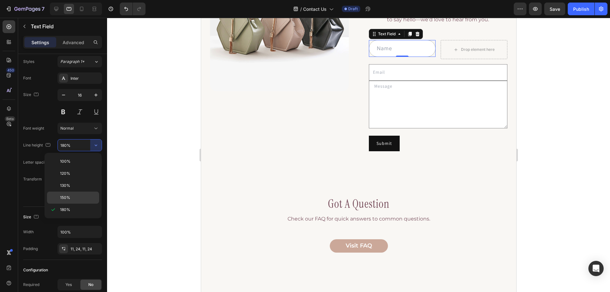
click at [76, 194] on div "150%" at bounding box center [73, 198] width 52 height 12
type input "150%"
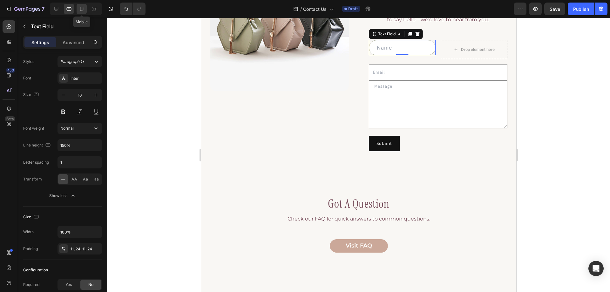
click at [81, 10] on icon at bounding box center [82, 9] width 6 height 6
type input "14"
type input "180%"
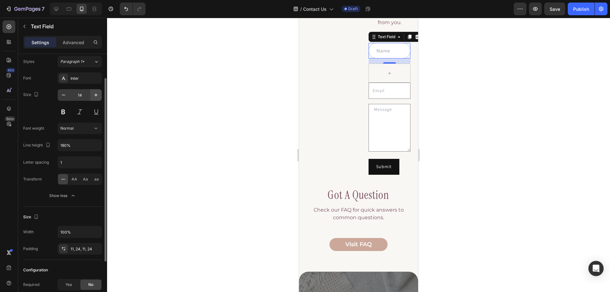
scroll to position [106, 0]
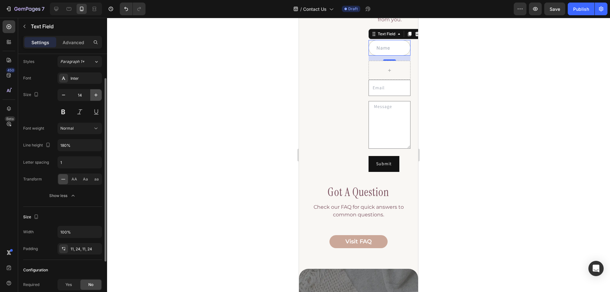
click at [97, 95] on icon "button" at bounding box center [95, 94] width 3 height 3
type input "16"
click at [97, 147] on icon "button" at bounding box center [96, 145] width 6 height 6
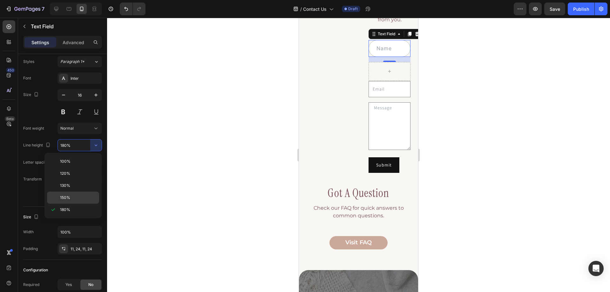
click at [72, 194] on div "150%" at bounding box center [73, 198] width 52 height 12
type input "150%"
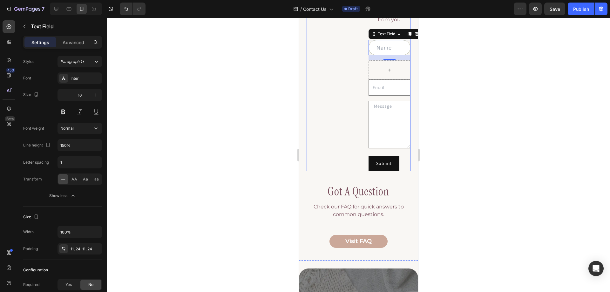
click at [356, 58] on div "Image Contact us Text Block we’re here to help Heading Whether you have a quest…" at bounding box center [359, 54] width 104 height 234
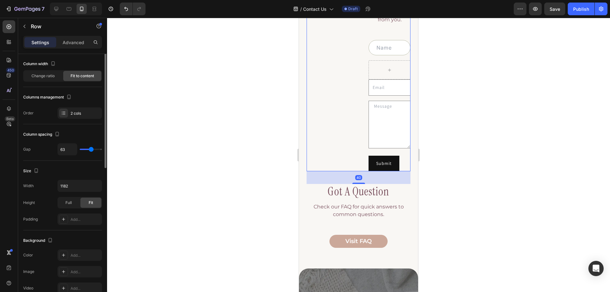
scroll to position [0, 0]
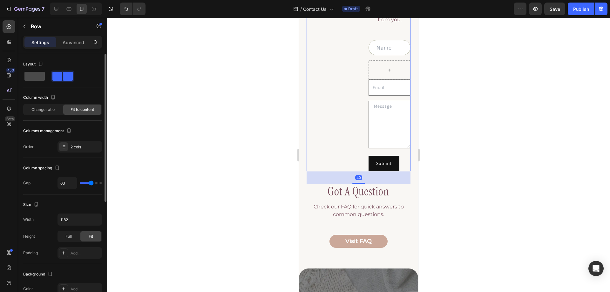
click at [41, 76] on span at bounding box center [34, 76] width 20 height 9
type input "16"
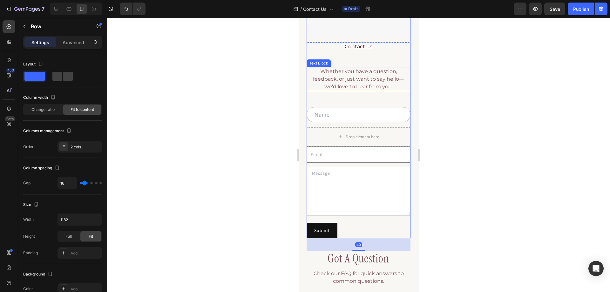
scroll to position [75, 0]
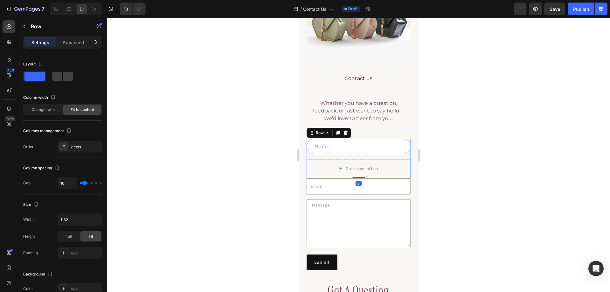
click at [341, 152] on div "Text Field" at bounding box center [359, 149] width 104 height 20
click at [63, 78] on span at bounding box center [68, 76] width 10 height 9
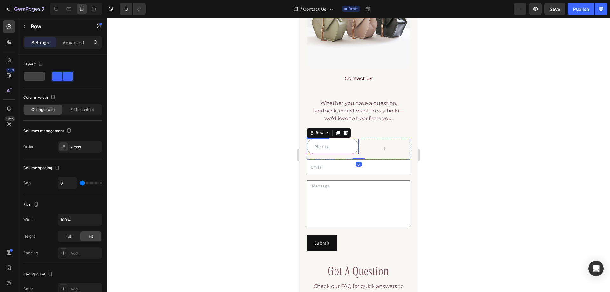
click at [329, 146] on input "text" at bounding box center [333, 146] width 52 height 15
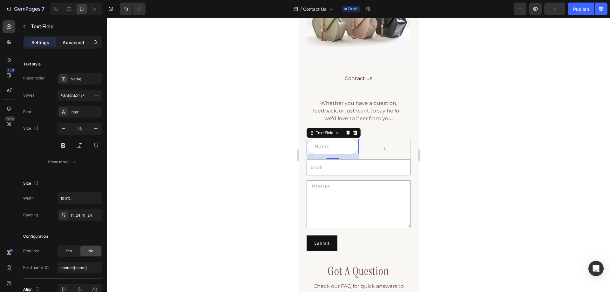
click at [72, 46] on div "Advanced" at bounding box center [74, 42] width 32 height 10
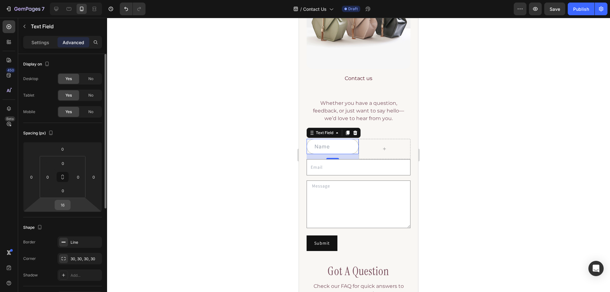
click at [62, 203] on input "16" at bounding box center [62, 205] width 13 height 10
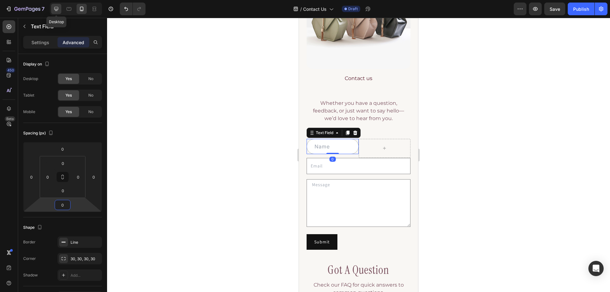
type input "0"
click at [55, 10] on icon at bounding box center [56, 9] width 4 height 4
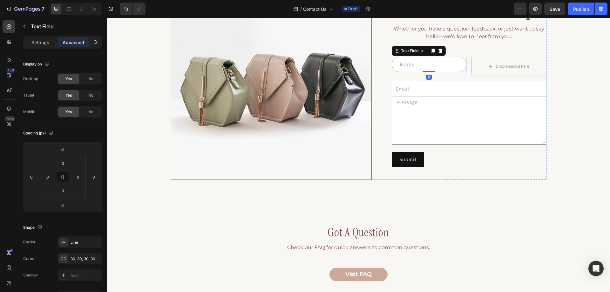
scroll to position [92, 0]
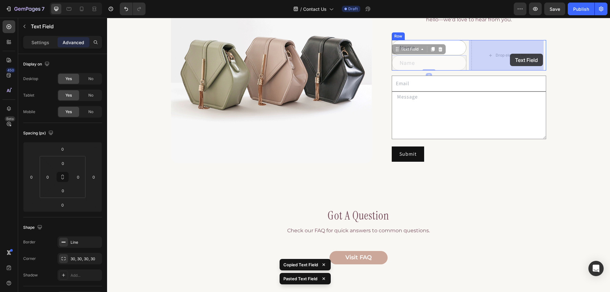
drag, startPoint x: 406, startPoint y: 49, endPoint x: 510, endPoint y: 54, distance: 104.4
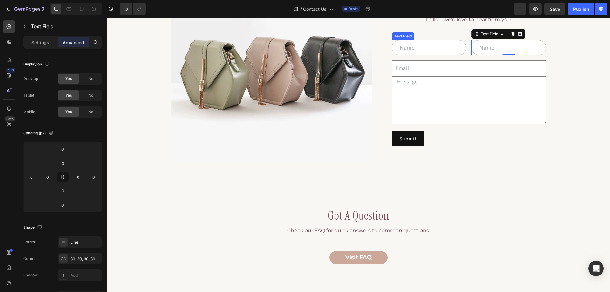
click at [410, 52] on input "text" at bounding box center [429, 47] width 75 height 15
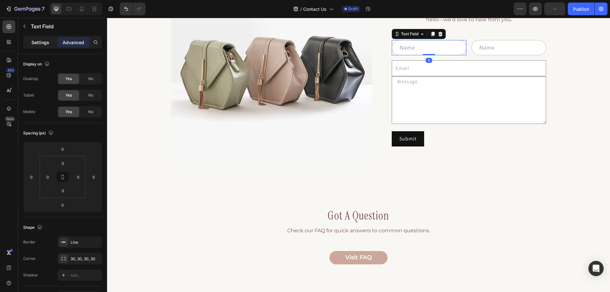
click at [40, 40] on p "Settings" at bounding box center [40, 42] width 18 height 7
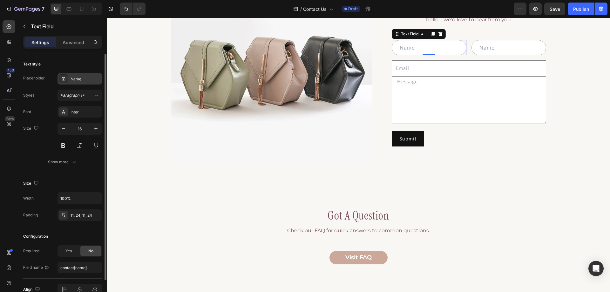
click at [74, 84] on div "Name" at bounding box center [80, 78] width 45 height 11
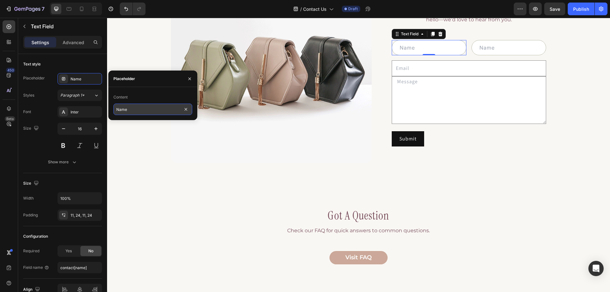
click at [149, 114] on input "Name" at bounding box center [152, 109] width 79 height 11
paste input "First"
type input "First Name"
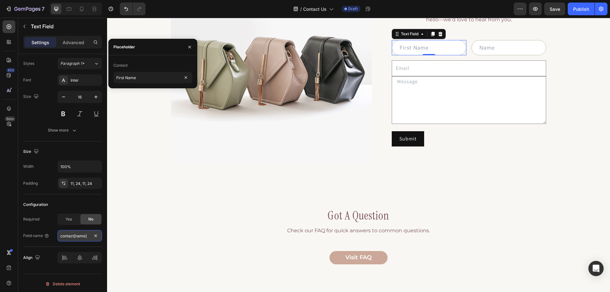
click at [77, 236] on input "contact[name]" at bounding box center [80, 235] width 45 height 11
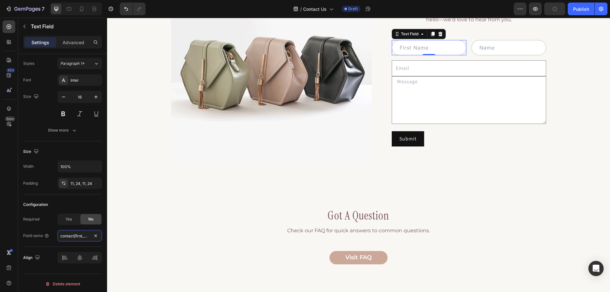
type input "contact[first_name]"
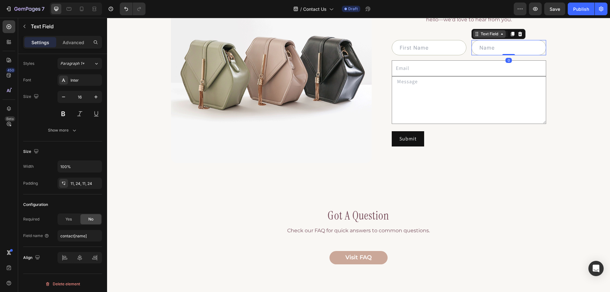
click at [477, 38] on div "Text Field" at bounding box center [489, 34] width 33 height 8
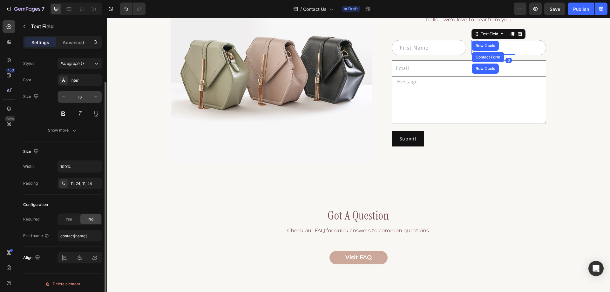
scroll to position [0, 0]
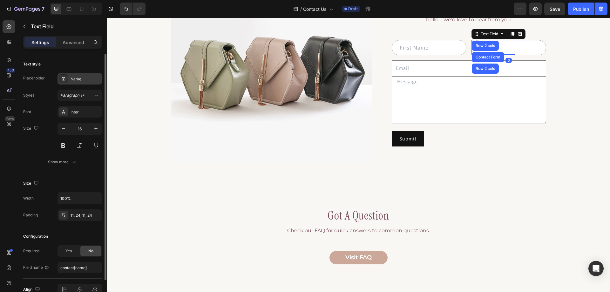
click at [75, 79] on div "Name" at bounding box center [86, 79] width 30 height 6
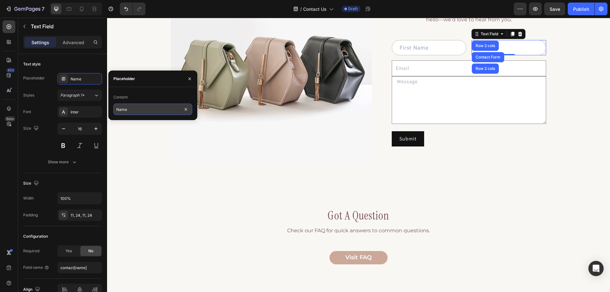
click at [140, 110] on input "Name" at bounding box center [152, 109] width 79 height 11
paste input "Last"
type input "Last Name"
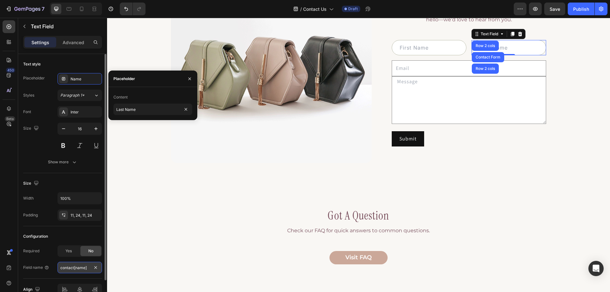
click at [74, 267] on input "contact[name]" at bounding box center [80, 267] width 45 height 11
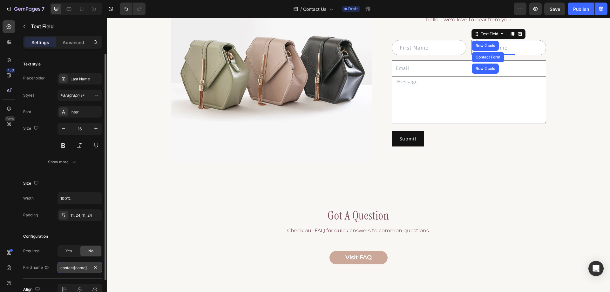
click at [78, 268] on input "contact[name]" at bounding box center [80, 267] width 45 height 11
type input "contact[last_name]"
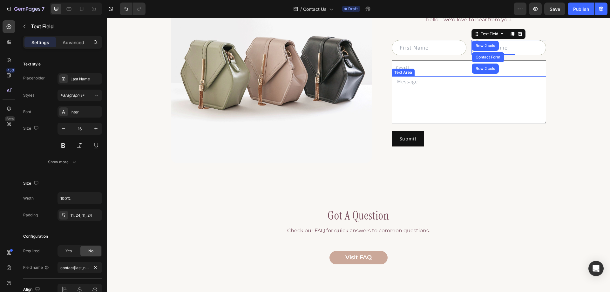
click at [568, 85] on div "Image Contact us Text Block we’re here to help Heading Whether you have a quest…" at bounding box center [358, 117] width 485 height 295
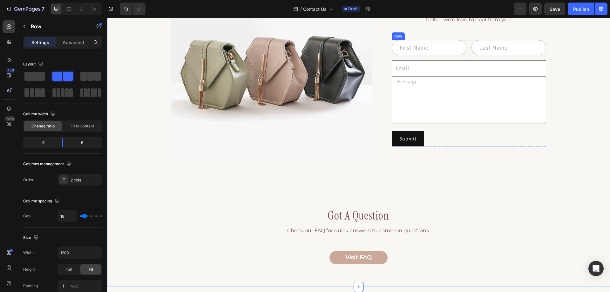
click at [467, 52] on div "Text Field Text Field Row" at bounding box center [469, 47] width 155 height 15
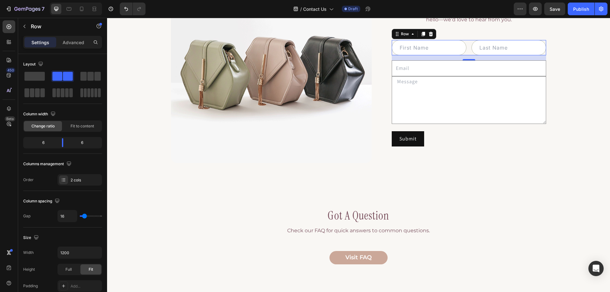
click at [466, 52] on div "Text Field Text Field Row 16" at bounding box center [469, 47] width 155 height 15
click at [64, 215] on input "16" at bounding box center [67, 215] width 19 height 11
type input "15"
type input "14"
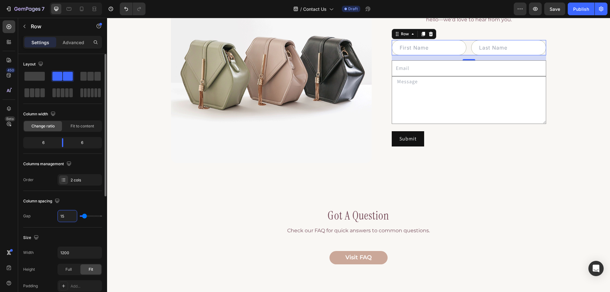
type input "14"
type input "13"
type input "12"
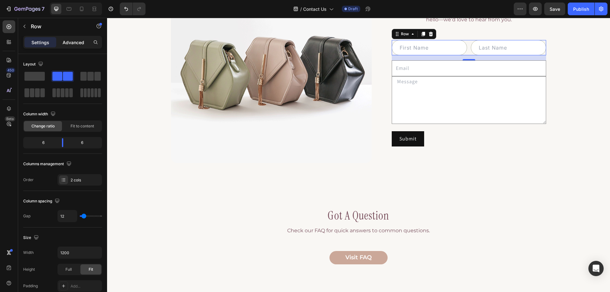
click at [76, 46] on div "Advanced" at bounding box center [74, 42] width 32 height 10
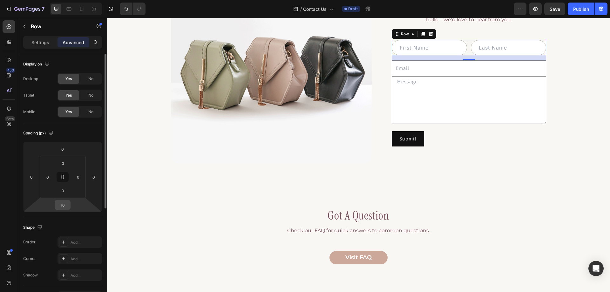
click at [64, 201] on input "16" at bounding box center [62, 205] width 13 height 10
type input "12"
click at [567, 118] on div "Image Contact us Text Block we’re here to help Heading Whether you have a quest…" at bounding box center [358, 117] width 485 height 295
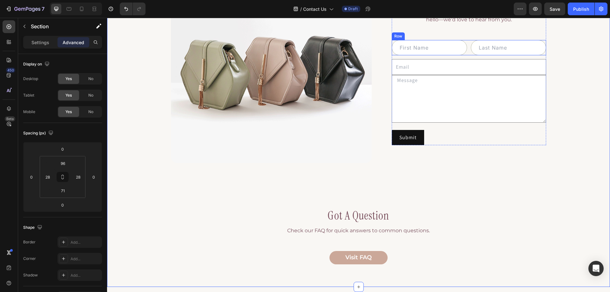
click at [468, 52] on div "Text Field Text Field Row" at bounding box center [469, 47] width 155 height 15
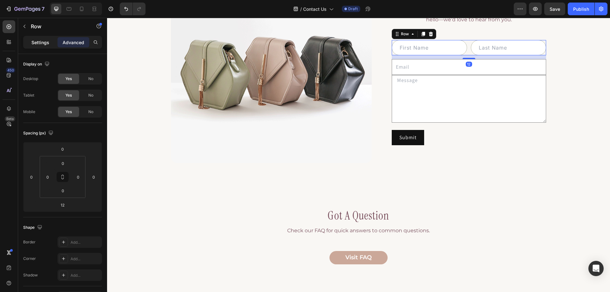
click at [34, 40] on p "Settings" at bounding box center [40, 42] width 18 height 7
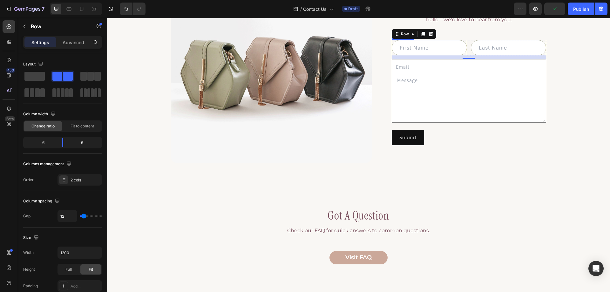
click at [442, 47] on input "text" at bounding box center [429, 47] width 75 height 15
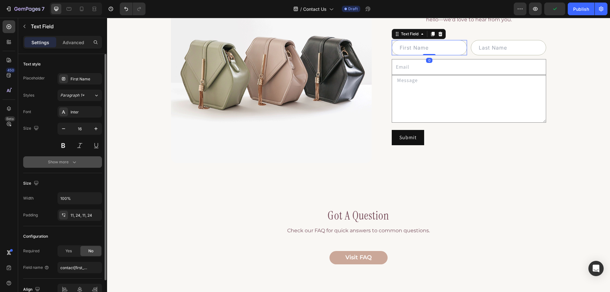
click at [68, 161] on div "Show more" at bounding box center [63, 162] width 30 height 6
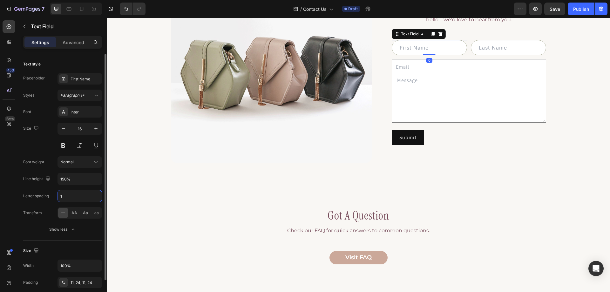
click at [67, 197] on input "1" at bounding box center [80, 195] width 44 height 11
type input "0"
click at [70, 9] on icon at bounding box center [69, 9] width 6 height 6
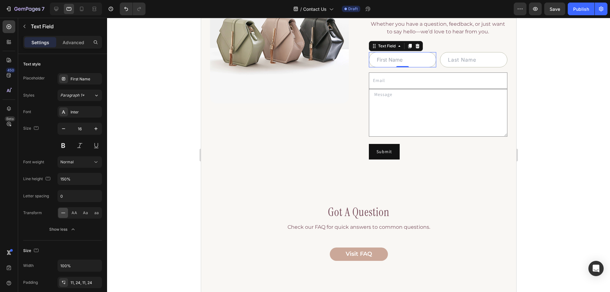
scroll to position [104, 0]
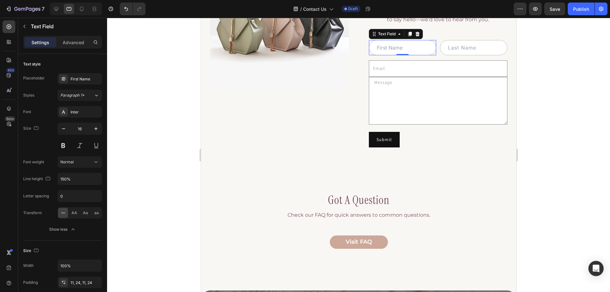
click at [76, 9] on div at bounding box center [76, 9] width 52 height 13
click at [79, 10] on icon at bounding box center [82, 9] width 6 height 6
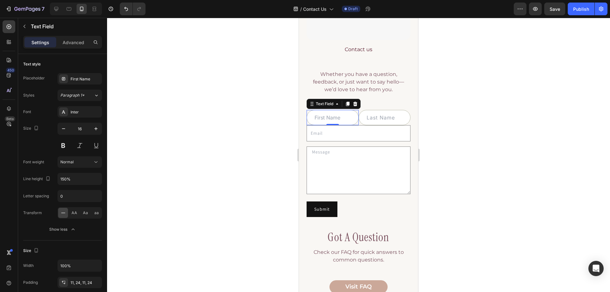
scroll to position [169, 0]
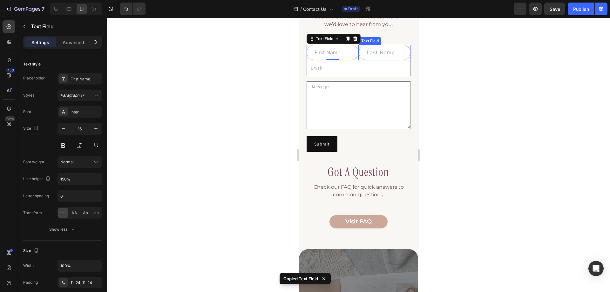
click at [363, 51] on input "text" at bounding box center [385, 52] width 52 height 15
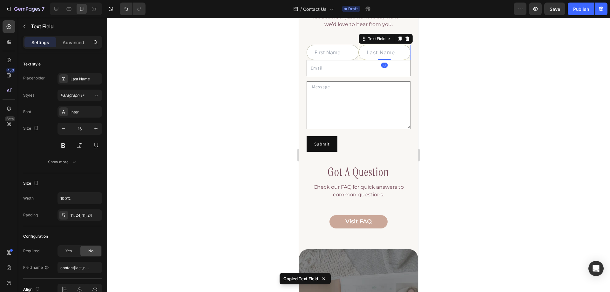
paste input "Copy element from Gempages!"
type input "Copy element from Gempages!"
click at [369, 36] on div "Text Field" at bounding box center [377, 39] width 20 height 6
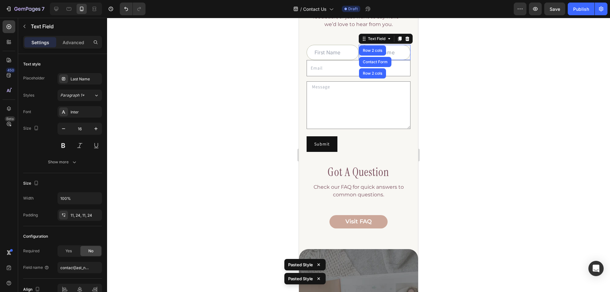
click at [461, 76] on div at bounding box center [358, 155] width 503 height 274
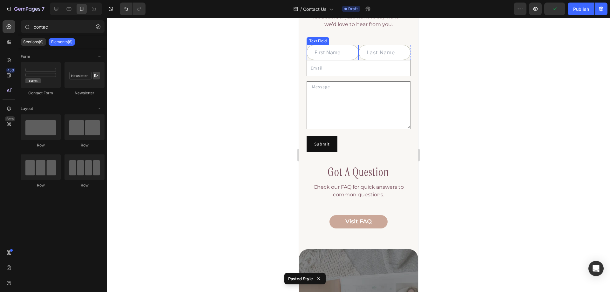
click at [317, 38] on div "Text Field" at bounding box center [318, 41] width 20 height 6
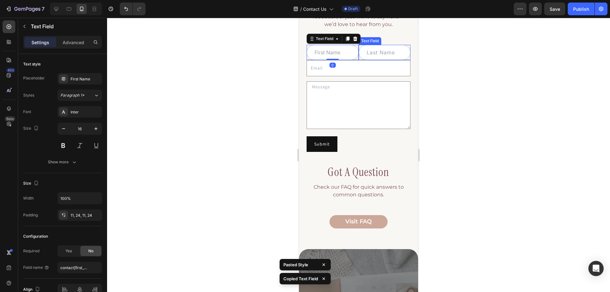
click at [372, 38] on div "Text Field" at bounding box center [370, 41] width 23 height 8
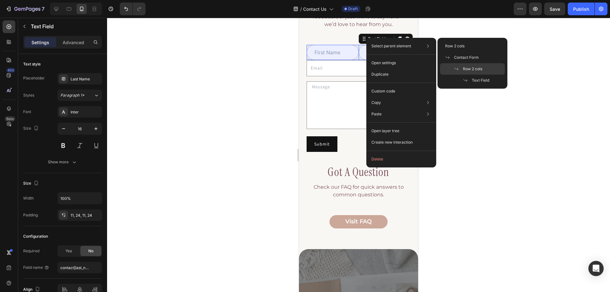
click at [471, 69] on span "Row 2 cols" at bounding box center [472, 69] width 19 height 6
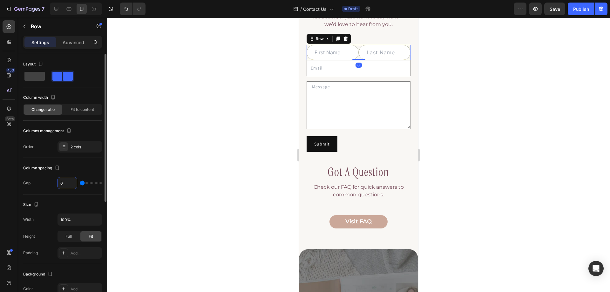
click at [62, 182] on input "0" at bounding box center [67, 182] width 19 height 11
type input "1"
type input "12"
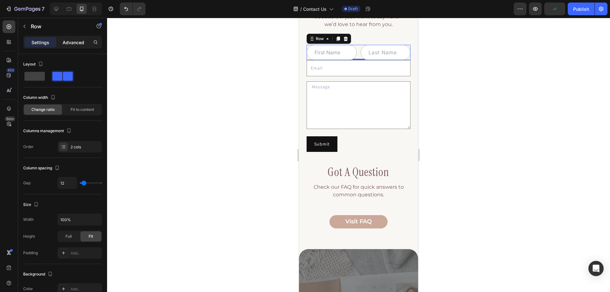
click at [74, 47] on div "Advanced" at bounding box center [74, 42] width 32 height 10
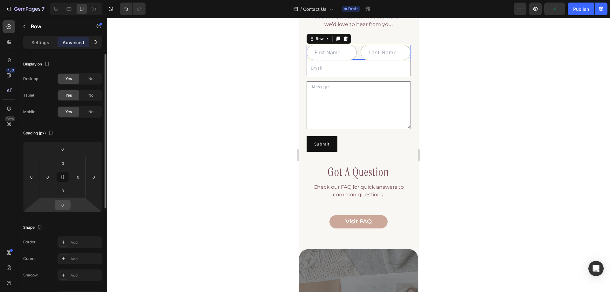
click at [67, 203] on input "0" at bounding box center [62, 205] width 13 height 10
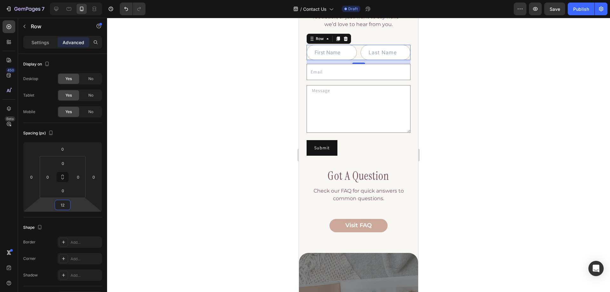
type input "12"
click at [443, 63] on div at bounding box center [358, 155] width 503 height 274
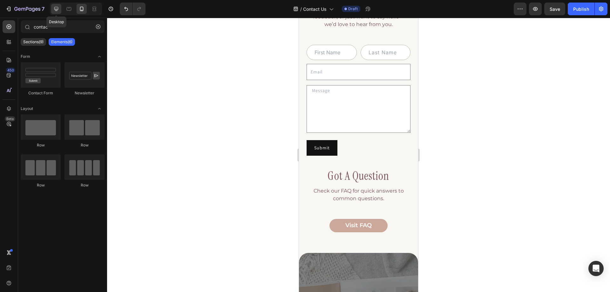
click at [55, 10] on icon at bounding box center [56, 9] width 4 height 4
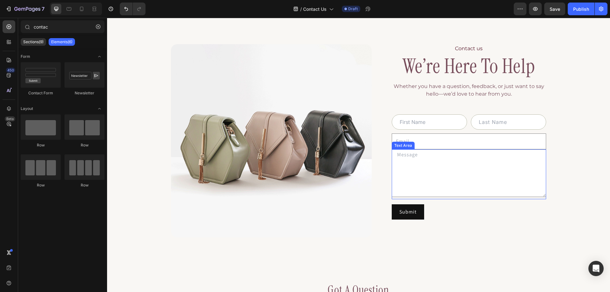
scroll to position [5, 0]
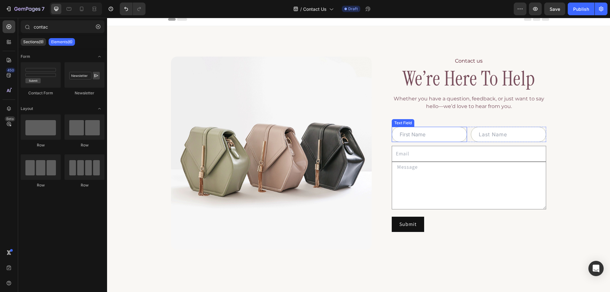
click at [462, 137] on input "text" at bounding box center [429, 134] width 75 height 15
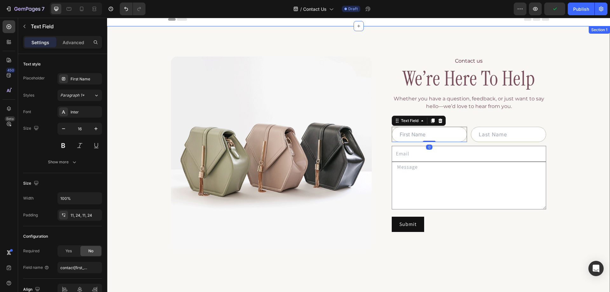
drag, startPoint x: 590, startPoint y: 151, endPoint x: 561, endPoint y: 152, distance: 29.0
click at [590, 151] on div "Image Contact us Text Block we’re here to help Heading Whether you have a quest…" at bounding box center [358, 204] width 485 height 295
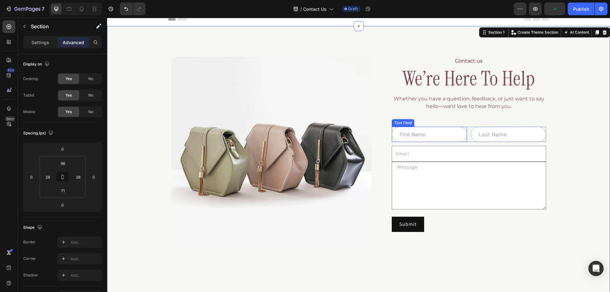
click at [399, 124] on div "Text Field" at bounding box center [403, 123] width 20 height 6
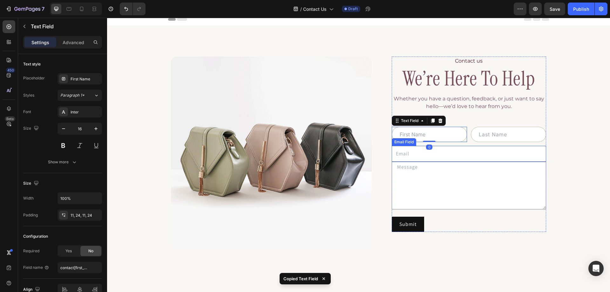
click at [407, 143] on div "Email Field" at bounding box center [404, 142] width 22 height 6
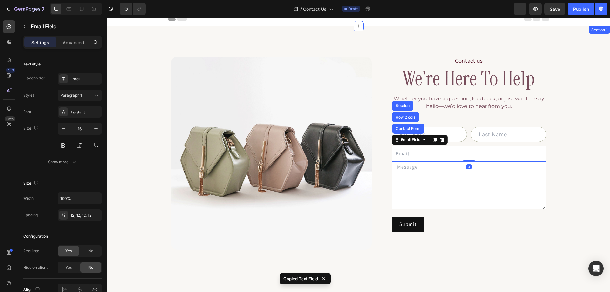
click at [560, 153] on div "Image Contact us Text Block we’re here to help Heading Whether you have a quest…" at bounding box center [358, 204] width 485 height 295
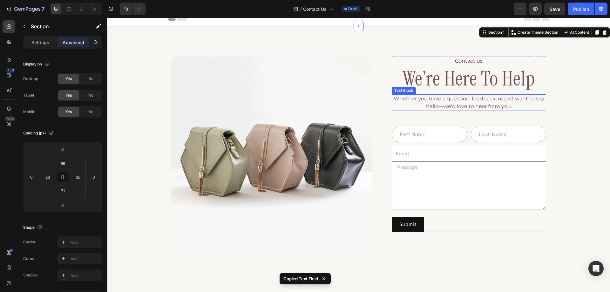
click at [457, 105] on p "Whether you have a question, feedback, or just want to say hello—we’d love to h…" at bounding box center [469, 102] width 153 height 15
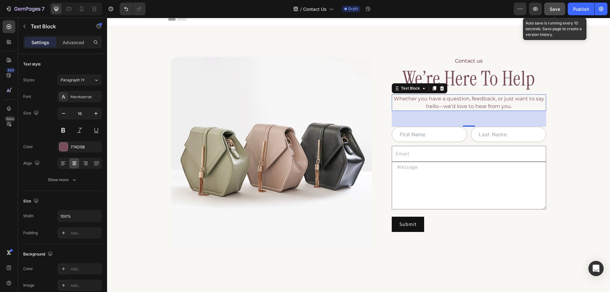
click at [556, 6] on div "Save" at bounding box center [555, 9] width 10 height 7
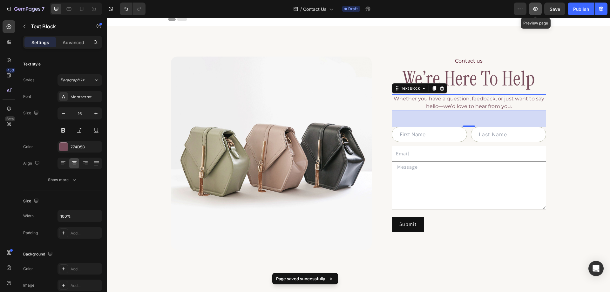
click at [539, 7] on button "button" at bounding box center [535, 9] width 13 height 13
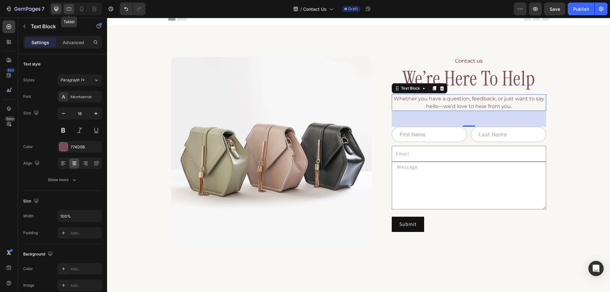
click at [71, 8] on icon at bounding box center [69, 8] width 5 height 3
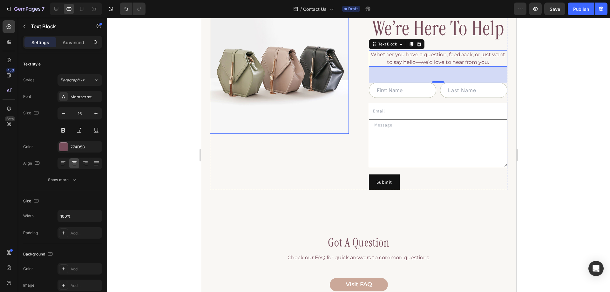
scroll to position [71, 0]
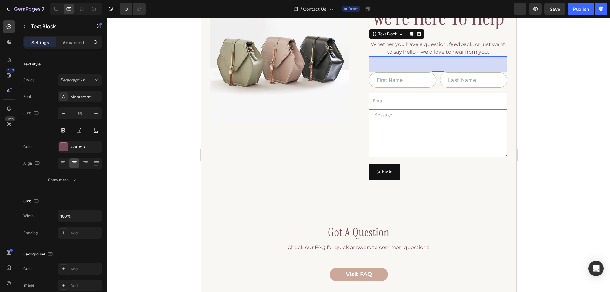
click at [356, 139] on div "Image Contact us Text Block we’re here to help Heading Whether you have a quest…" at bounding box center [359, 85] width 298 height 190
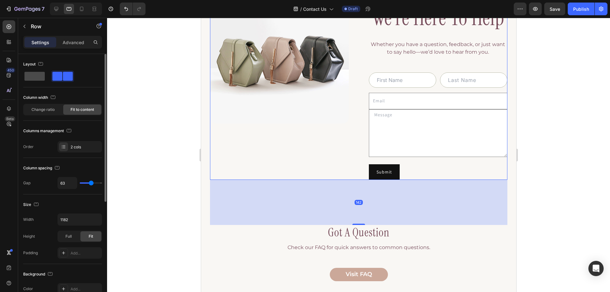
click at [33, 76] on span at bounding box center [34, 76] width 20 height 9
type input "16"
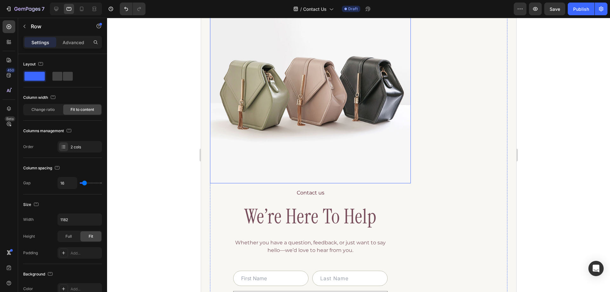
click at [404, 128] on img at bounding box center [310, 86] width 201 height 193
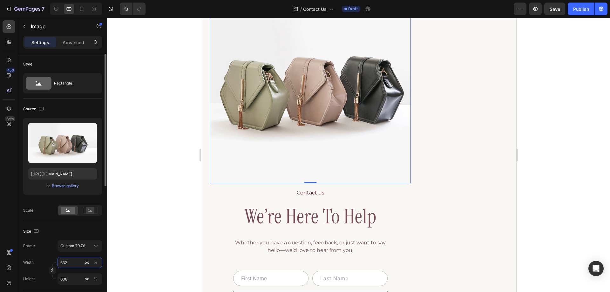
click at [78, 264] on input "632" at bounding box center [80, 262] width 45 height 11
click at [75, 278] on p "Full 100%" at bounding box center [78, 278] width 37 height 6
type input "100"
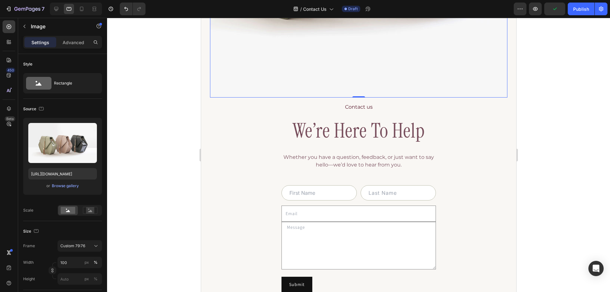
scroll to position [262, 0]
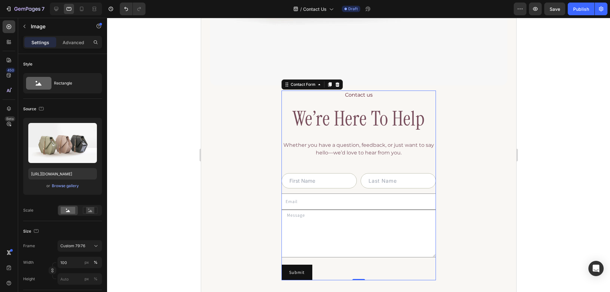
click at [358, 158] on div "Contact us Text Block we’re here to help Heading Whether you have a question, f…" at bounding box center [358, 186] width 155 height 190
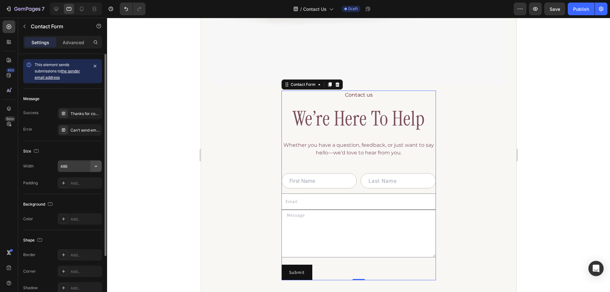
click at [94, 169] on icon "button" at bounding box center [96, 166] width 6 height 6
click at [66, 155] on div "Size" at bounding box center [62, 151] width 79 height 10
click at [78, 165] on input "486" at bounding box center [80, 166] width 44 height 11
click at [93, 166] on icon "button" at bounding box center [96, 166] width 6 height 6
click at [77, 166] on input "486" at bounding box center [80, 166] width 44 height 11
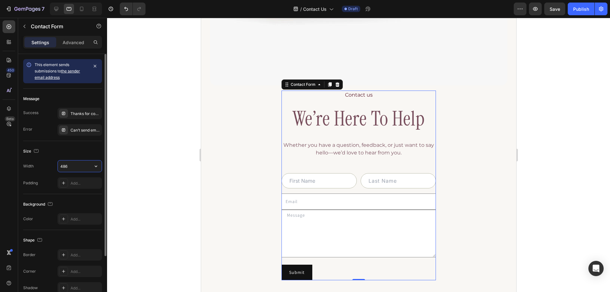
click at [77, 166] on input "486" at bounding box center [80, 166] width 44 height 11
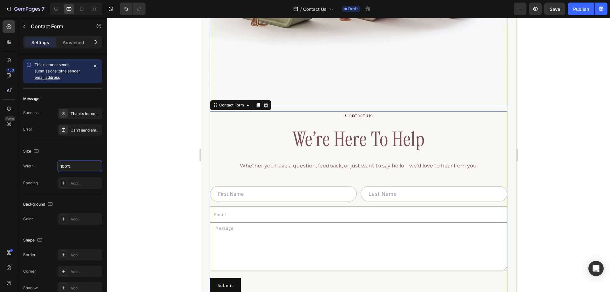
scroll to position [230, 0]
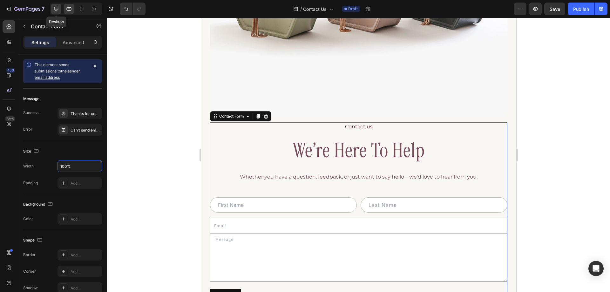
click at [61, 7] on div at bounding box center [56, 9] width 10 height 10
type input "486"
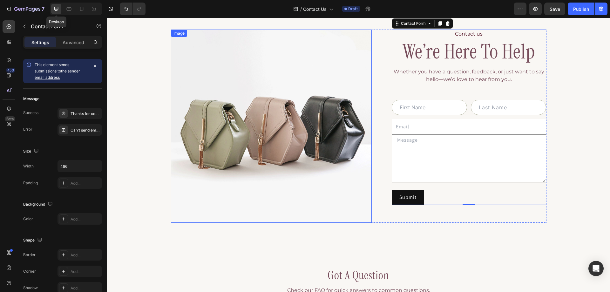
scroll to position [21, 0]
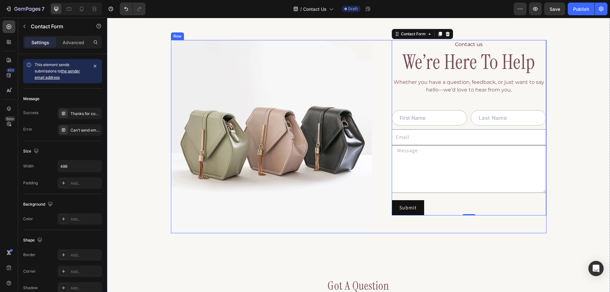
click at [376, 156] on div "Image Contact us Text Block we’re here to help Heading Whether you have a quest…" at bounding box center [359, 136] width 376 height 193
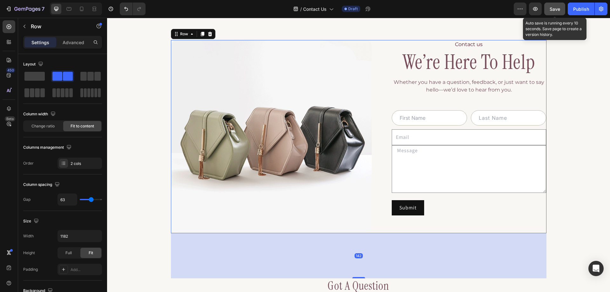
click at [552, 10] on span "Save" at bounding box center [555, 8] width 10 height 5
